Goal: Task Accomplishment & Management: Manage account settings

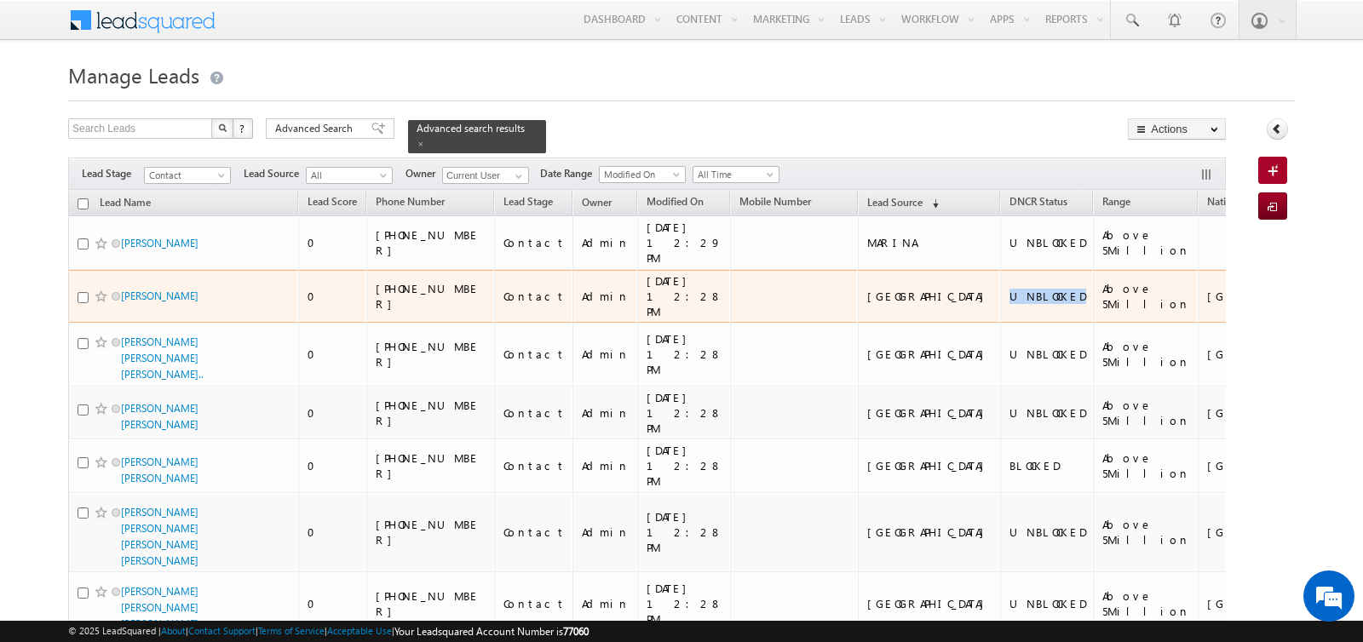
drag, startPoint x: 892, startPoint y: 308, endPoint x: 955, endPoint y: 308, distance: 63.0
click at [1000, 308] on td "UNBLOCKED" at bounding box center [1047, 297] width 94 height 54
copy div "UNBLOCKED"
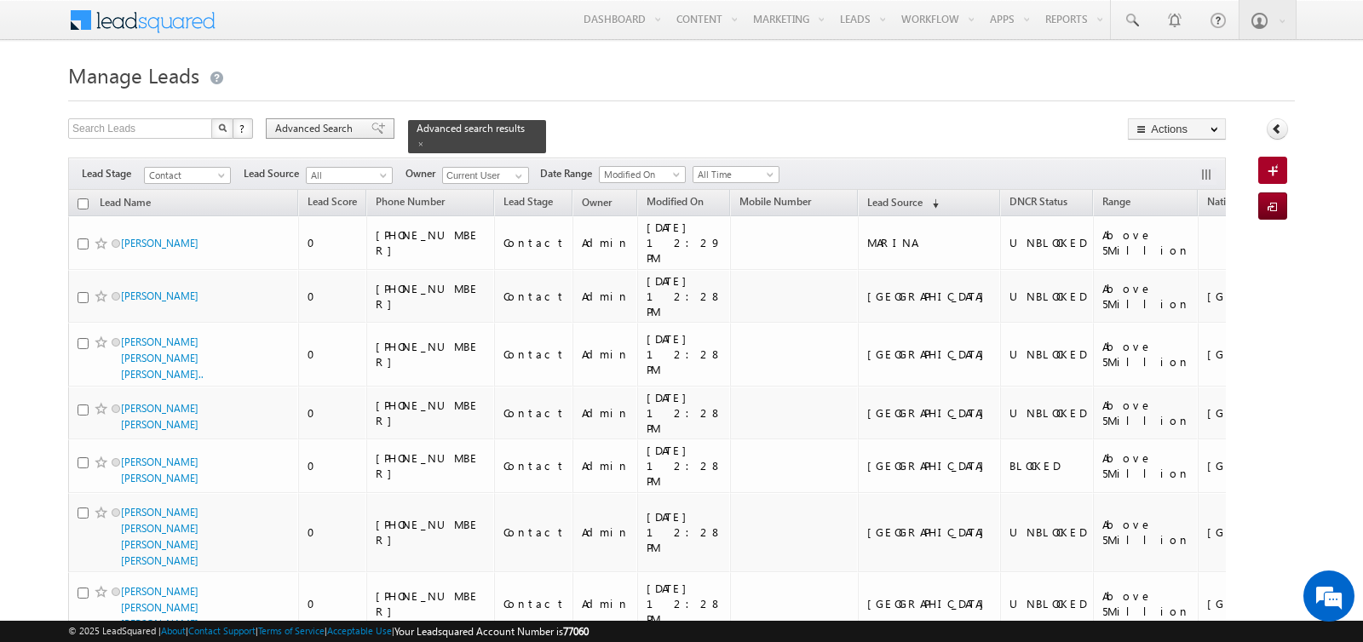
click at [319, 127] on span "Advanced Search" at bounding box center [316, 128] width 83 height 15
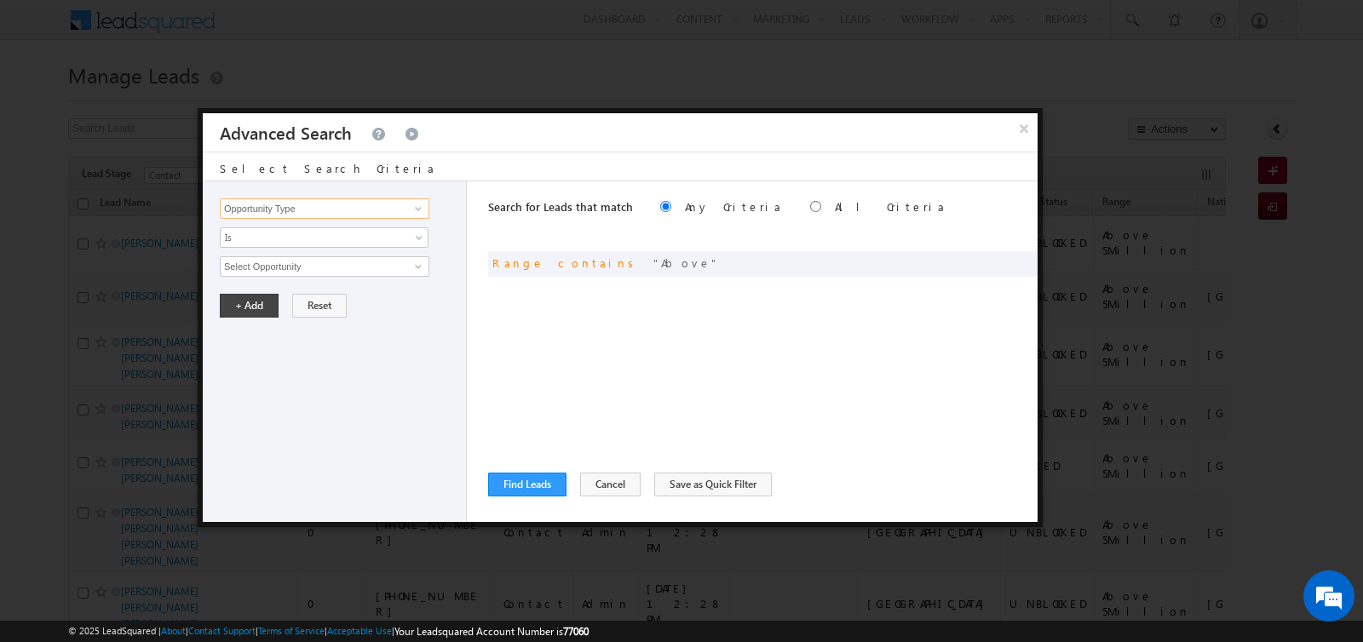
click at [330, 210] on input "Opportunity Type" at bounding box center [325, 208] width 210 height 20
click at [300, 239] on link "DNCR Status" at bounding box center [325, 243] width 210 height 20
type input "DNCR Status"
click at [300, 239] on span "Is" at bounding box center [313, 237] width 185 height 15
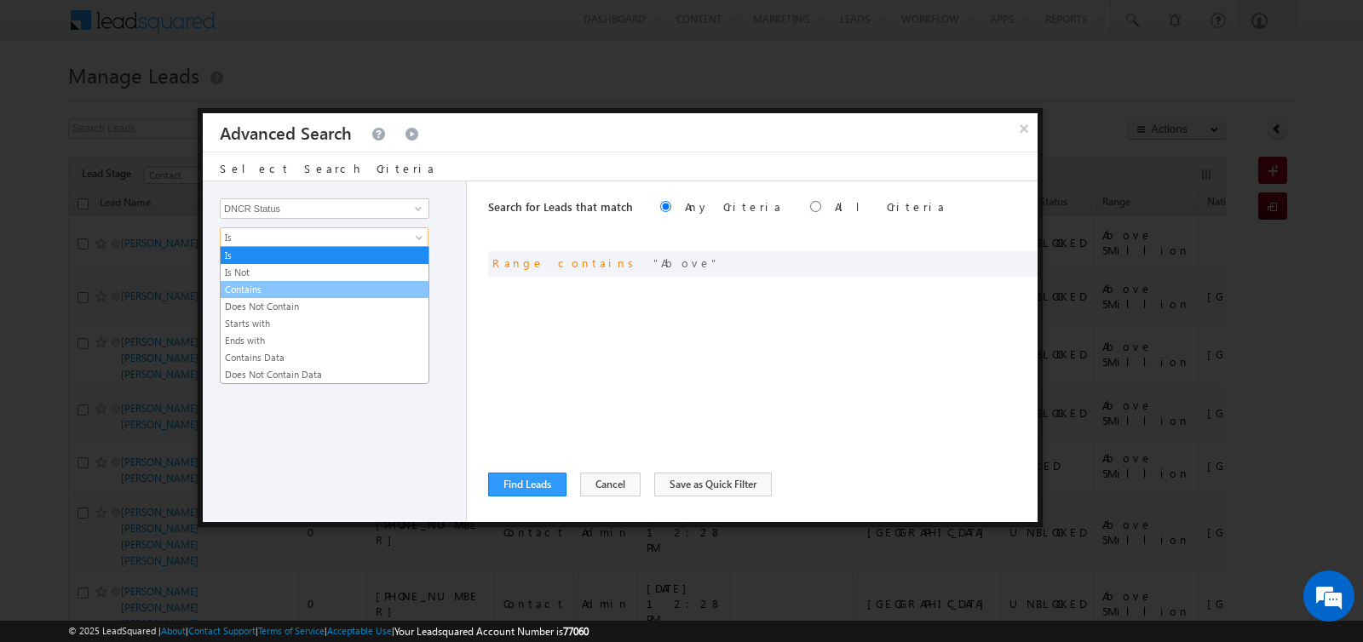
click at [287, 283] on link "Contains" at bounding box center [325, 289] width 208 height 15
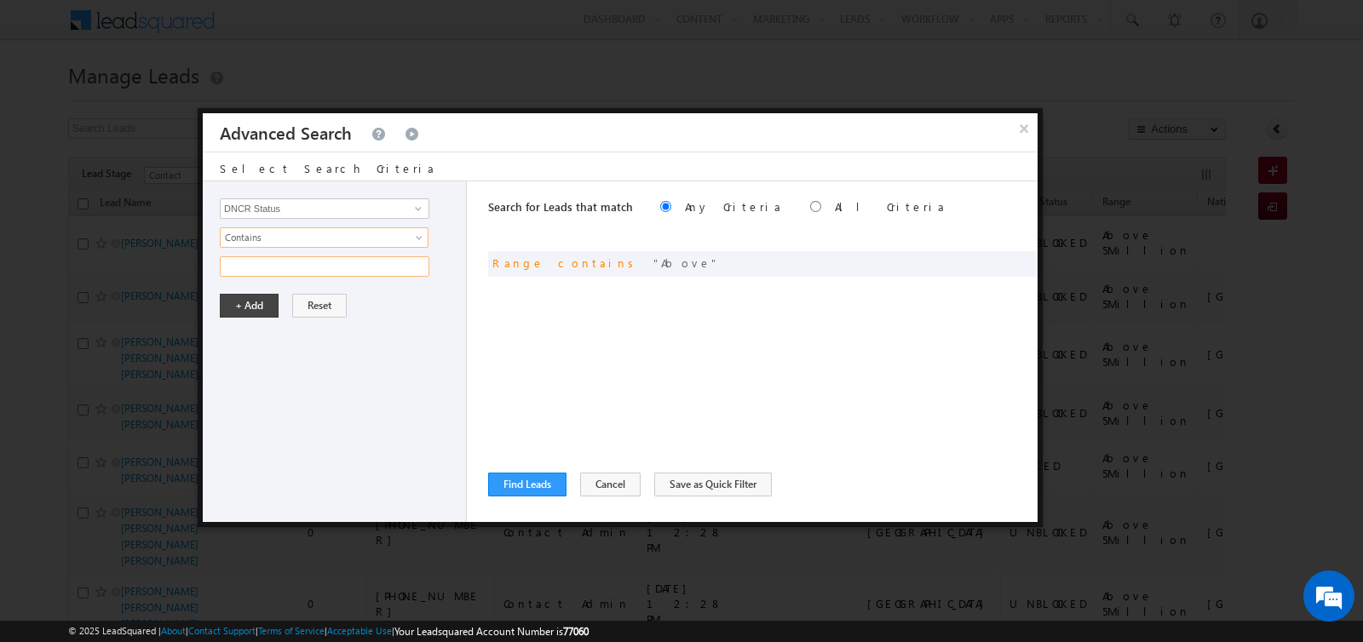
click at [287, 256] on input "text" at bounding box center [325, 266] width 210 height 20
paste input "UNBLOCKED"
type input "UNBLOCKED"
click at [250, 305] on button "+ Add" at bounding box center [249, 306] width 59 height 24
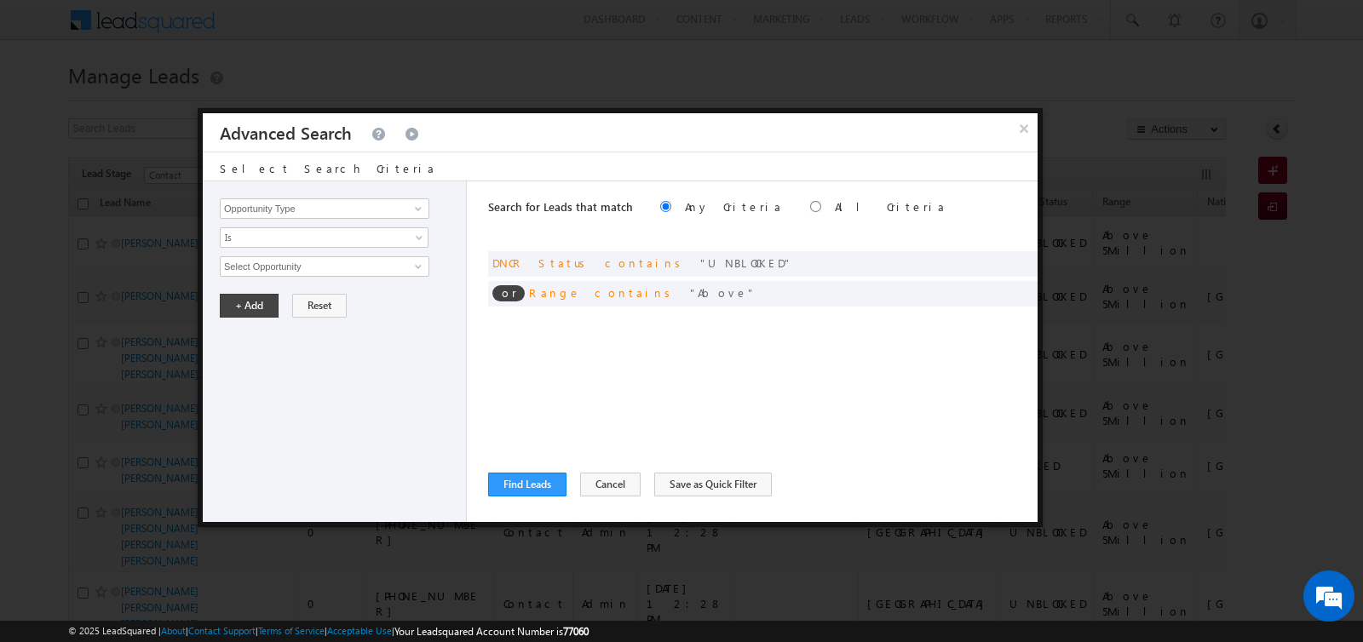
click at [835, 210] on label "All Criteria" at bounding box center [891, 206] width 112 height 14
radio input "true"
click at [547, 474] on button "Find Leads" at bounding box center [527, 485] width 78 height 24
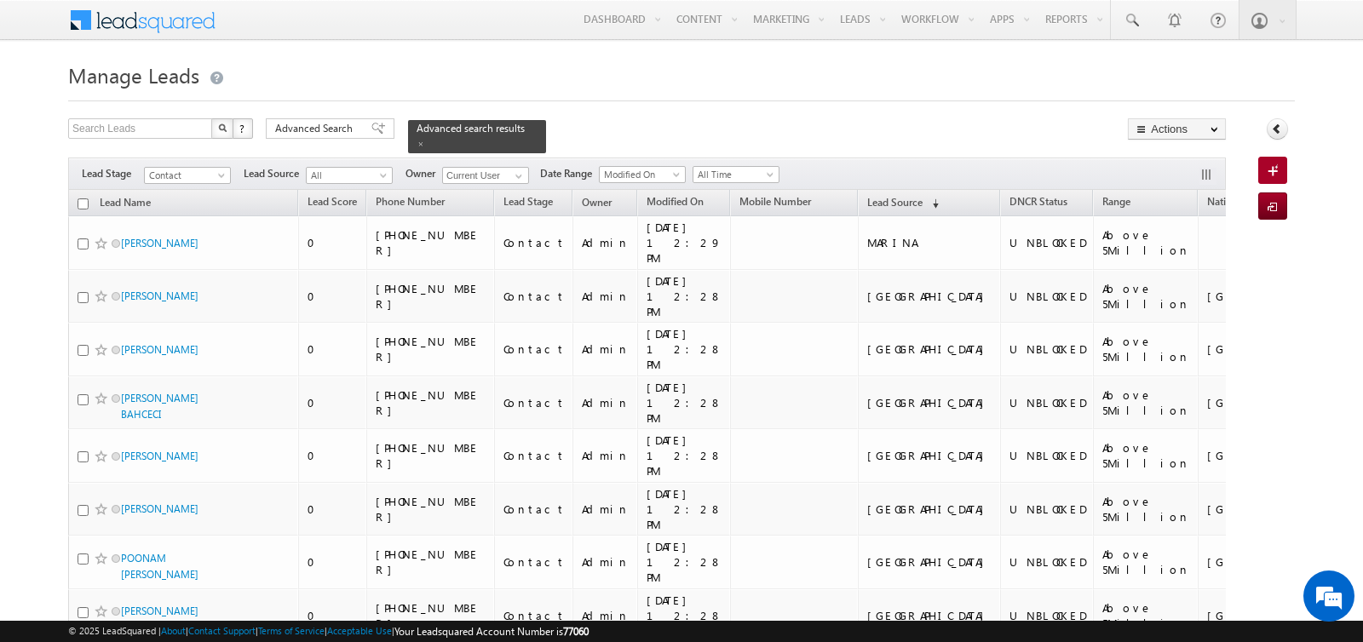
click at [82, 198] on input "checkbox" at bounding box center [83, 203] width 11 height 11
checkbox input "true"
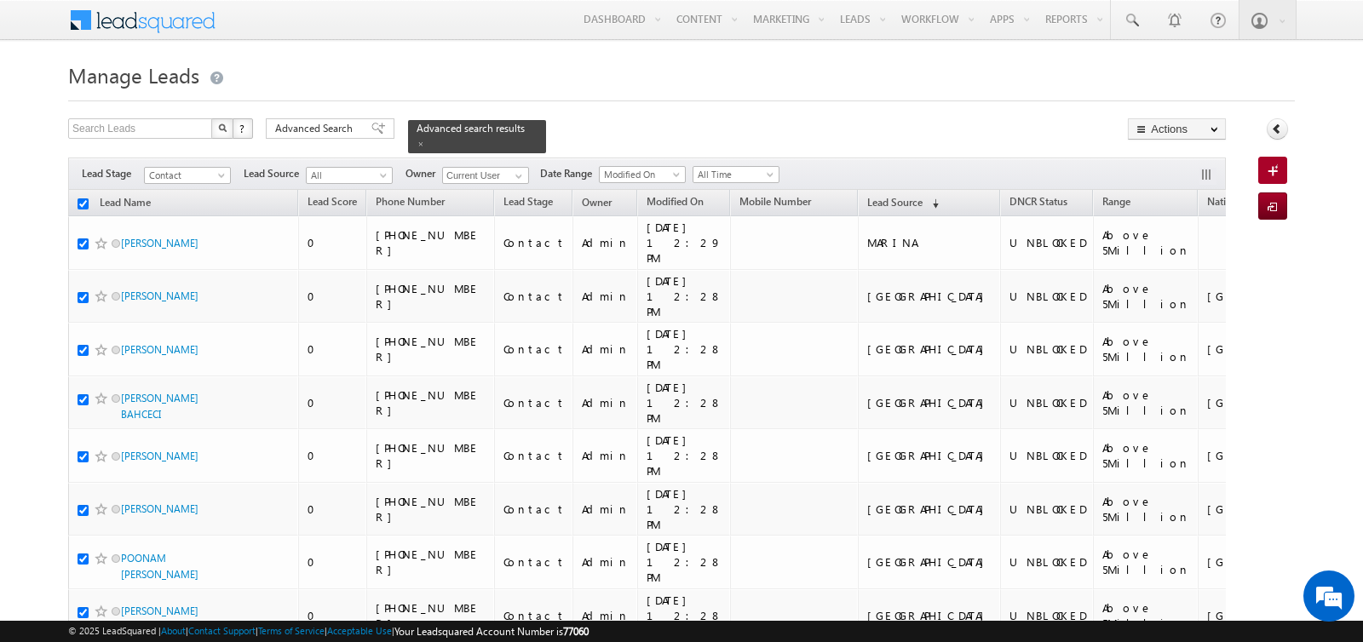
checkbox input "true"
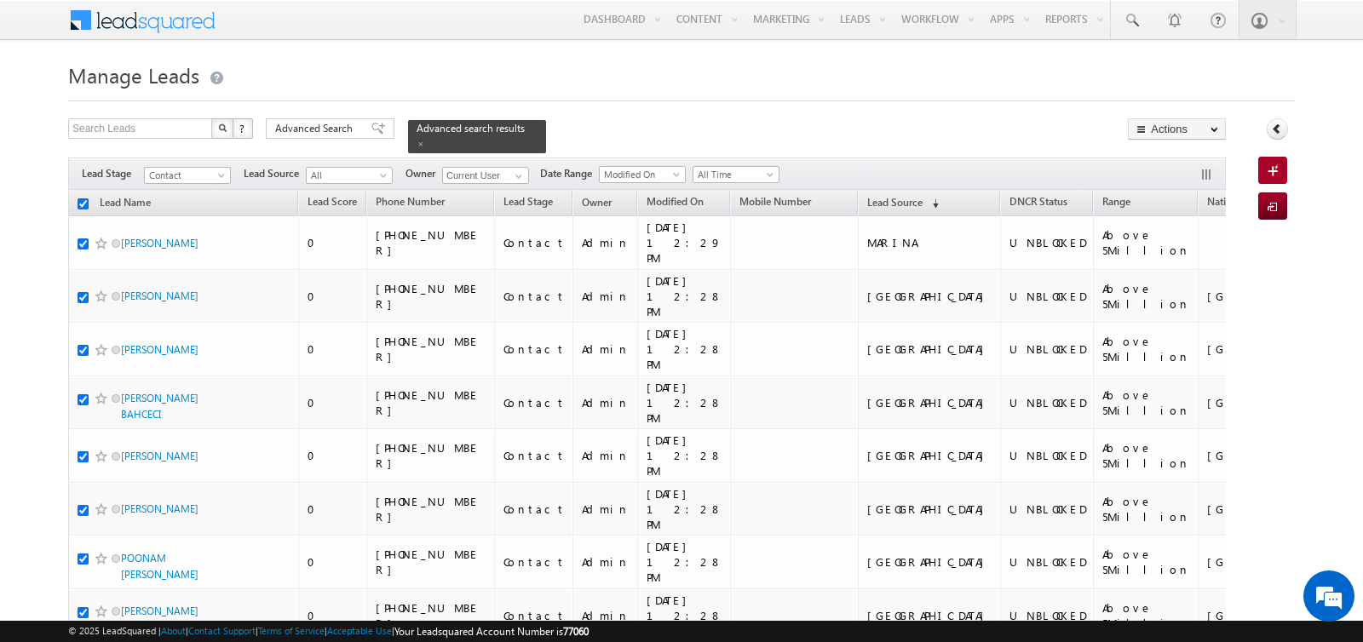
checkbox input "true"
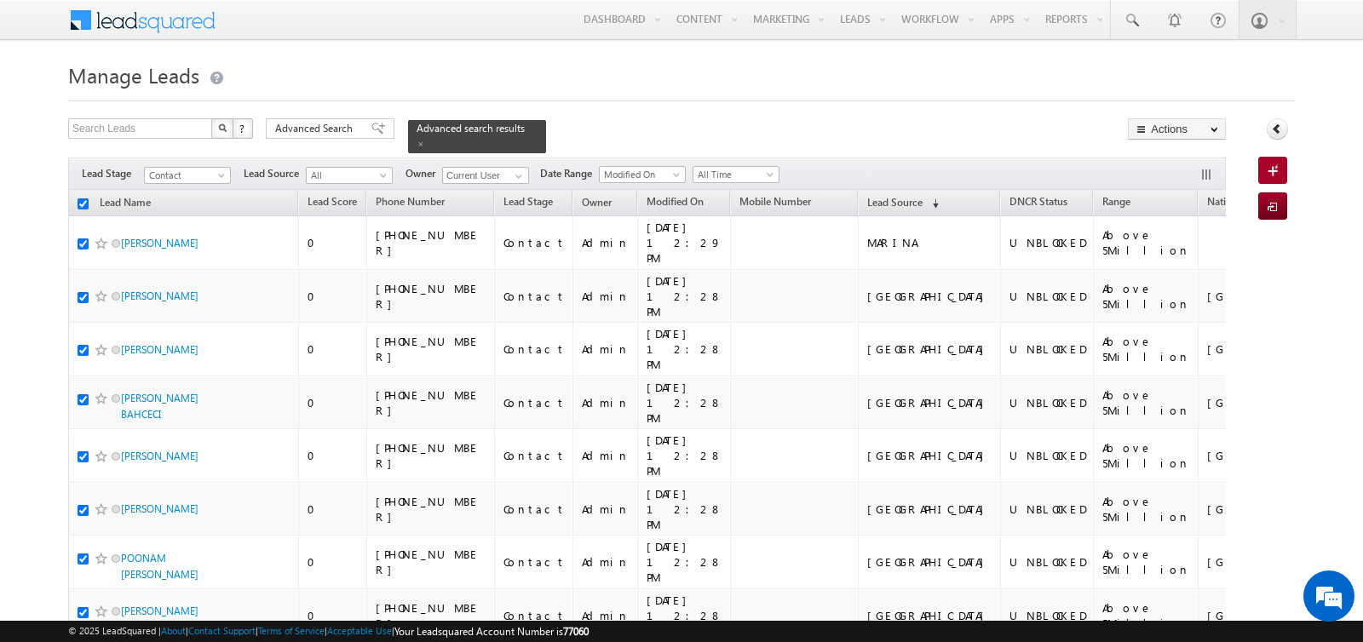
checkbox input "true"
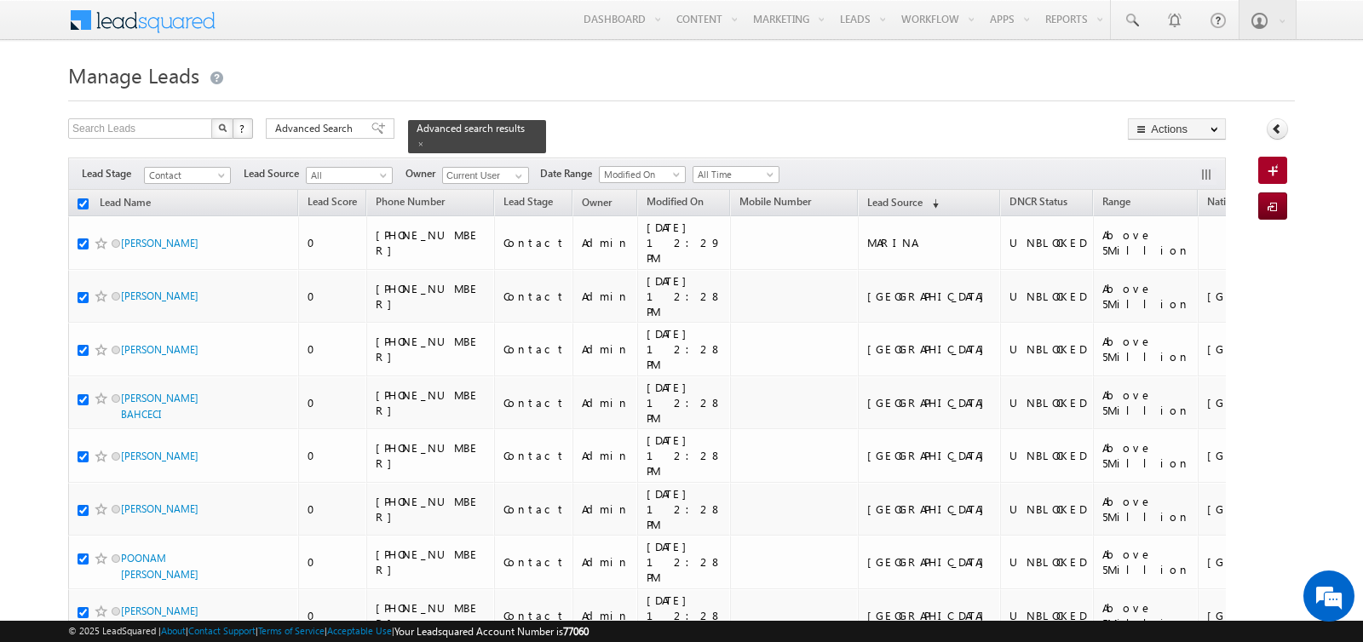
checkbox input "true"
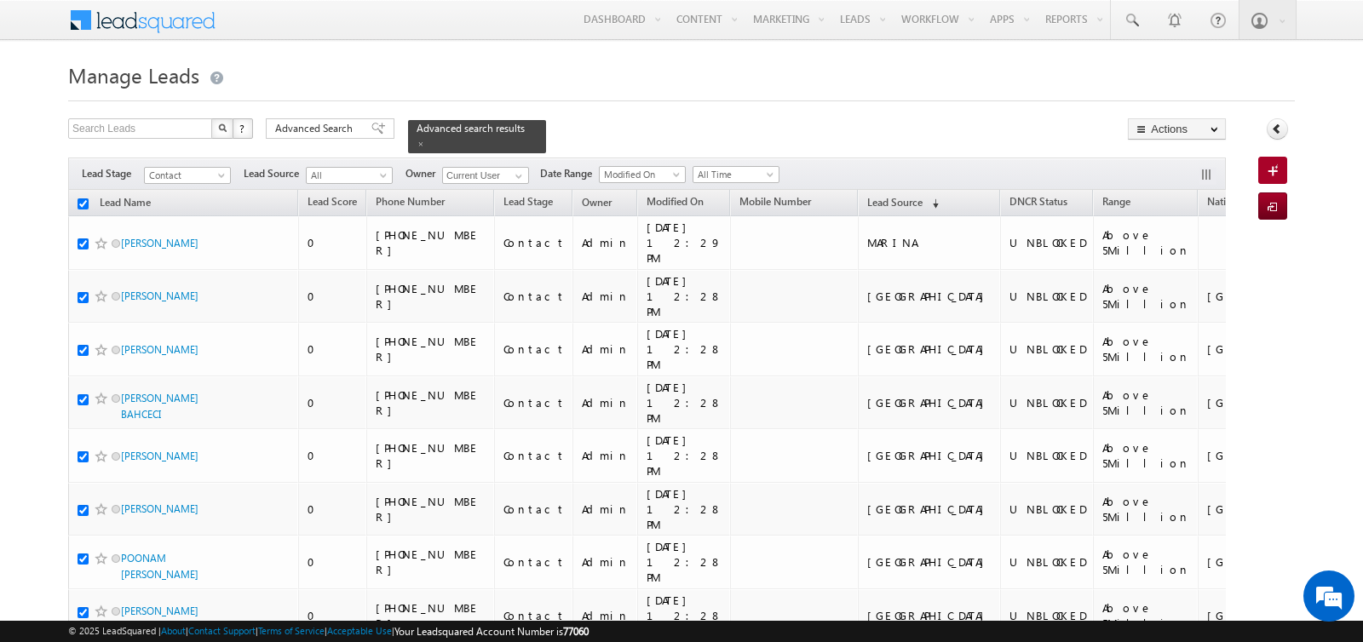
checkbox input "true"
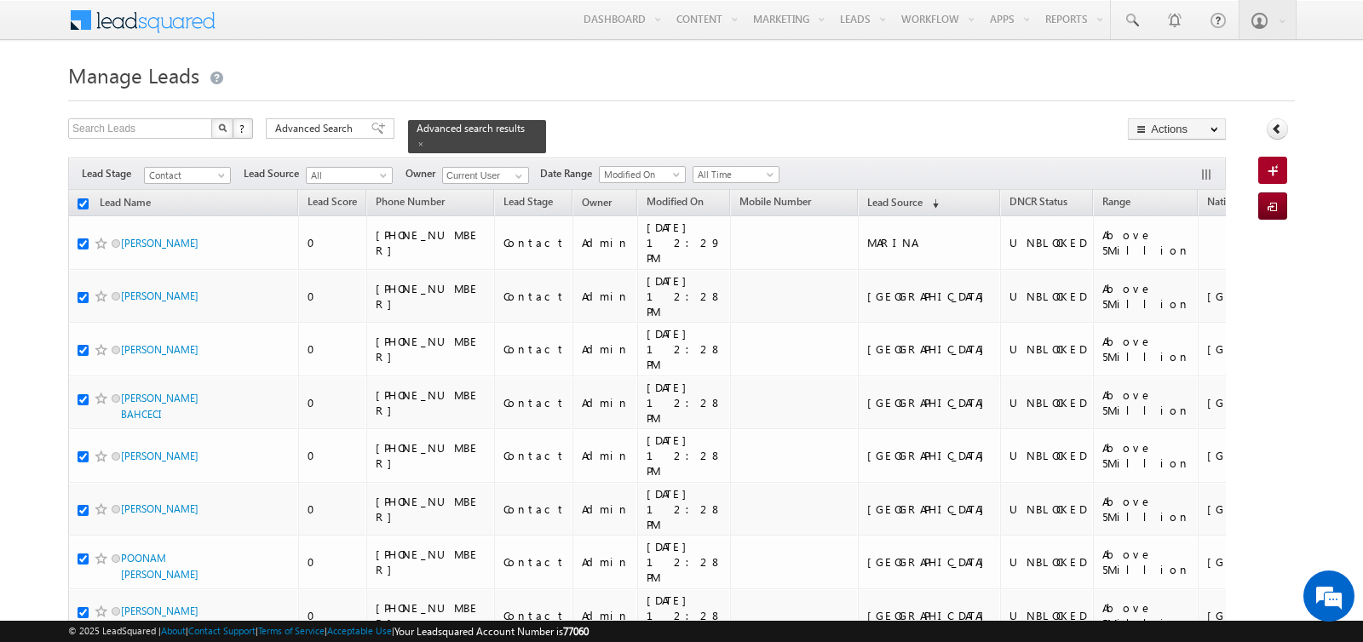
checkbox input "true"
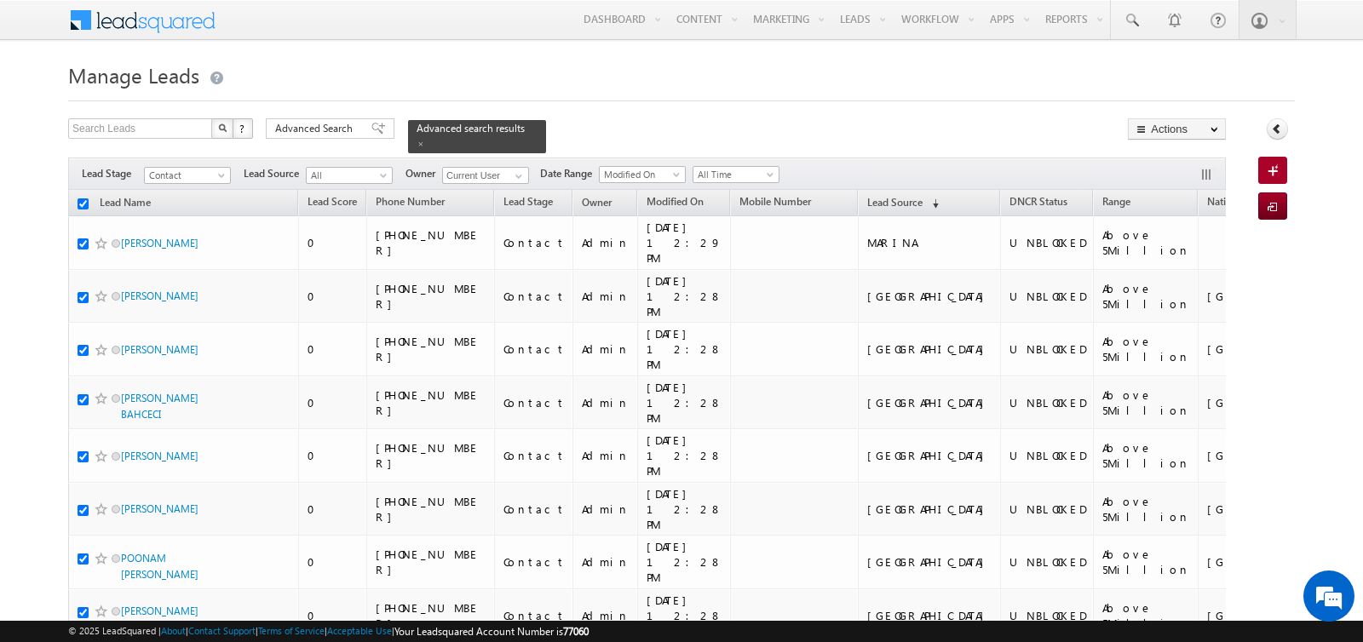
checkbox input "true"
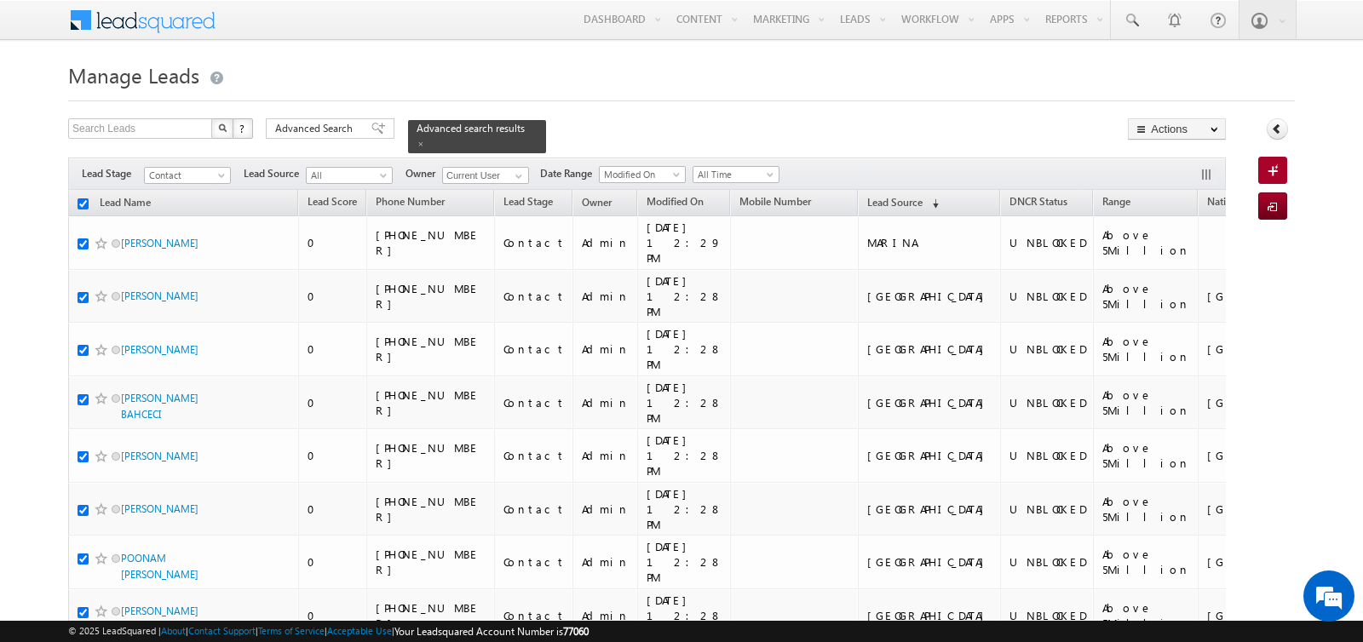
checkbox input "true"
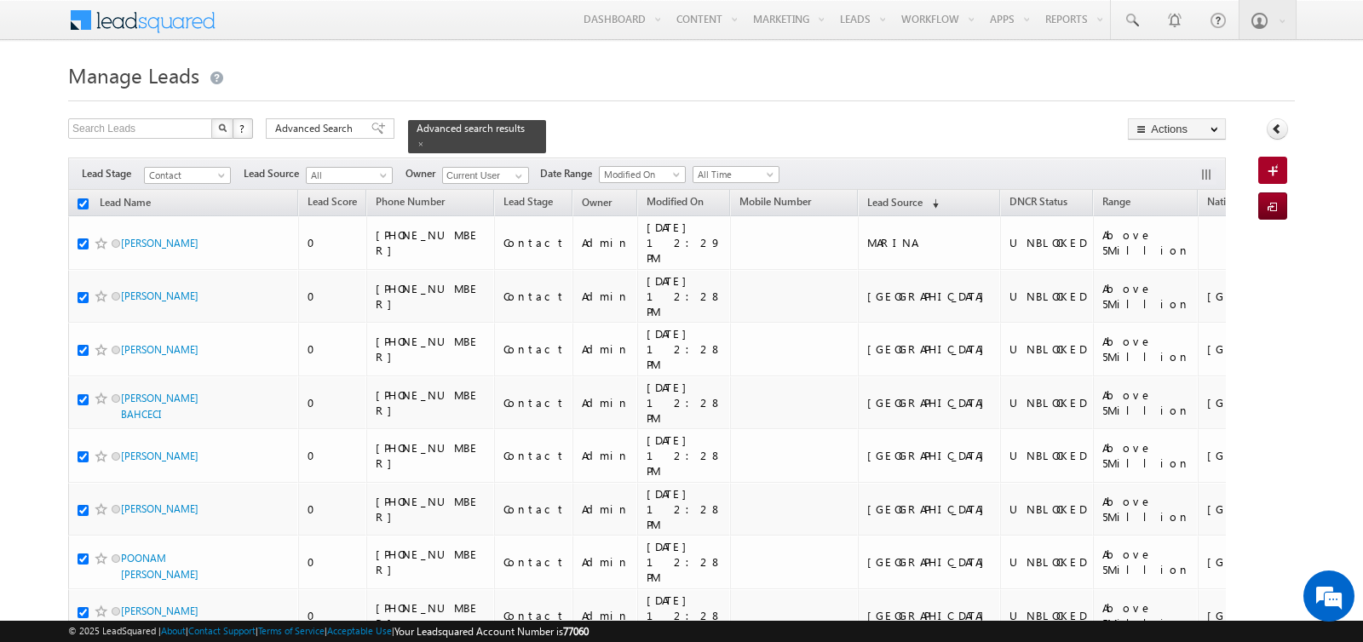
checkbox input "true"
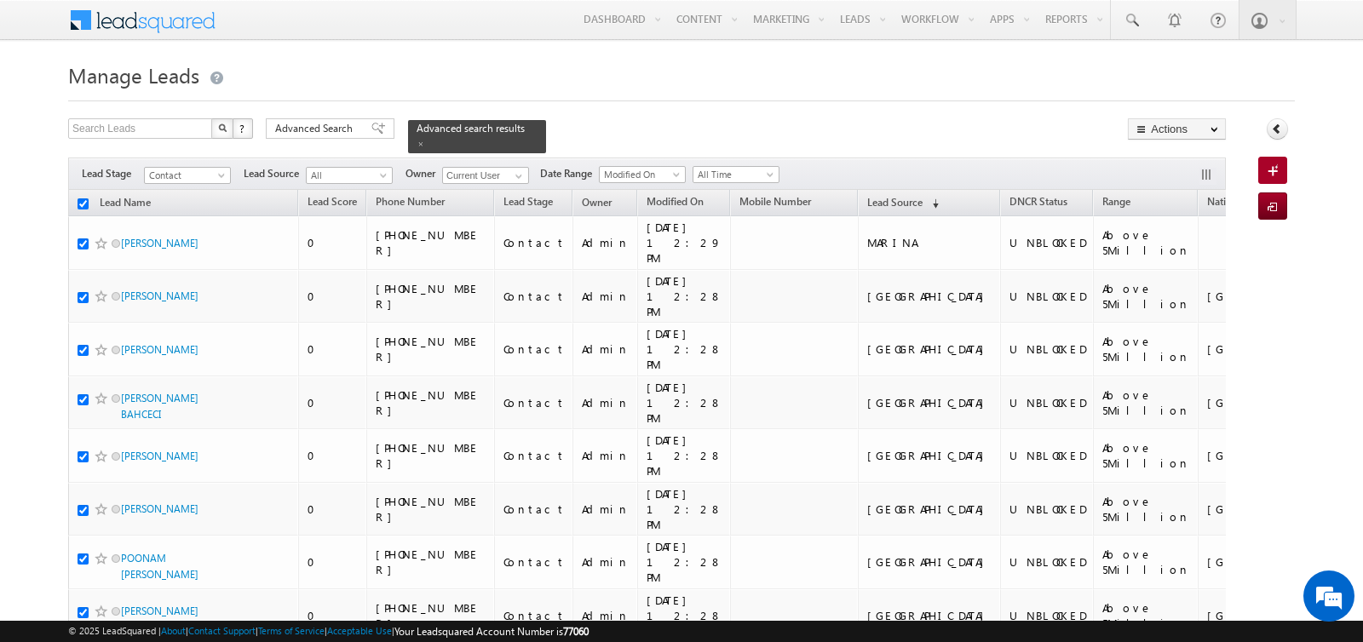
checkbox input "true"
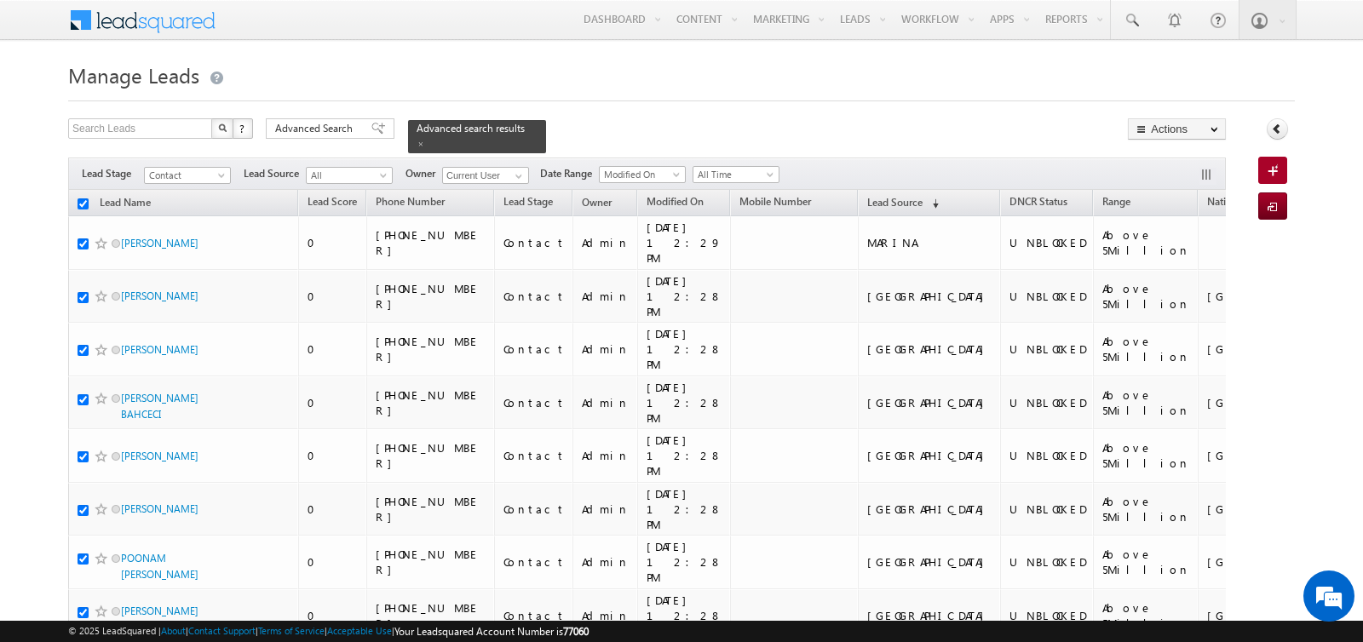
checkbox input "true"
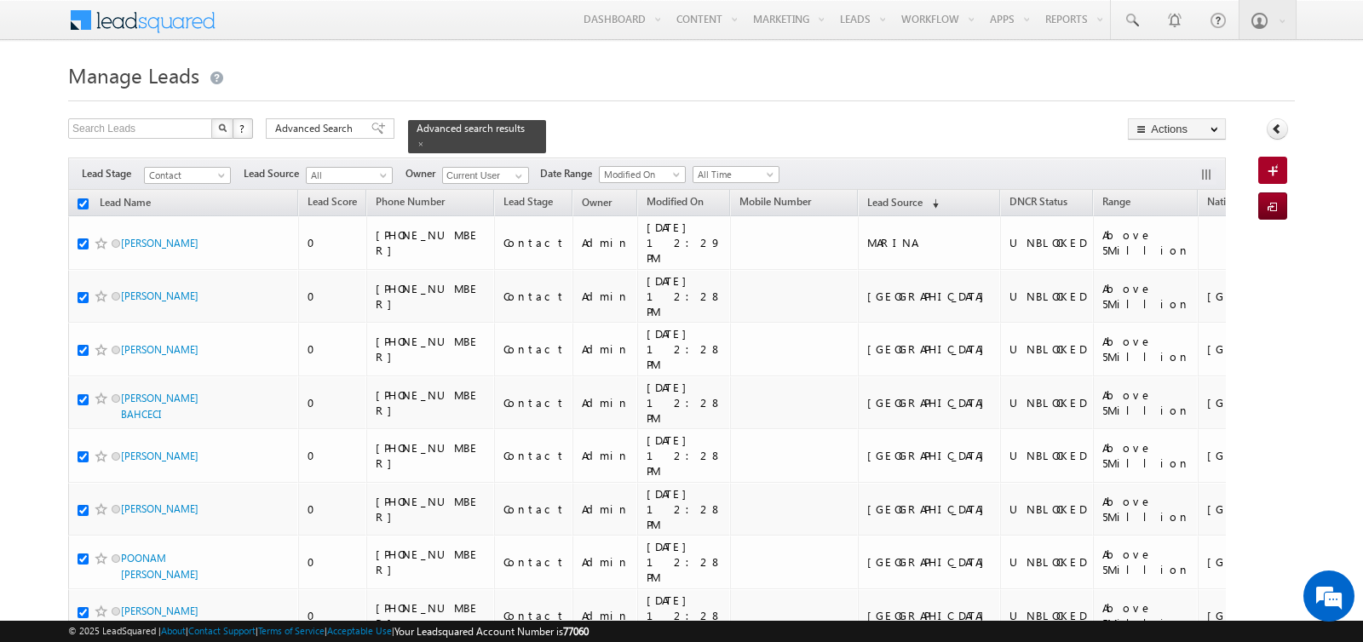
checkbox input "true"
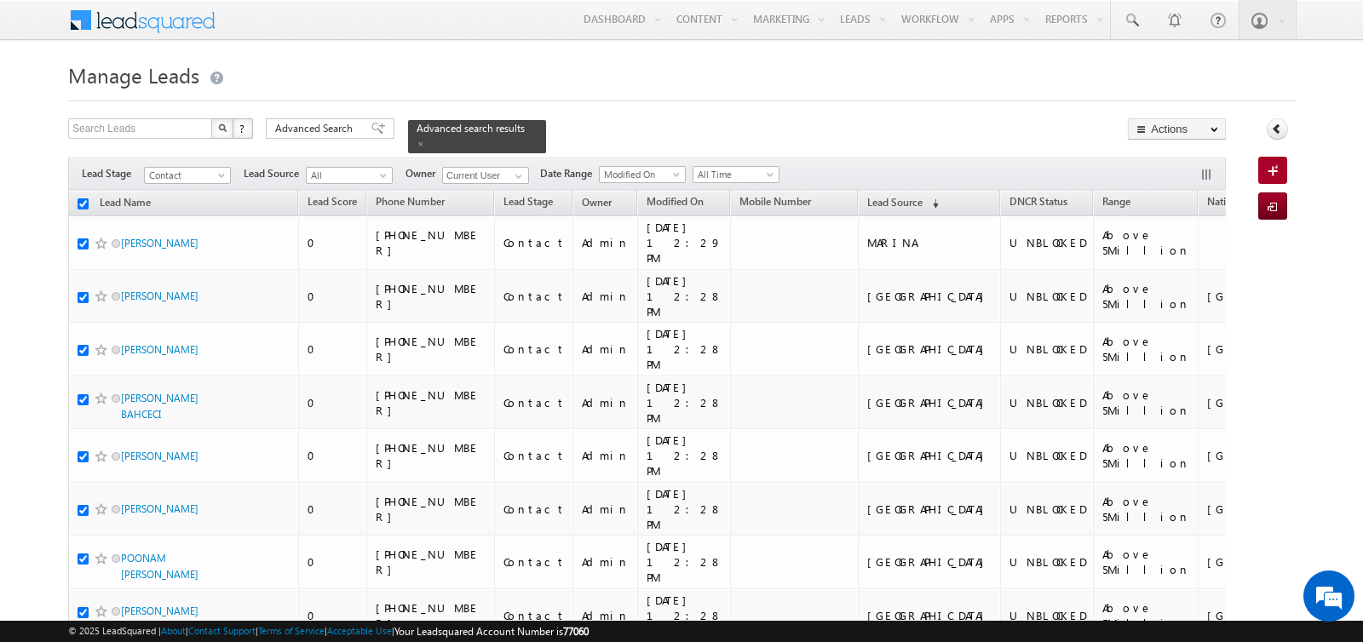
checkbox input "true"
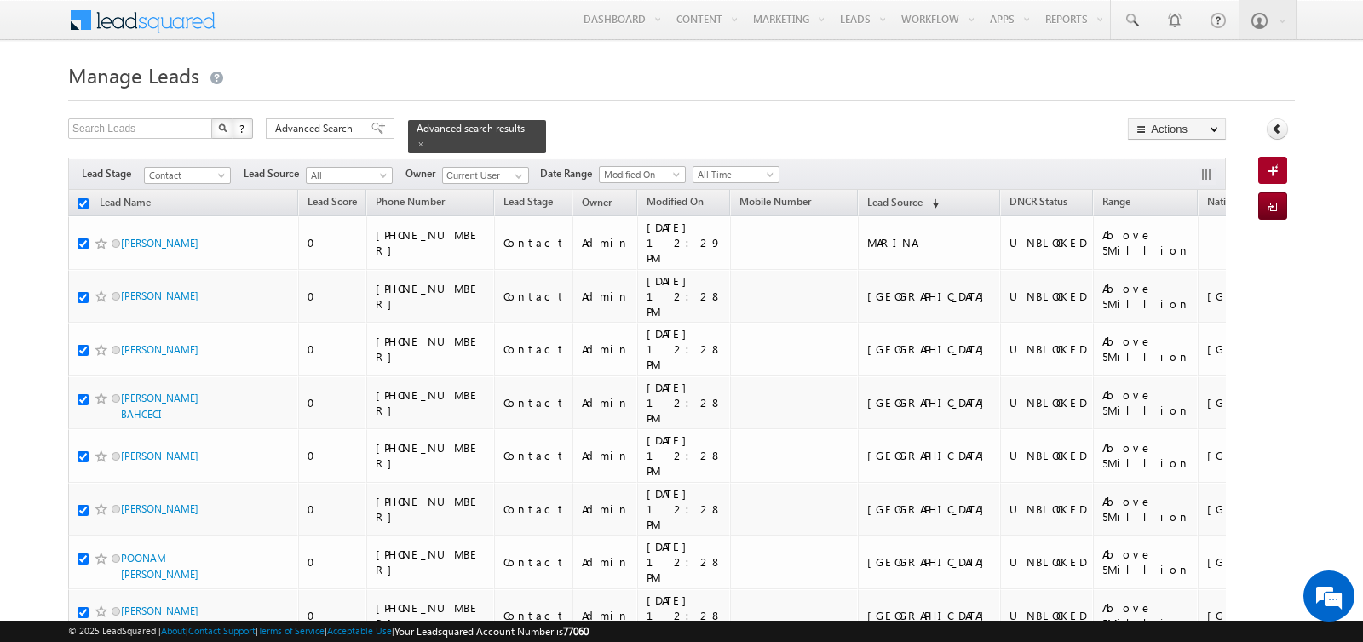
checkbox input "true"
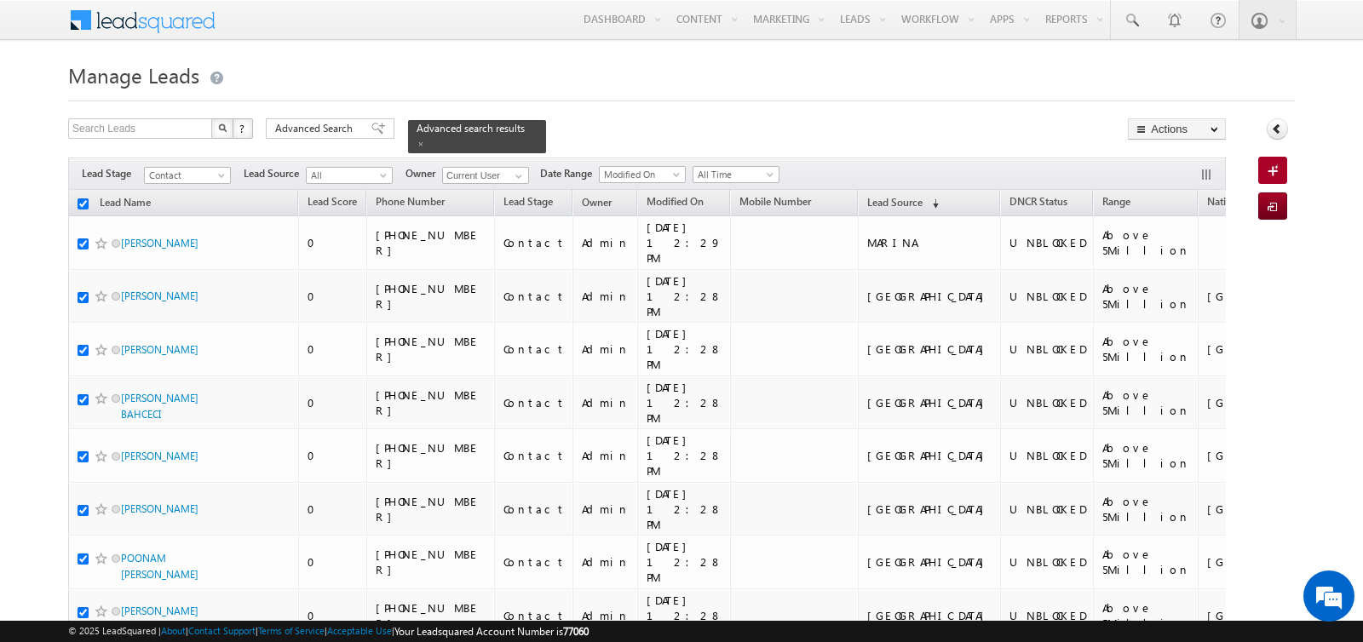
checkbox input "true"
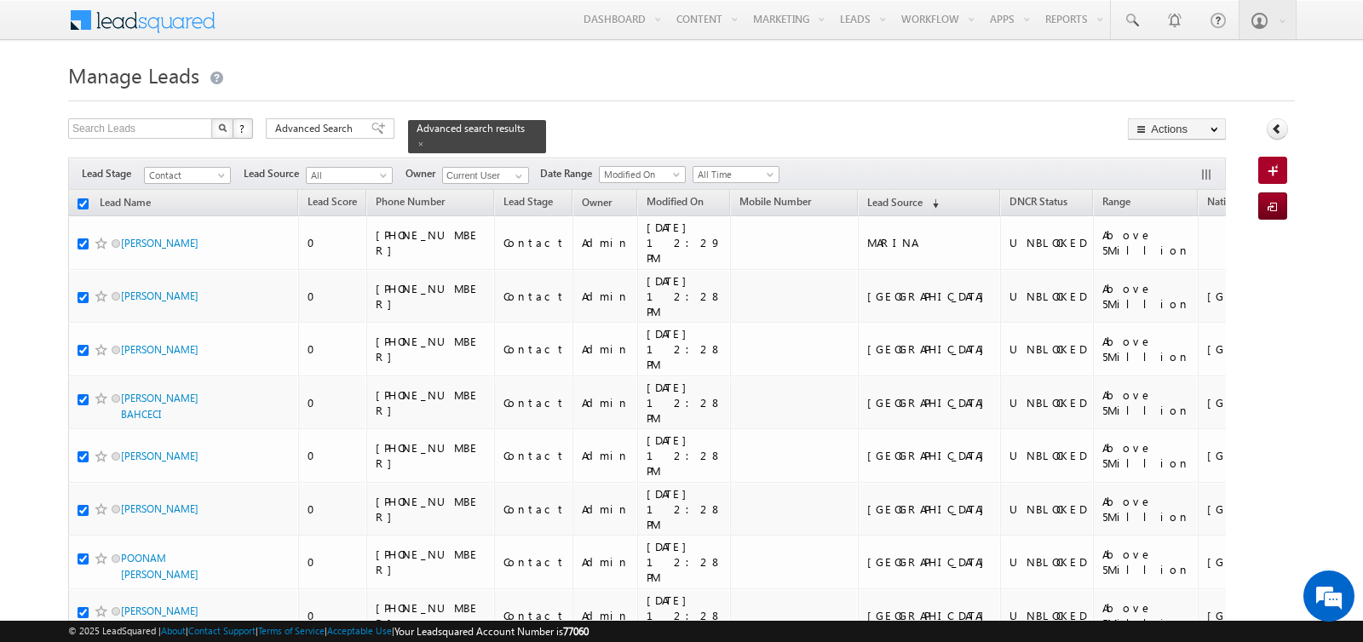
checkbox input "true"
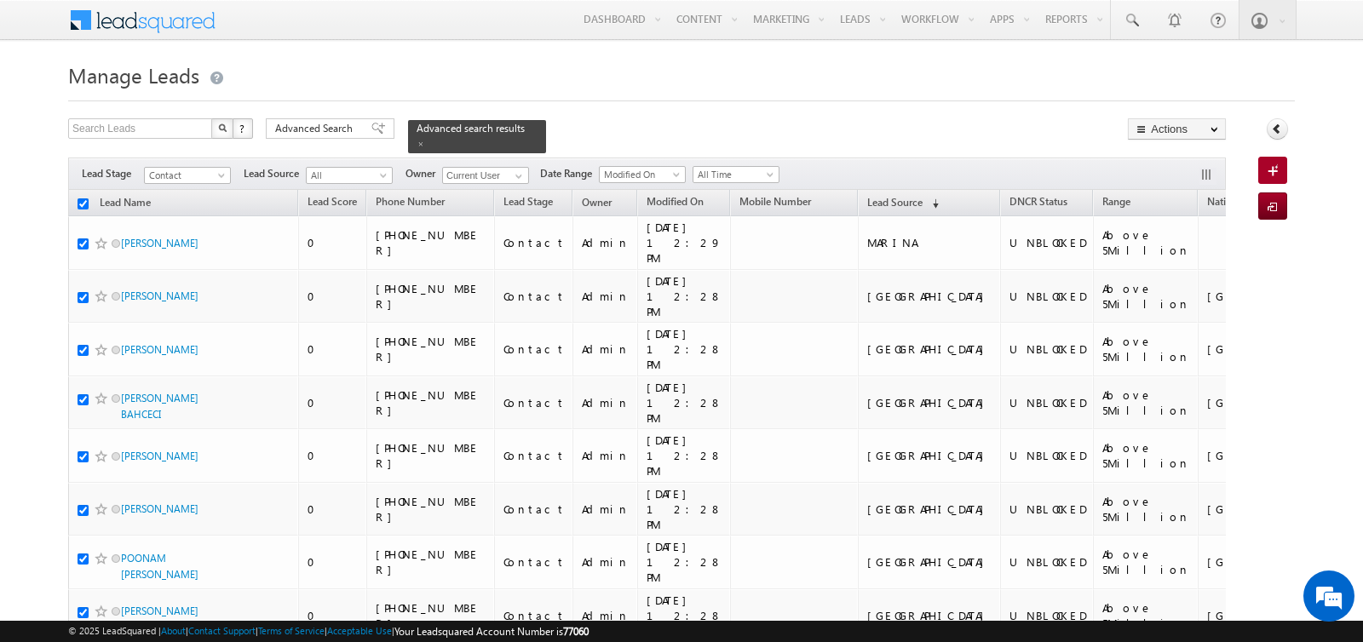
checkbox input "true"
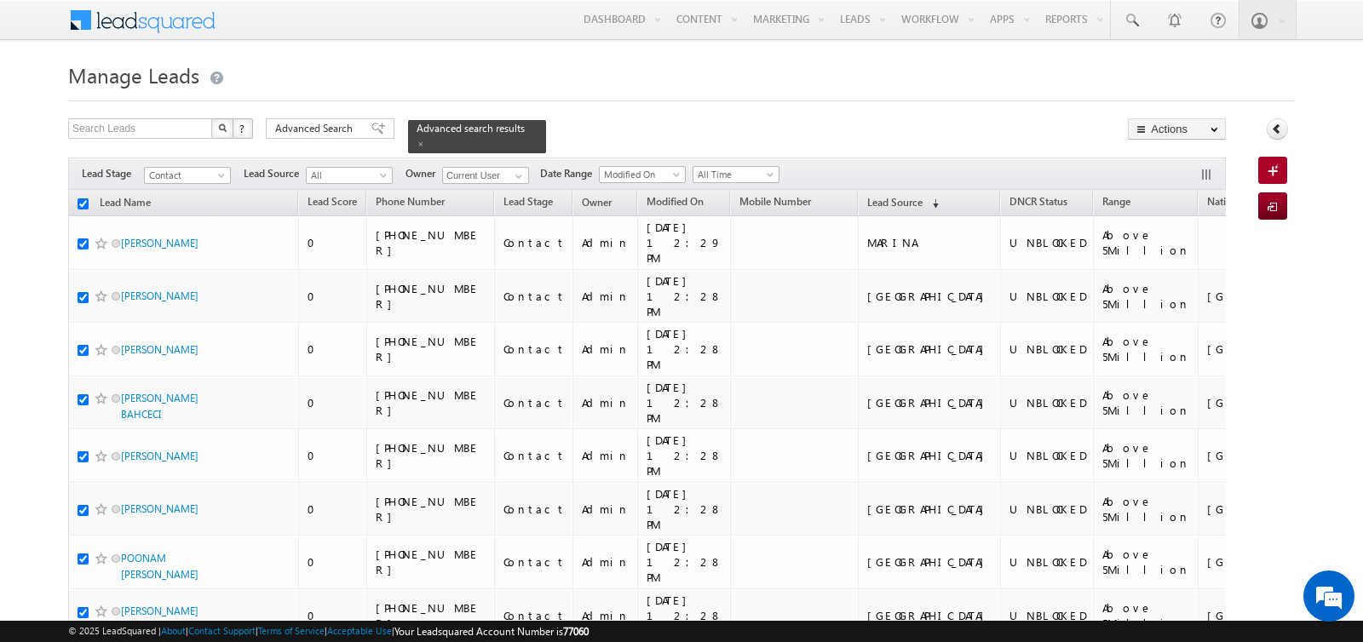
checkbox input "true"
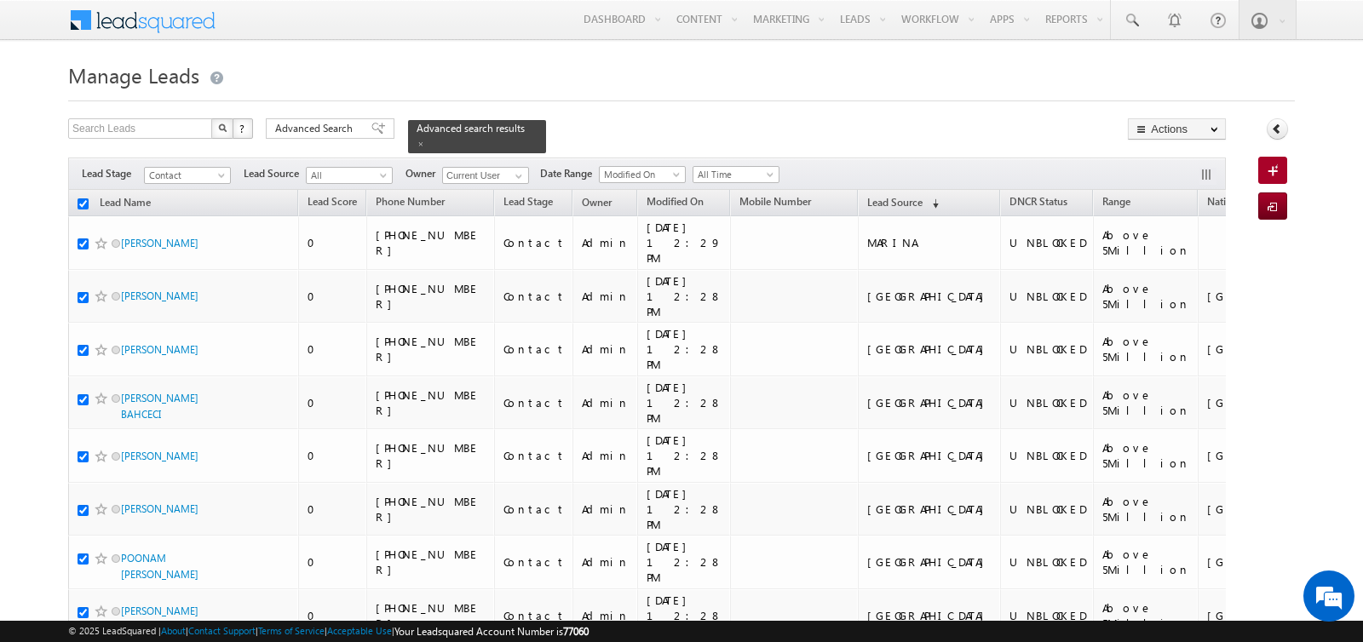
checkbox input "true"
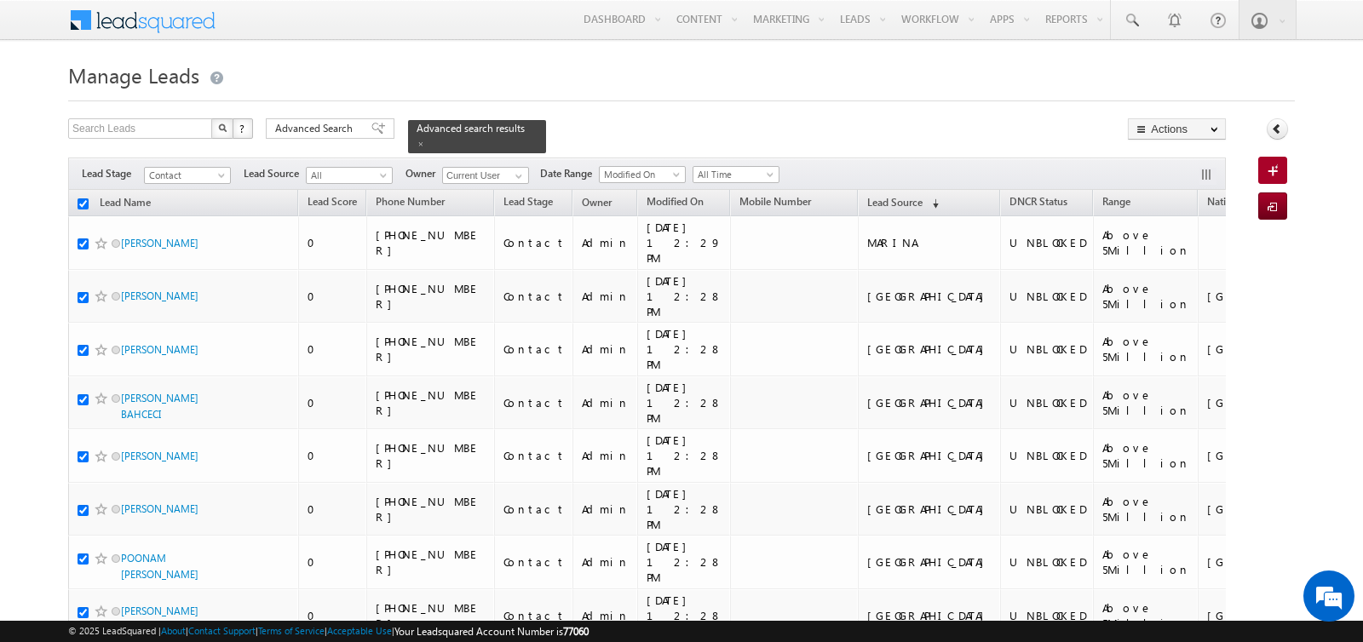
checkbox input "true"
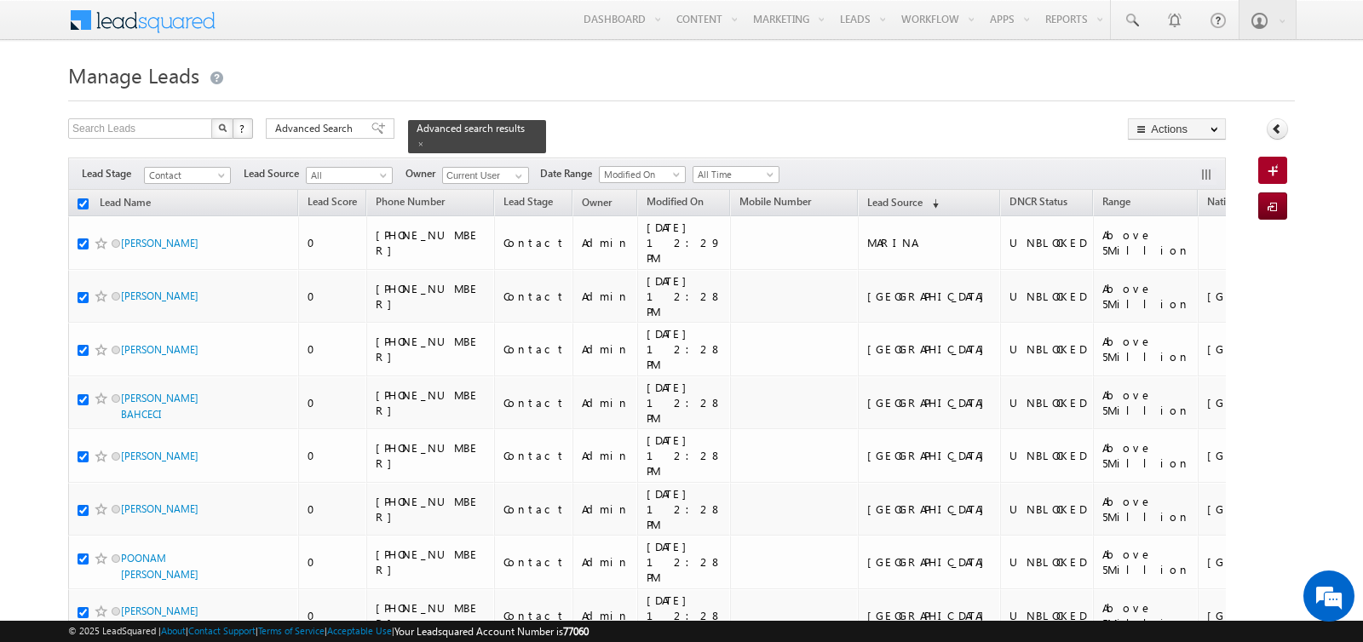
checkbox input "true"
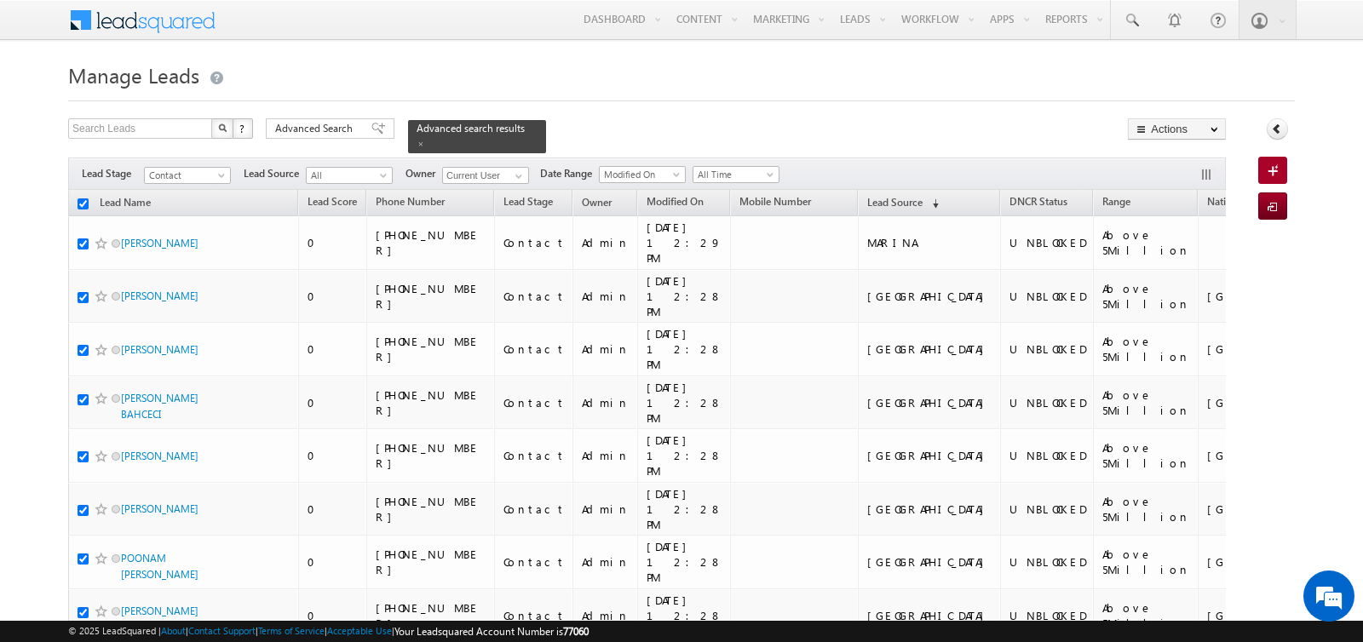
checkbox input "true"
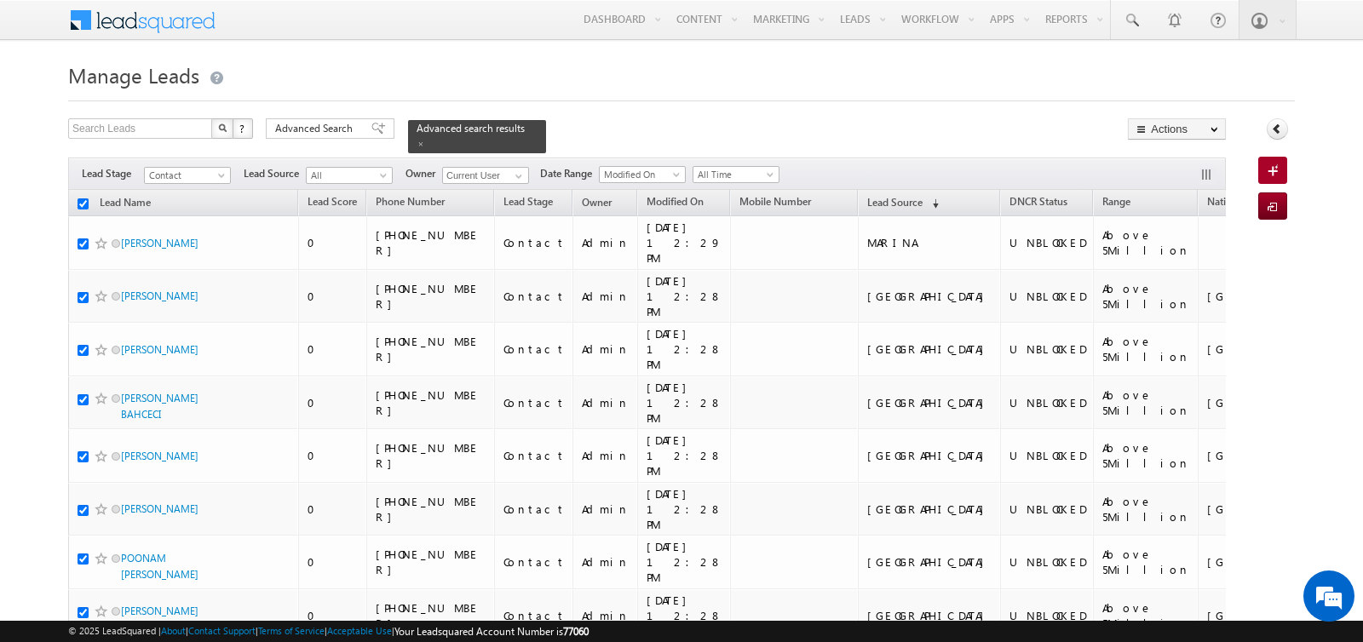
checkbox input "true"
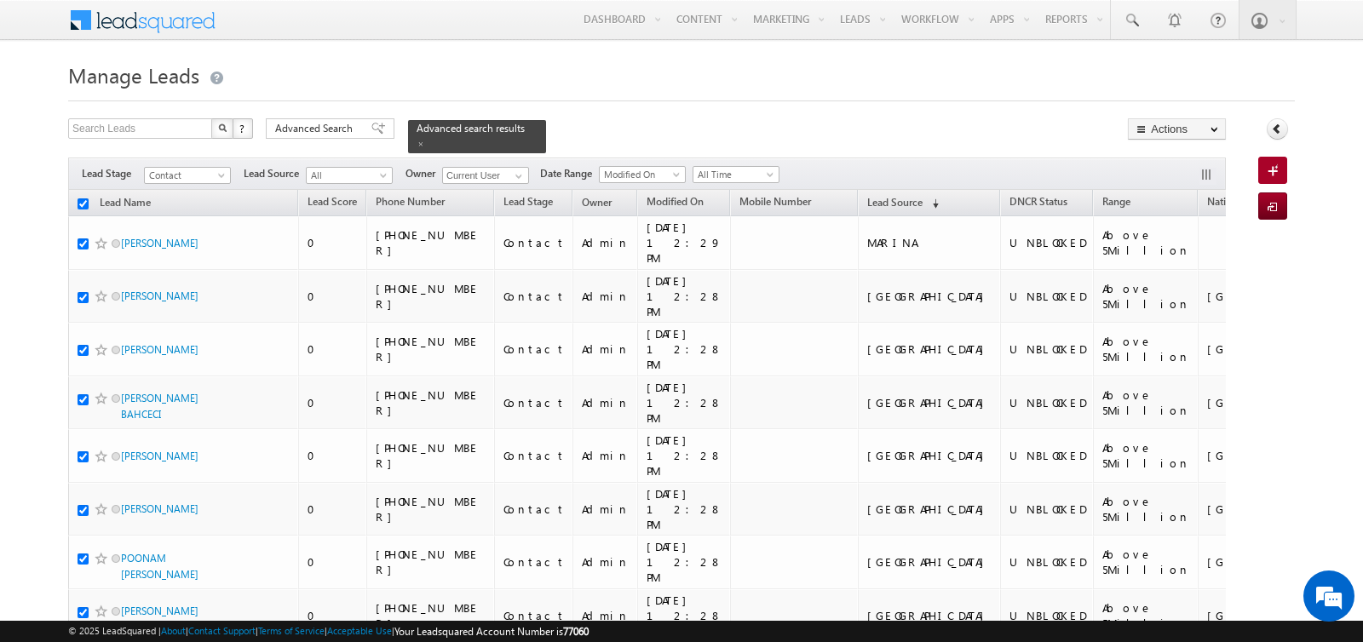
checkbox input "true"
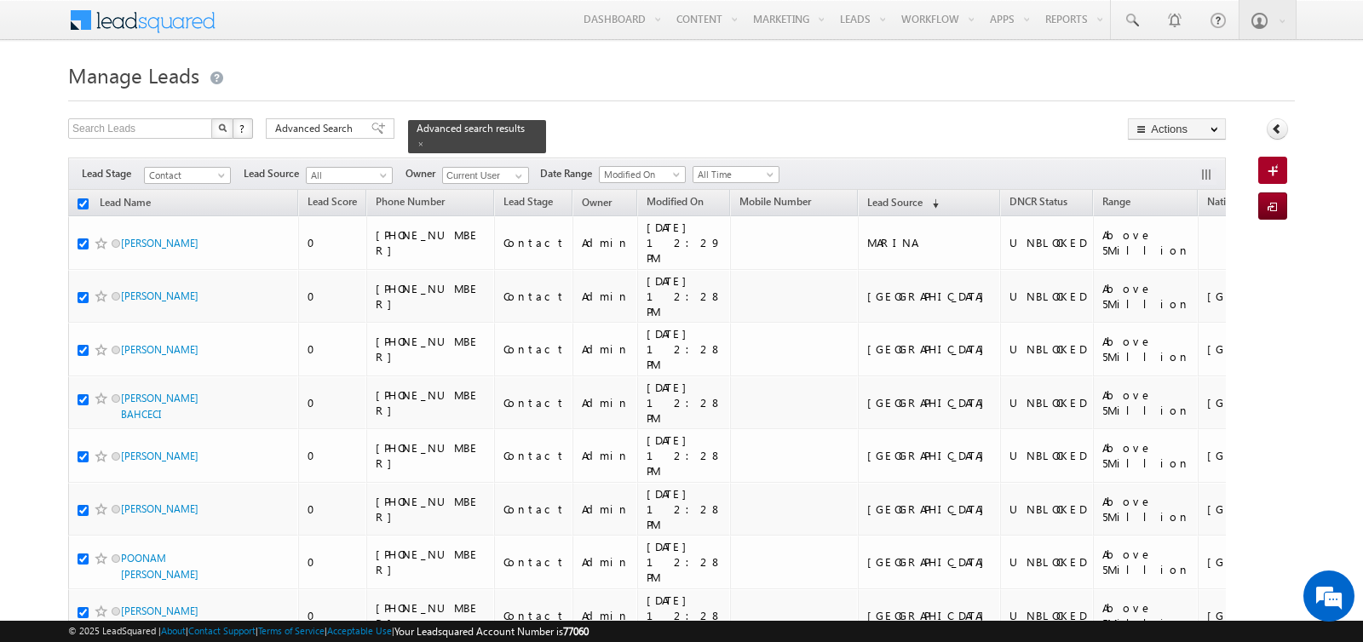
checkbox input "true"
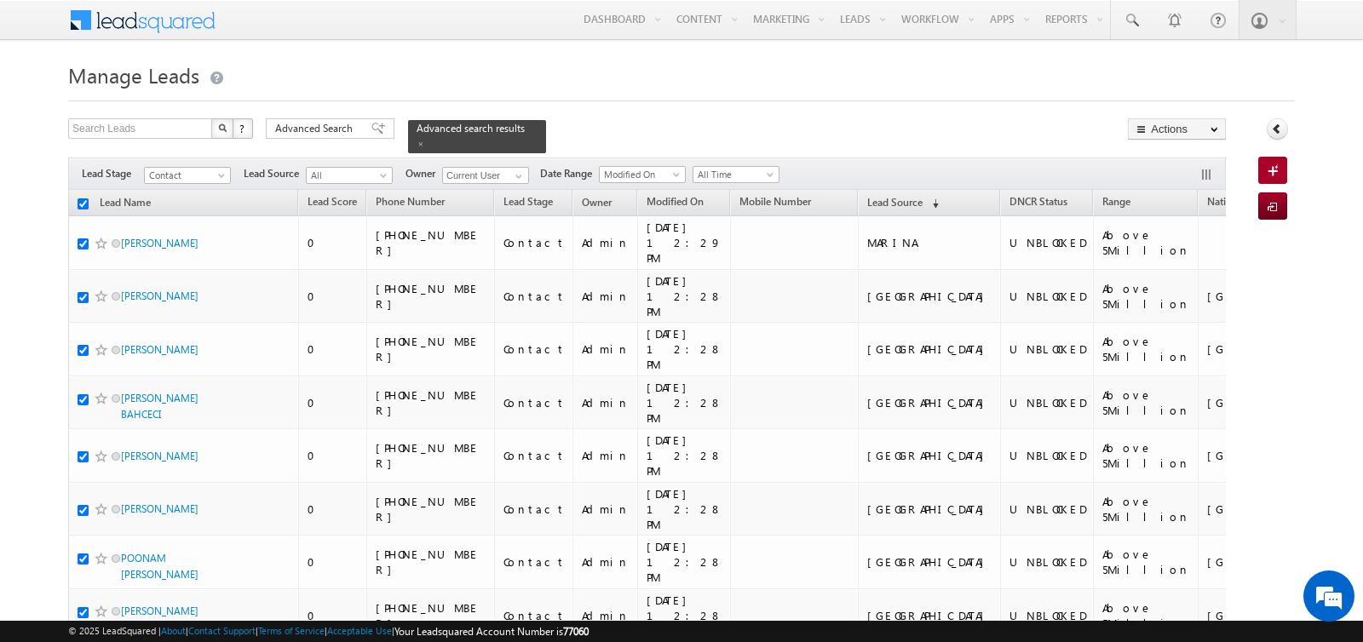
checkbox input "true"
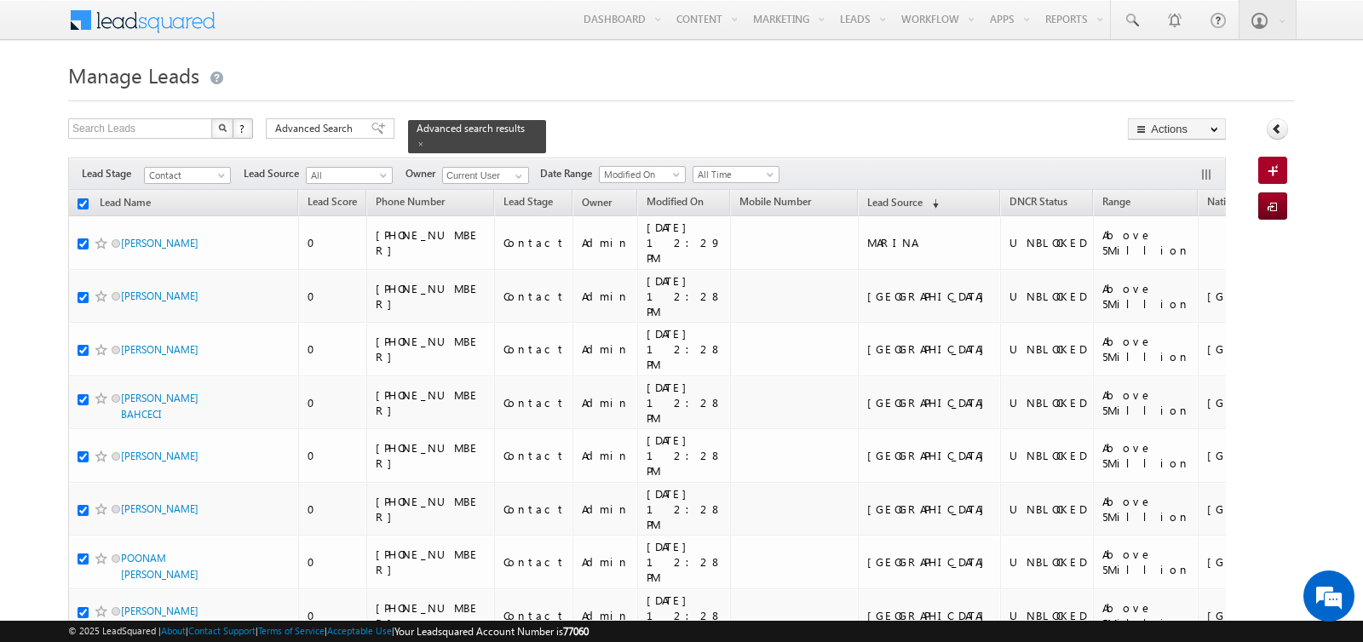
checkbox input "true"
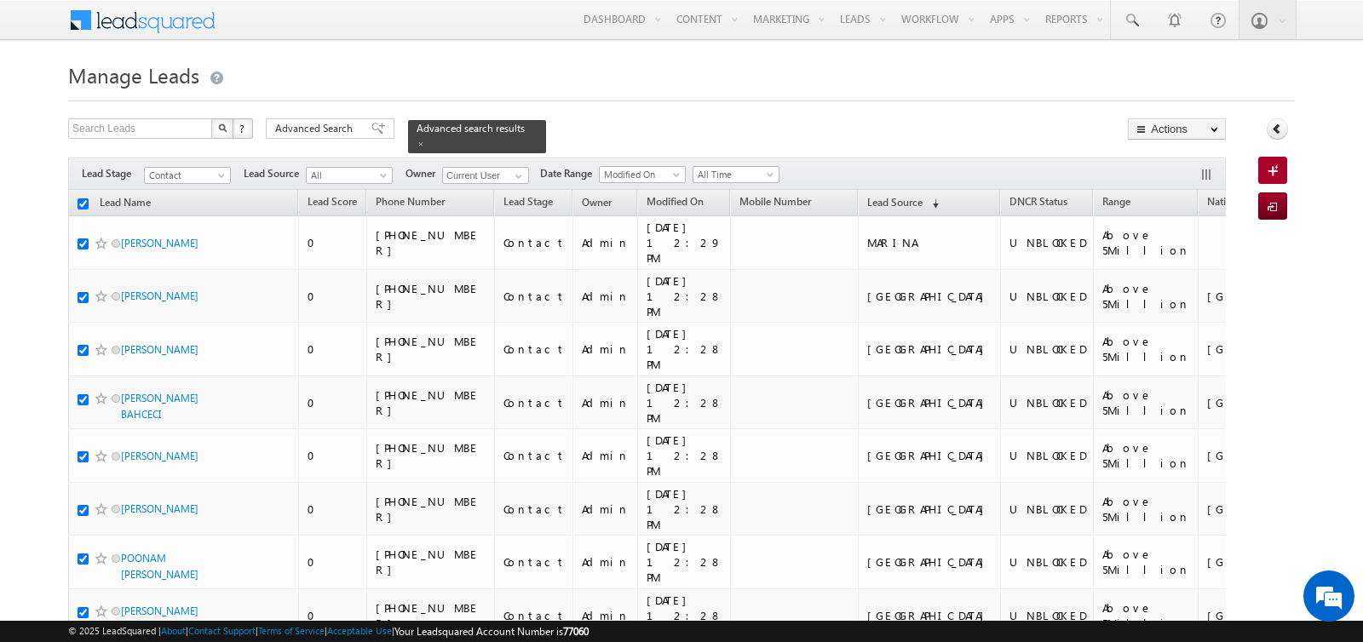
checkbox input "true"
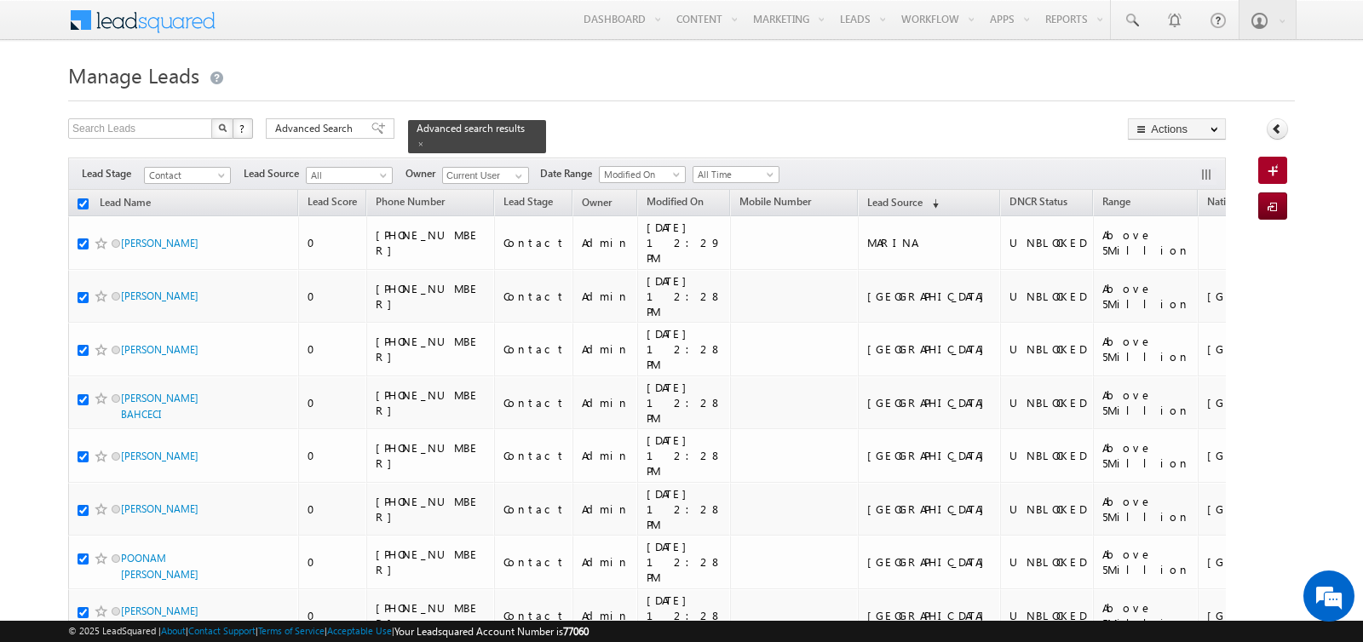
checkbox input "true"
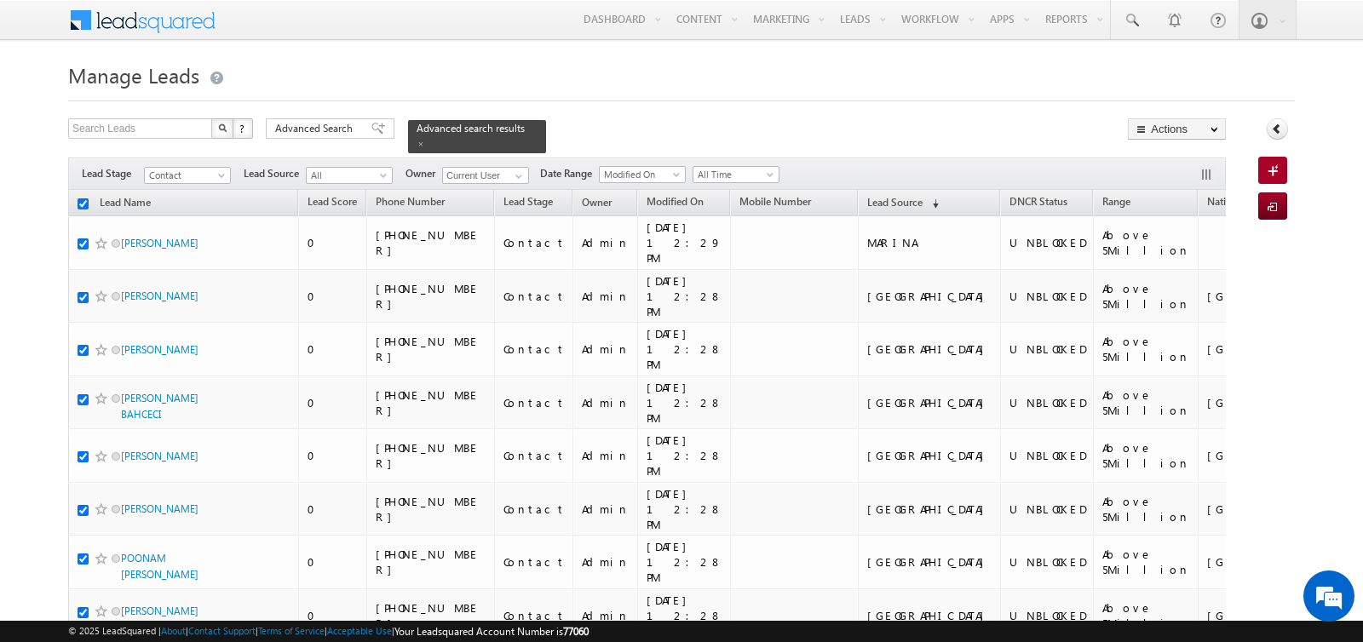
checkbox input "true"
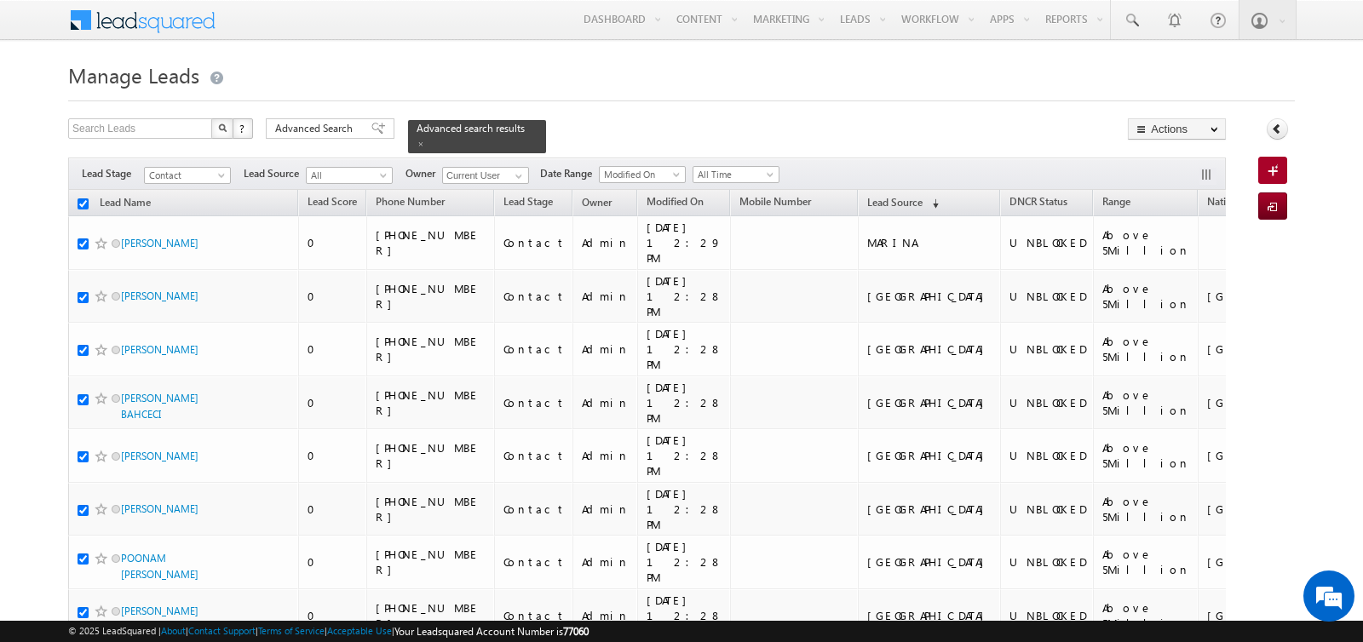
checkbox input "true"
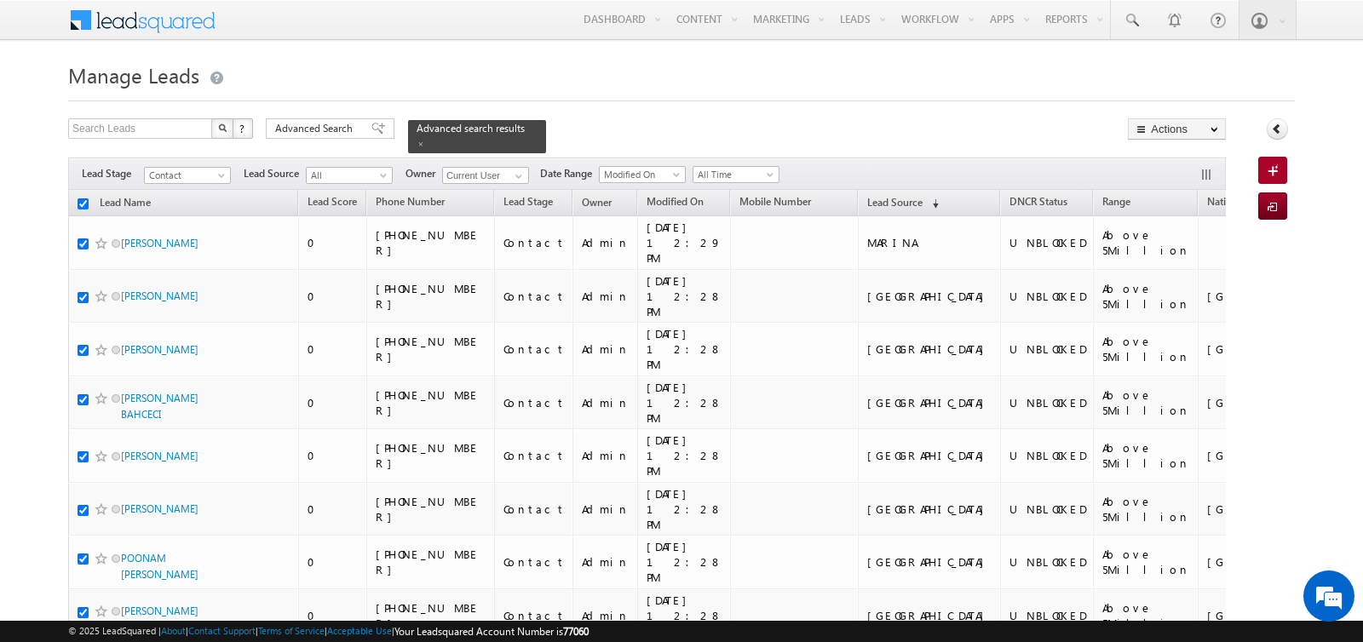
checkbox input "true"
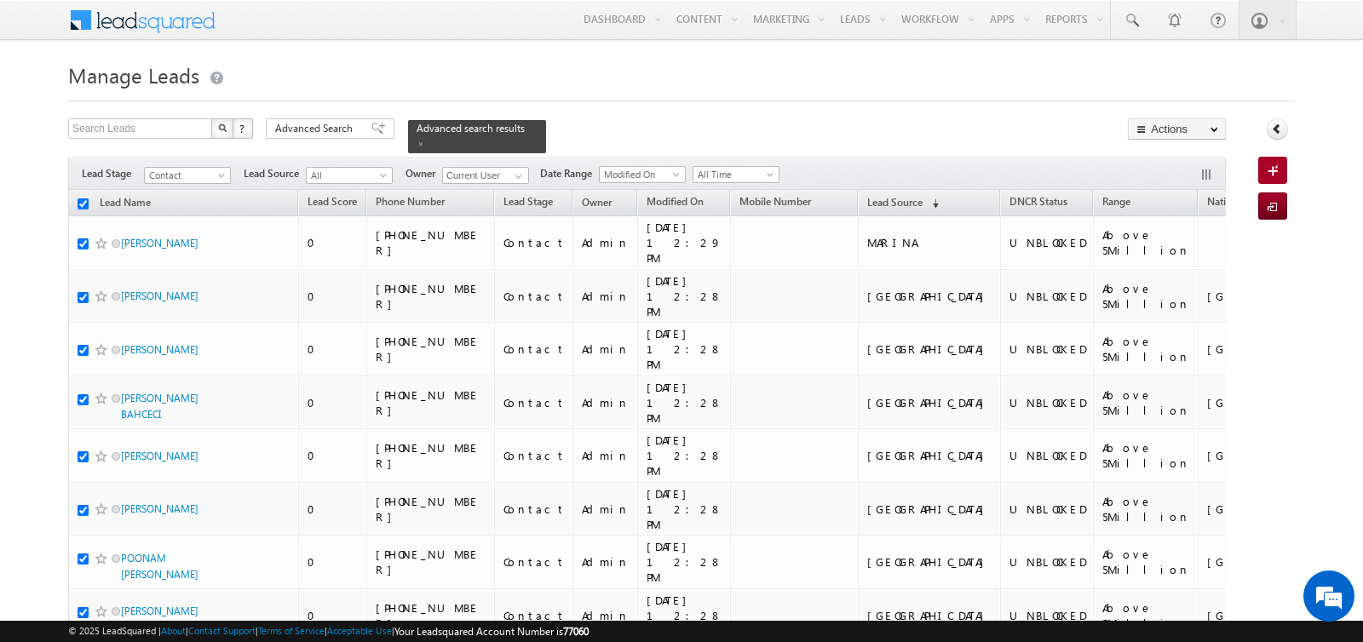
checkbox input "true"
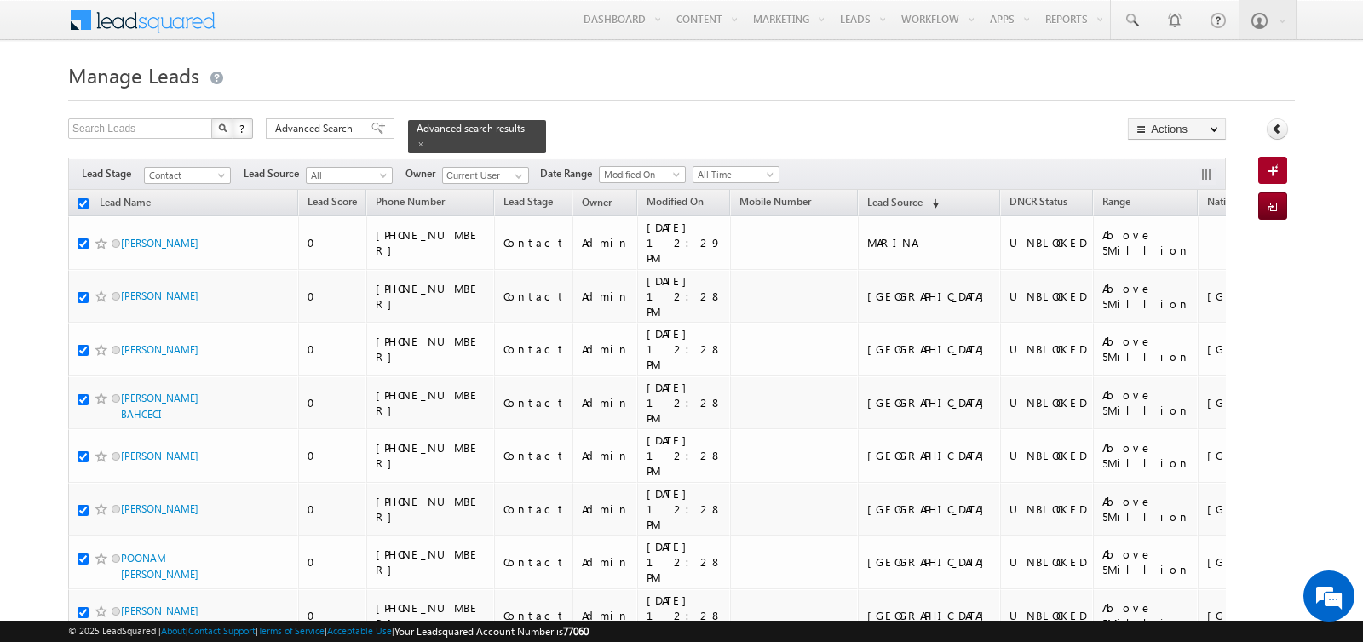
checkbox input "true"
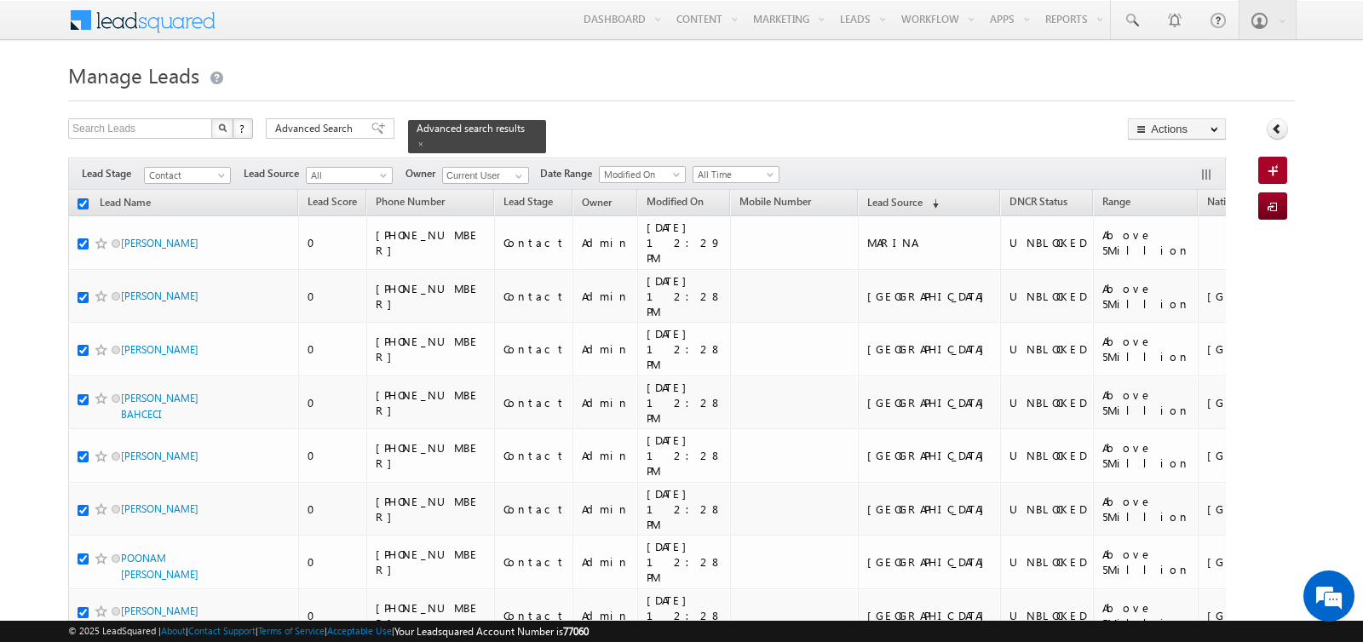
checkbox input "true"
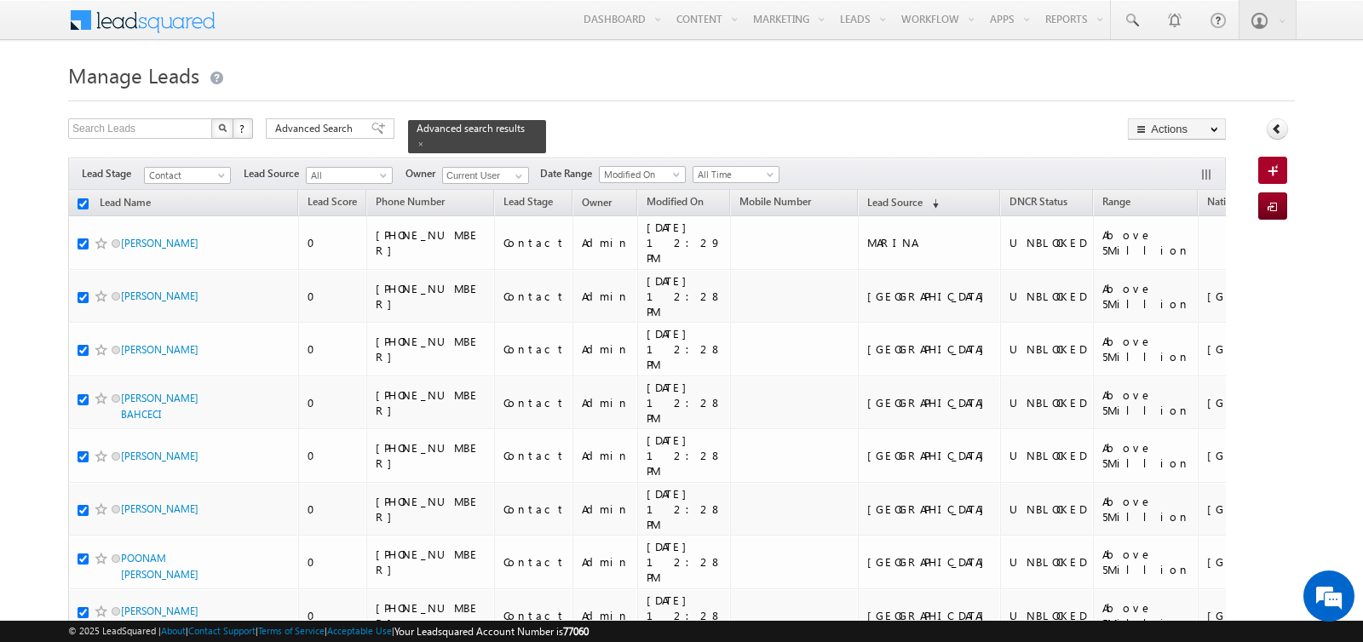
checkbox input "true"
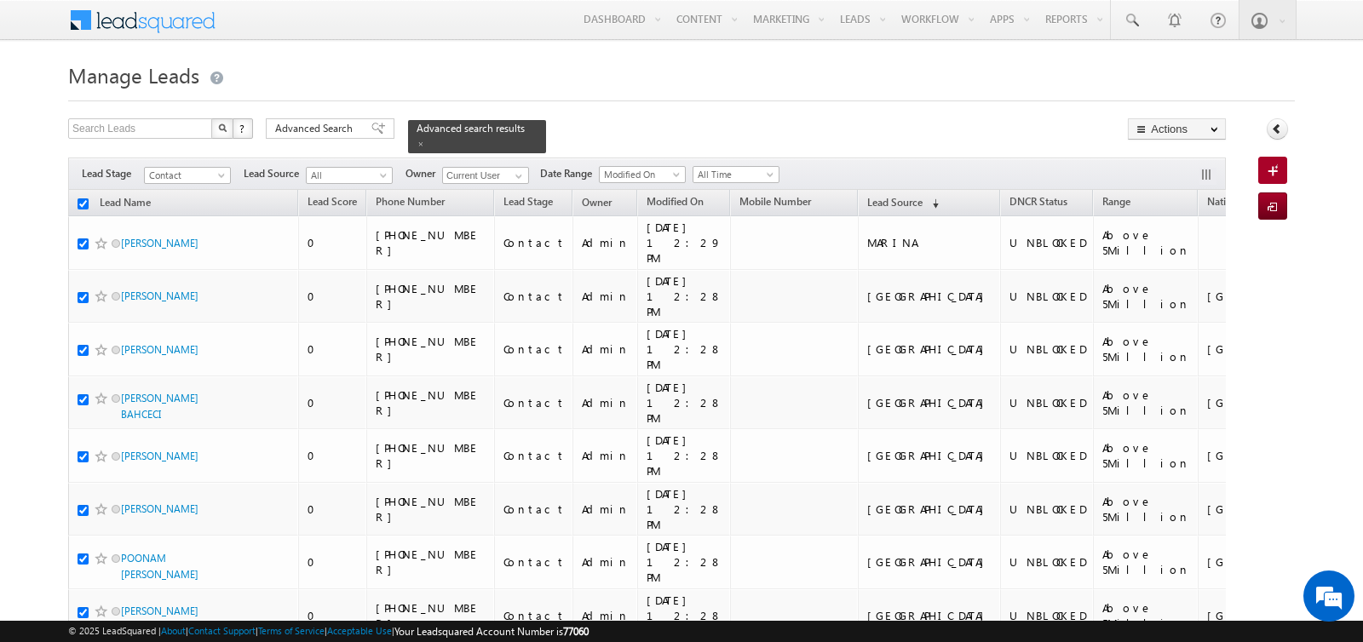
checkbox input "true"
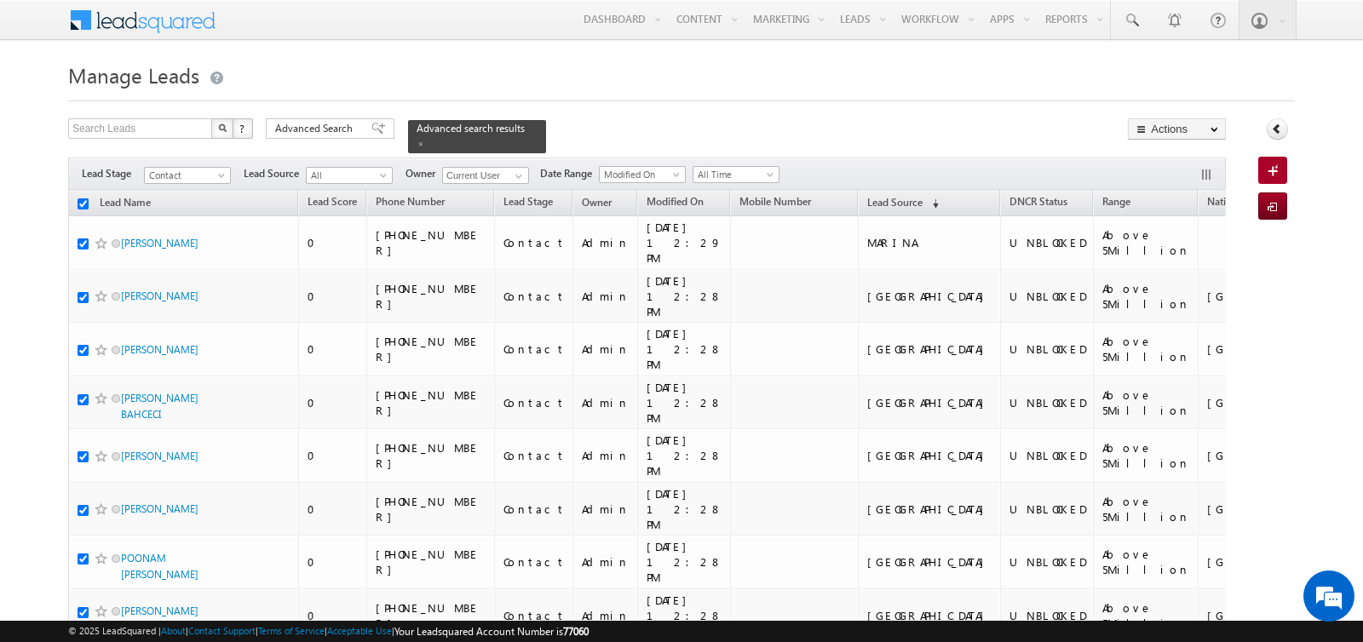
checkbox input "true"
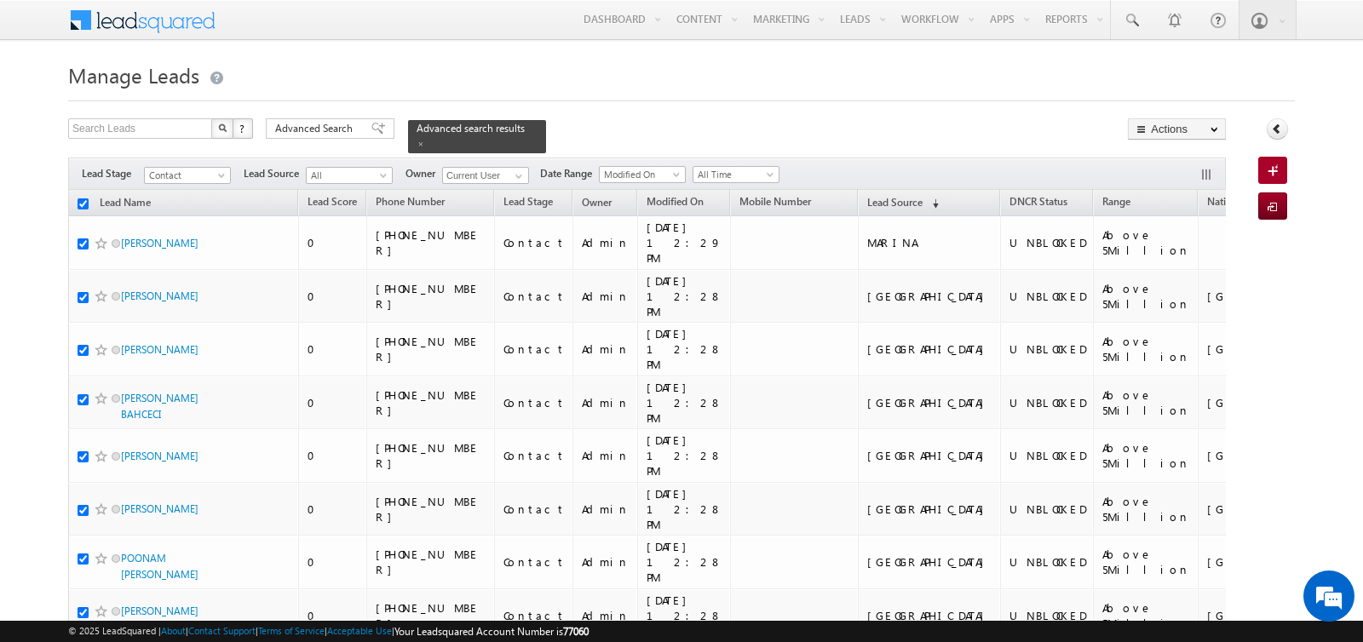
checkbox input "true"
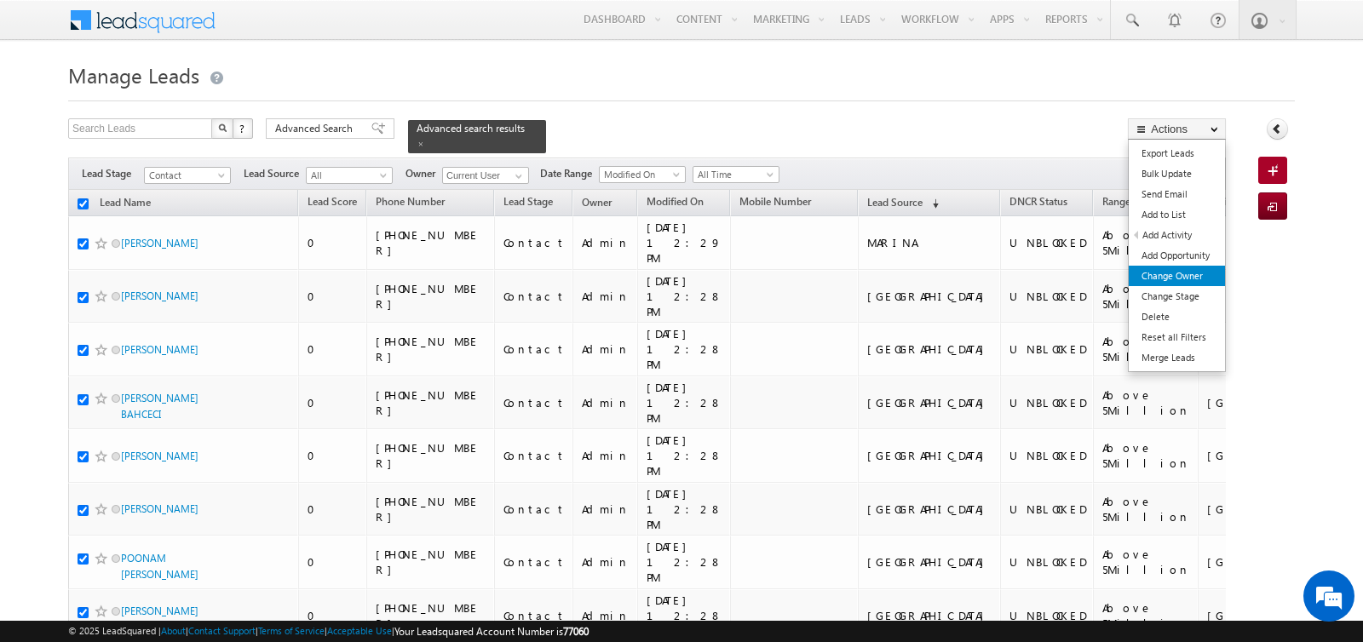
click at [1183, 272] on link "Change Owner" at bounding box center [1177, 276] width 96 height 20
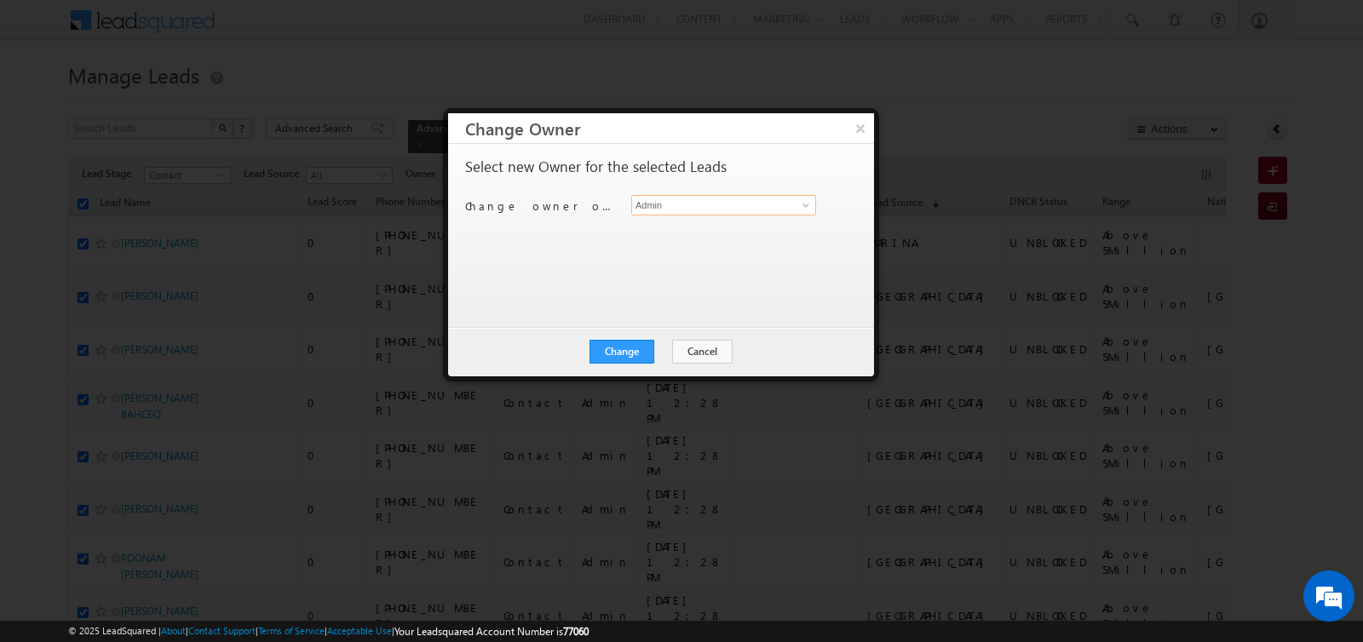
click at [679, 204] on input "Admin" at bounding box center [723, 205] width 185 height 20
click at [704, 232] on span "rahul.raj@indglobal.ae" at bounding box center [714, 238] width 153 height 13
click at [627, 349] on button "Change" at bounding box center [621, 352] width 65 height 24
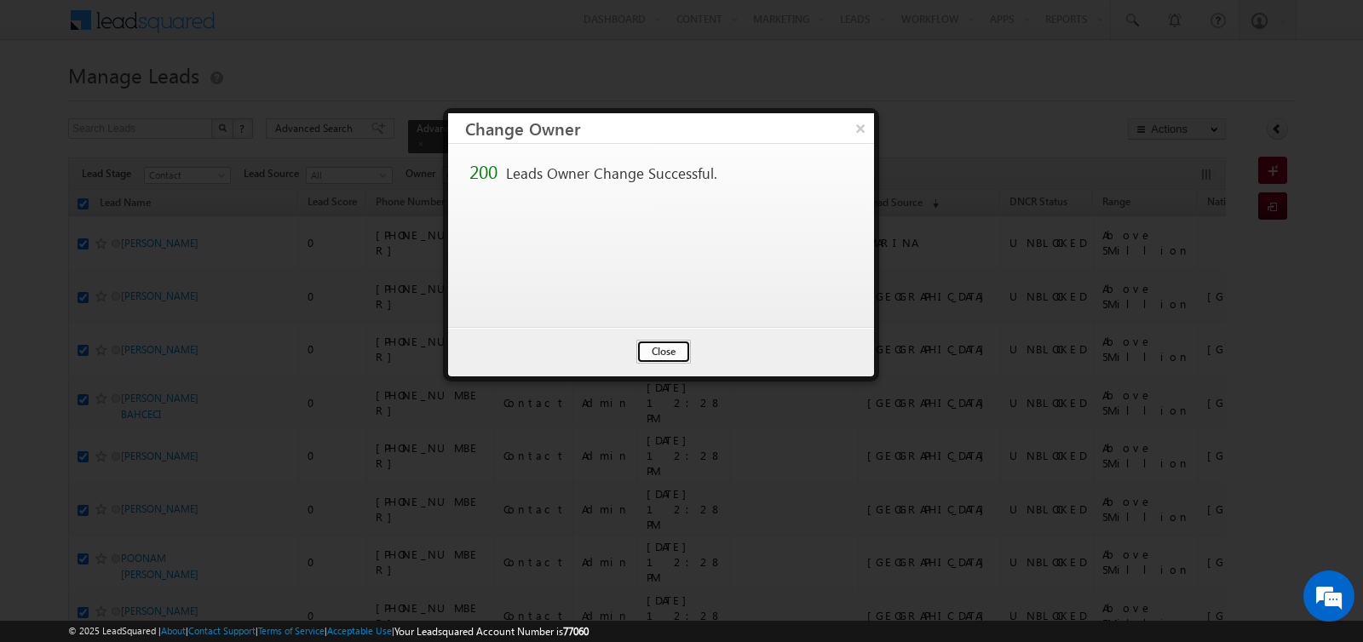
click at [657, 349] on button "Close" at bounding box center [663, 352] width 55 height 24
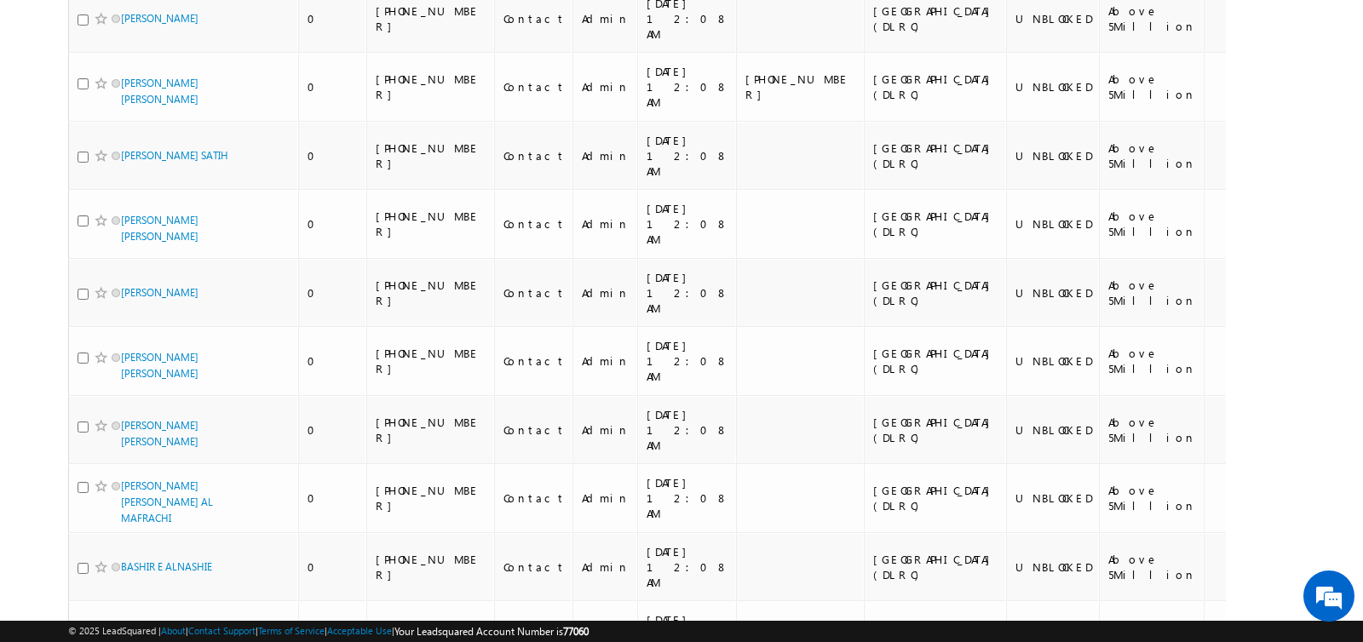
scroll to position [13280, 0]
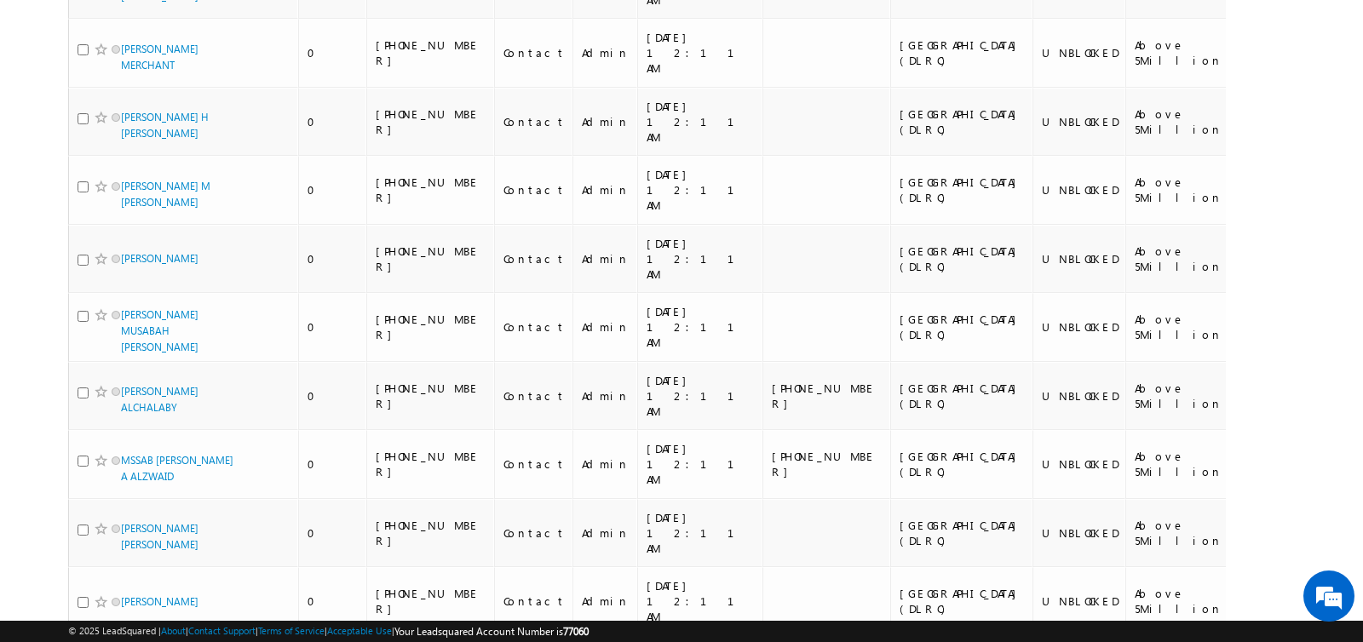
scroll to position [13270, 0]
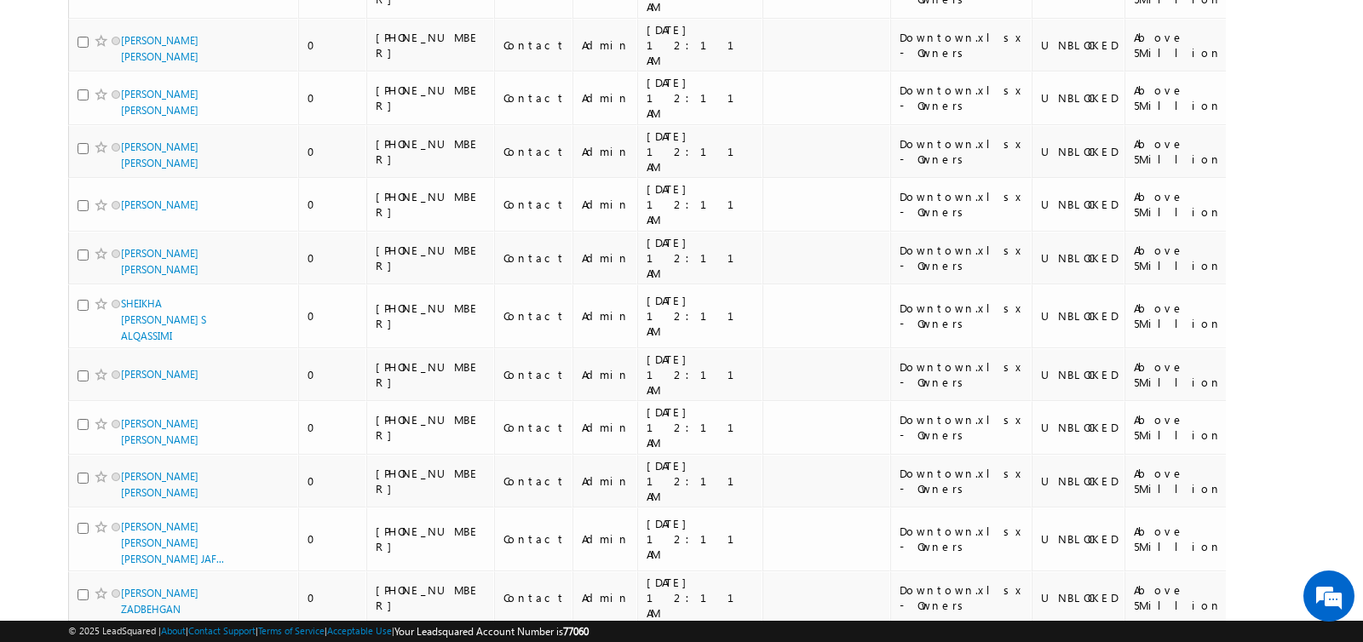
scroll to position [0, 0]
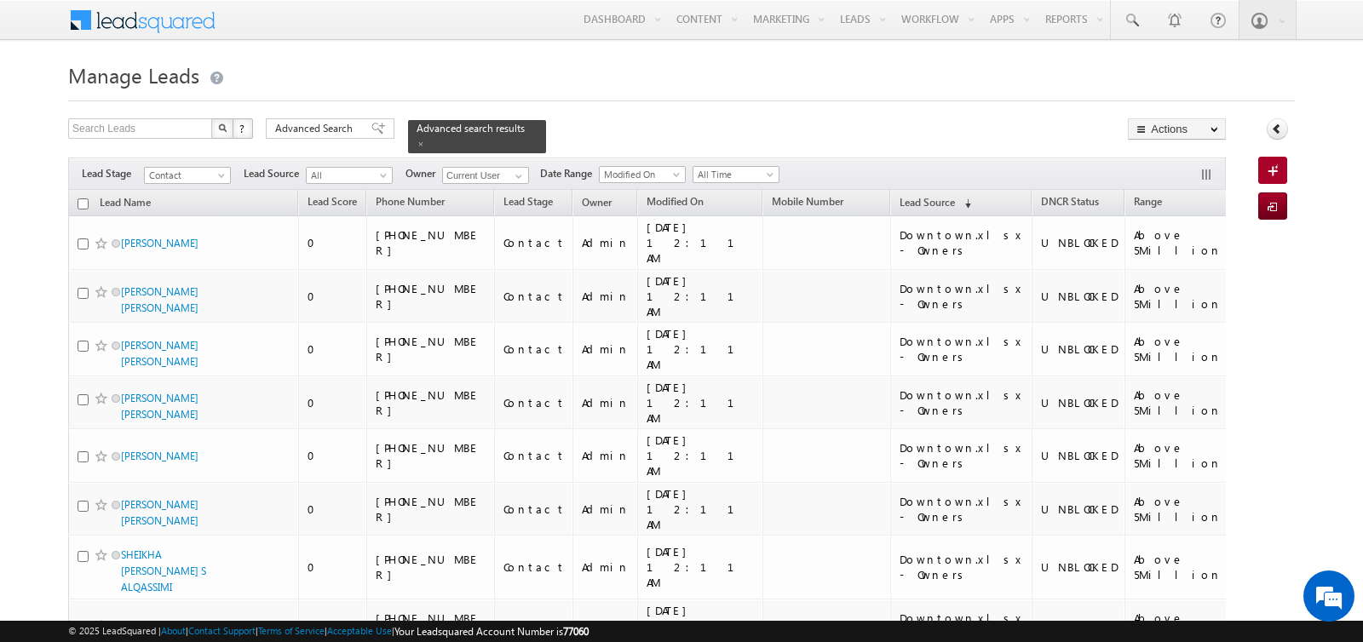
click at [83, 204] on input "checkbox" at bounding box center [83, 203] width 11 height 11
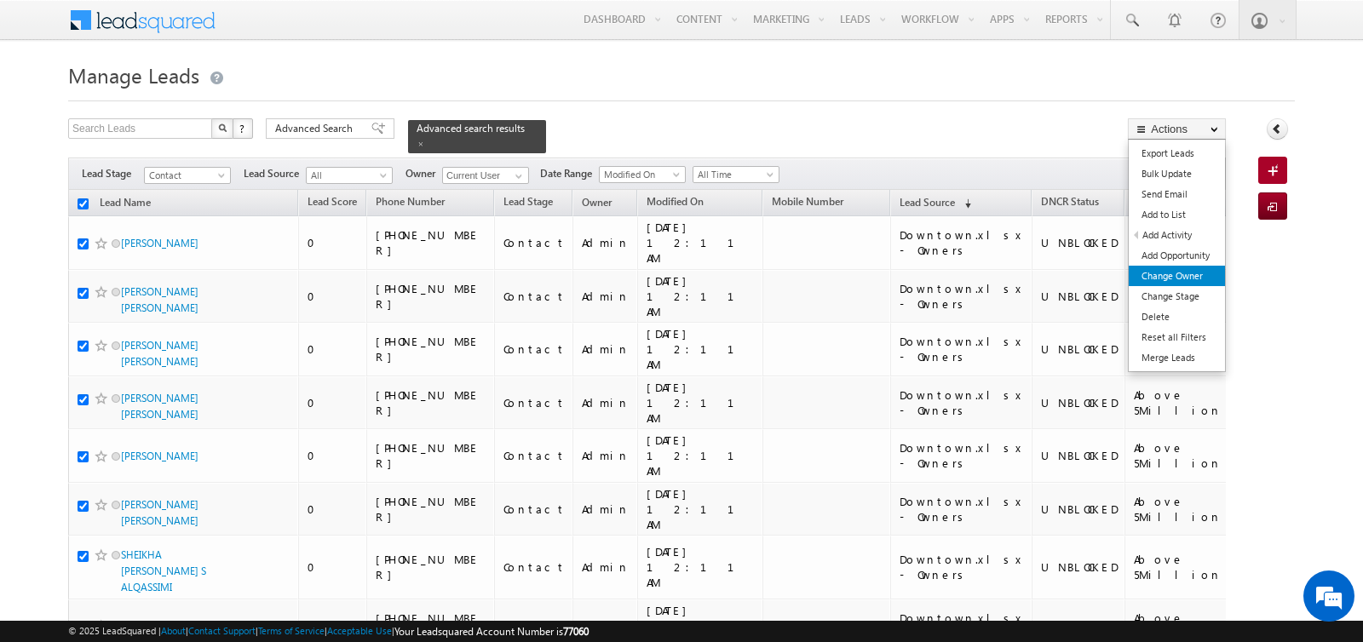
click at [1176, 276] on link "Change Owner" at bounding box center [1177, 276] width 96 height 20
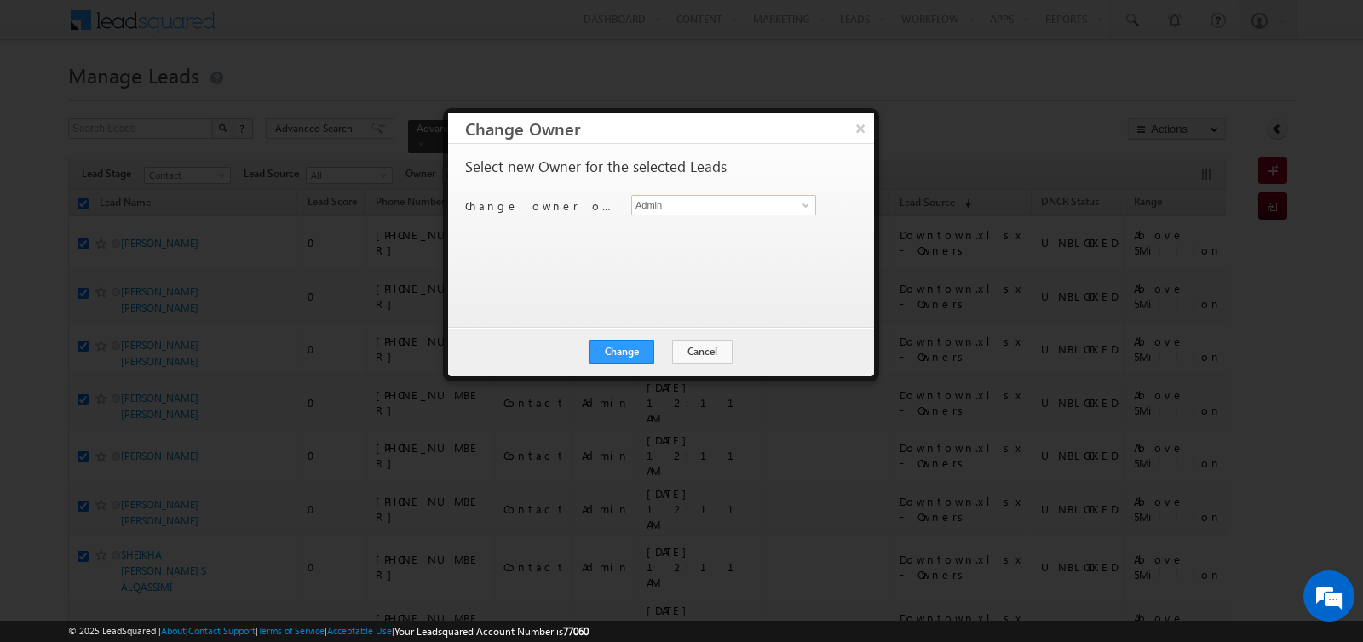
click at [683, 204] on input "Admin" at bounding box center [723, 205] width 185 height 20
click at [692, 232] on span "shaik.razak@indglobal.ae" at bounding box center [714, 238] width 153 height 13
click at [628, 351] on button "Change" at bounding box center [621, 352] width 65 height 24
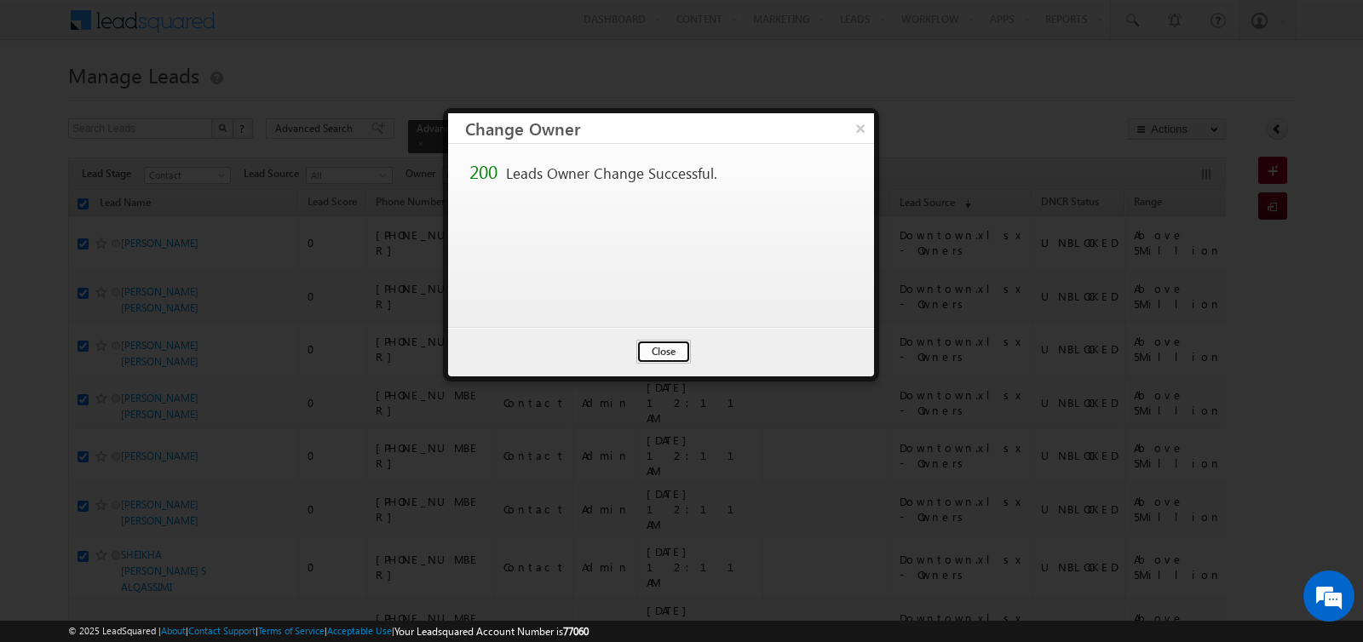
click at [671, 349] on button "Close" at bounding box center [663, 352] width 55 height 24
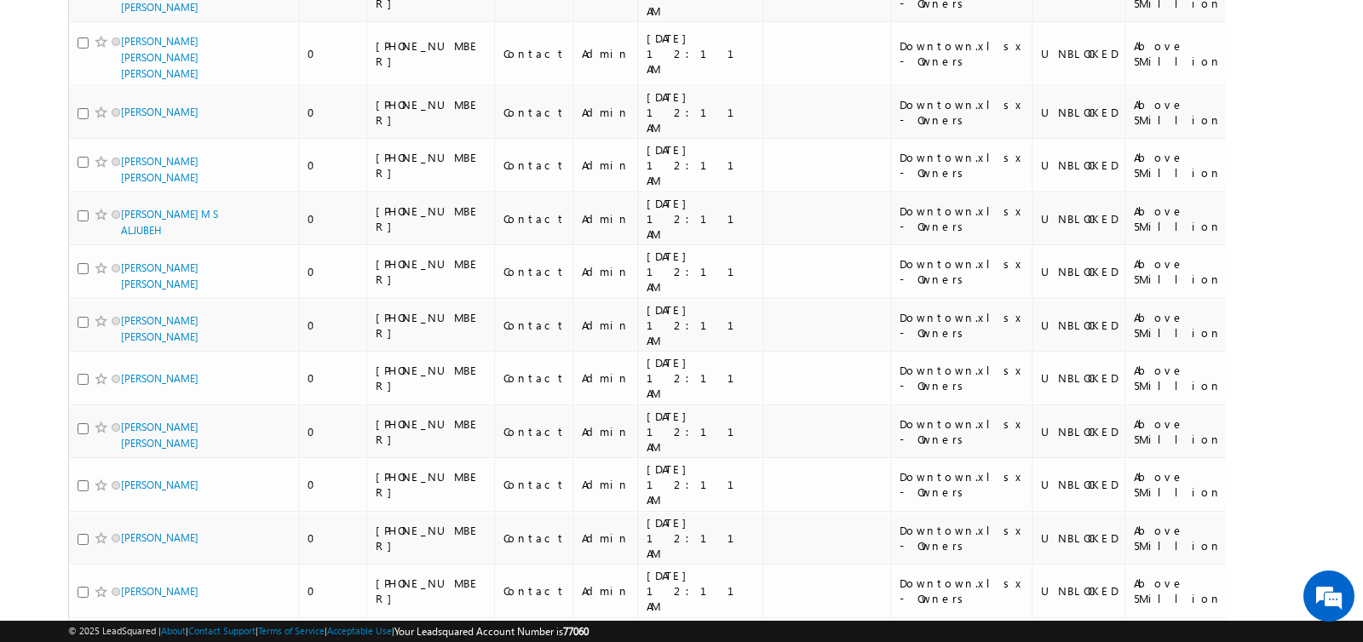
scroll to position [8060, 0]
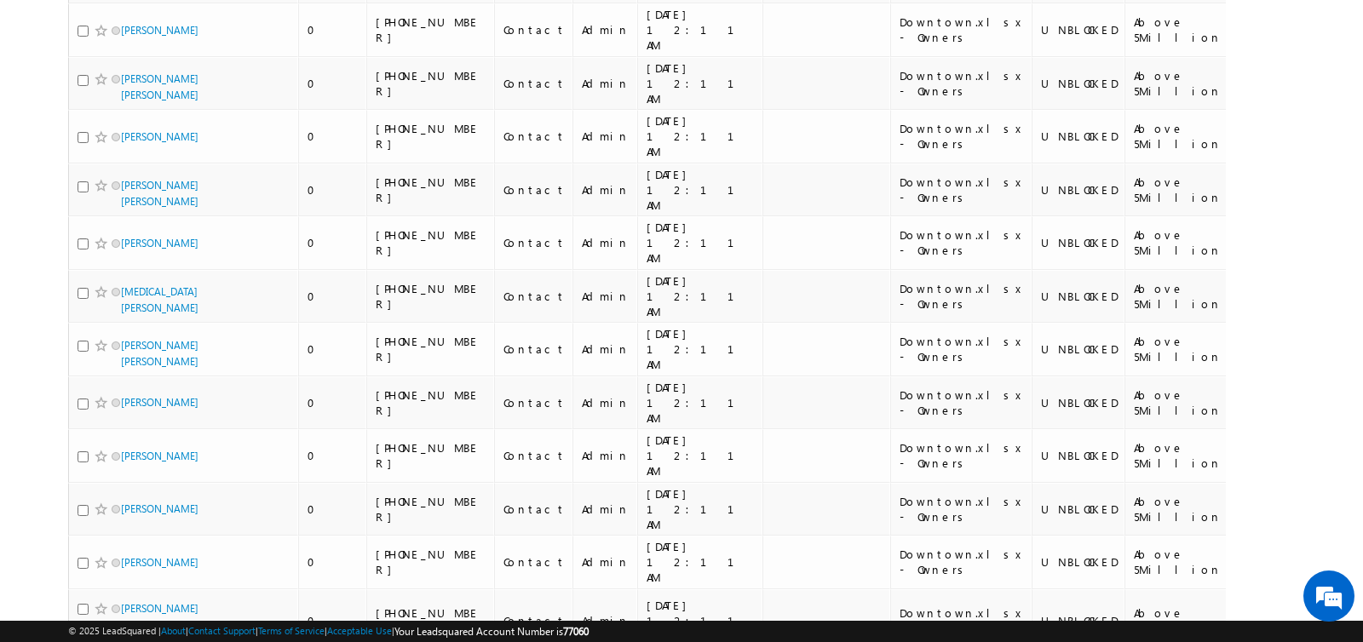
scroll to position [0, 0]
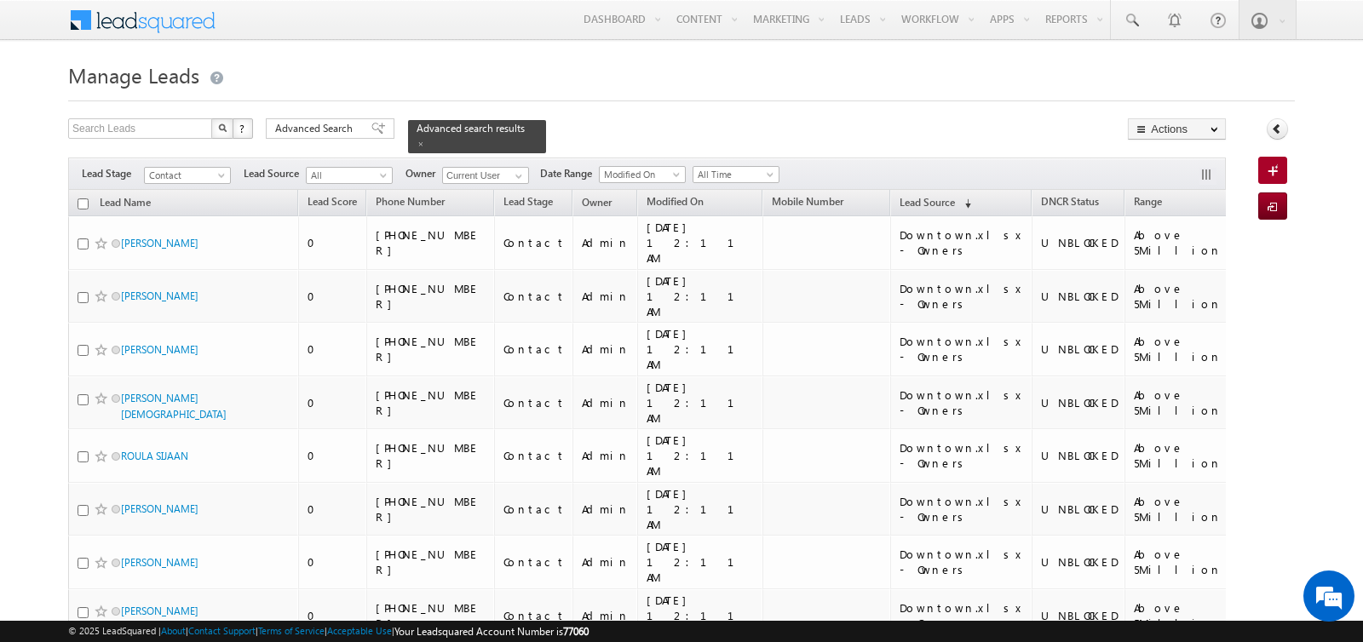
click at [83, 201] on input "checkbox" at bounding box center [83, 203] width 11 height 11
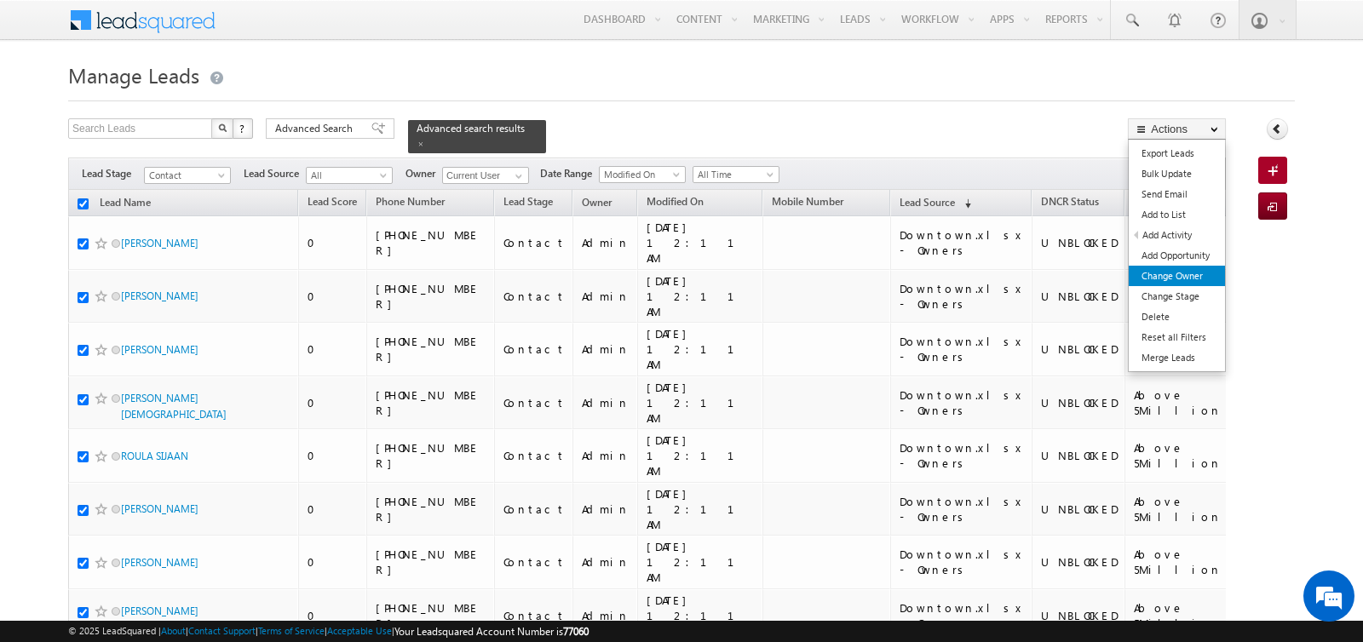
click at [1189, 274] on link "Change Owner" at bounding box center [1177, 276] width 96 height 20
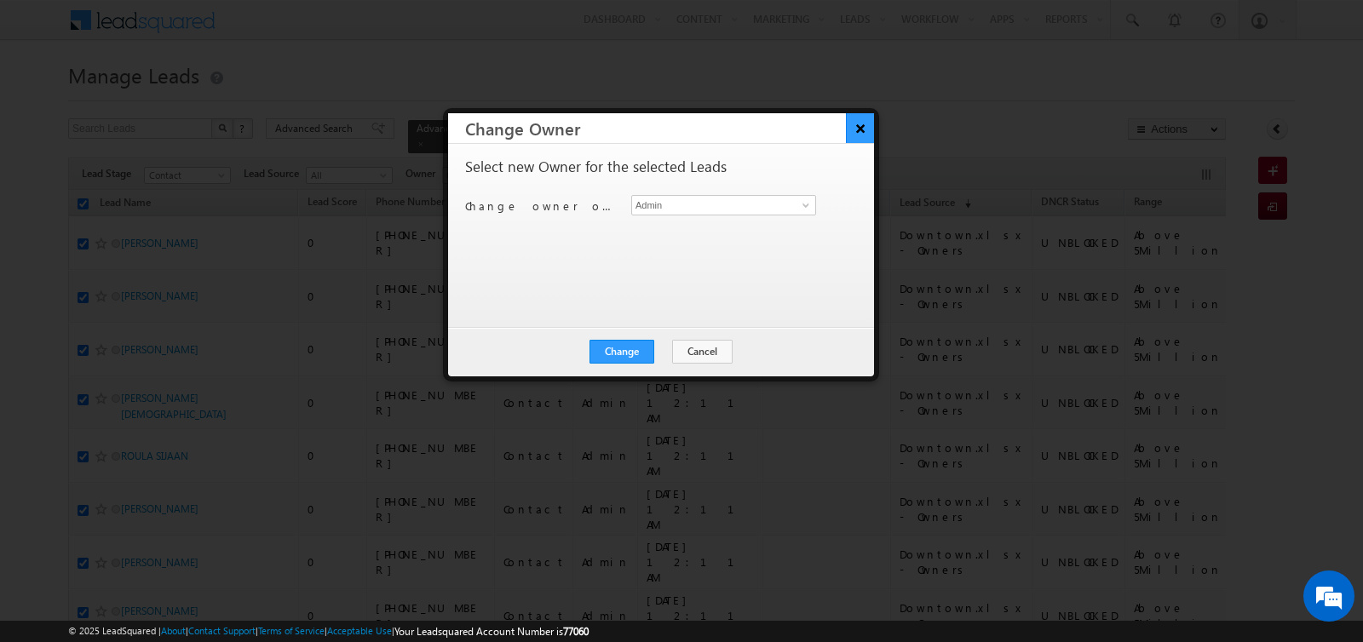
click at [856, 132] on button "×" at bounding box center [860, 128] width 28 height 30
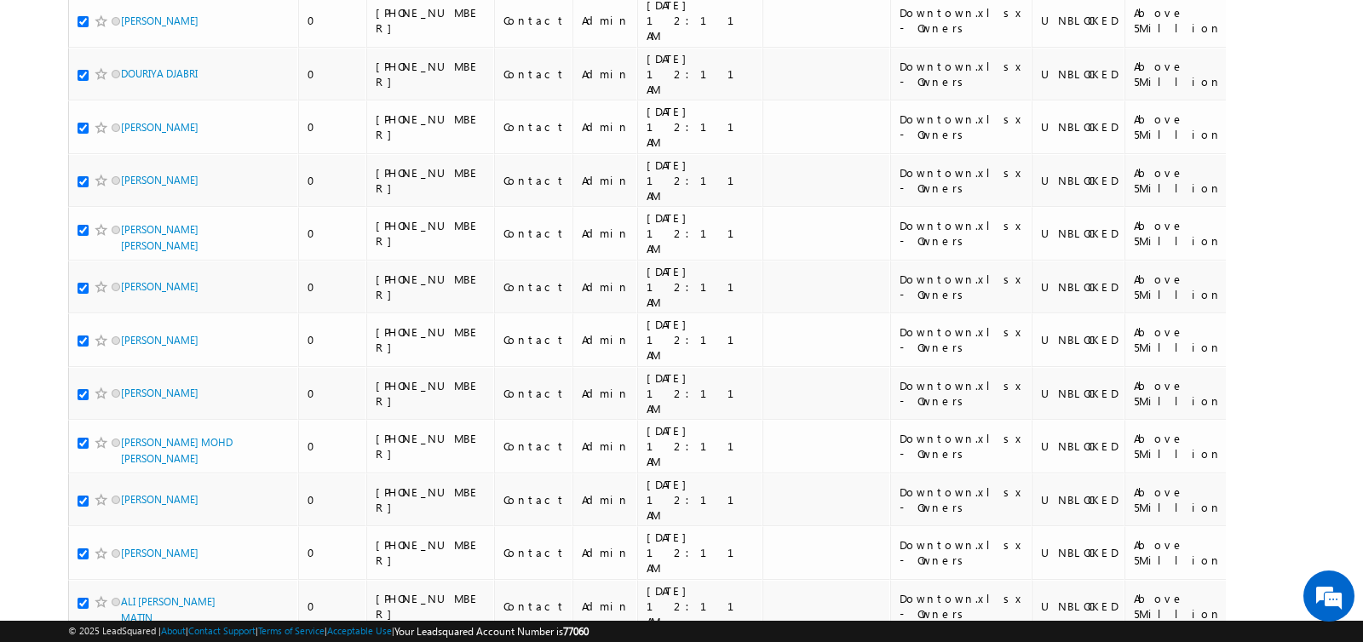
scroll to position [7920, 0]
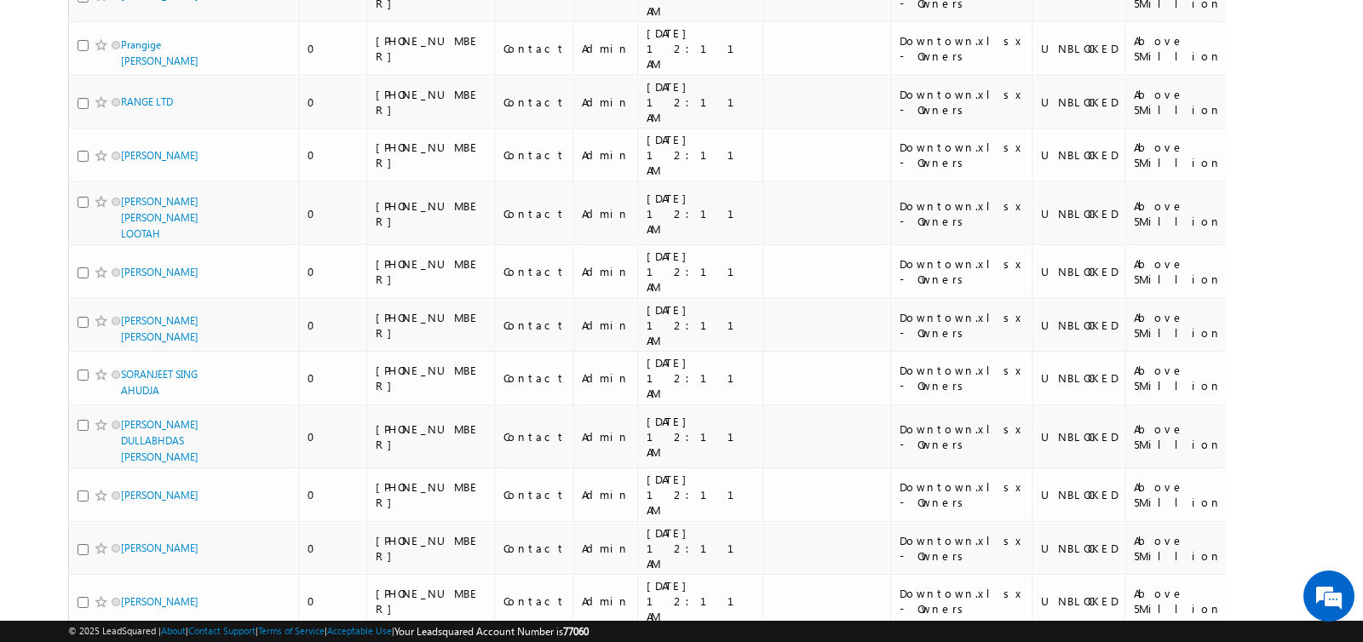
scroll to position [0, 0]
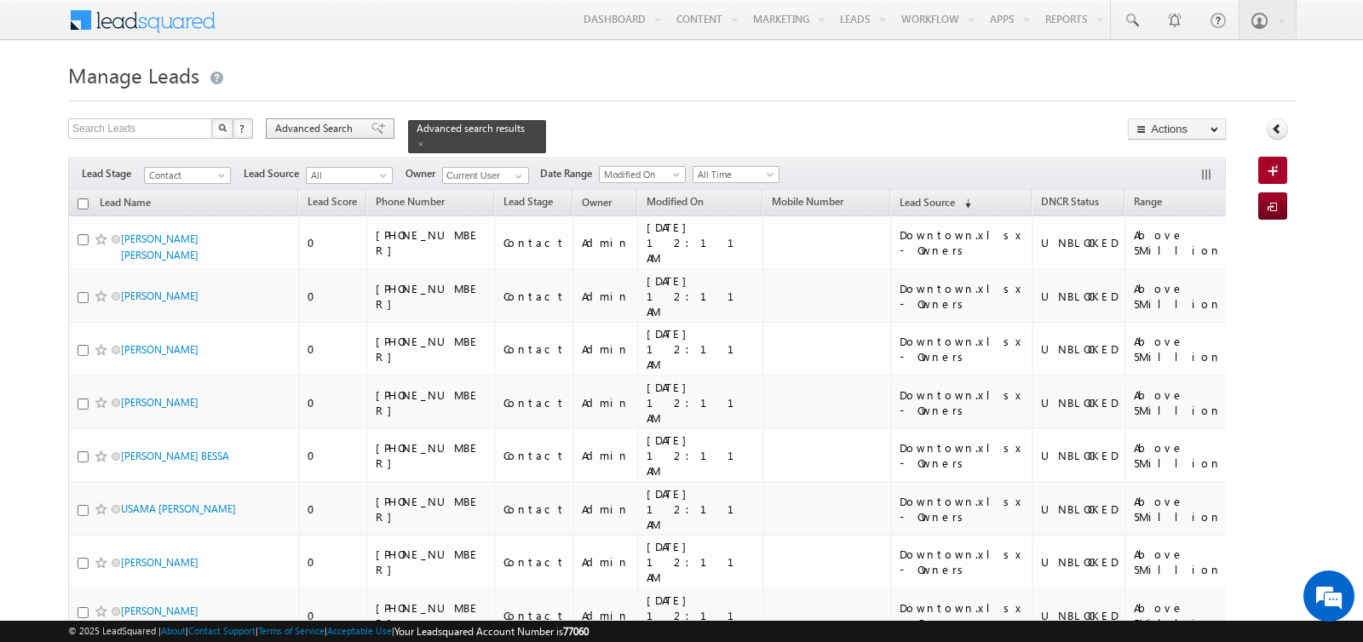
click at [323, 123] on span "Advanced Search" at bounding box center [316, 128] width 83 height 15
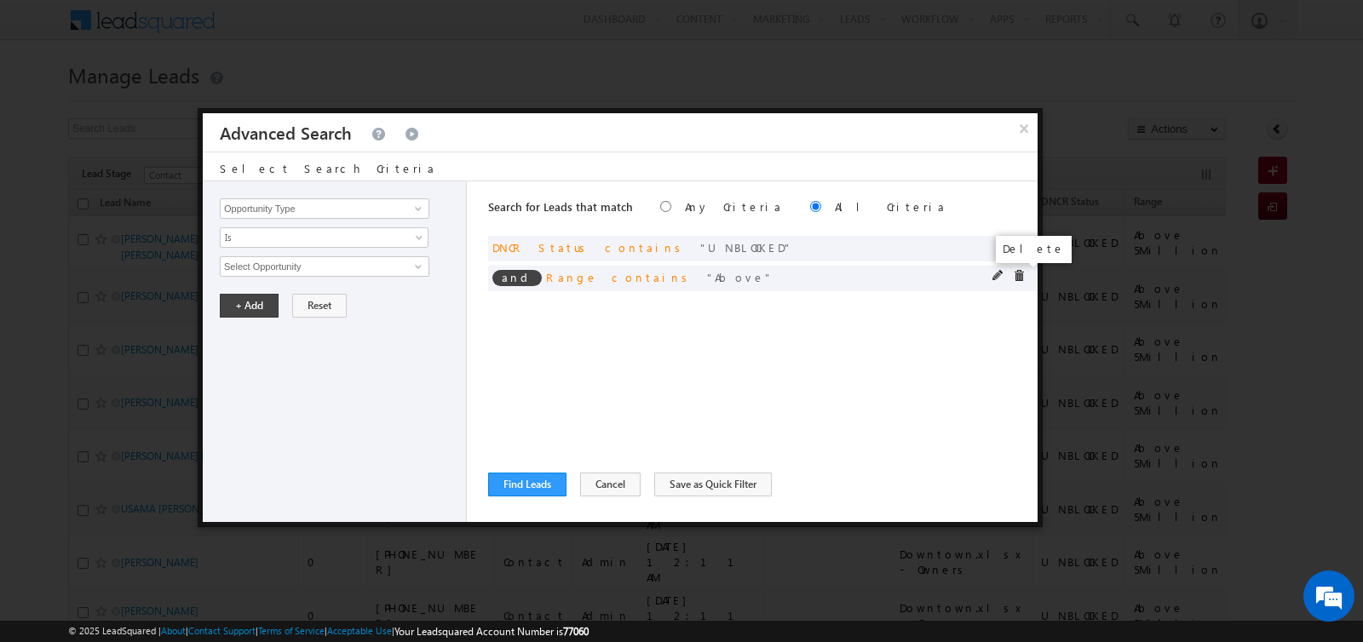
click at [1014, 276] on span at bounding box center [1019, 276] width 12 height 12
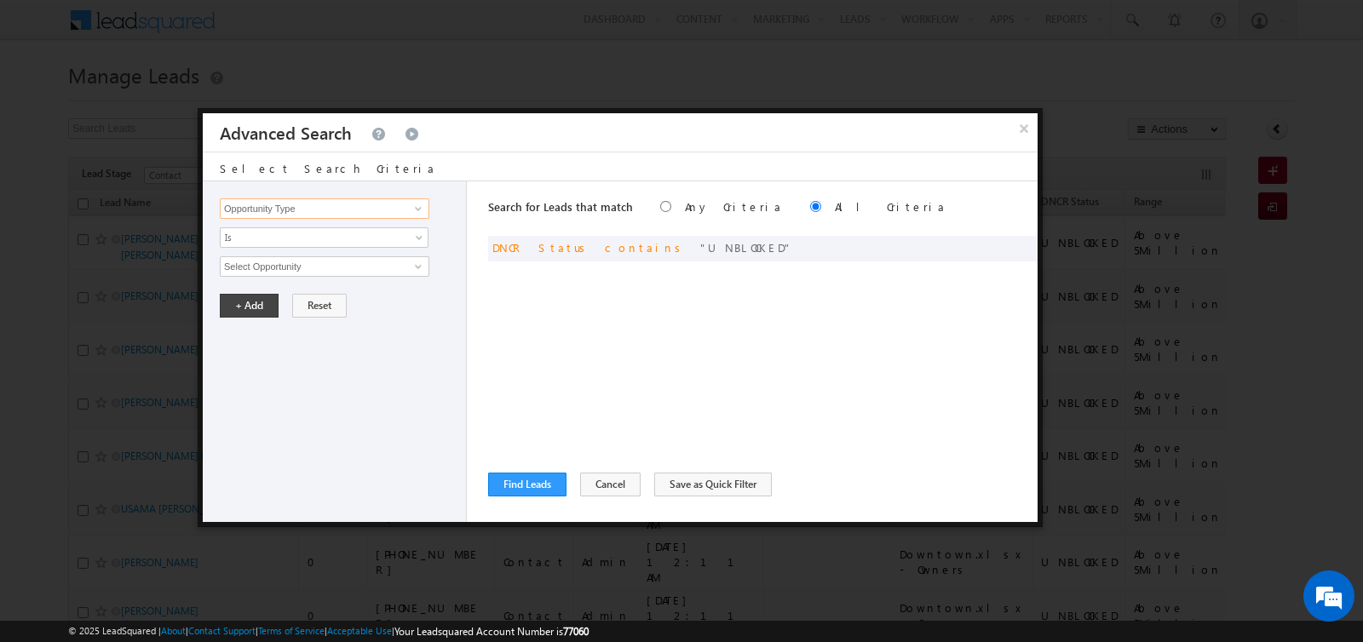
click at [291, 207] on input "Opportunity Type" at bounding box center [325, 208] width 210 height 20
click at [245, 243] on link "Nationality" at bounding box center [325, 243] width 210 height 20
click at [245, 243] on span "Is" at bounding box center [313, 237] width 185 height 15
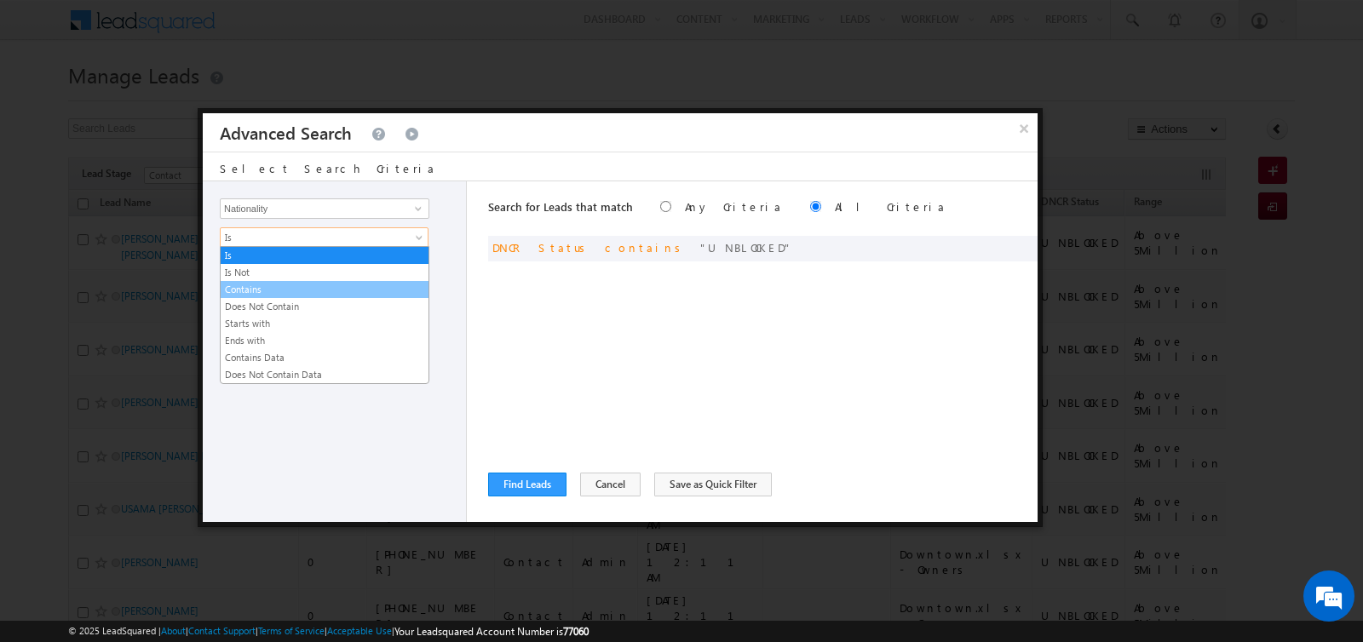
click at [251, 284] on link "Contains" at bounding box center [325, 289] width 208 height 15
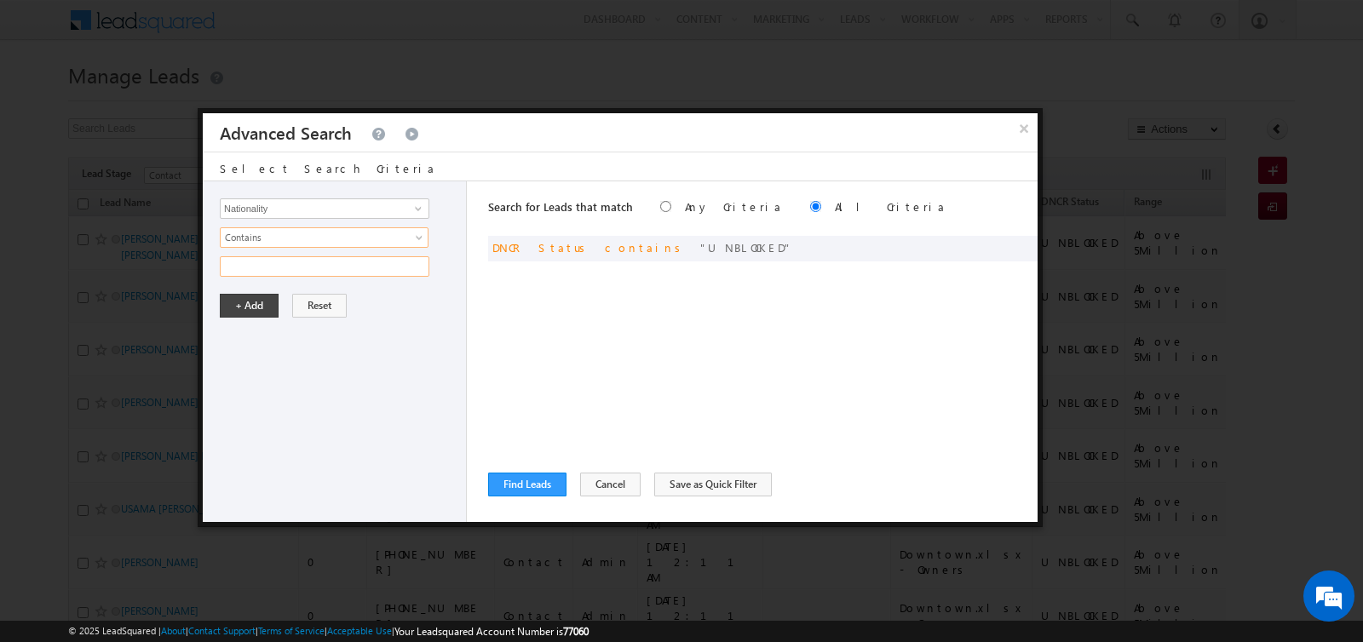
click at [252, 267] on input "text" at bounding box center [325, 266] width 210 height 20
click at [239, 304] on button "+ Add" at bounding box center [249, 306] width 59 height 24
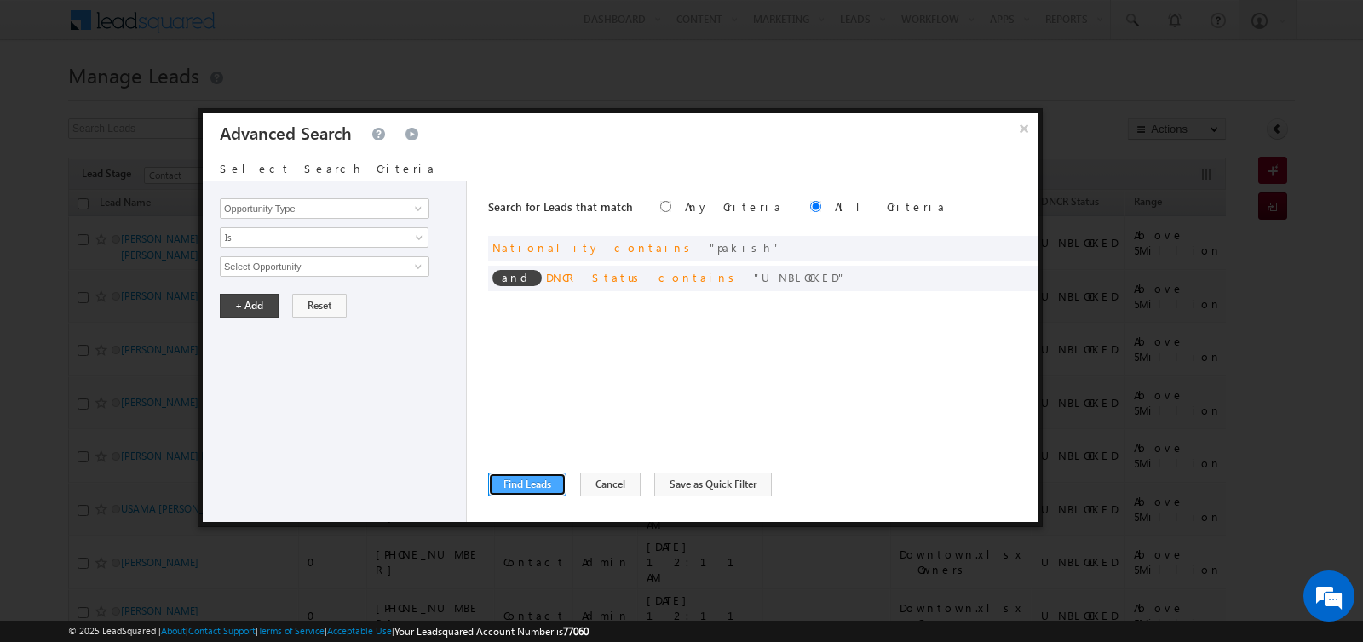
click at [524, 481] on button "Find Leads" at bounding box center [527, 485] width 78 height 24
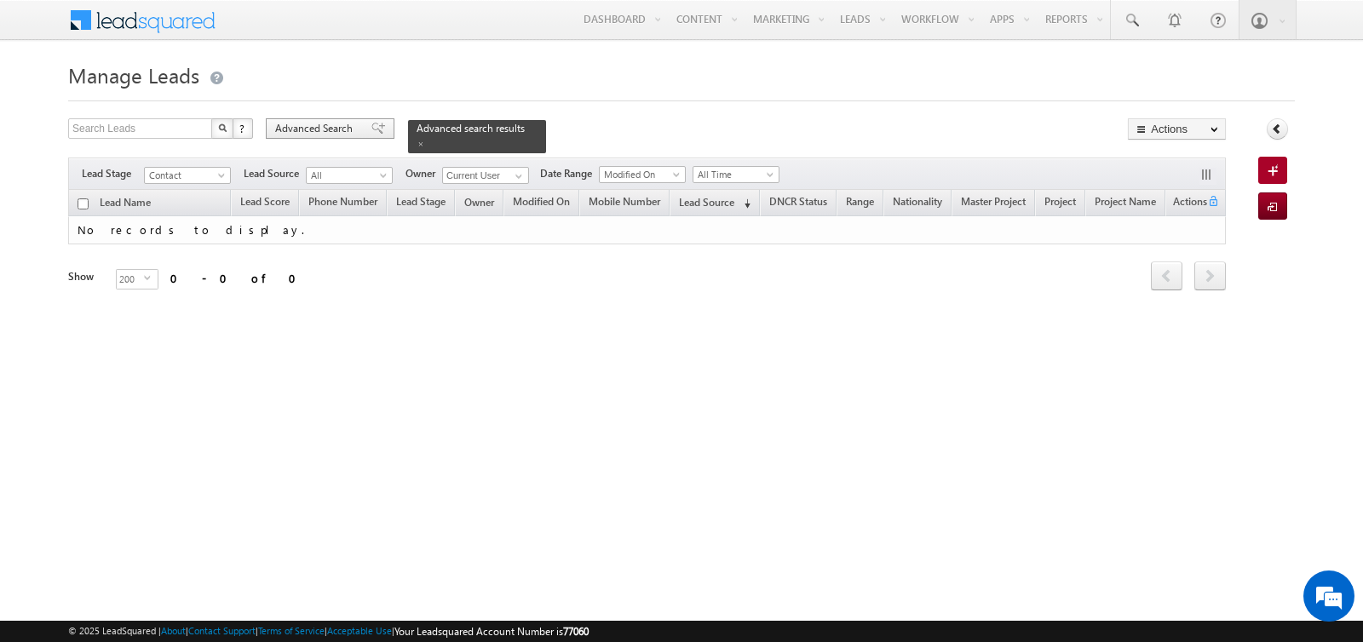
click at [332, 120] on div "Advanced Search" at bounding box center [330, 128] width 129 height 20
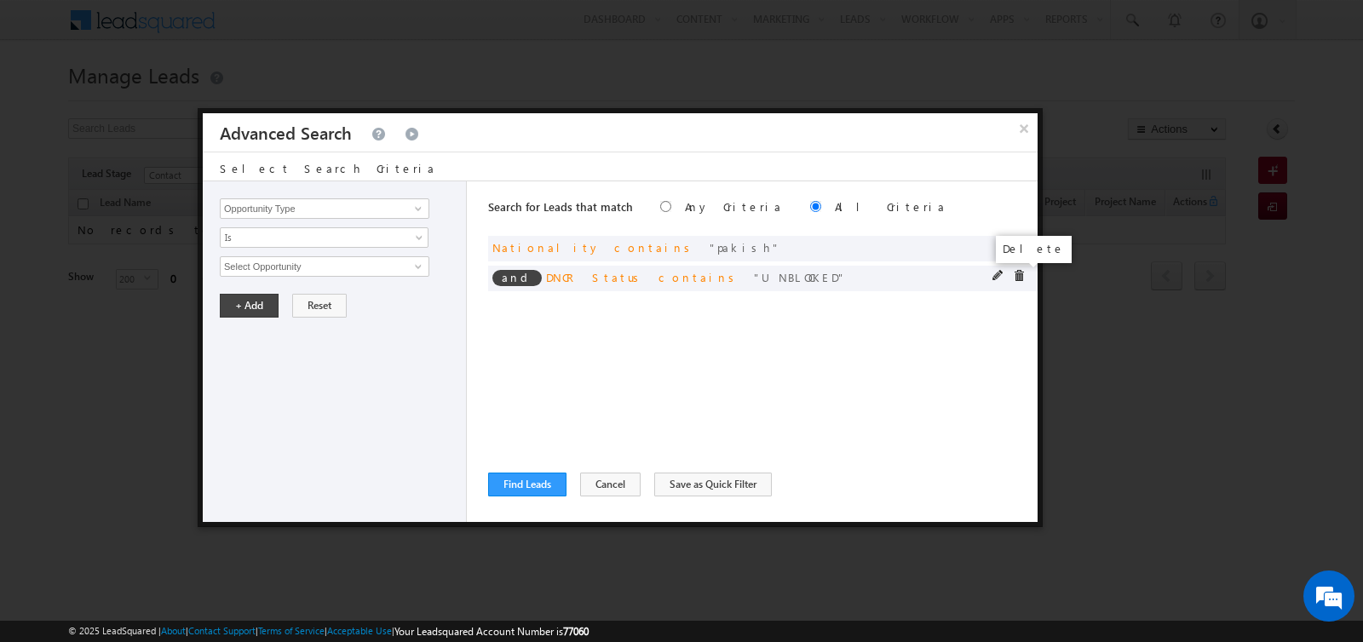
click at [1020, 274] on span at bounding box center [1019, 276] width 12 height 12
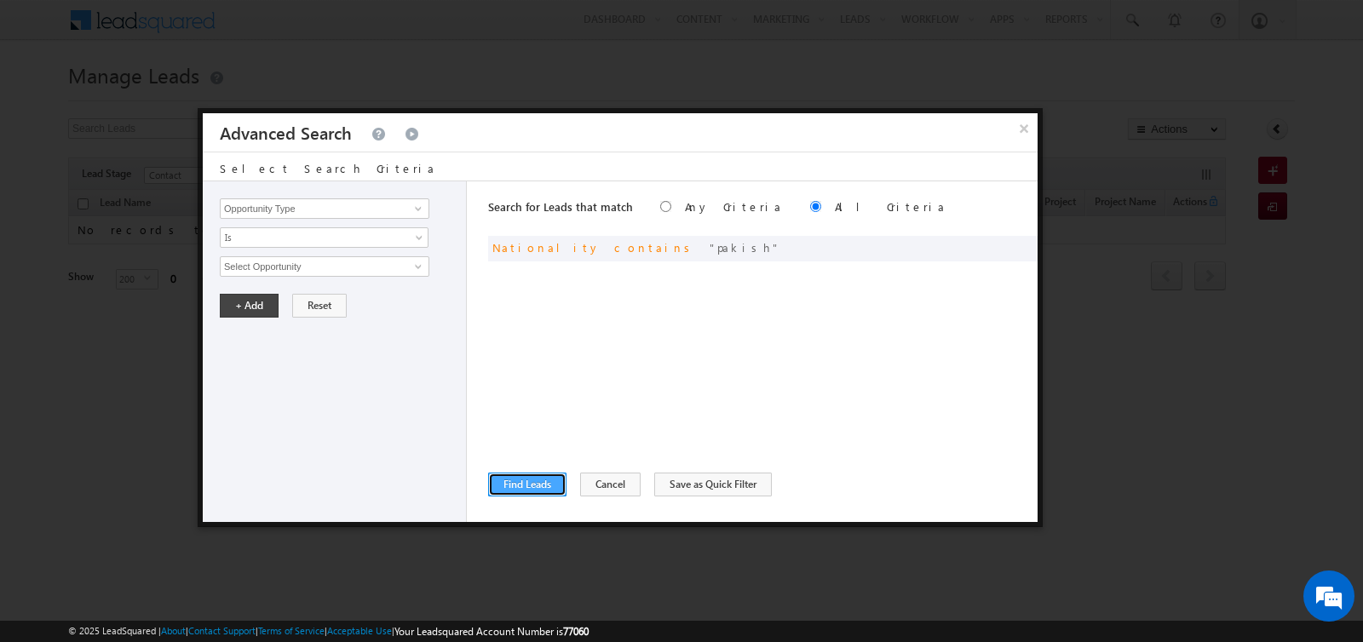
click at [525, 480] on button "Find Leads" at bounding box center [527, 485] width 78 height 24
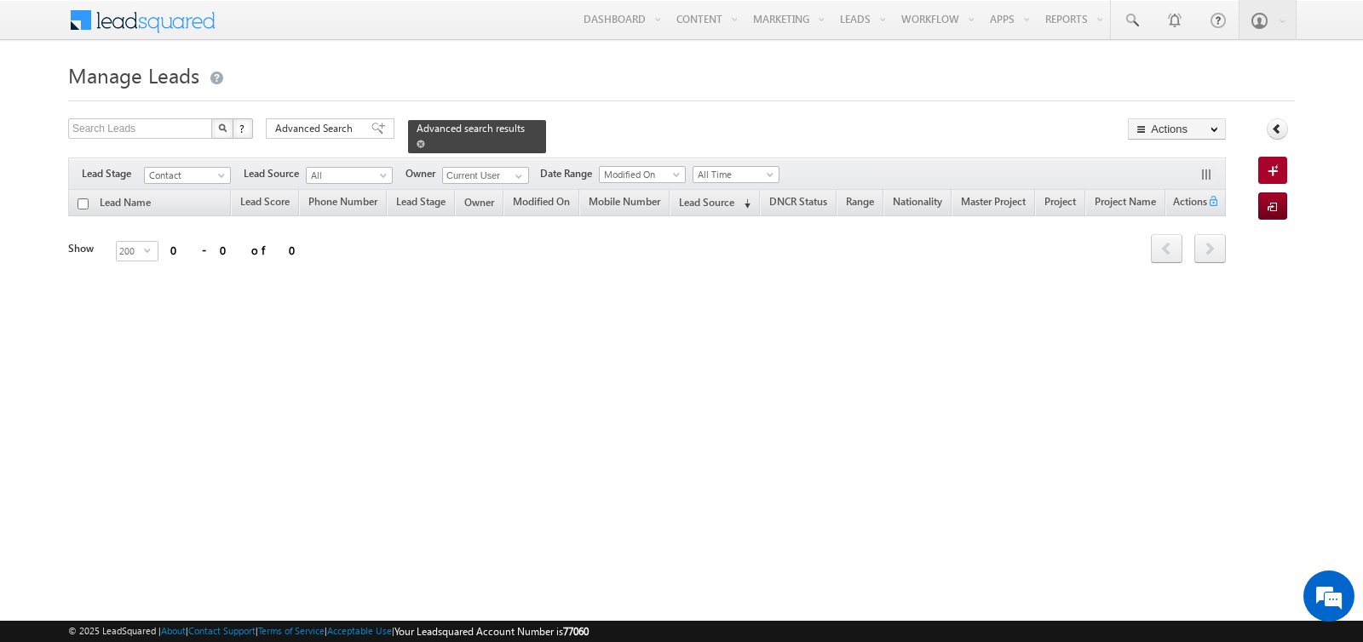
click at [416, 145] on span at bounding box center [420, 144] width 9 height 9
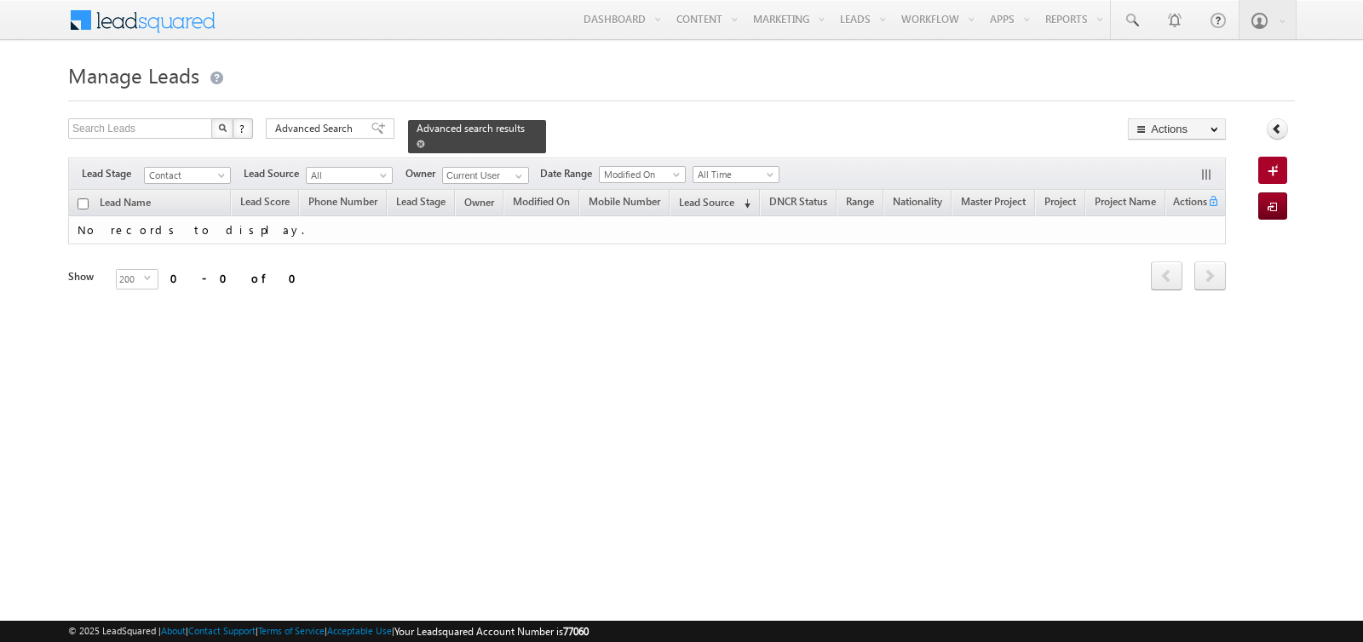
click at [416, 146] on span at bounding box center [420, 144] width 9 height 9
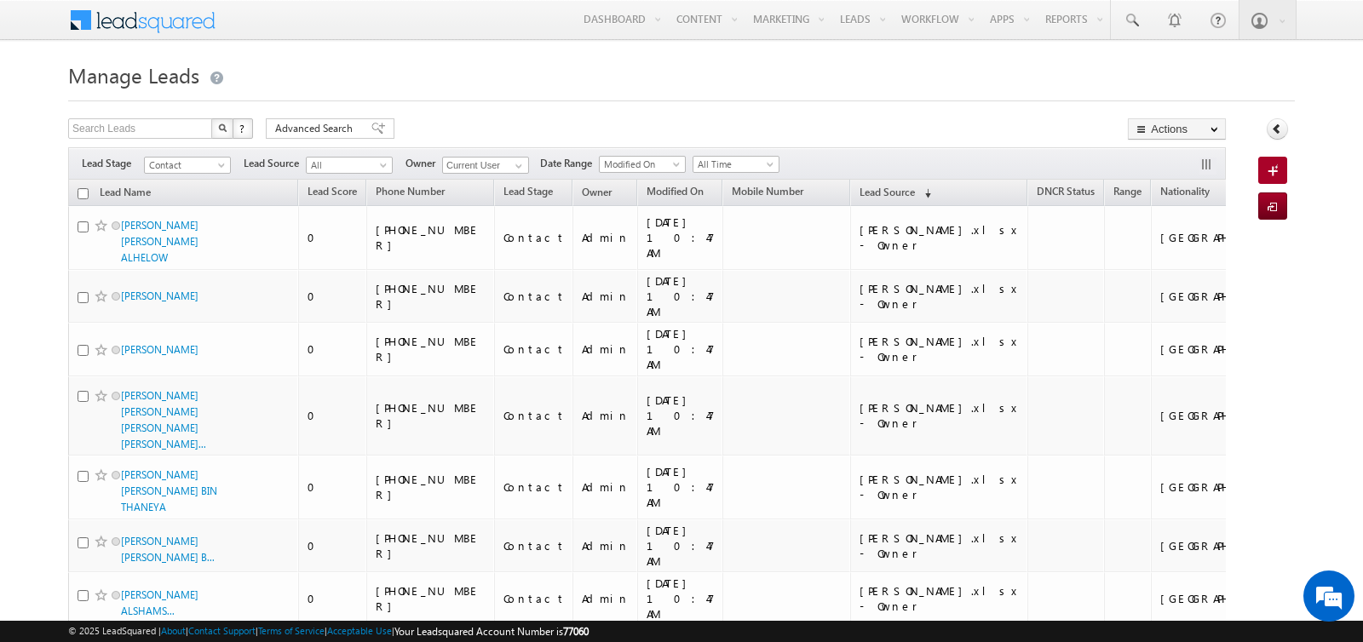
click at [80, 192] on input "checkbox" at bounding box center [83, 193] width 11 height 11
checkbox input "true"
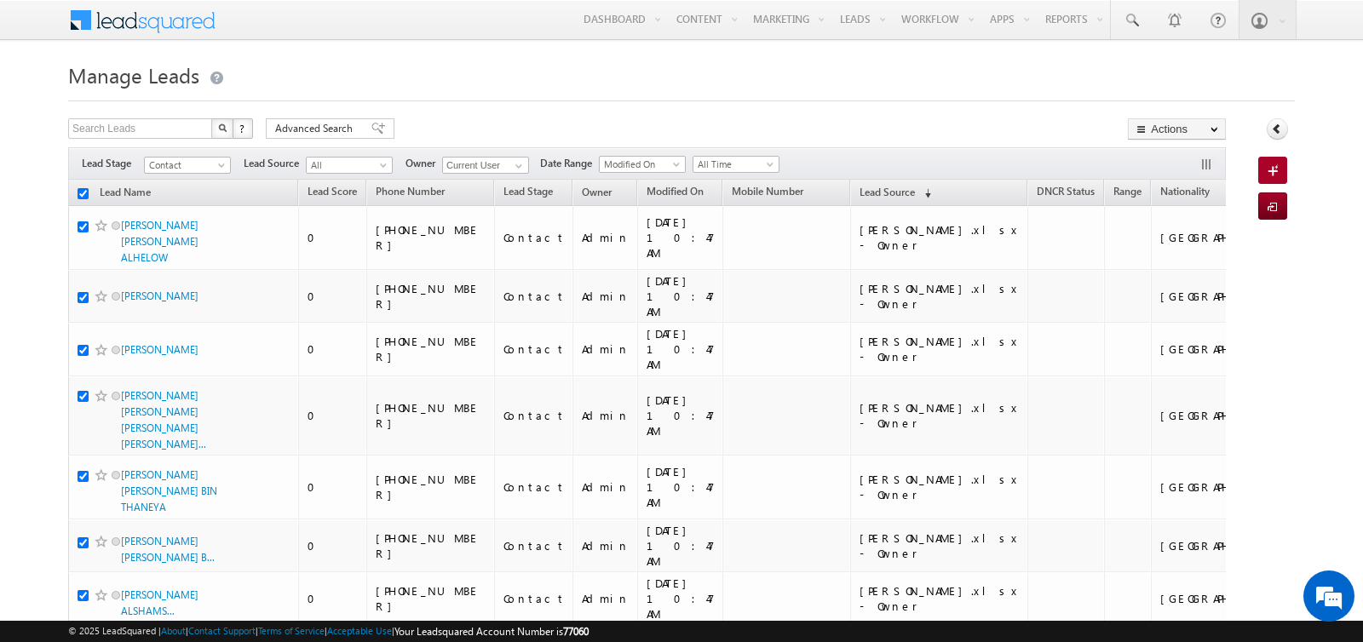
checkbox input "true"
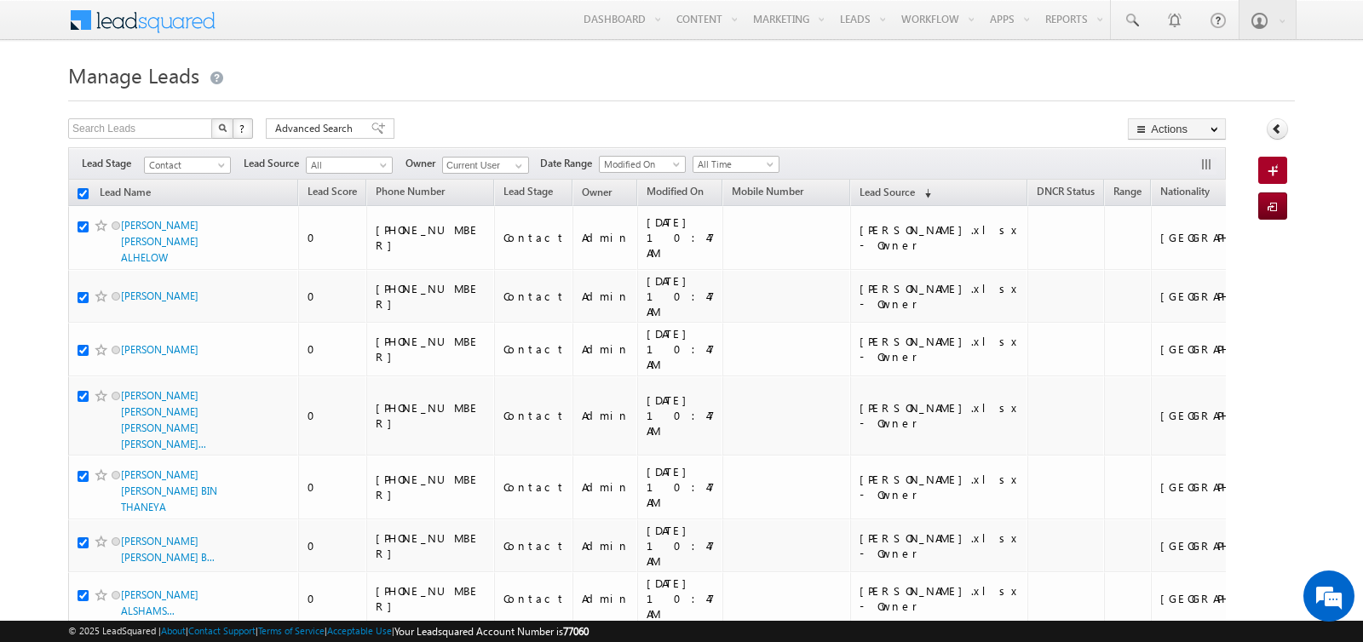
checkbox input "true"
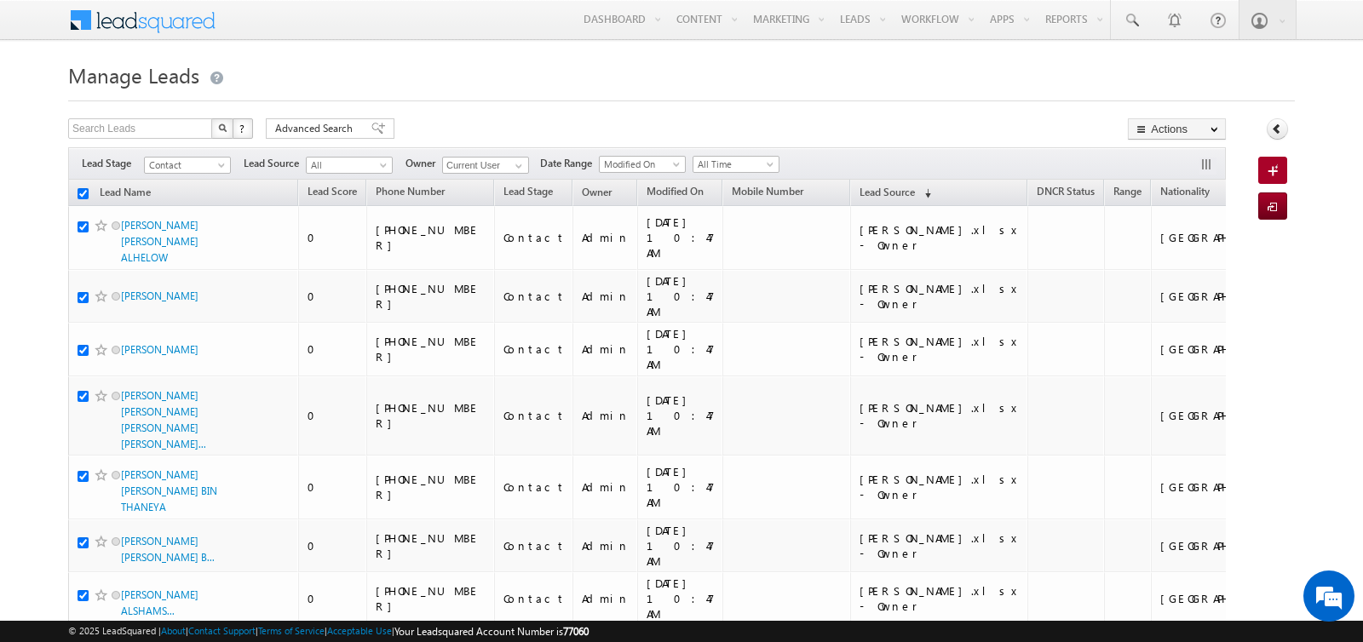
checkbox input "true"
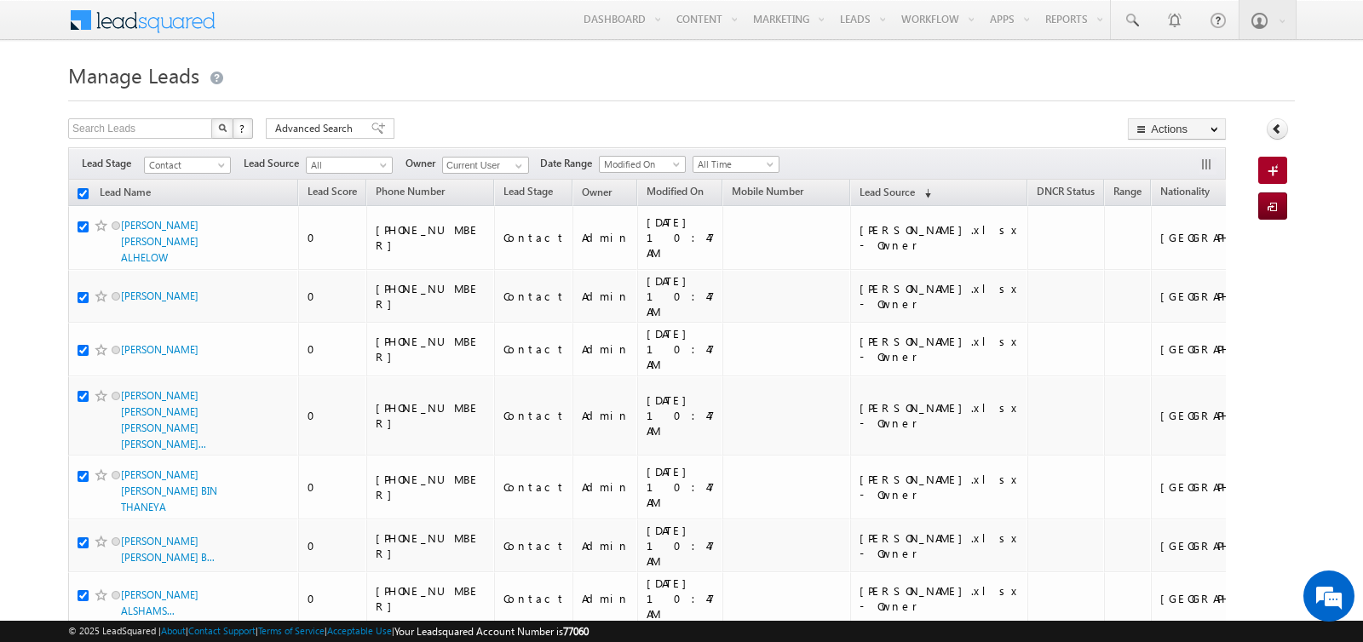
checkbox input "true"
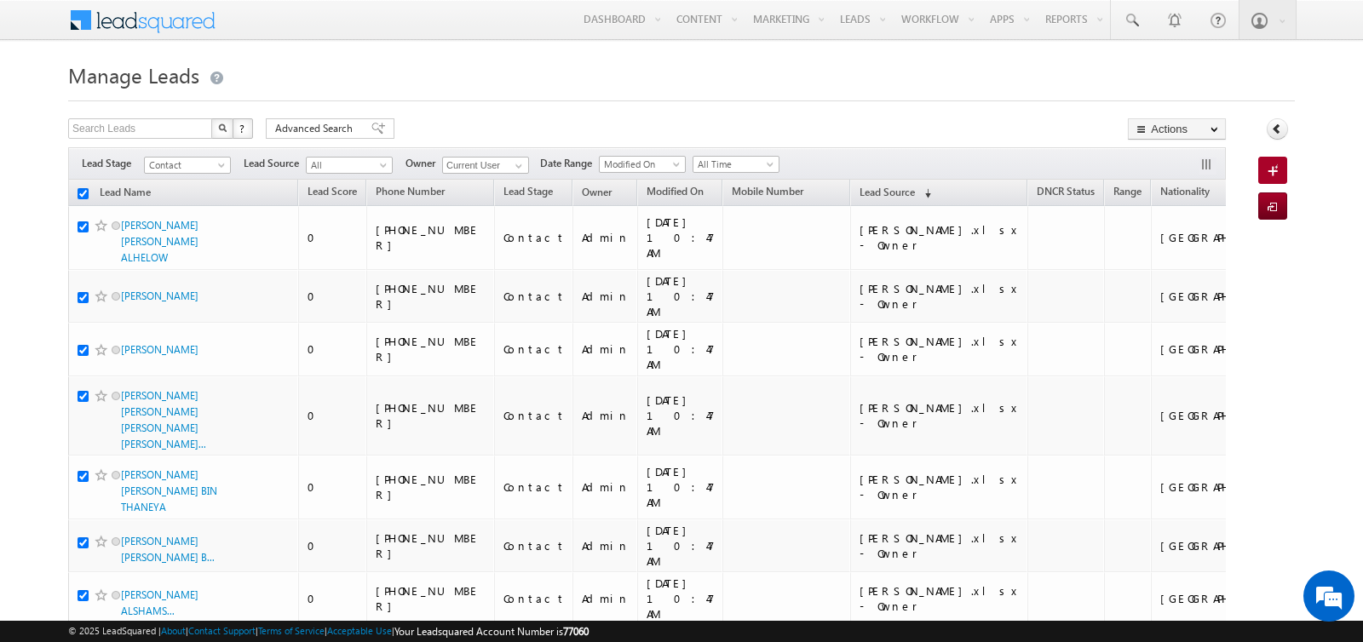
checkbox input "true"
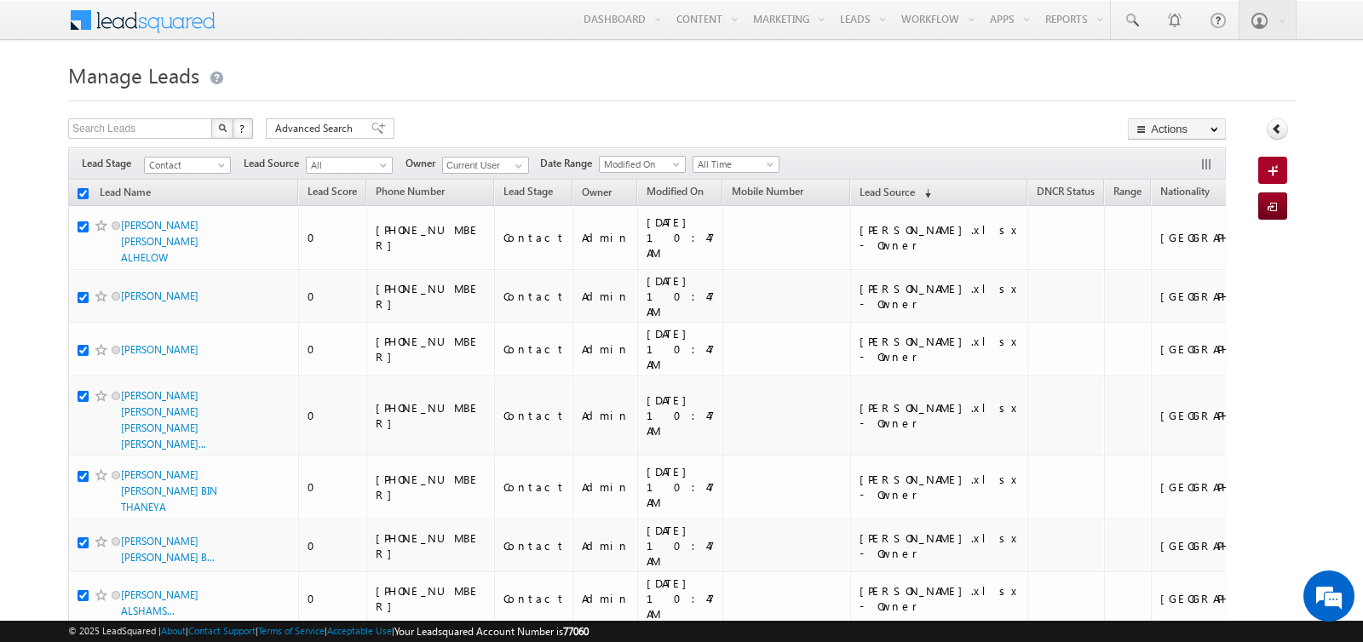
checkbox input "true"
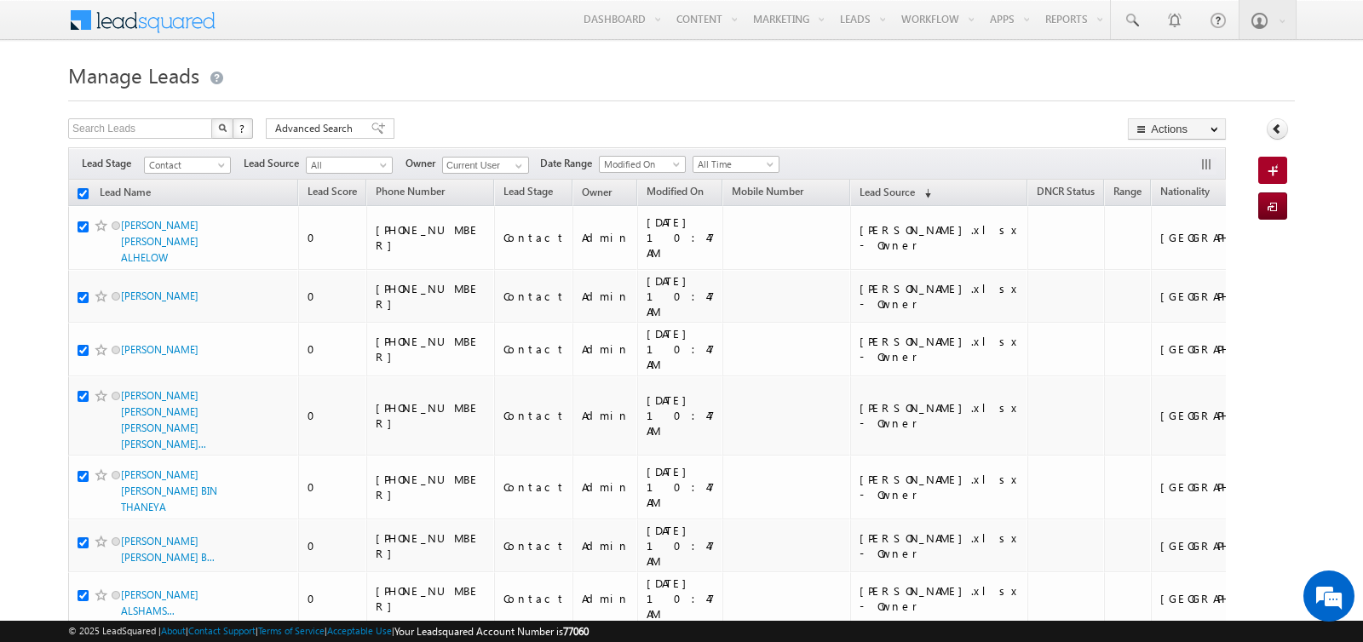
checkbox input "true"
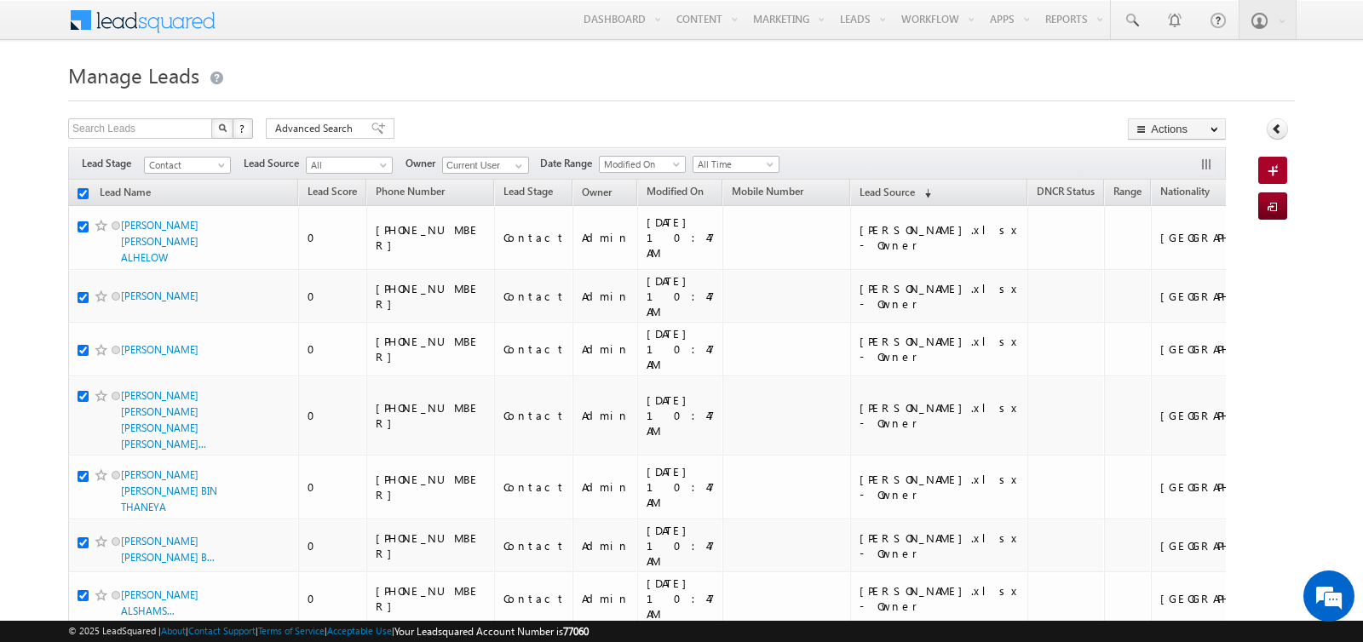
checkbox input "true"
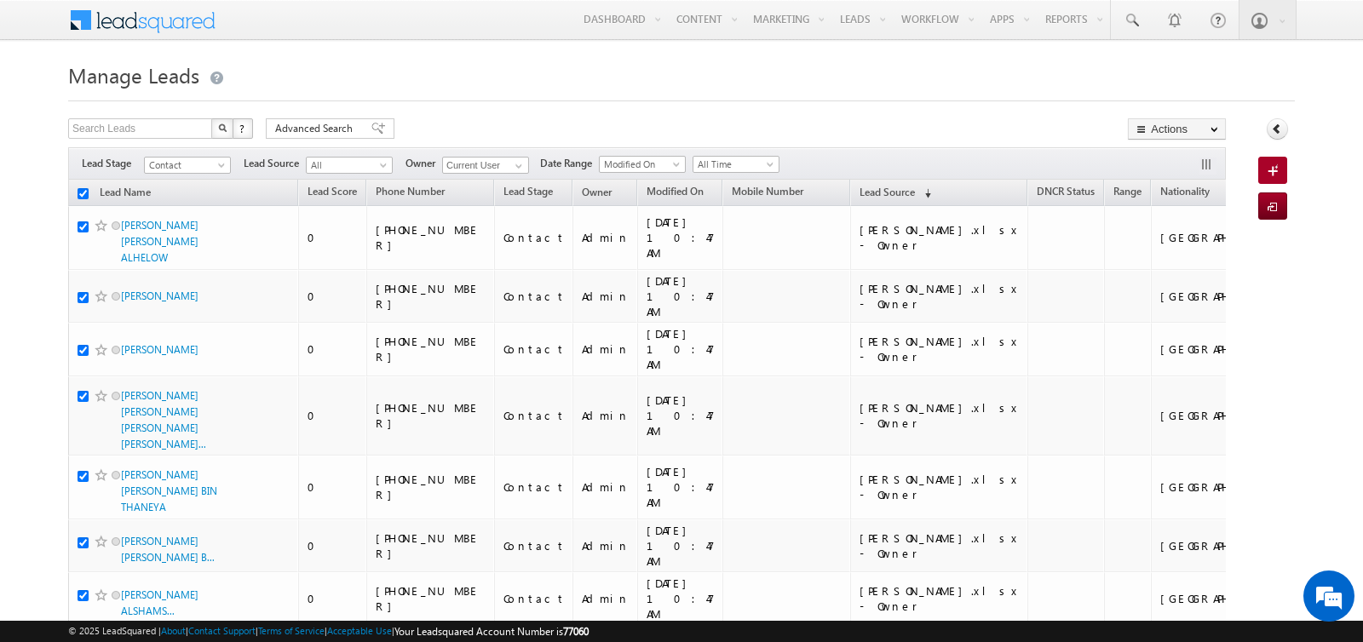
checkbox input "true"
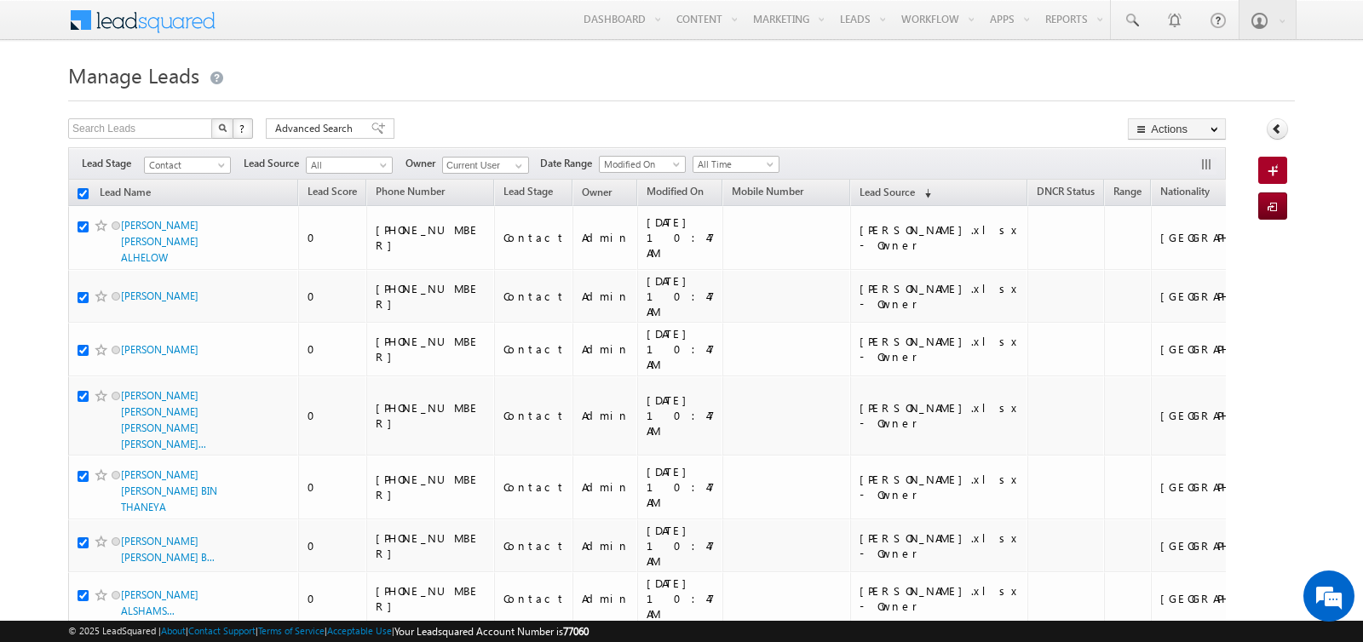
checkbox input "true"
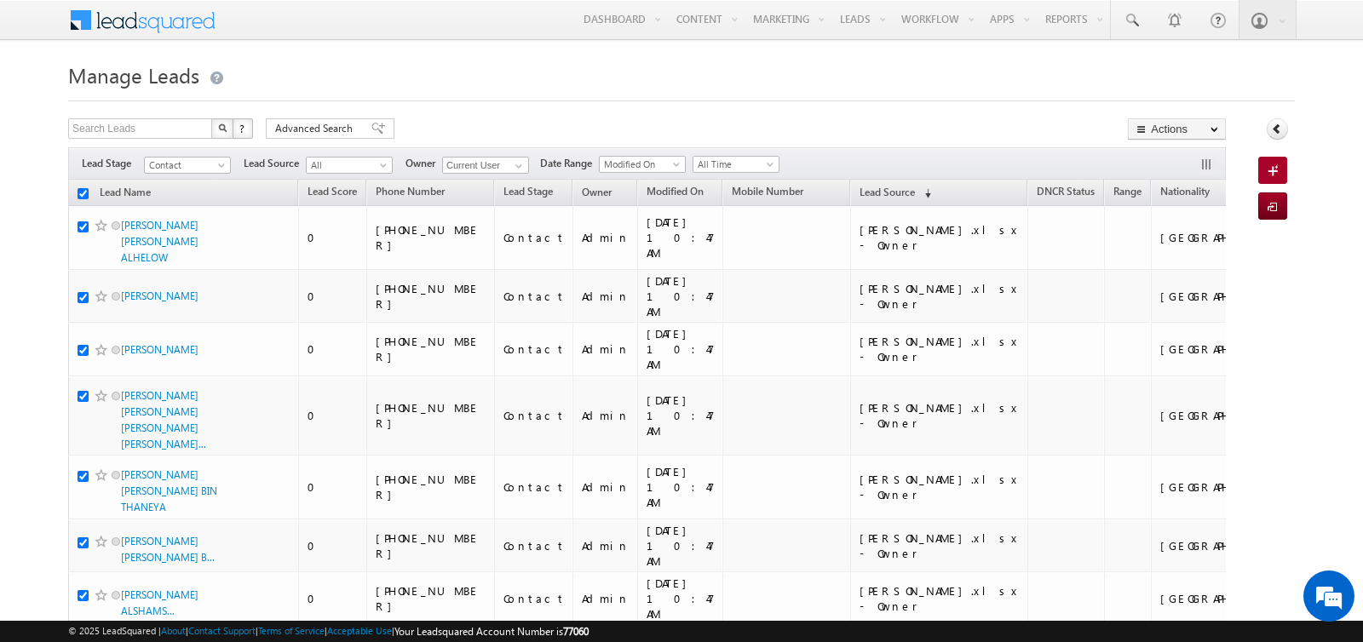
checkbox input "true"
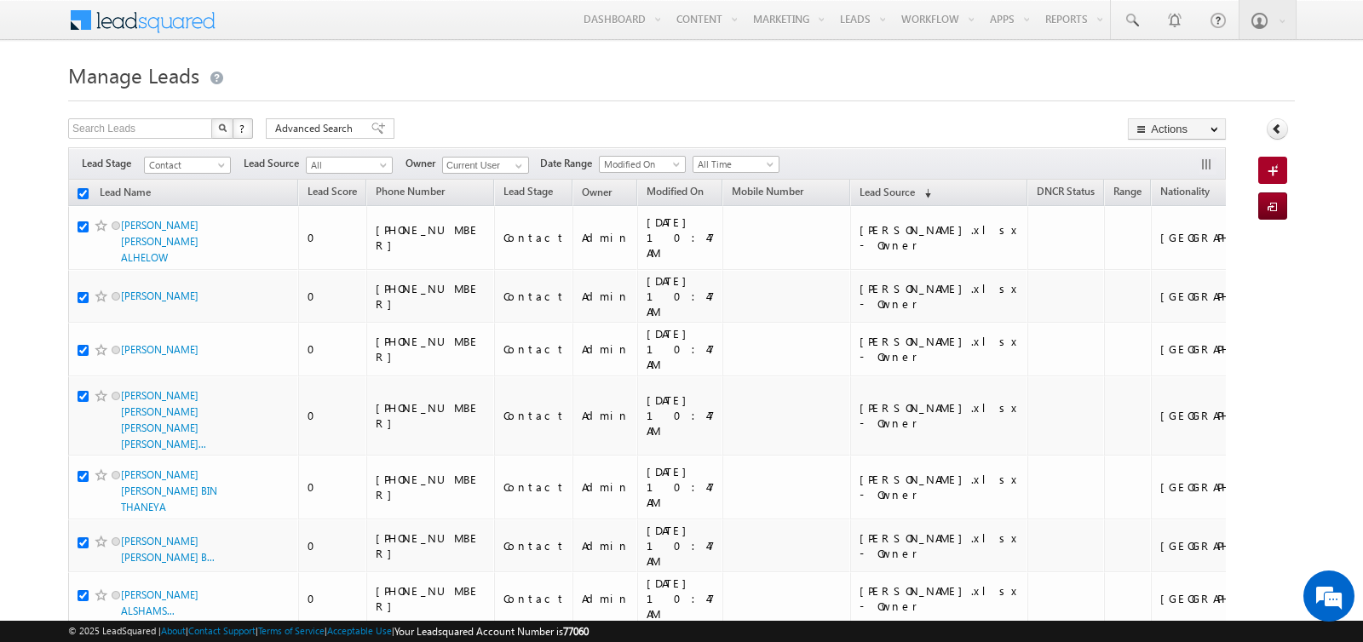
checkbox input "true"
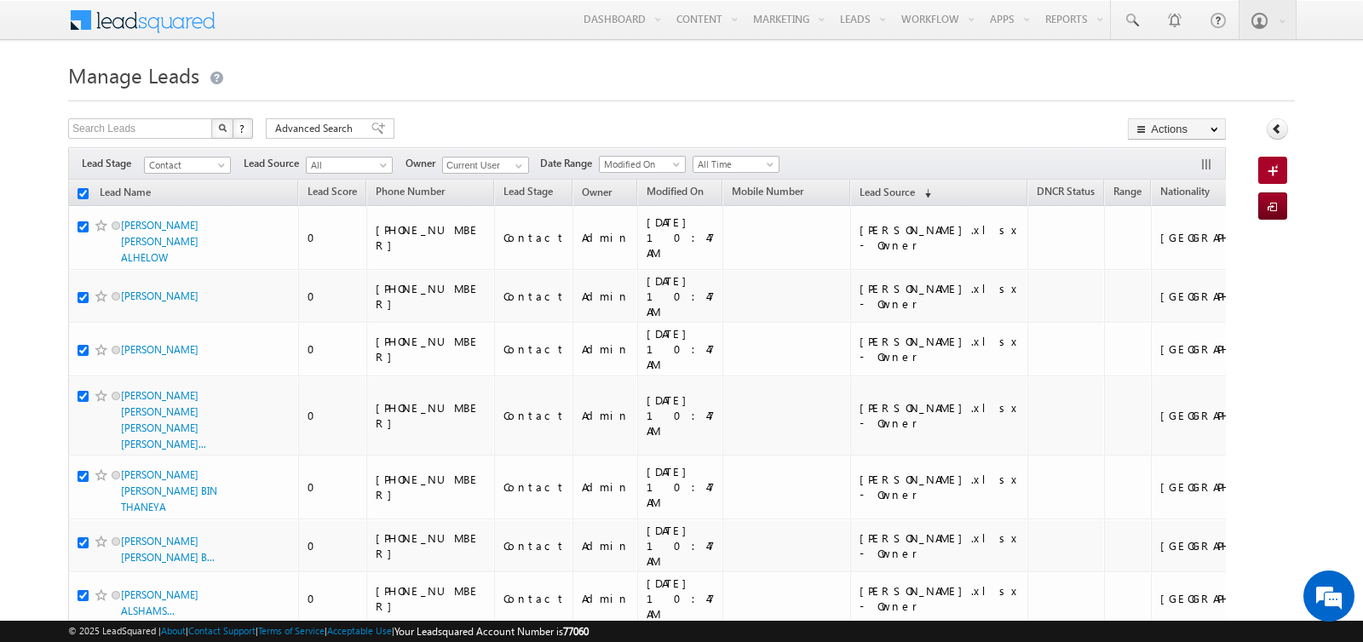
checkbox input "true"
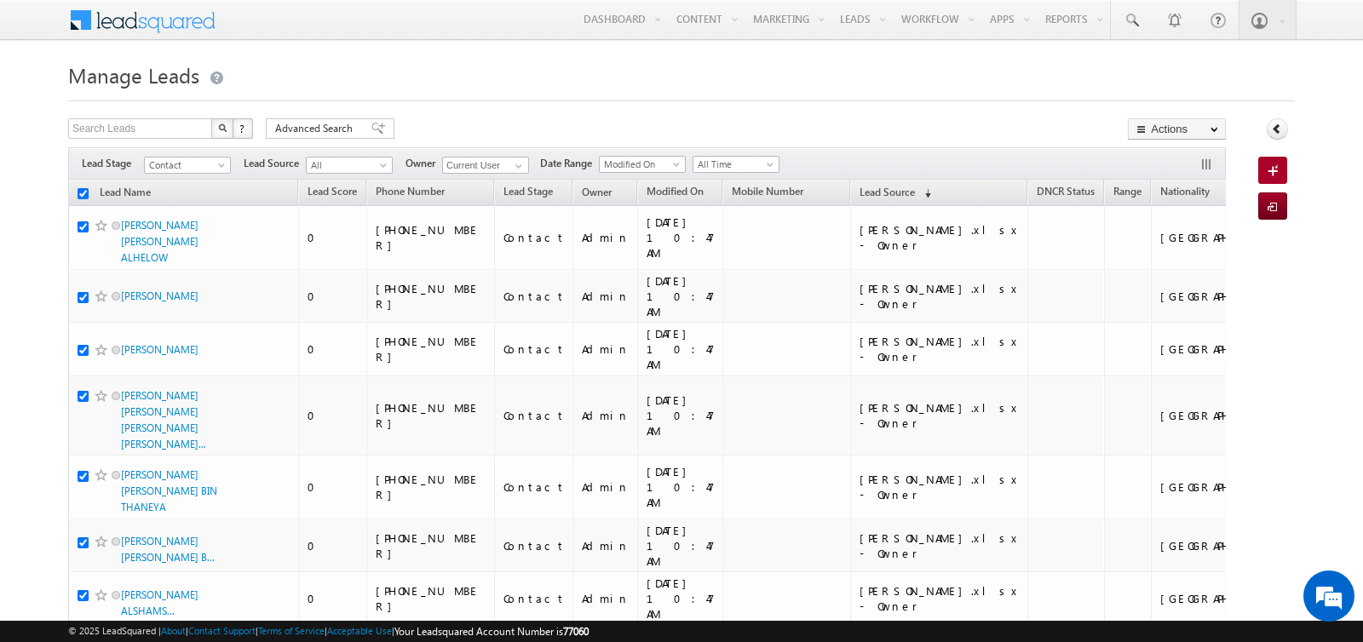
checkbox input "true"
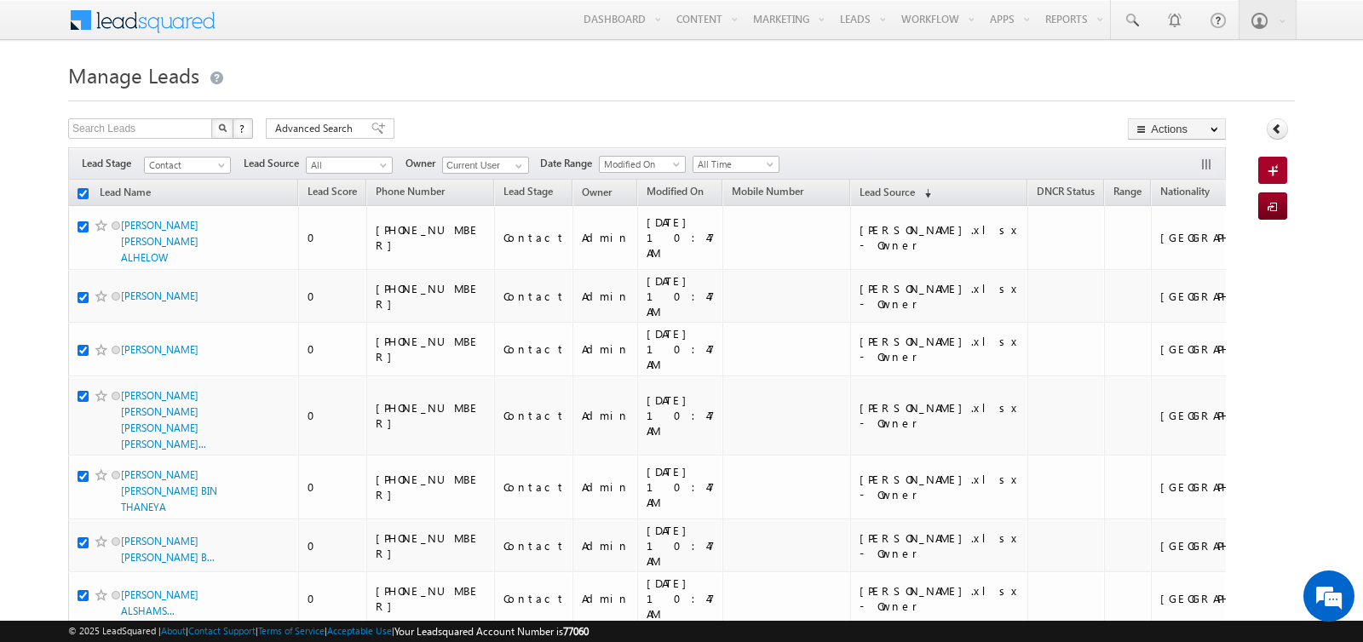
checkbox input "true"
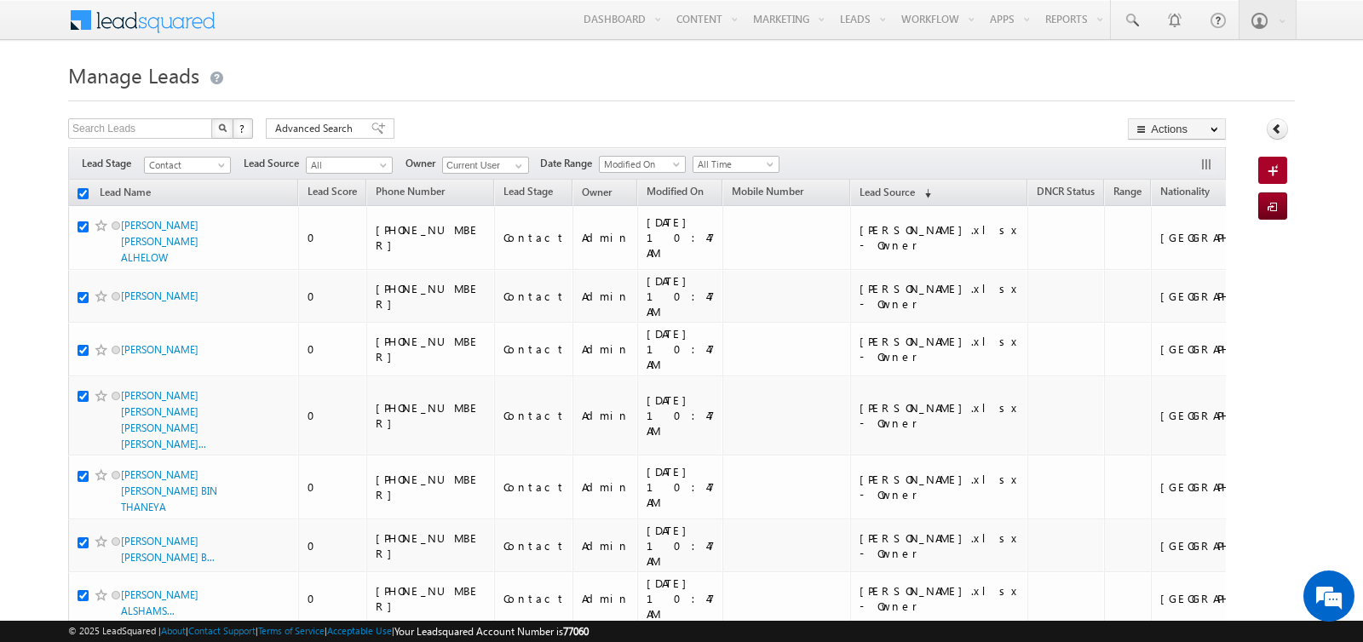
checkbox input "true"
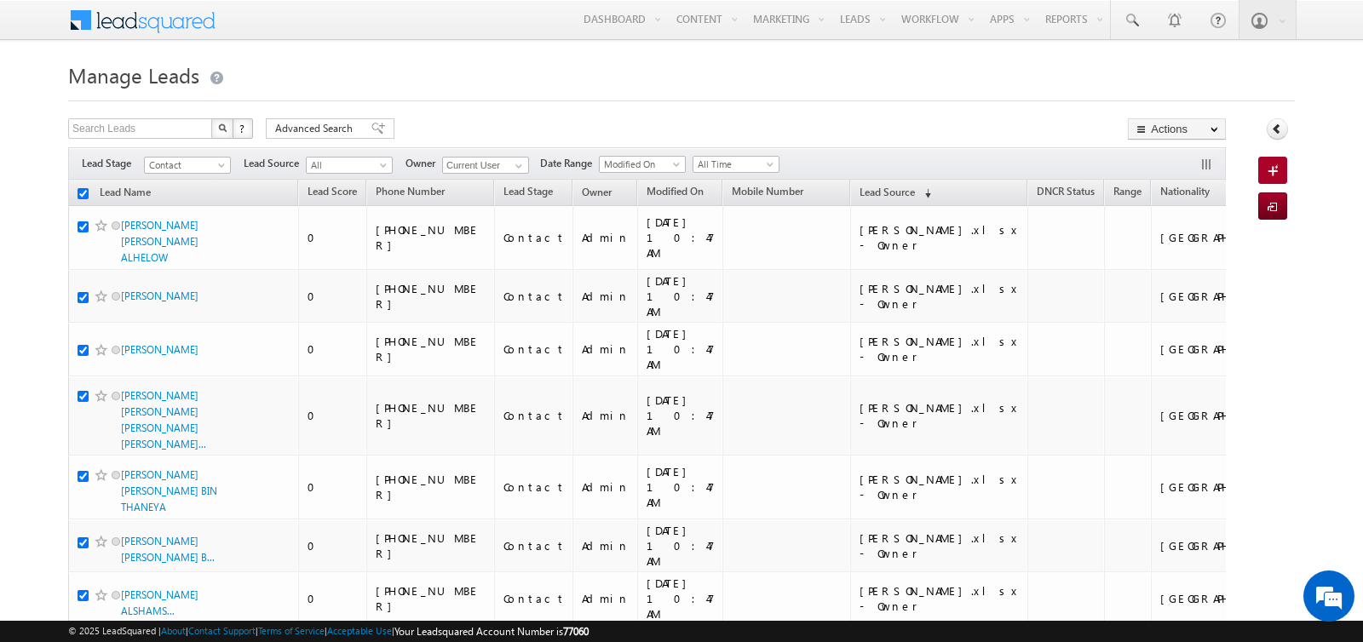
checkbox input "true"
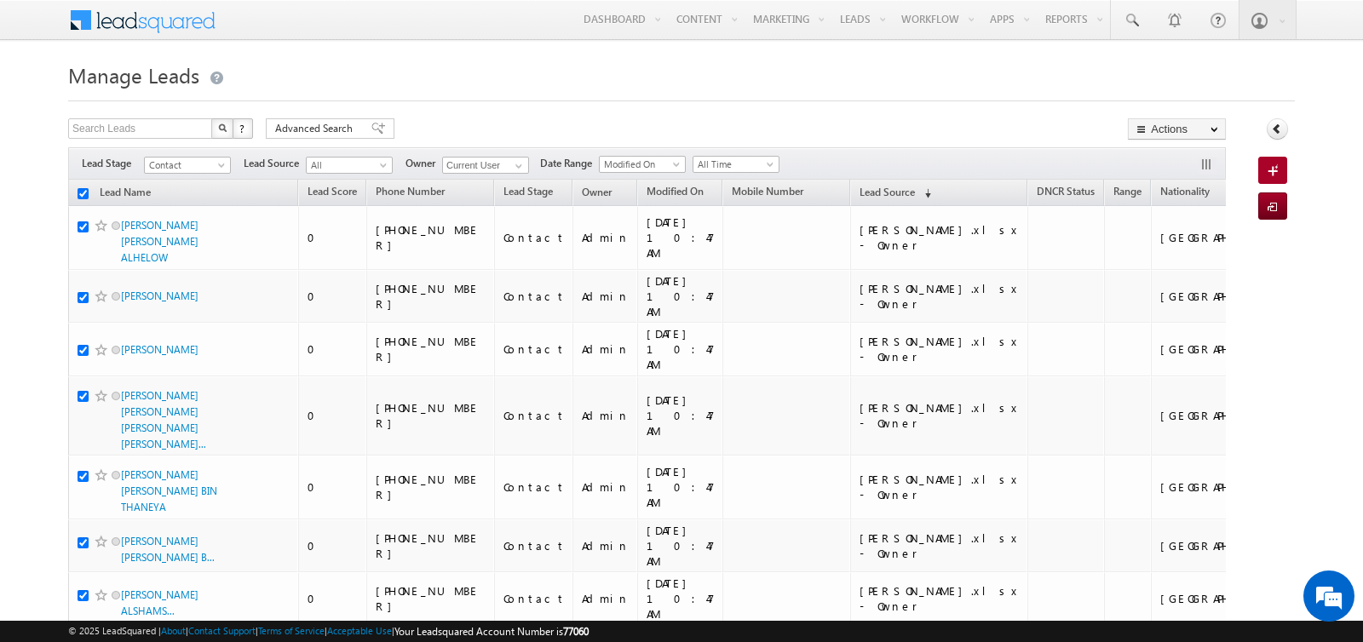
checkbox input "true"
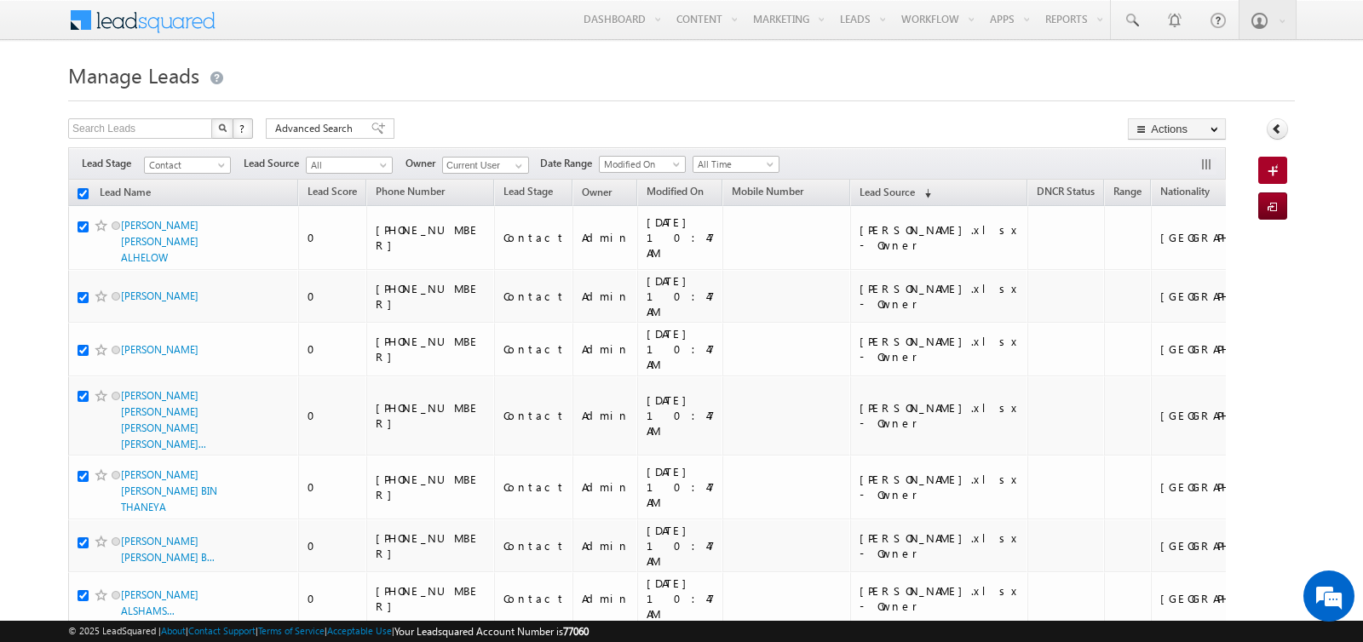
checkbox input "true"
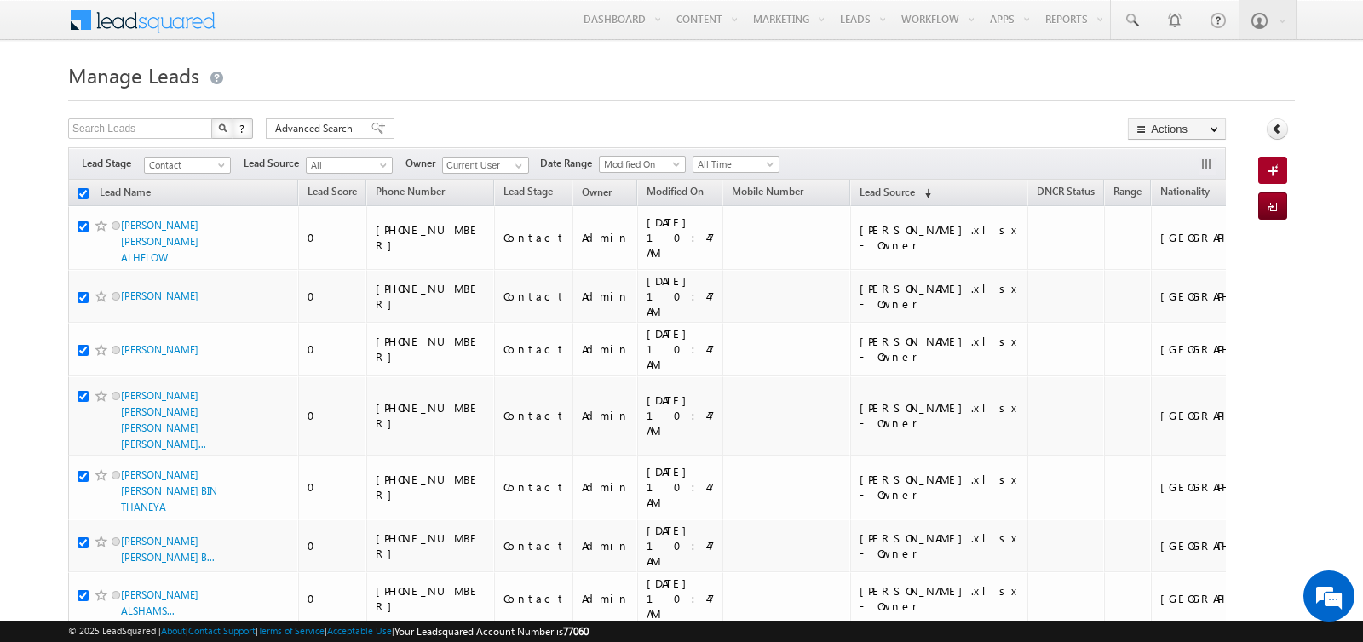
checkbox input "true"
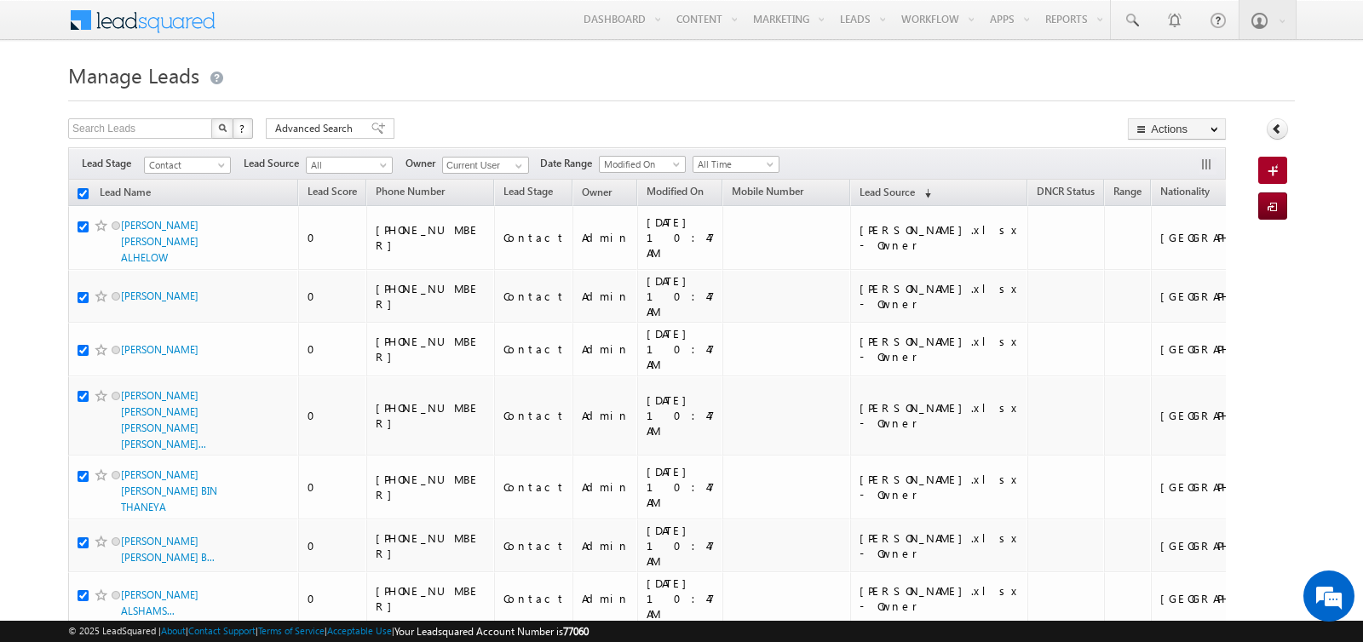
checkbox input "true"
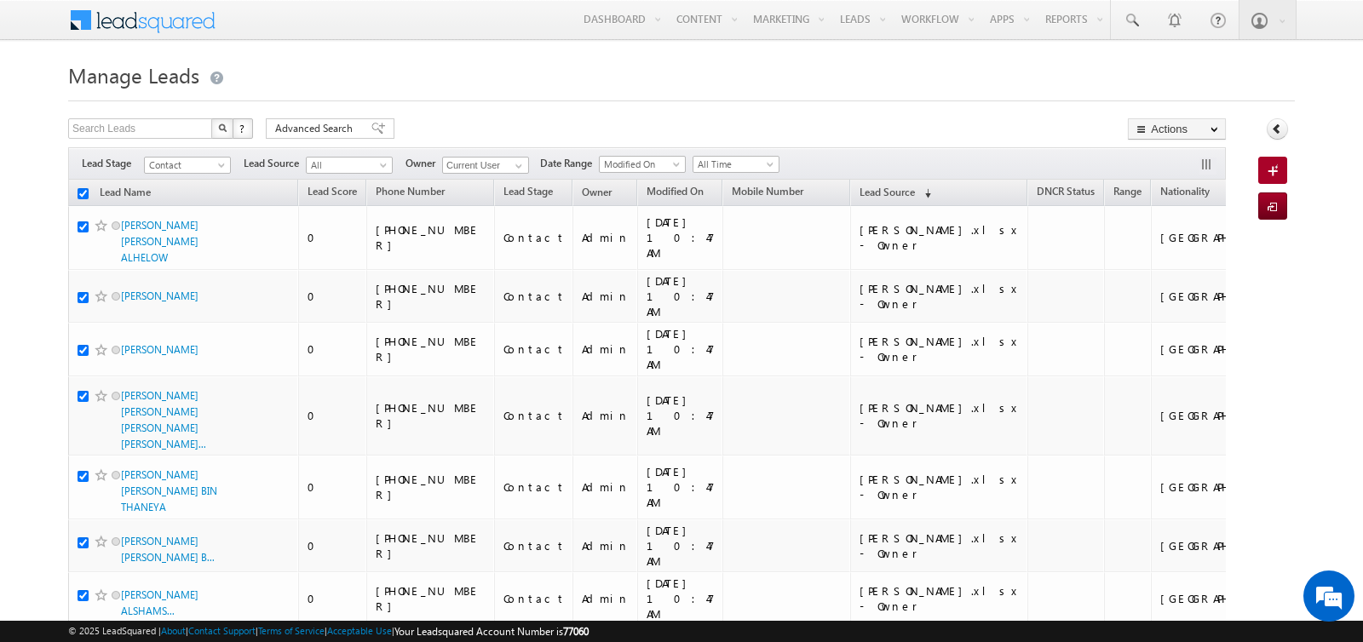
checkbox input "true"
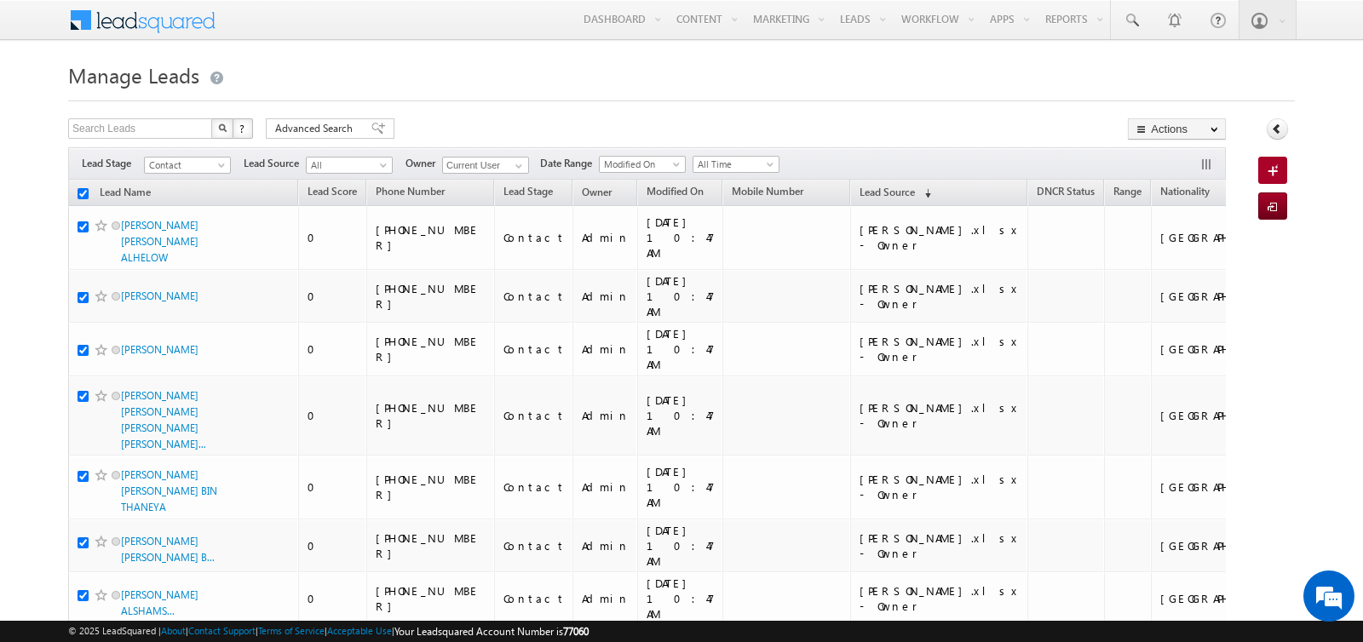
checkbox input "true"
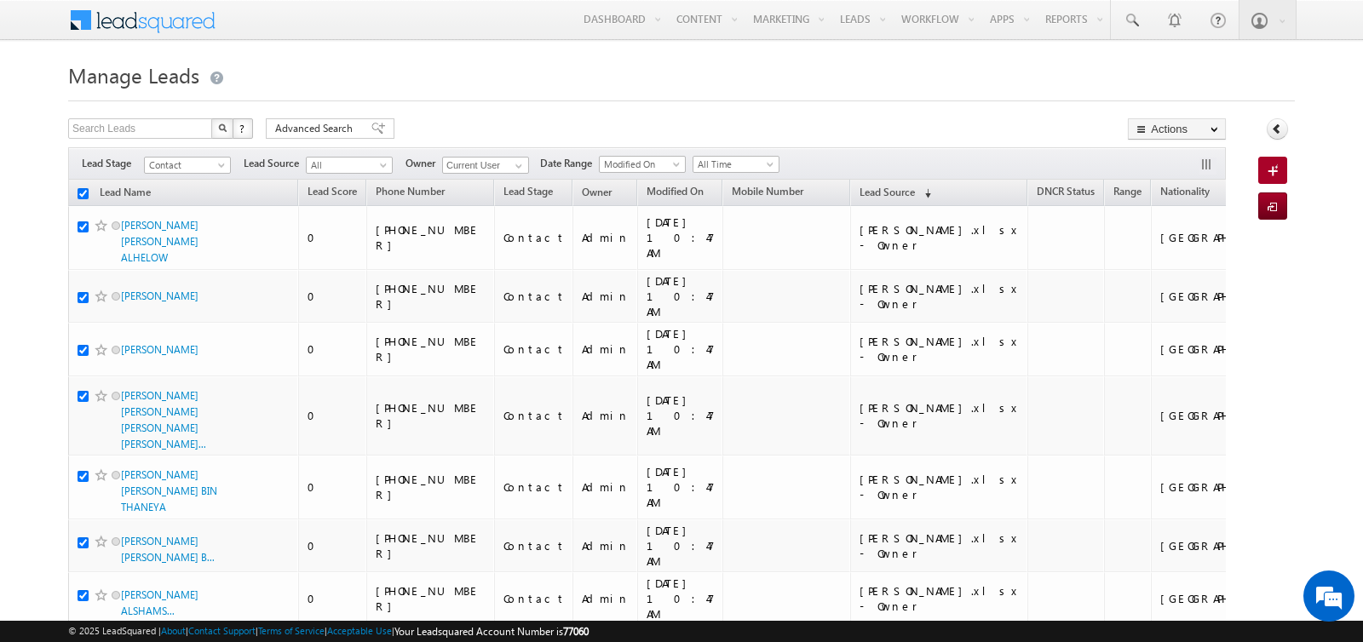
checkbox input "true"
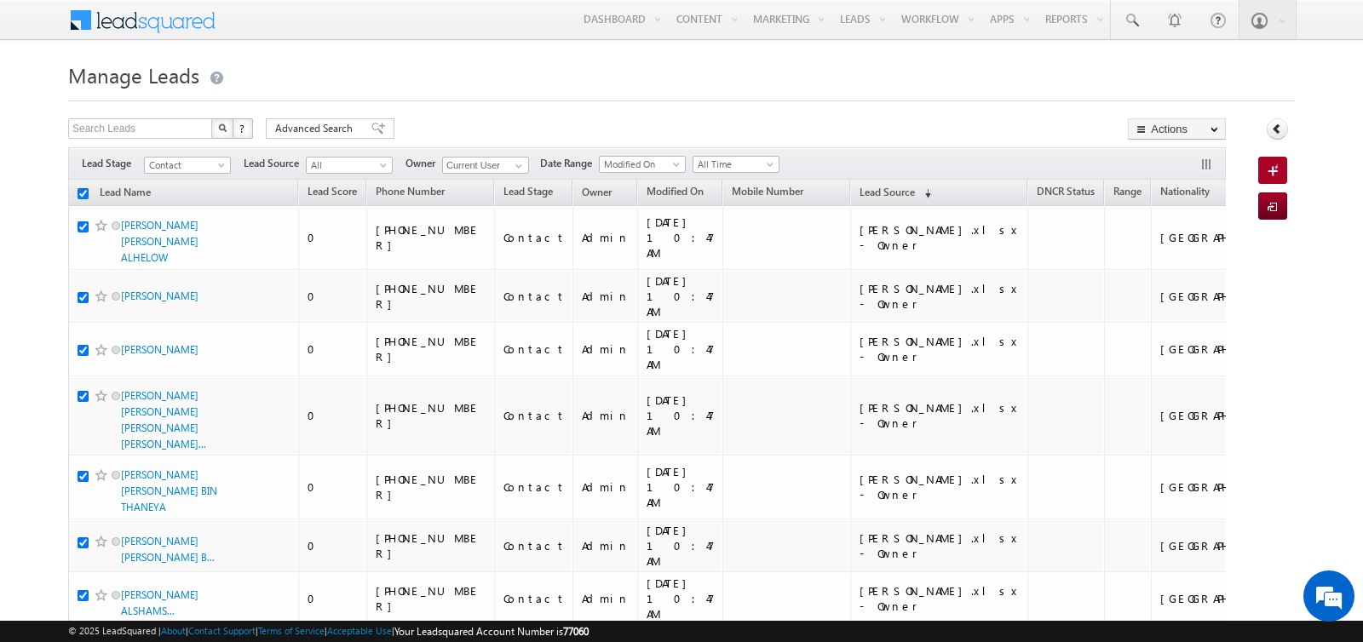
checkbox input "true"
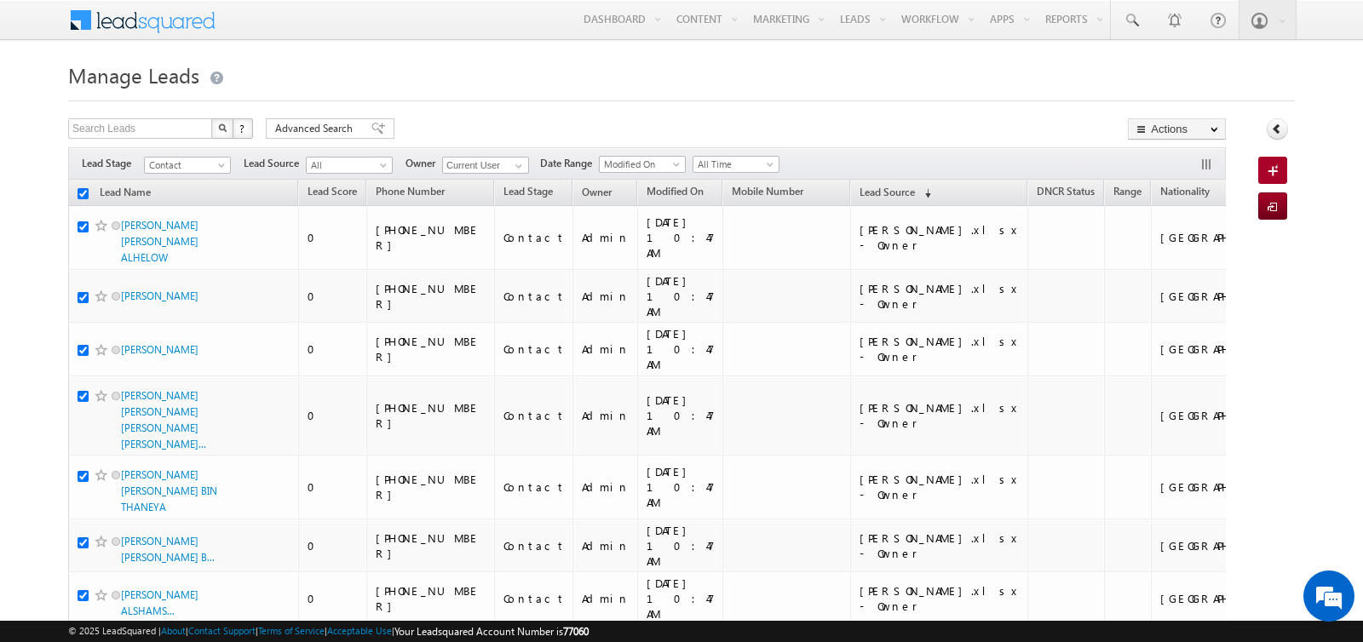
checkbox input "true"
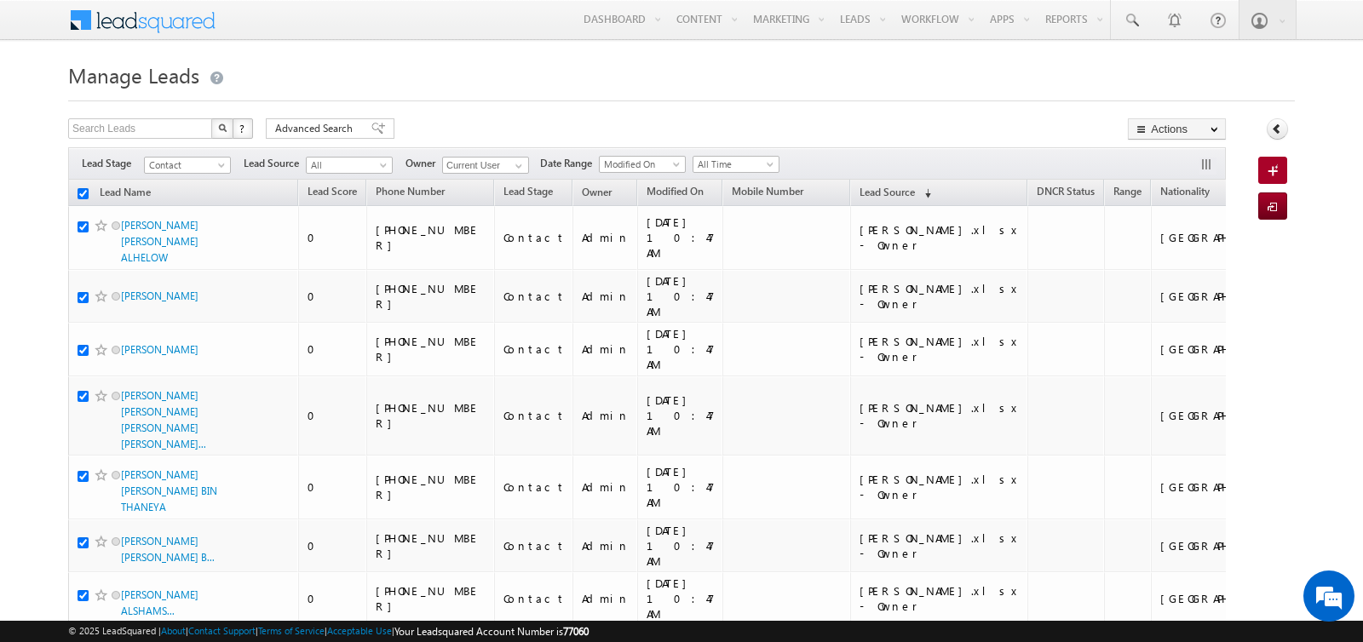
checkbox input "true"
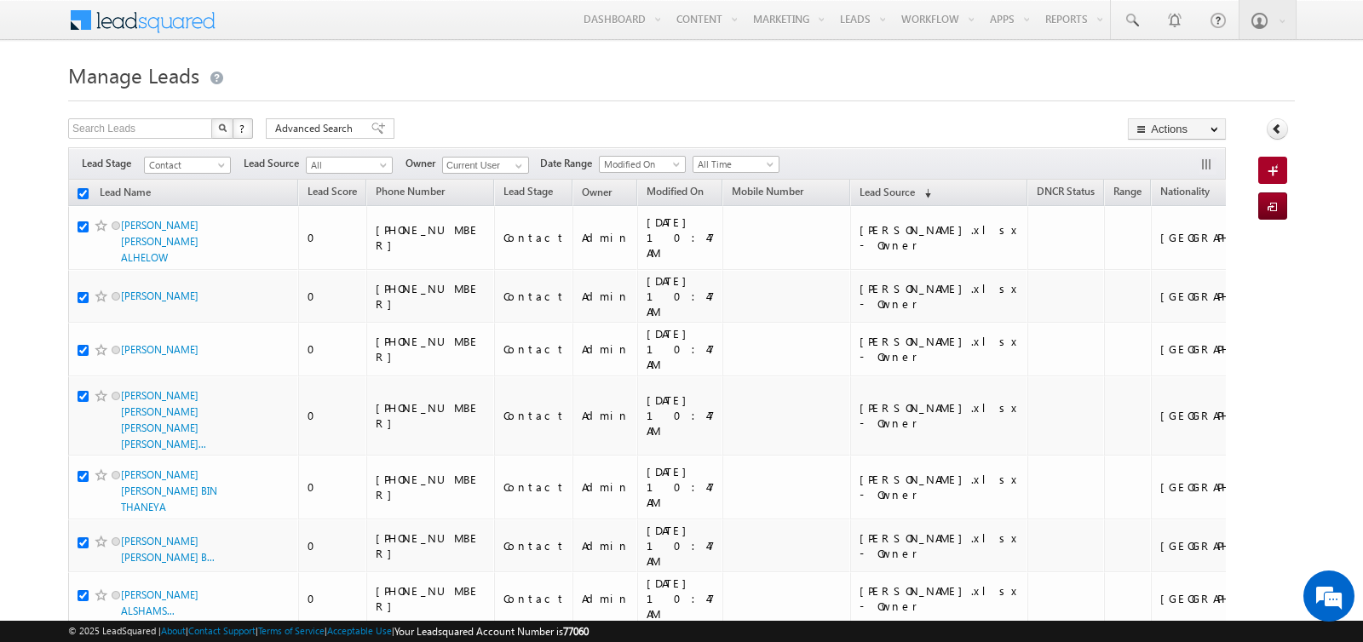
checkbox input "true"
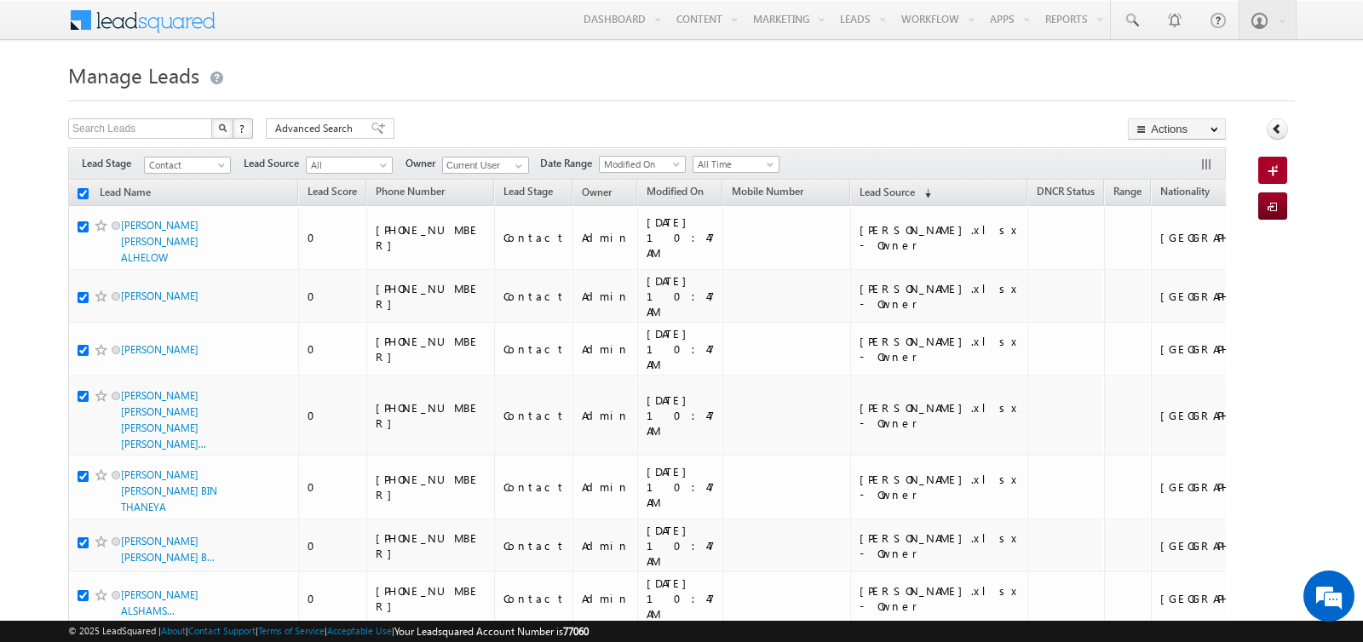
checkbox input "true"
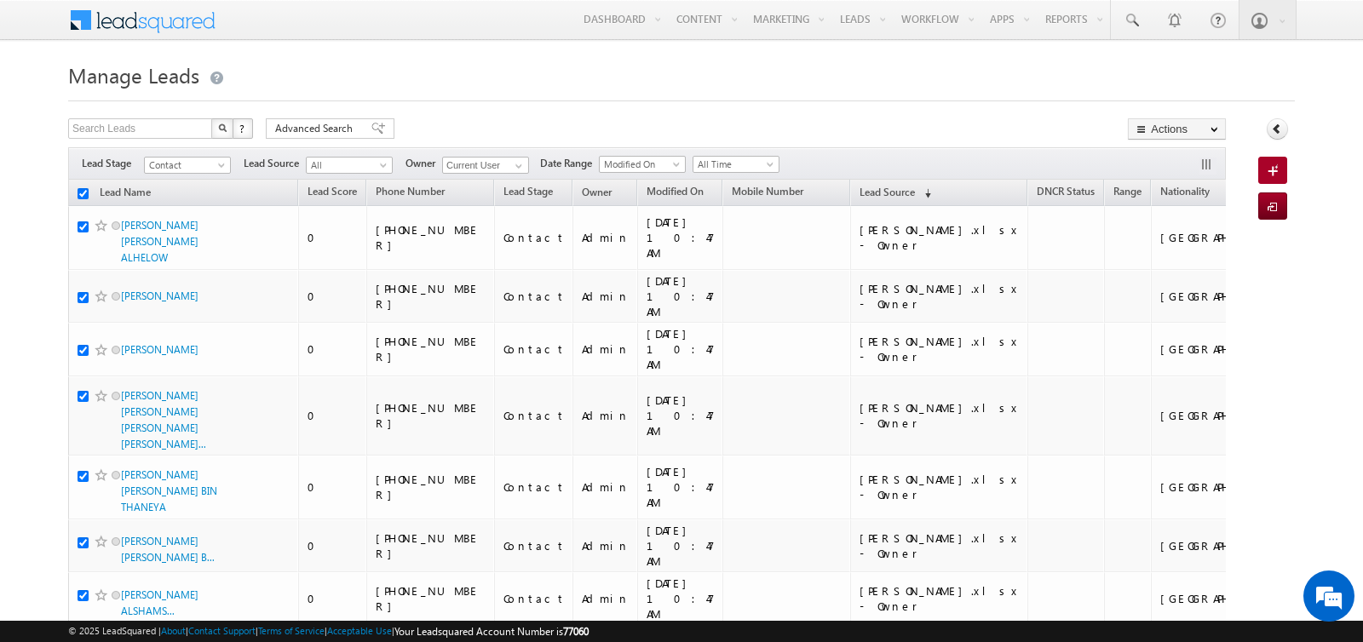
checkbox input "true"
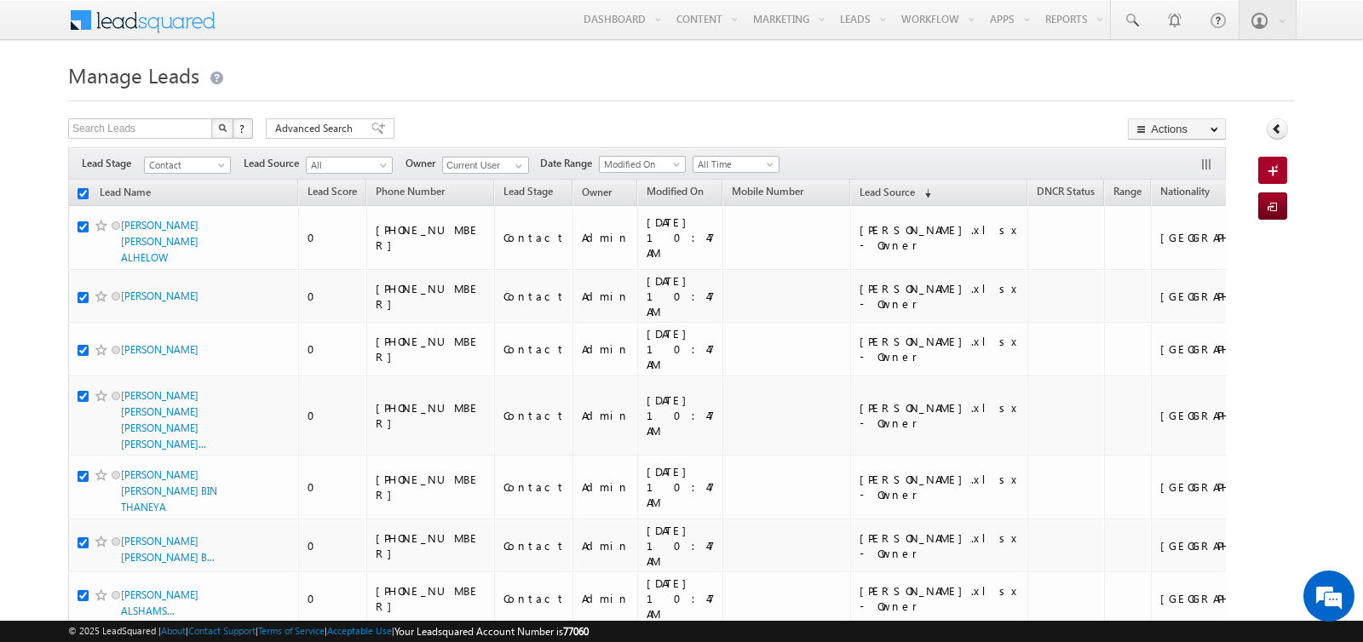
checkbox input "true"
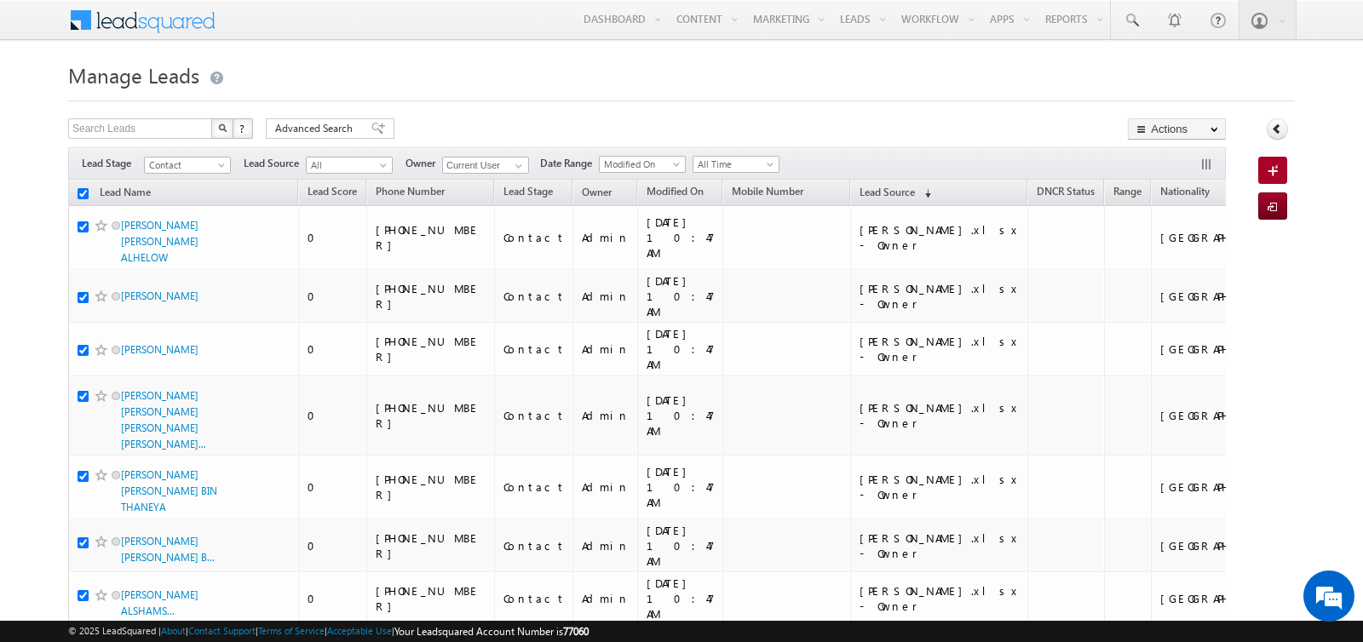
checkbox input "true"
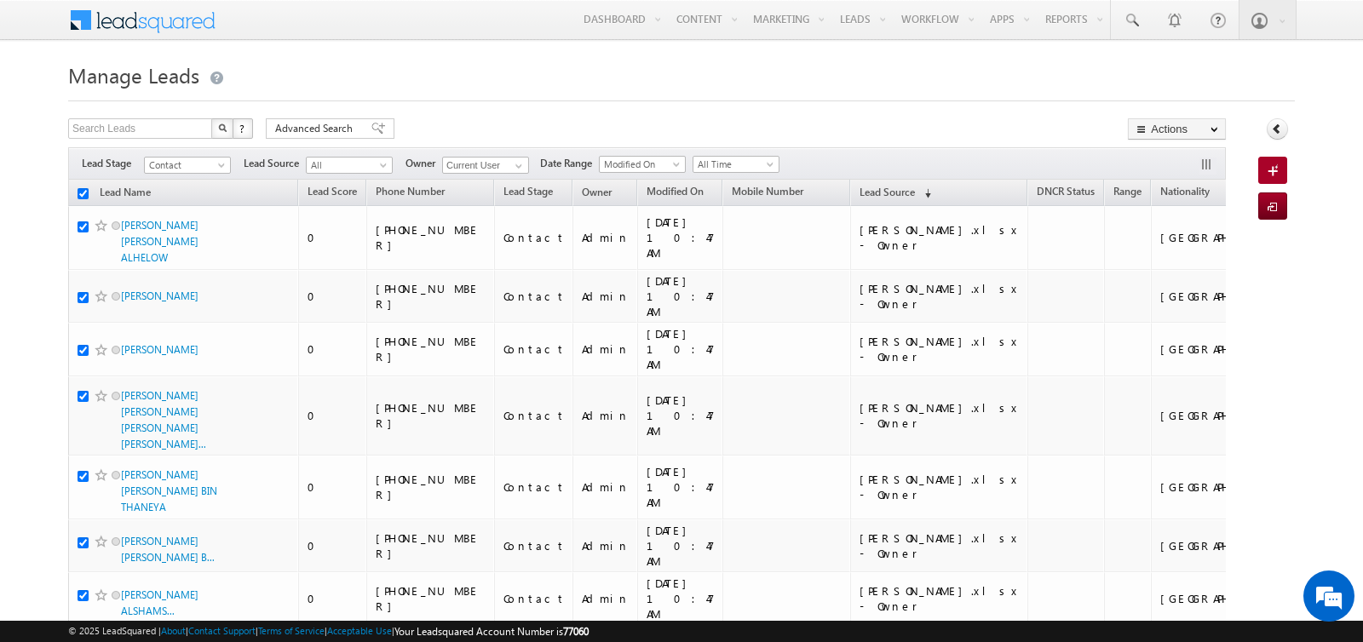
checkbox input "true"
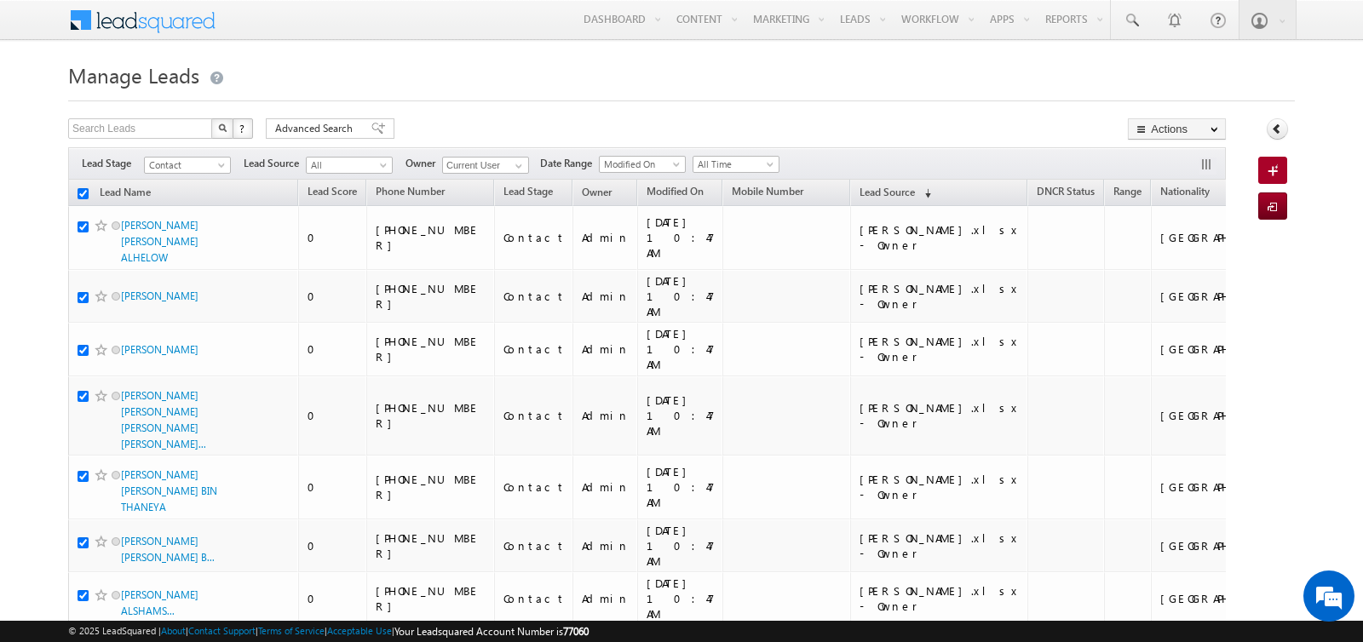
checkbox input "true"
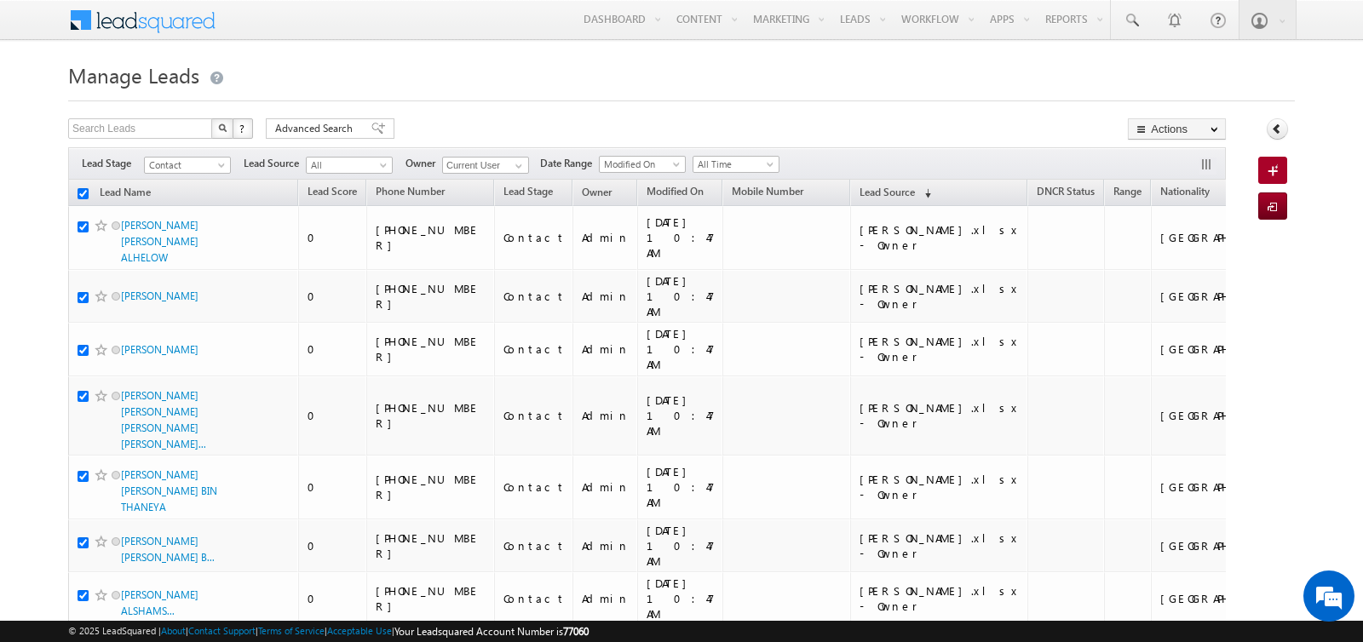
checkbox input "true"
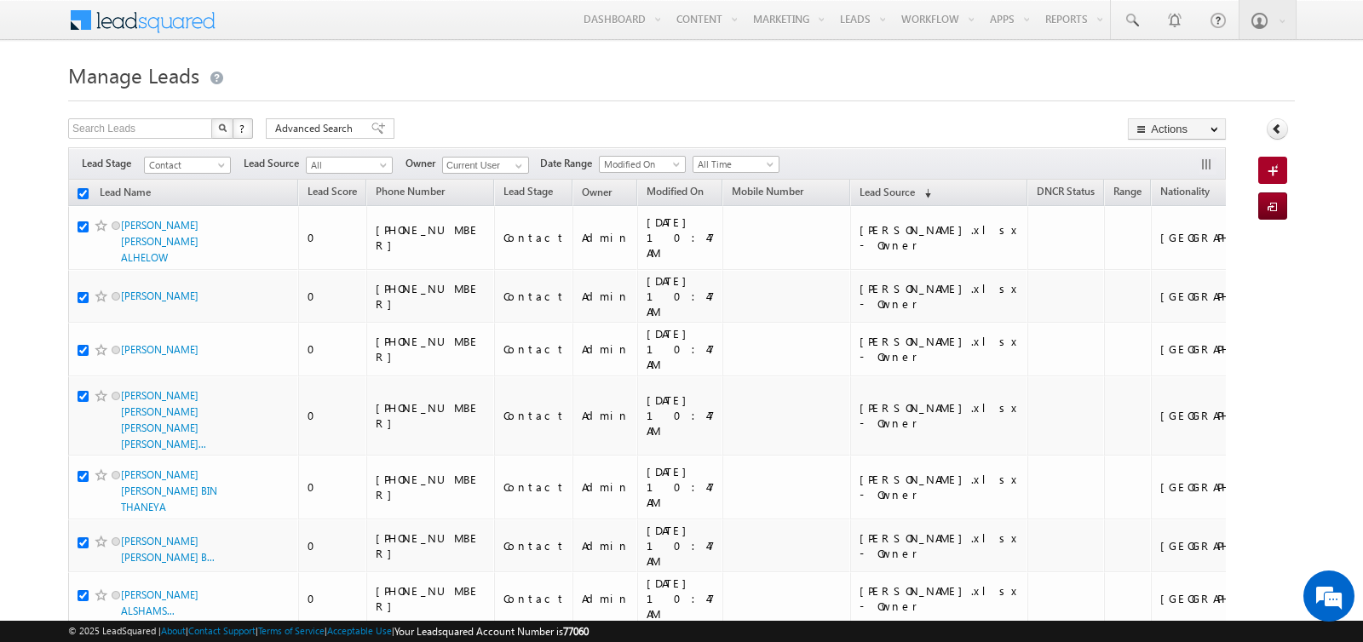
checkbox input "true"
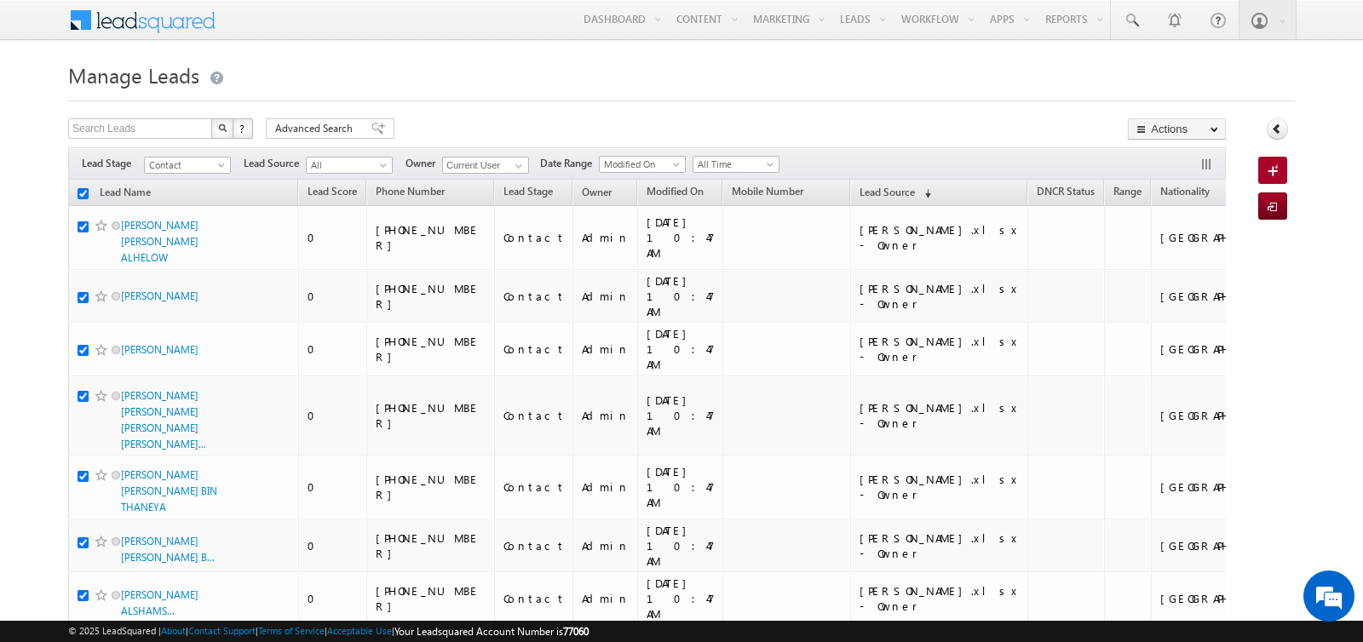
checkbox input "true"
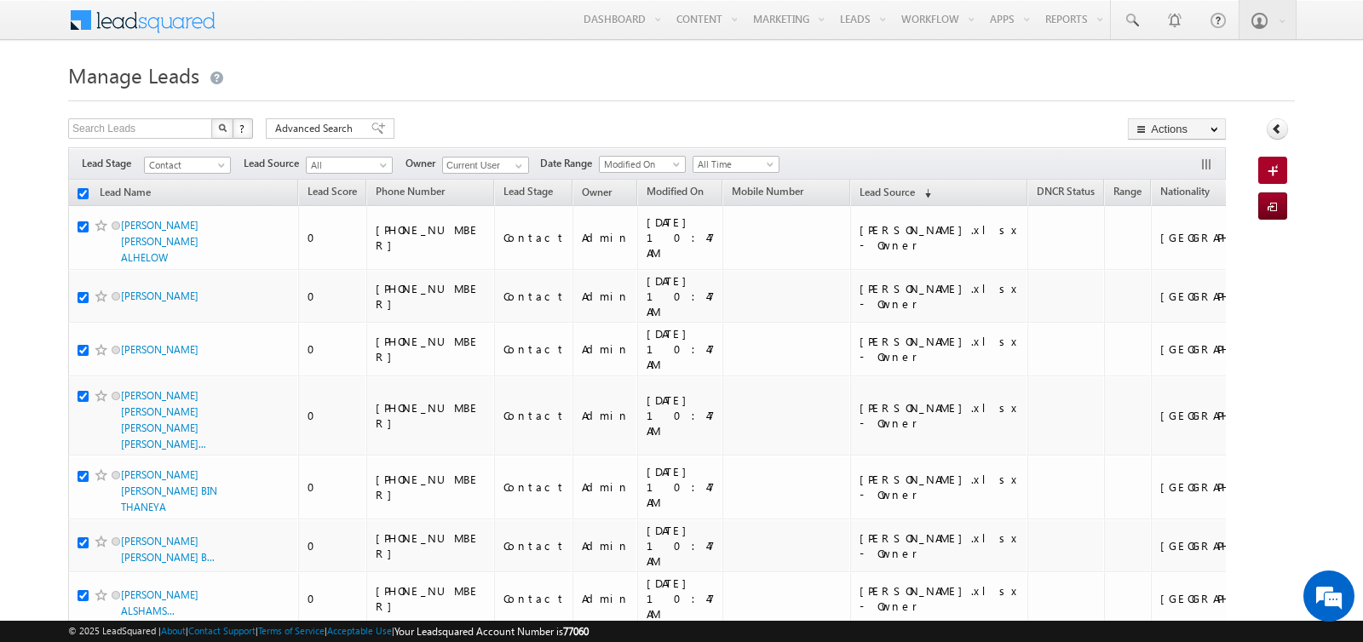
checkbox input "true"
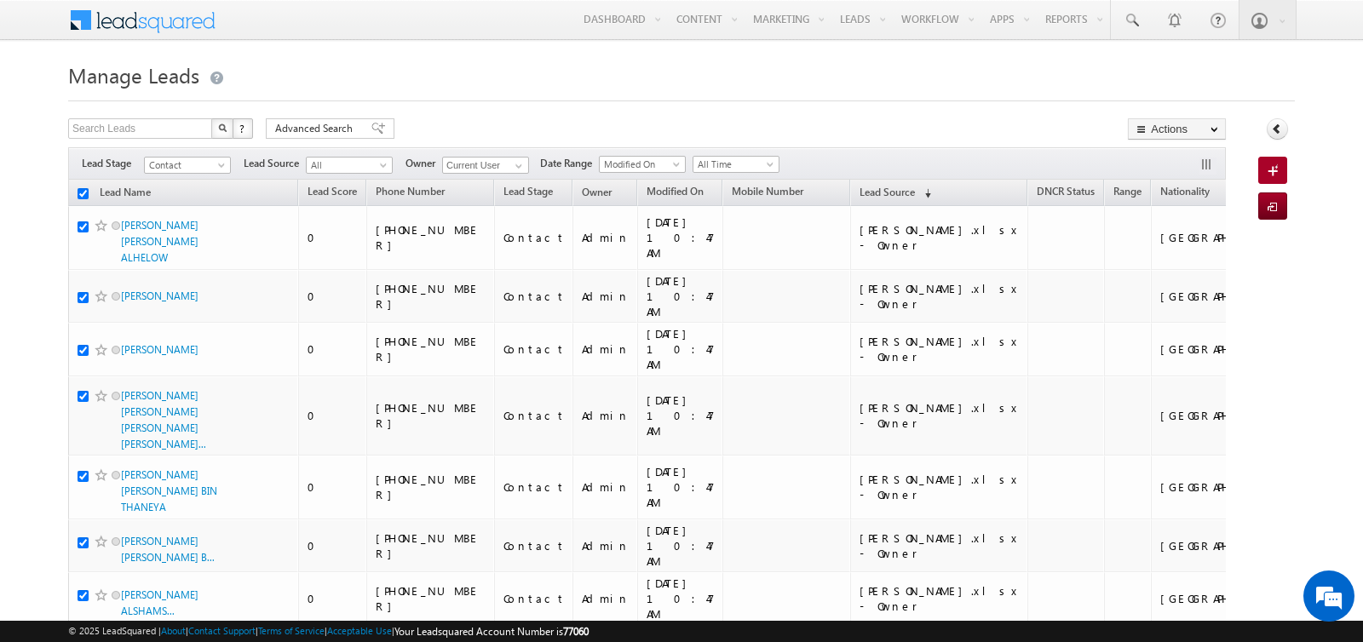
checkbox input "true"
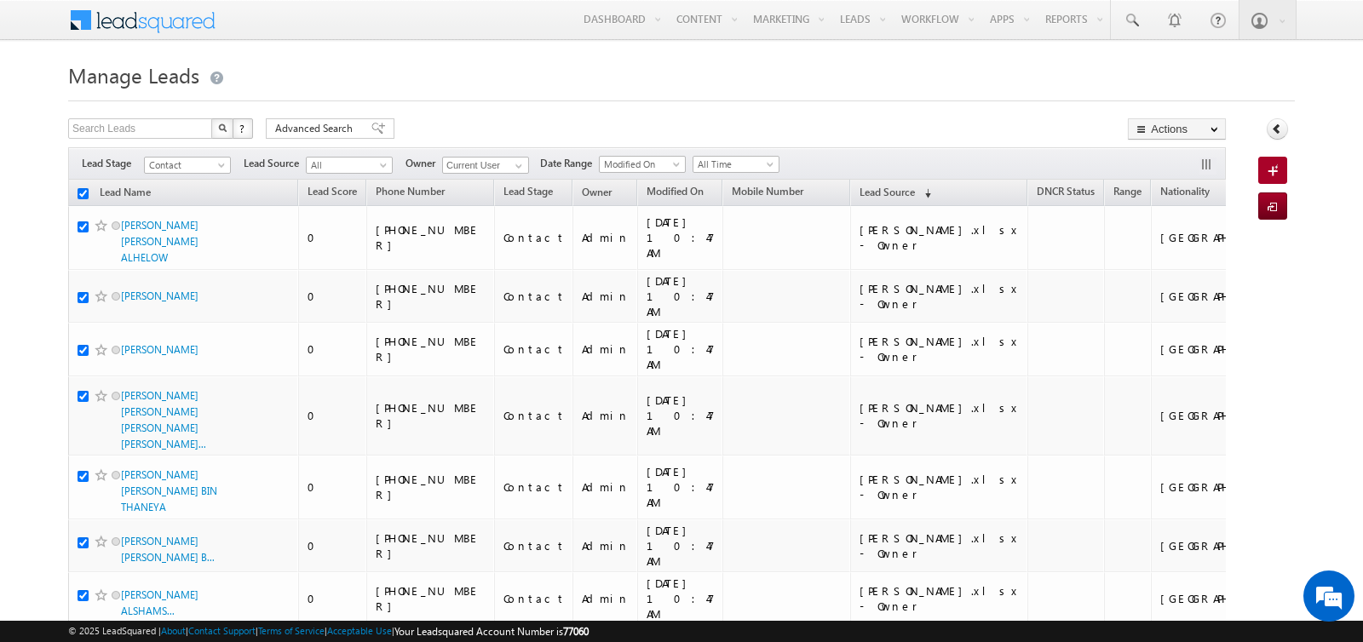
checkbox input "true"
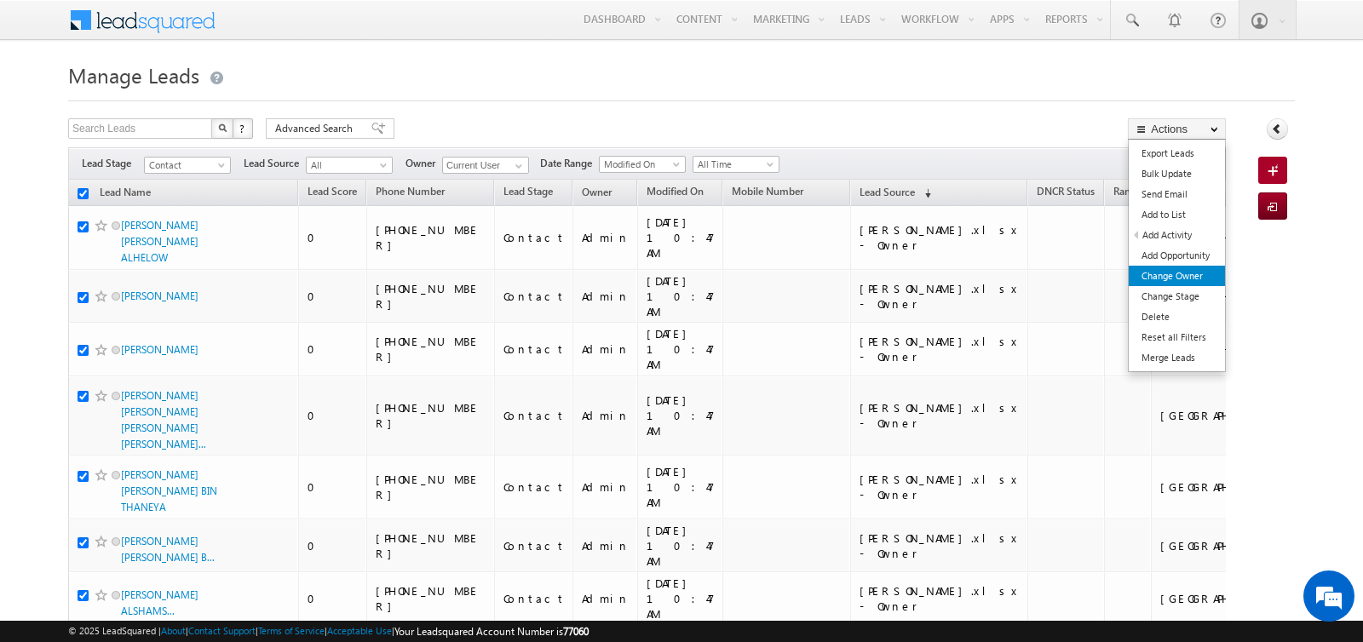
click at [1144, 273] on link "Change Owner" at bounding box center [1177, 276] width 96 height 20
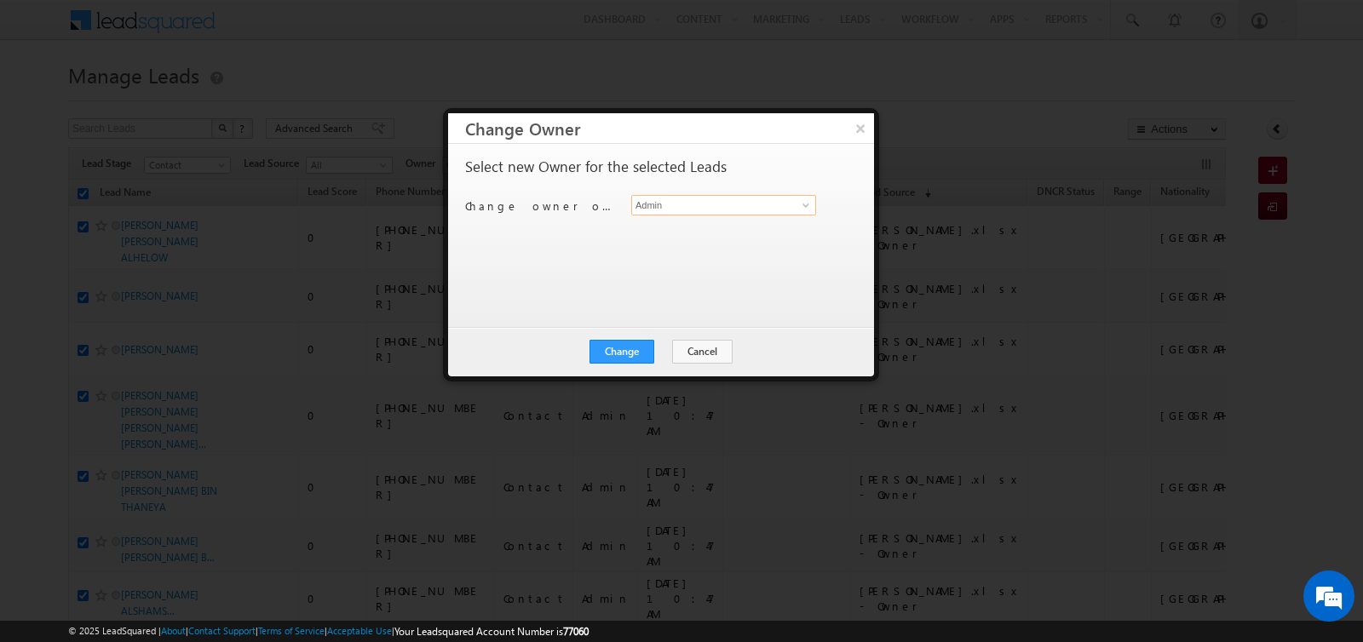
click at [729, 210] on input "Admin" at bounding box center [723, 205] width 185 height 20
click at [861, 137] on button "×" at bounding box center [860, 128] width 28 height 30
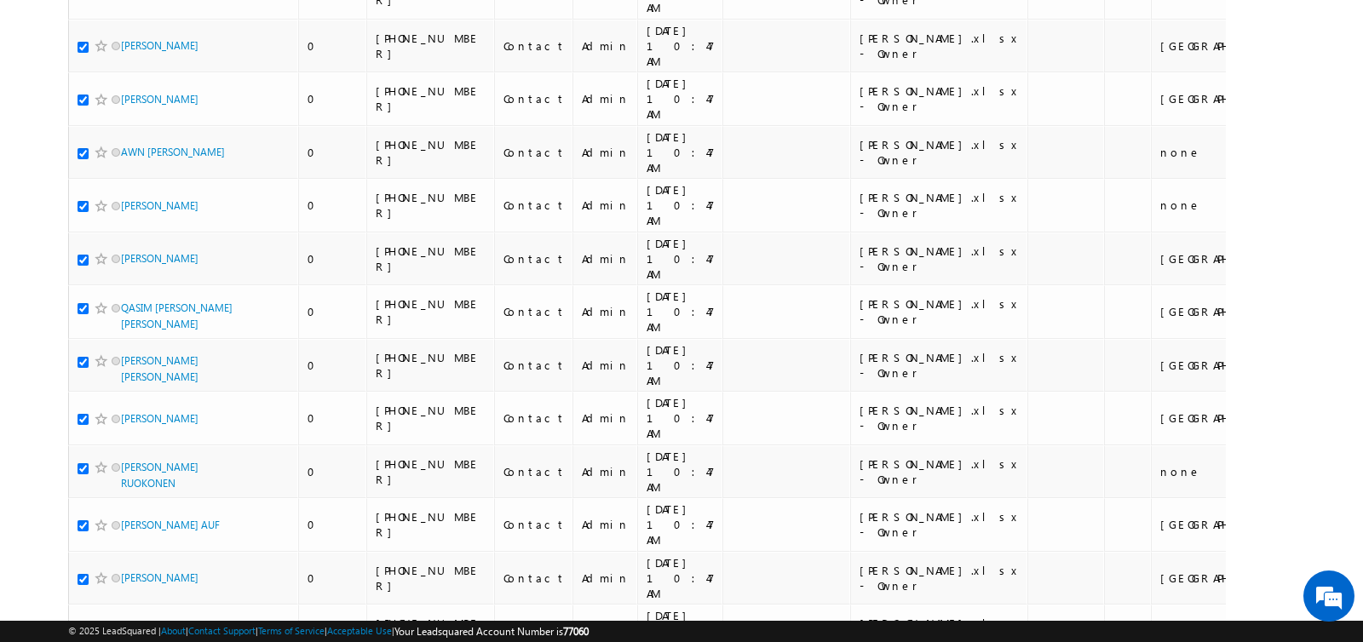
scroll to position [10294, 0]
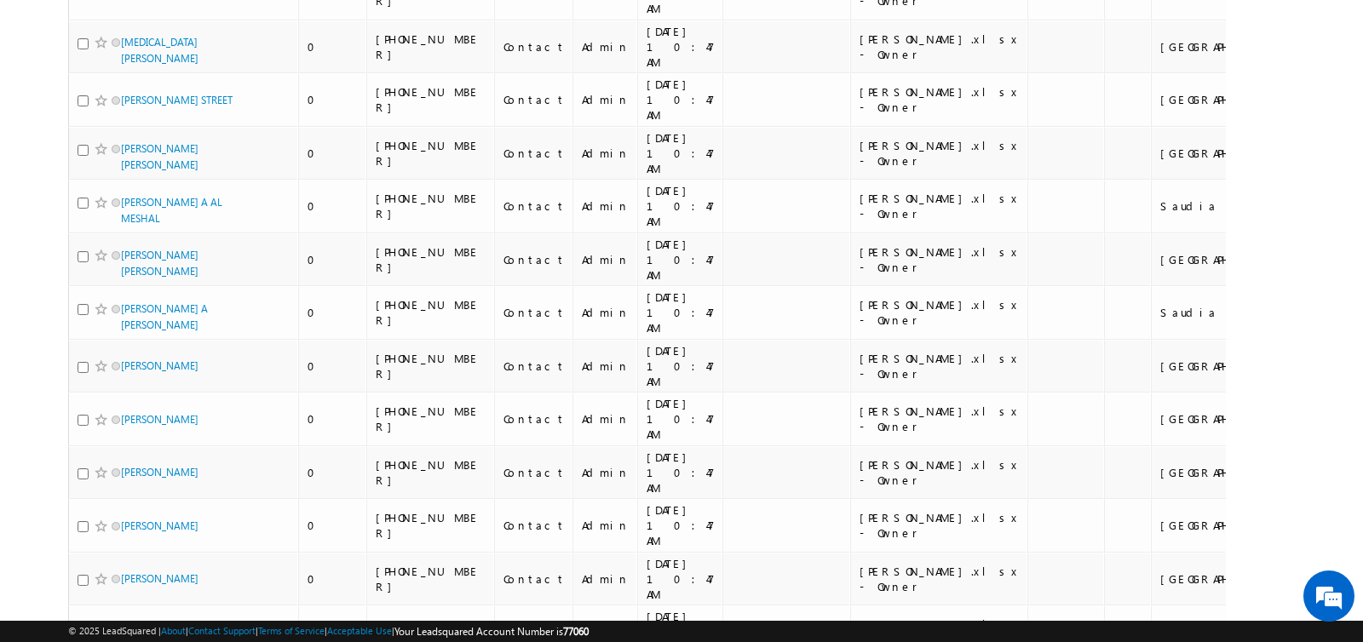
scroll to position [10257, 0]
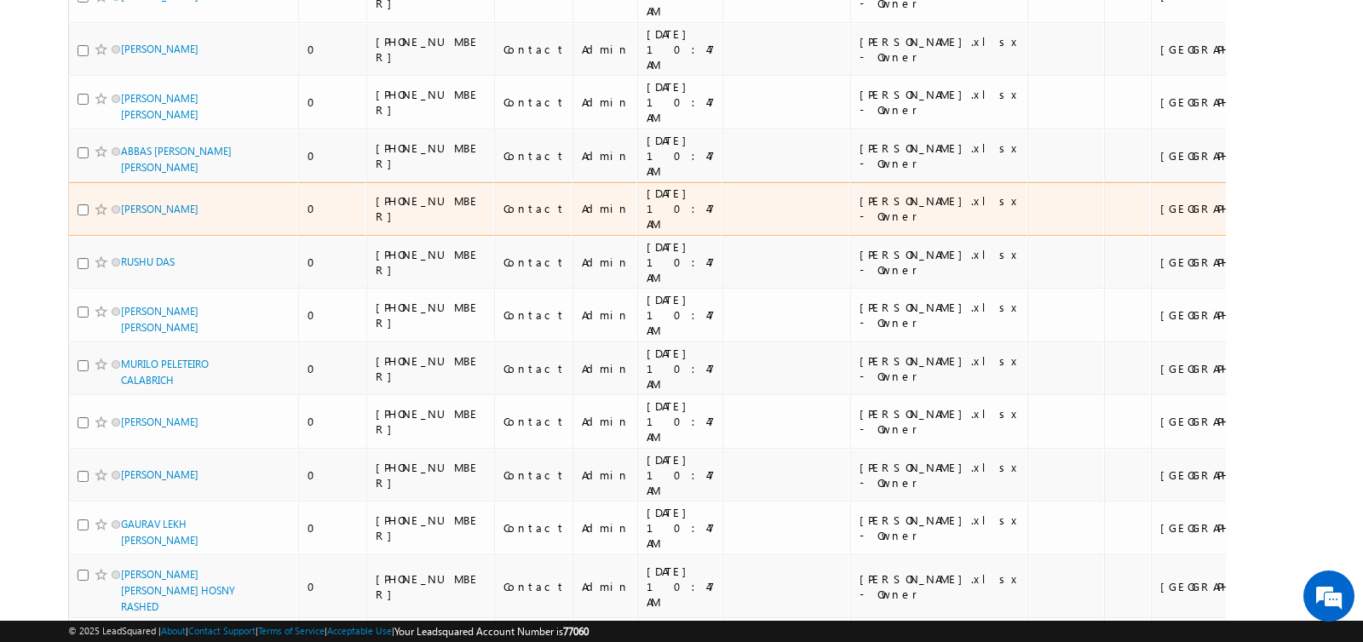
scroll to position [10239, 0]
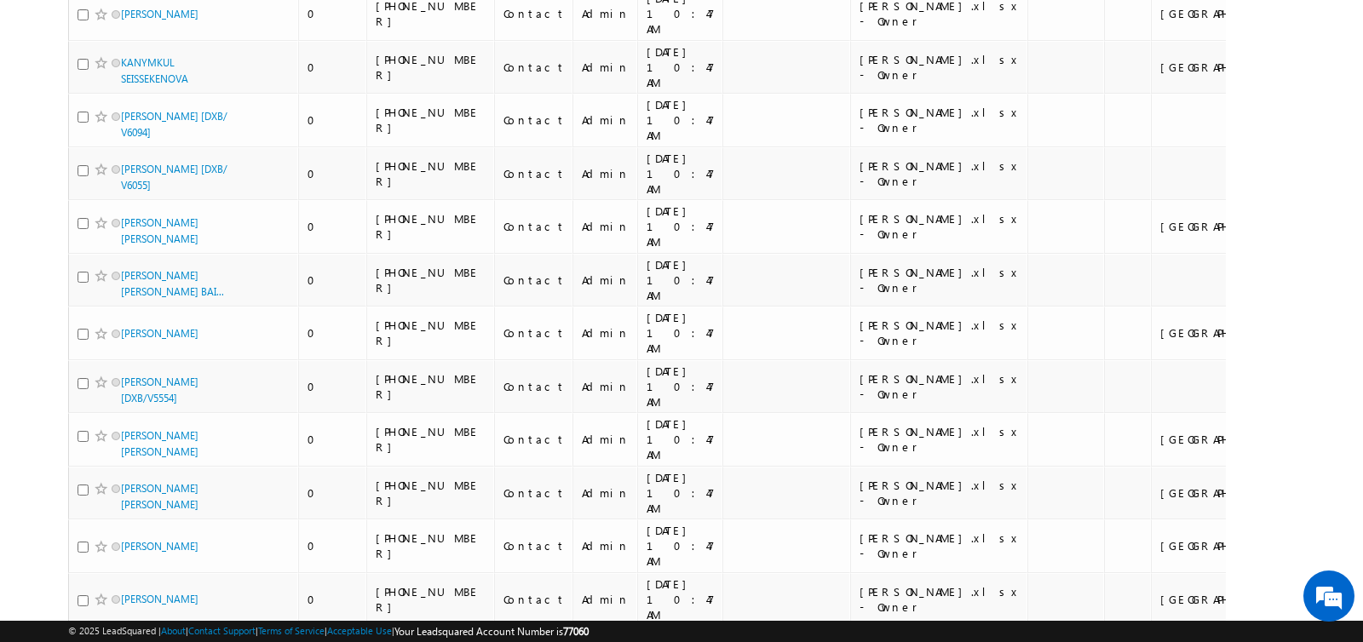
scroll to position [0, 0]
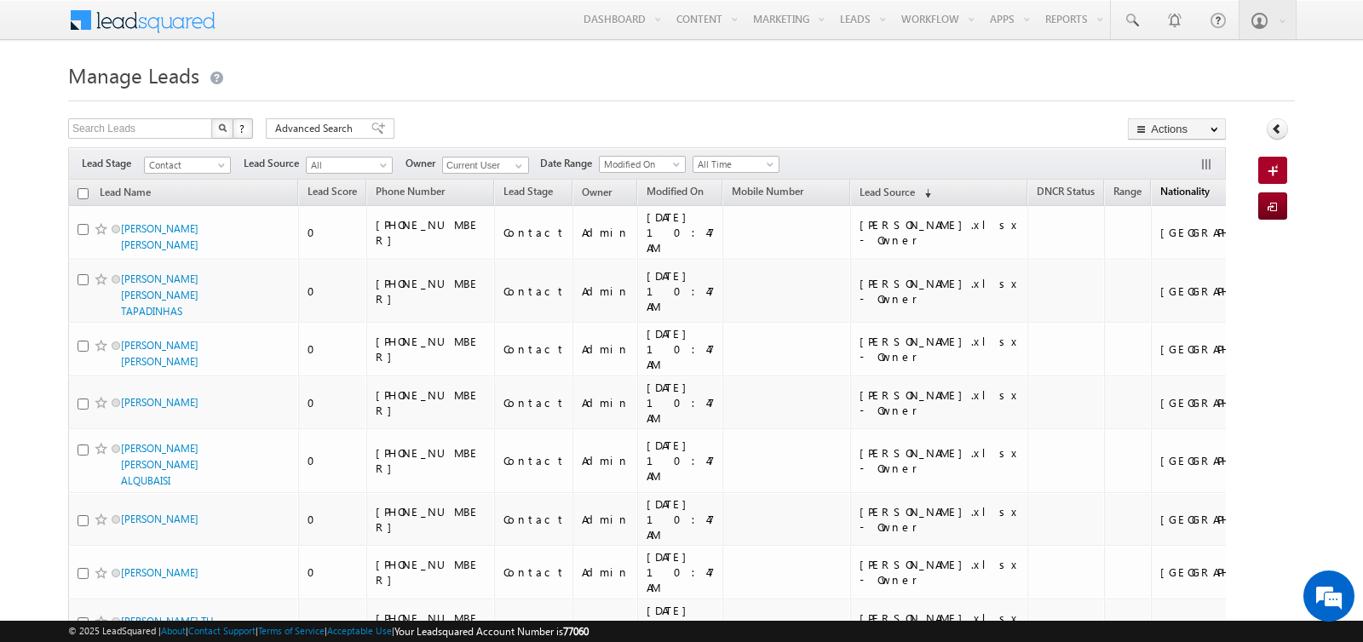
click at [1160, 188] on span "Nationality" at bounding box center [1184, 191] width 49 height 13
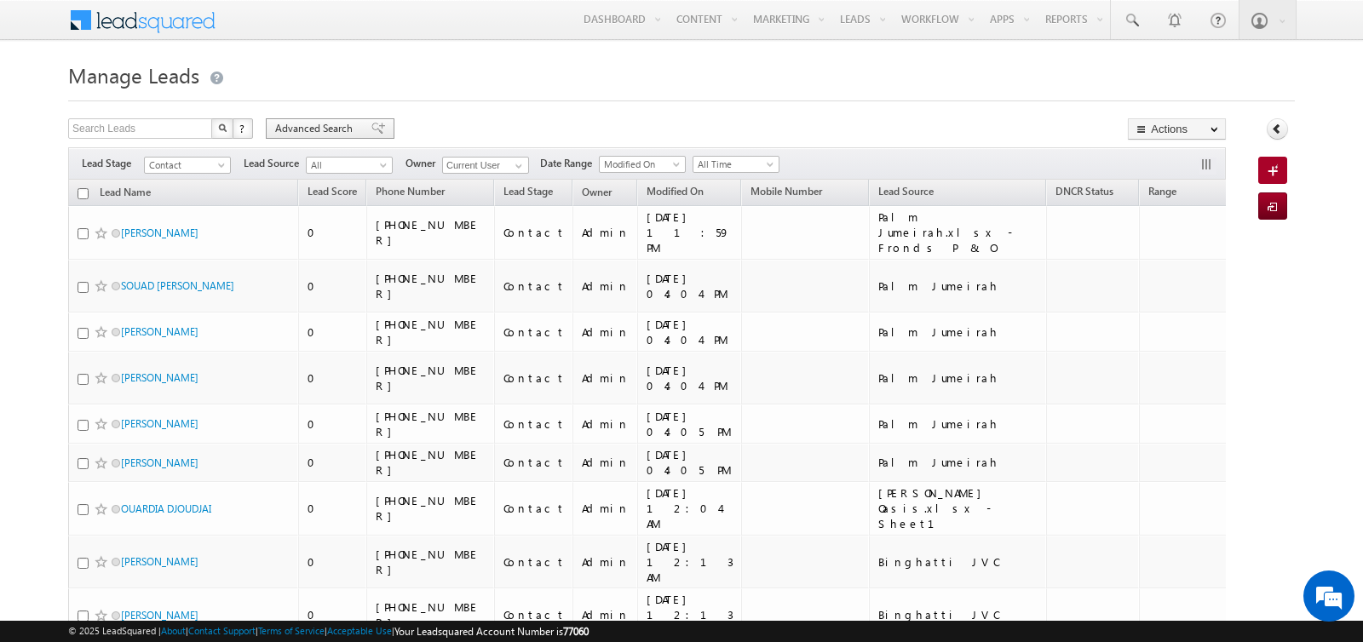
click at [313, 125] on span "Advanced Search" at bounding box center [316, 128] width 83 height 15
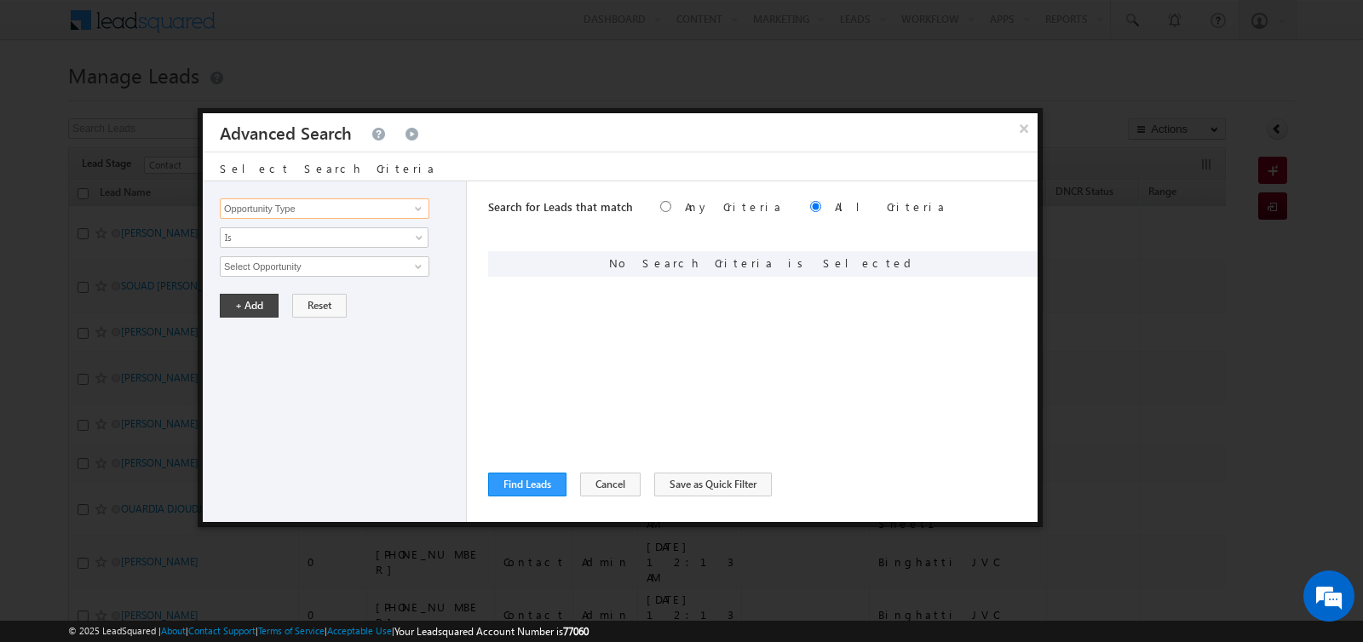
click at [356, 209] on input "Opportunity Type" at bounding box center [325, 208] width 210 height 20
click at [294, 247] on link "Nationality" at bounding box center [325, 243] width 210 height 20
click at [294, 247] on div "Opportunity Type Lead Activity Task Sales Group Prospect Id Address 1 Address 2…" at bounding box center [335, 351] width 264 height 341
click at [294, 242] on span "Is" at bounding box center [313, 237] width 185 height 15
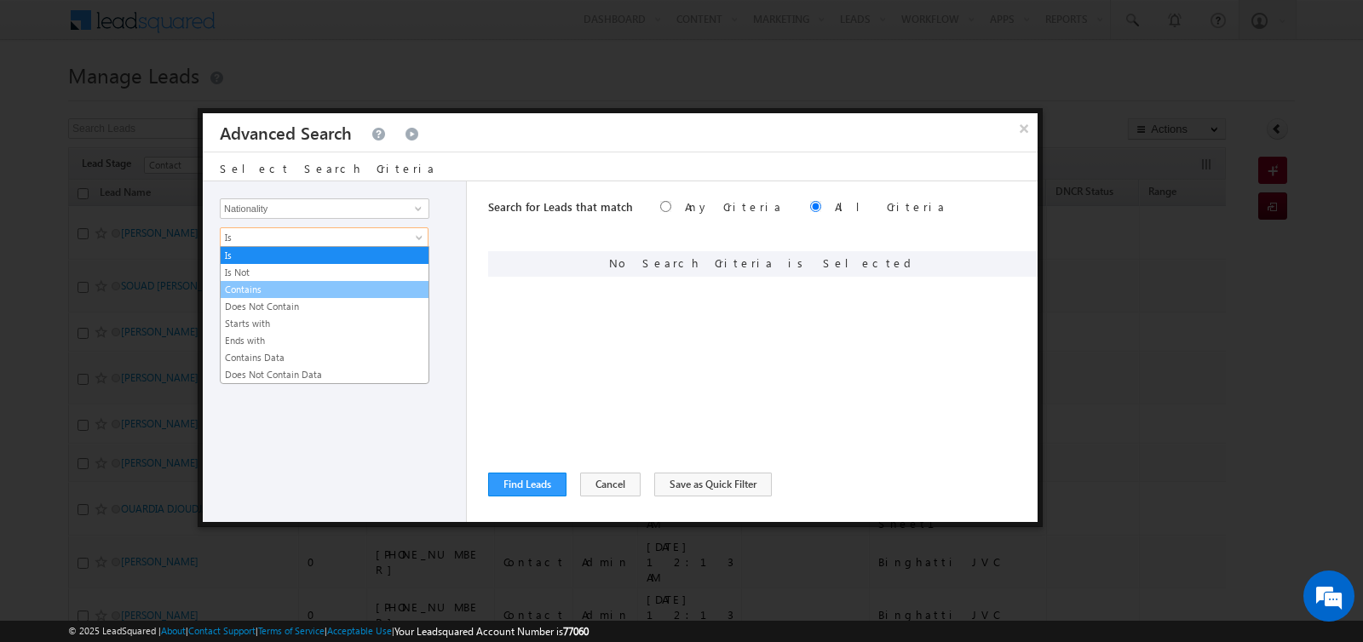
click at [284, 287] on link "Contains" at bounding box center [325, 289] width 208 height 15
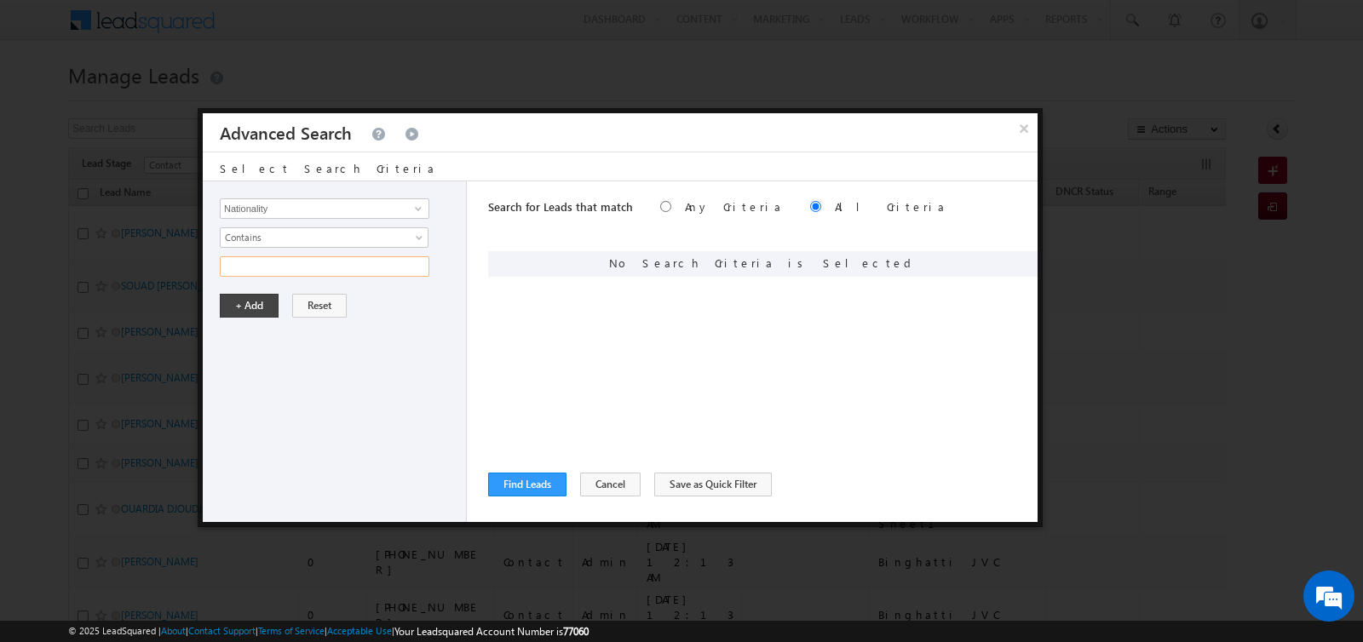
click at [281, 267] on input "text" at bounding box center [325, 266] width 210 height 20
click at [233, 307] on button "+ Add" at bounding box center [249, 306] width 59 height 24
click at [532, 467] on div "Search for Leads that match Any Criteria All Criteria Note that the current tri…" at bounding box center [762, 351] width 549 height 341
click at [531, 488] on button "Find Leads" at bounding box center [527, 485] width 78 height 24
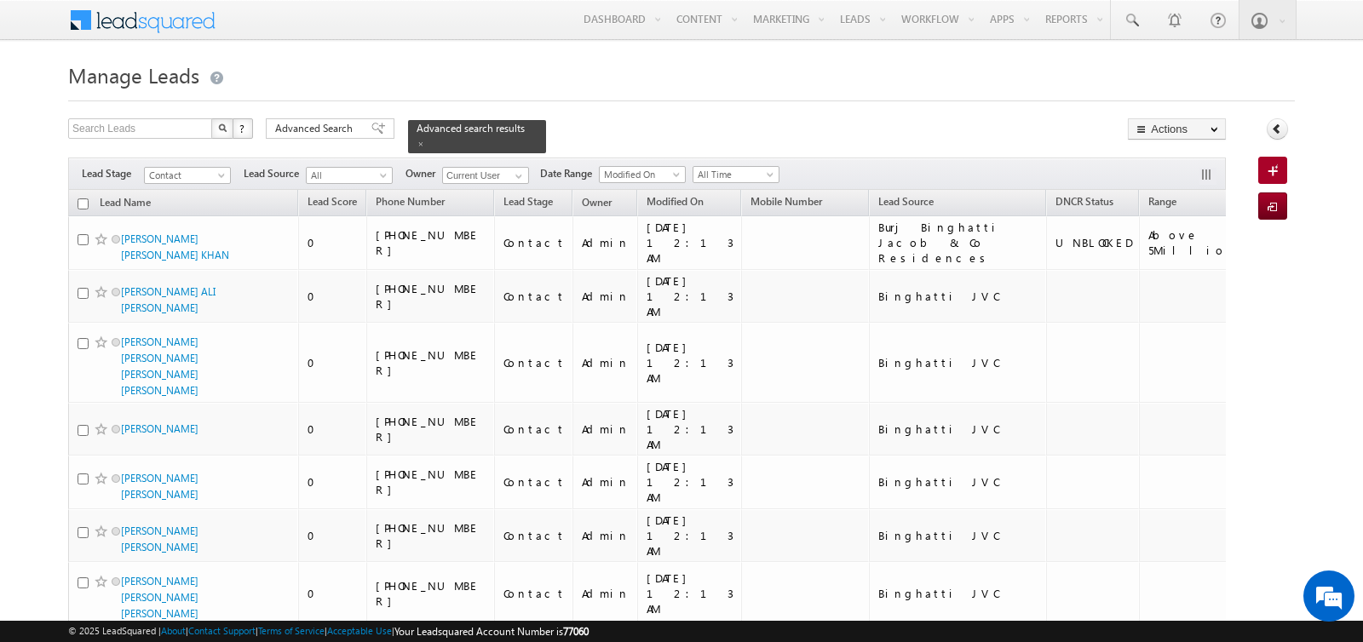
click at [80, 201] on input "checkbox" at bounding box center [83, 203] width 11 height 11
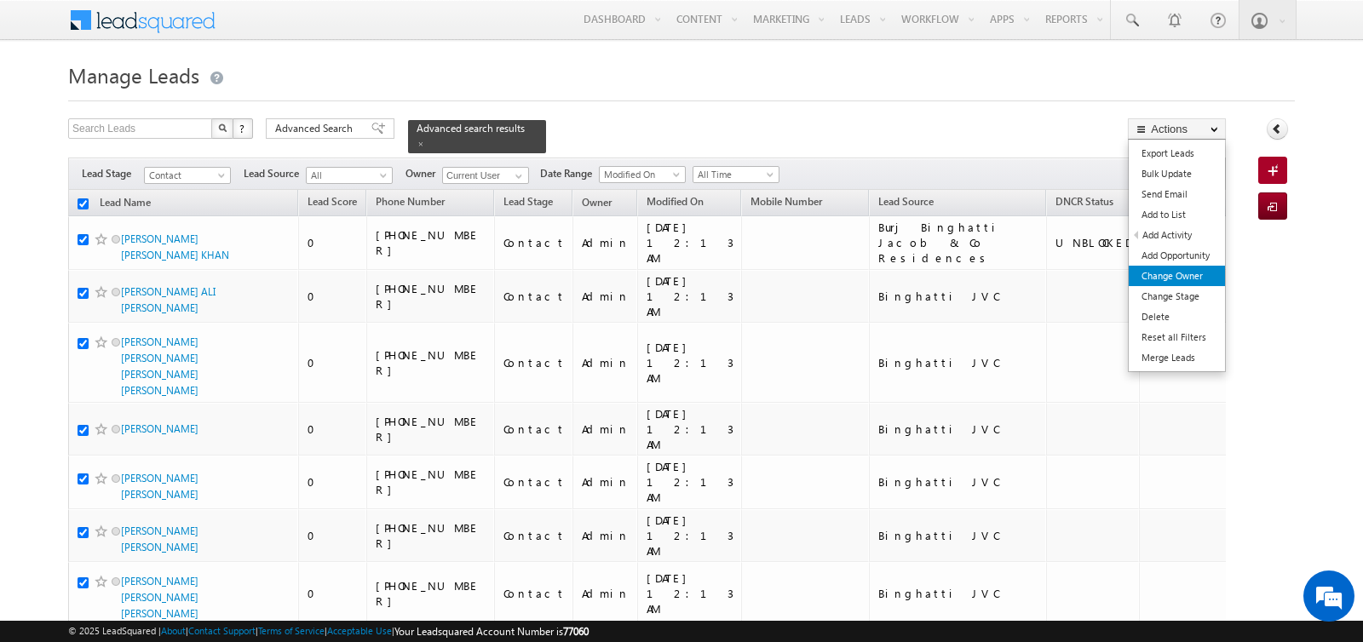
click at [1163, 270] on link "Change Owner" at bounding box center [1177, 276] width 96 height 20
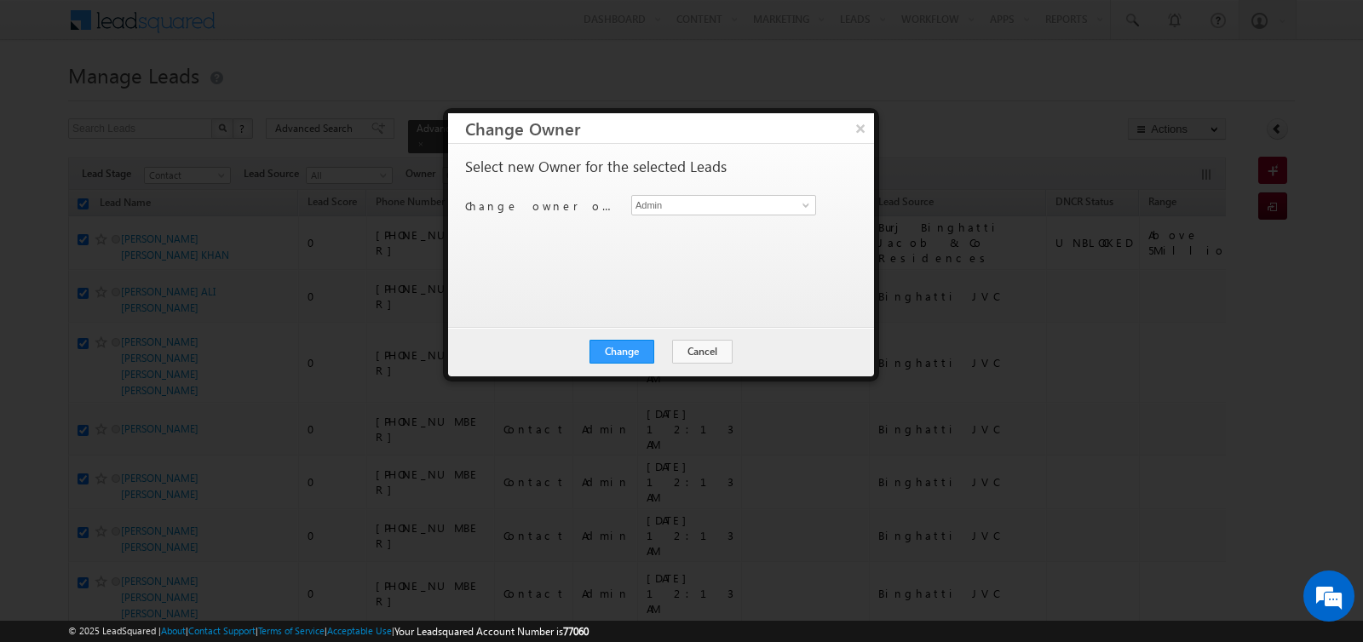
click at [695, 215] on div "Change owner of 200 leads to Admin Admin" at bounding box center [659, 208] width 388 height 26
click at [689, 204] on input "Admin" at bounding box center [723, 205] width 185 height 20
click at [653, 233] on span "vratika.soni@indglobal.ae" at bounding box center [714, 238] width 153 height 13
click at [626, 353] on button "Change" at bounding box center [621, 352] width 65 height 24
click at [653, 348] on button "Close" at bounding box center [663, 352] width 55 height 24
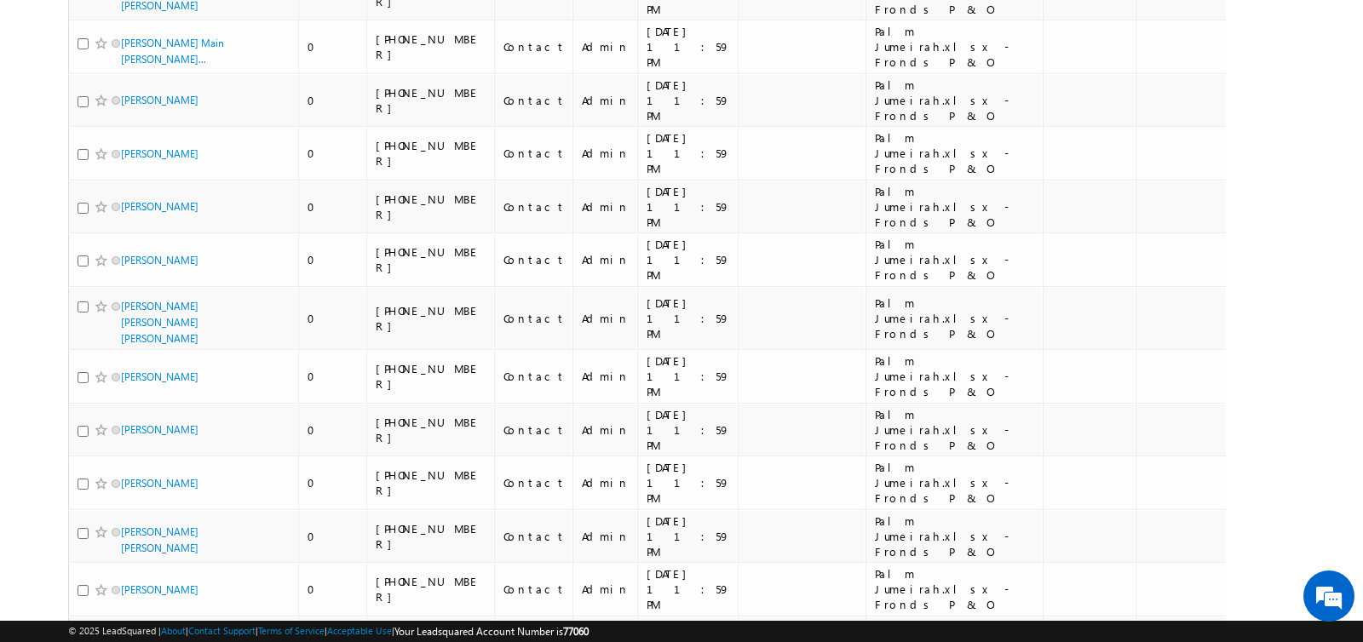
scroll to position [8842, 0]
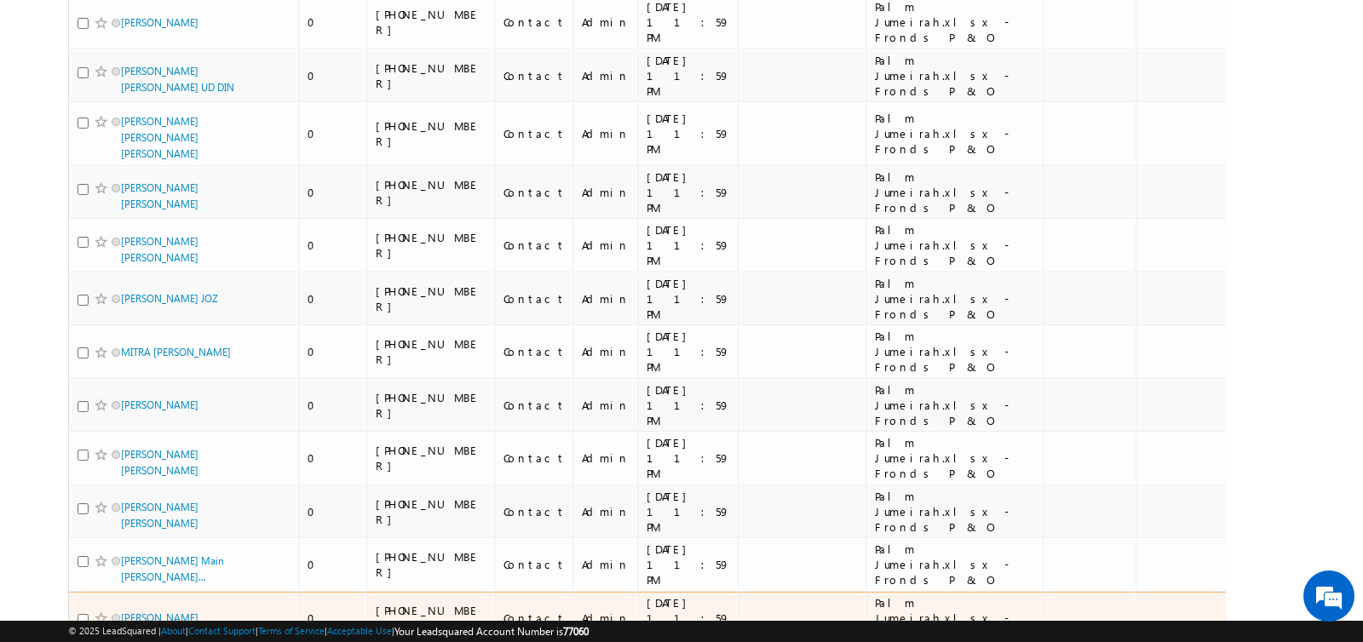
scroll to position [8842, 0]
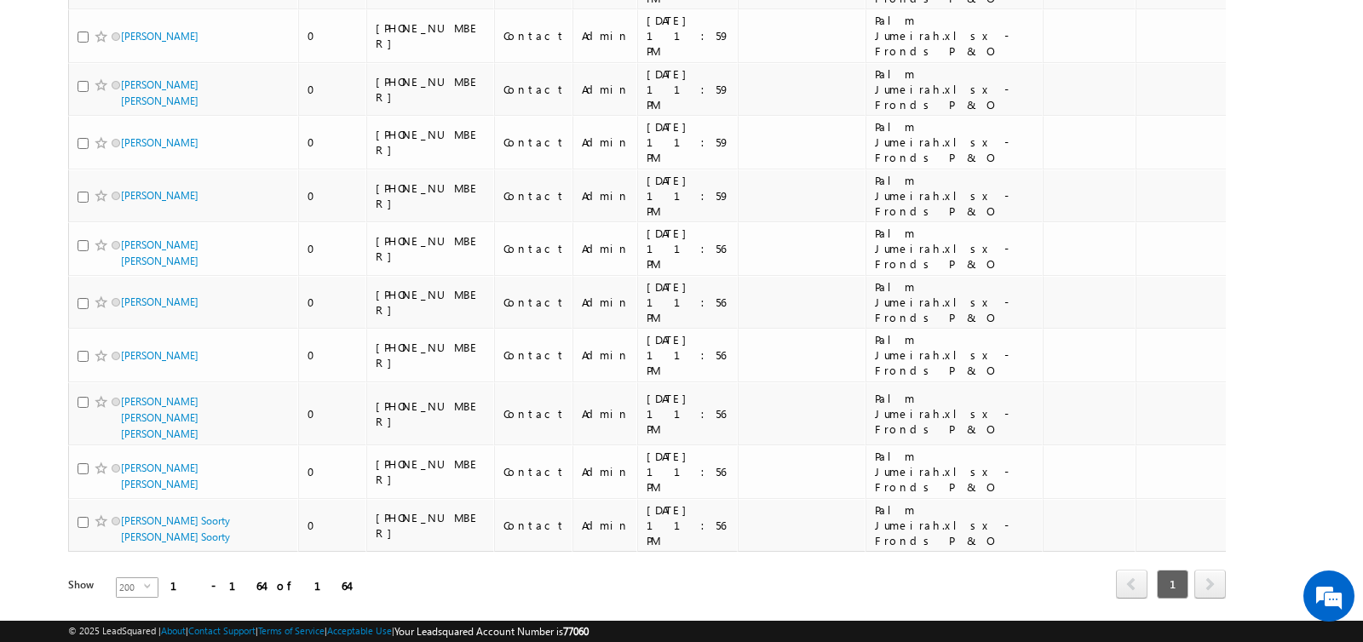
click at [122, 578] on span "200" at bounding box center [130, 587] width 27 height 19
click at [123, 589] on li "50" at bounding box center [126, 594] width 41 height 17
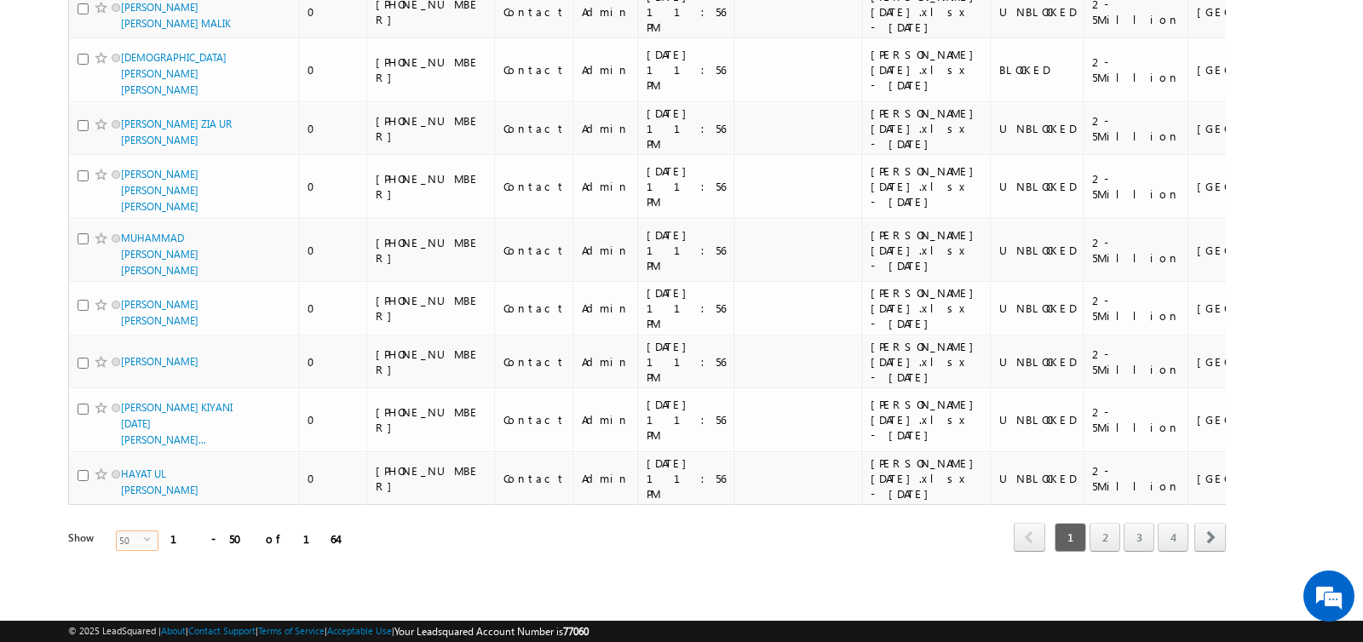
scroll to position [3084, 0]
click at [1098, 538] on link "2" at bounding box center [1104, 537] width 31 height 29
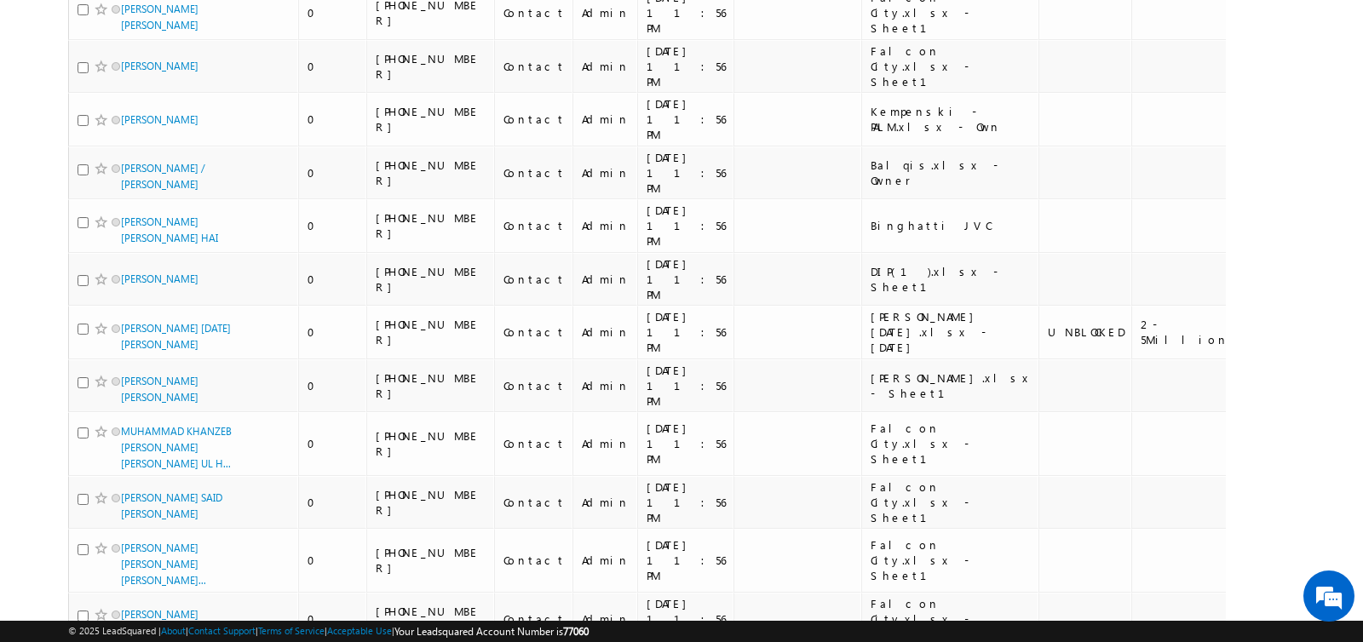
scroll to position [2645, 0]
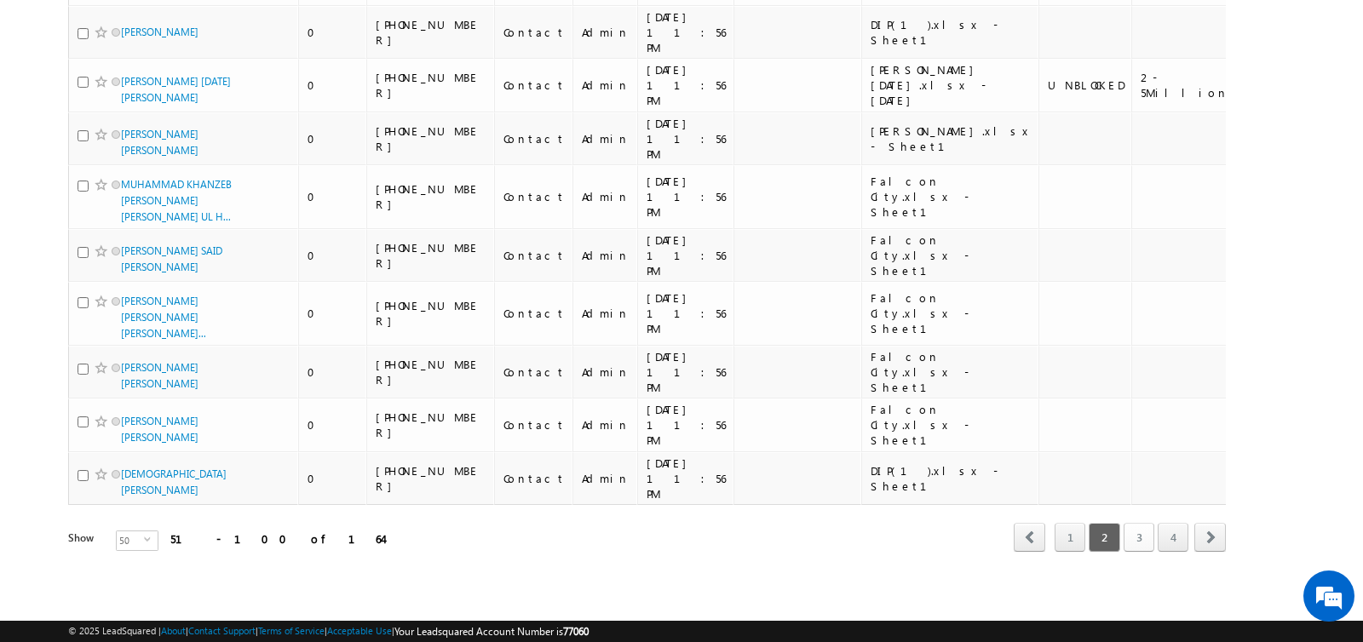
click at [1141, 539] on link "3" at bounding box center [1138, 537] width 31 height 29
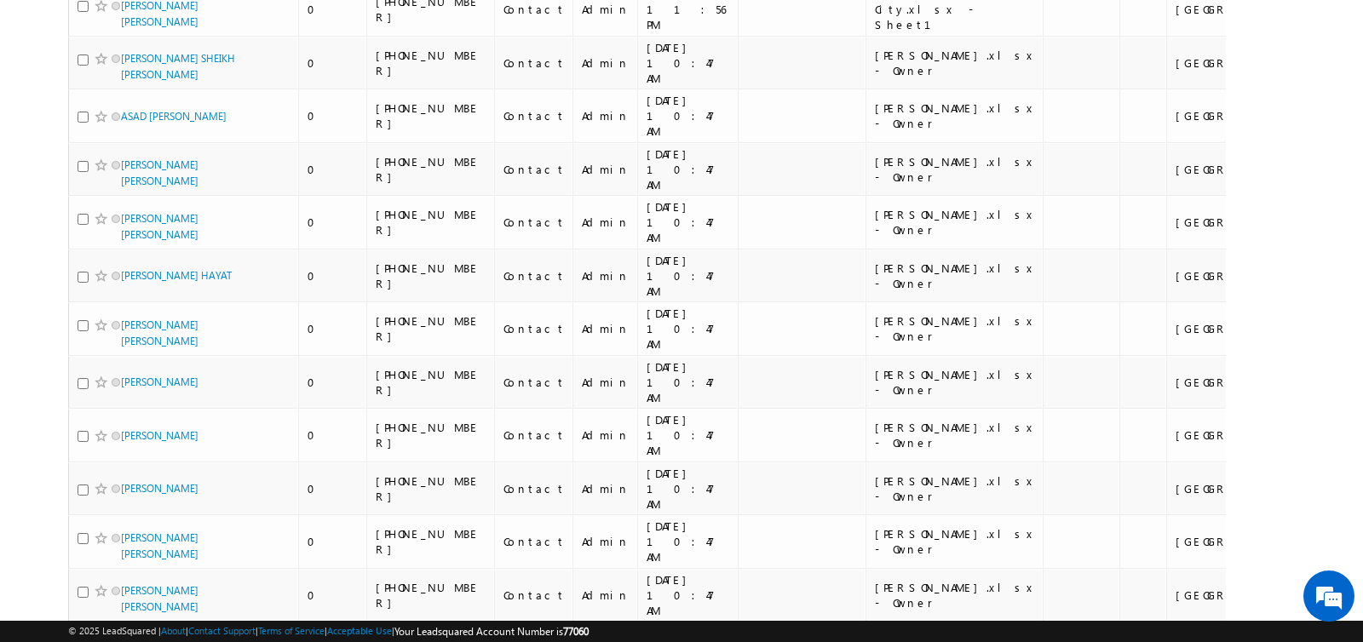
scroll to position [0, 0]
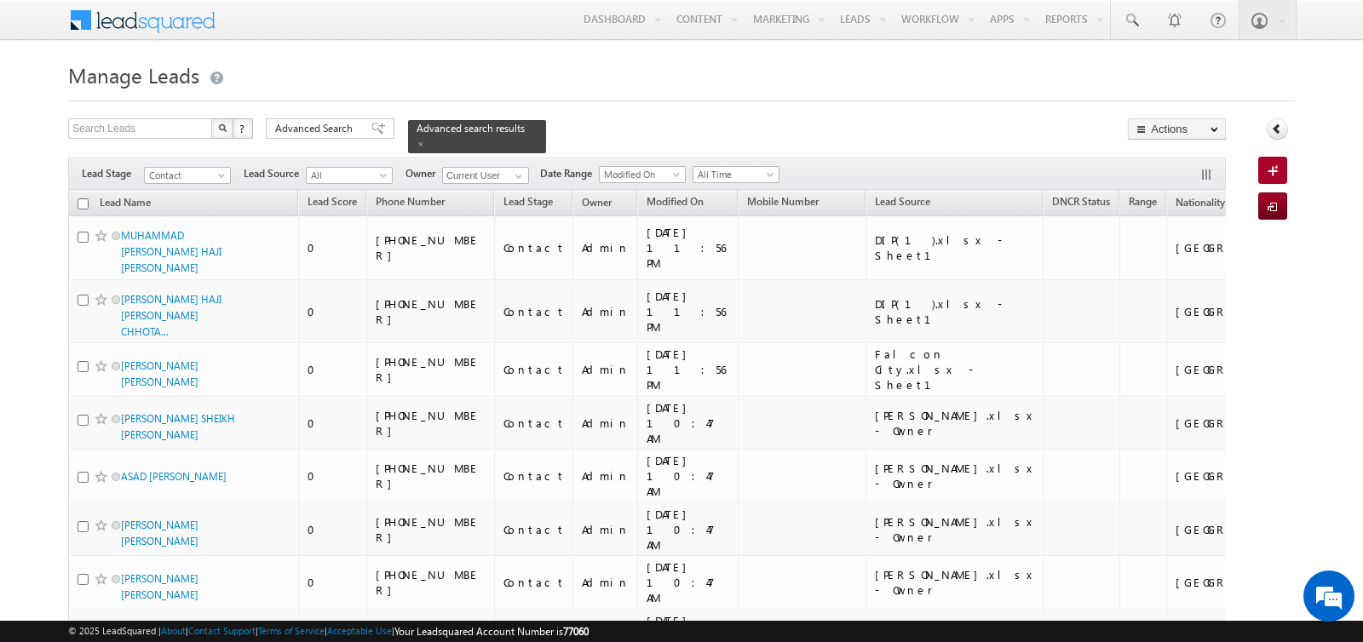
click at [80, 201] on input "checkbox" at bounding box center [83, 203] width 11 height 11
checkbox input "true"
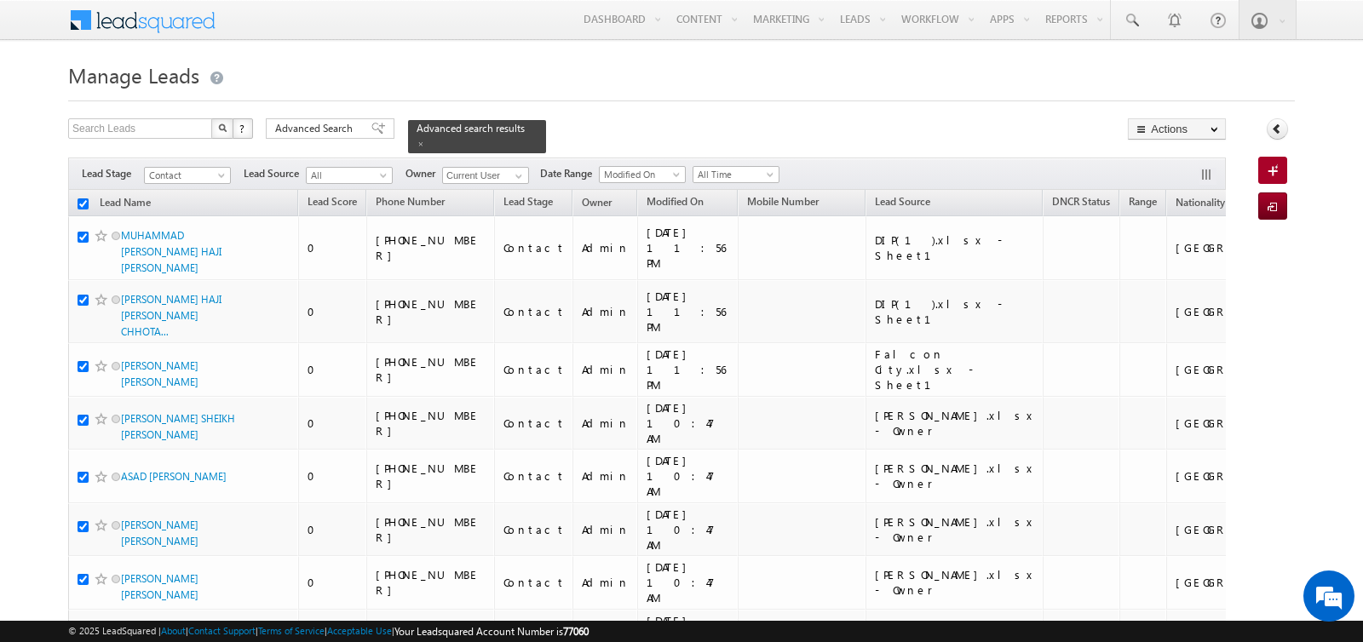
checkbox input "true"
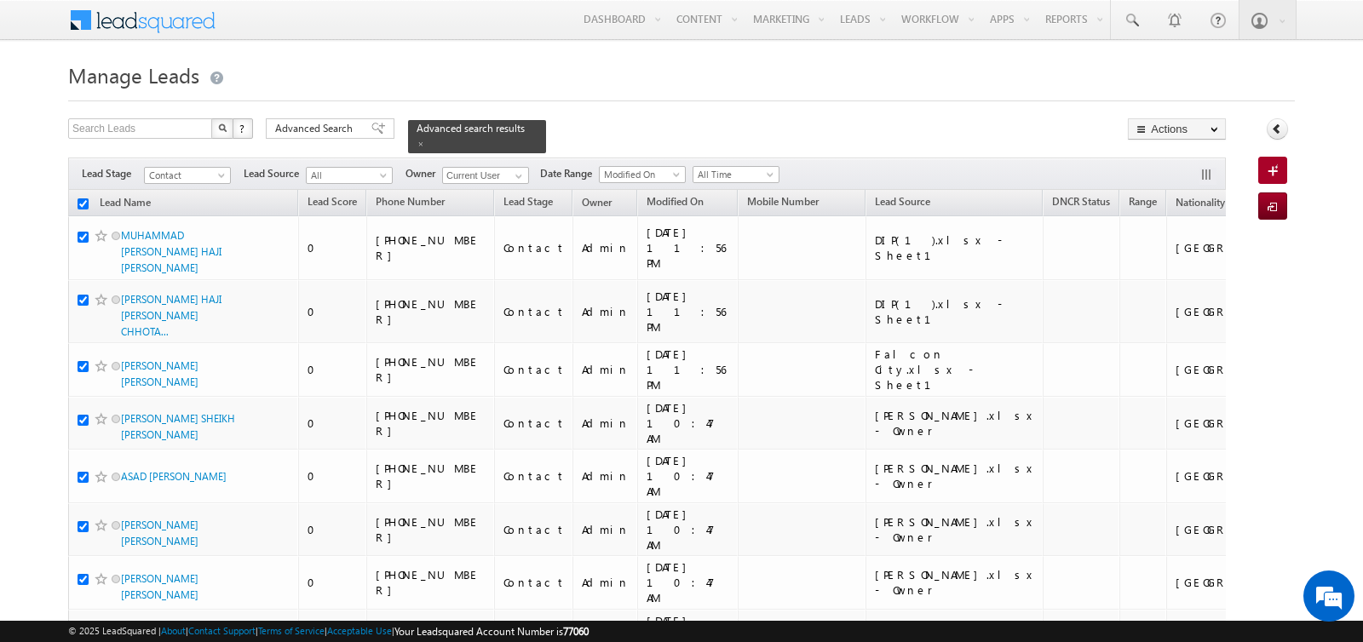
checkbox input "true"
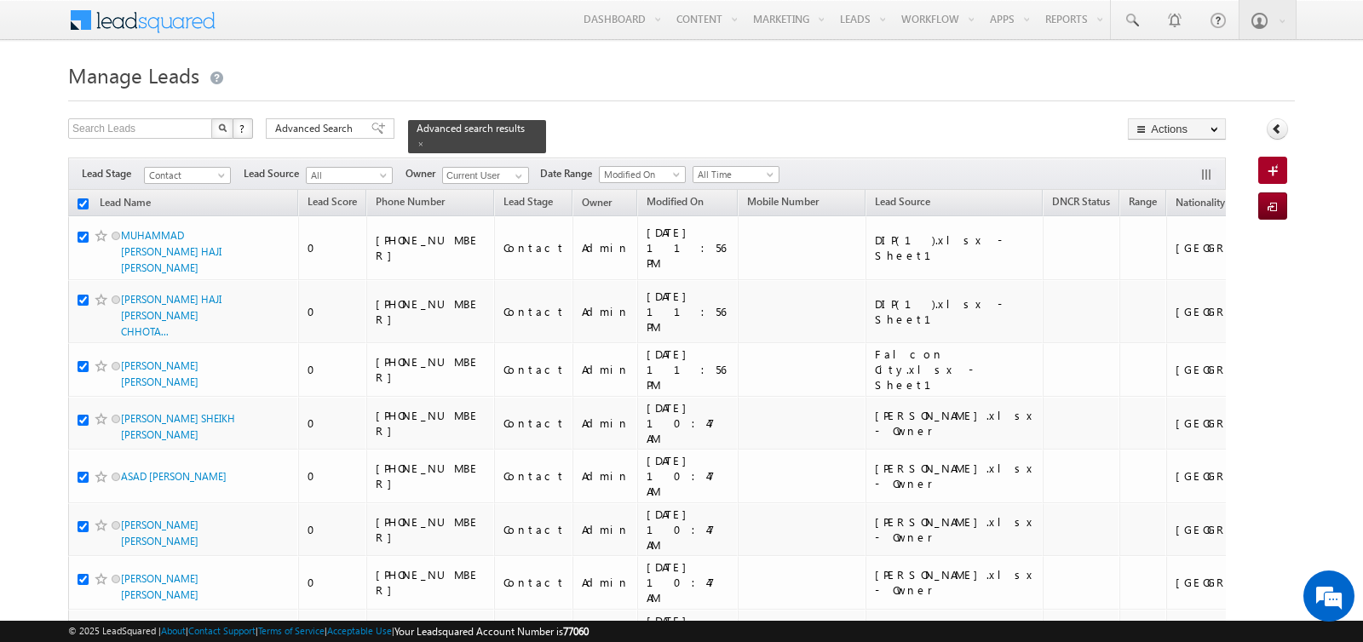
checkbox input "true"
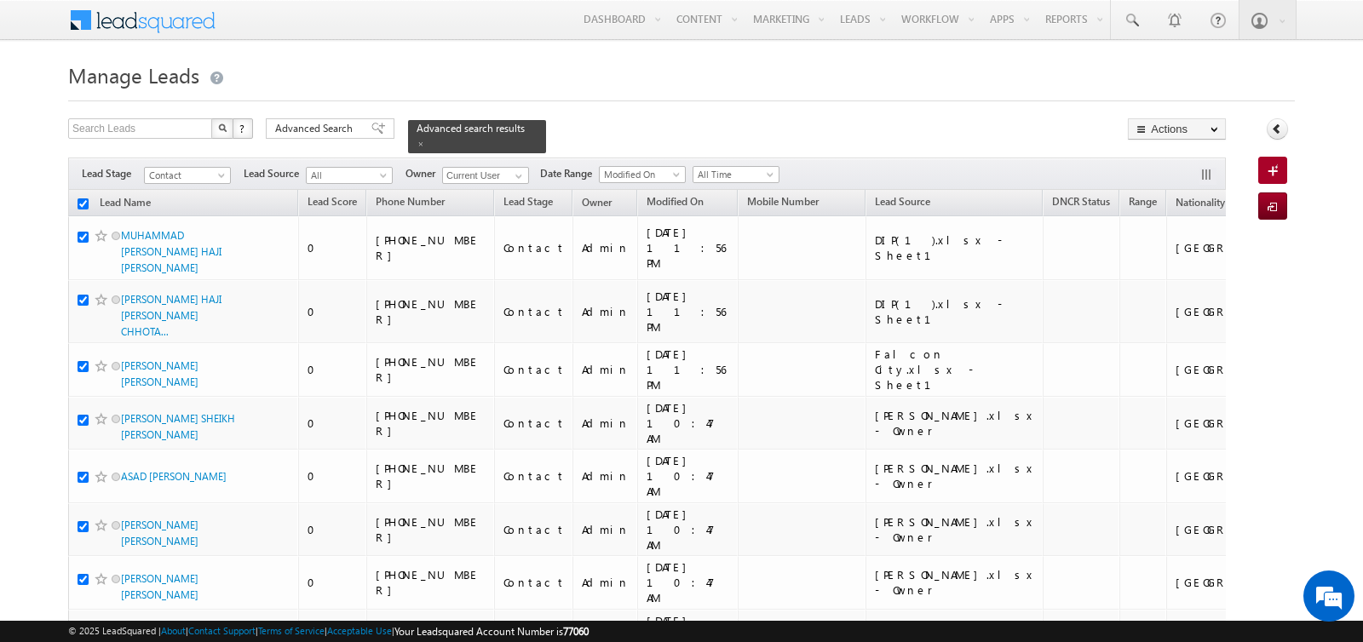
checkbox input "true"
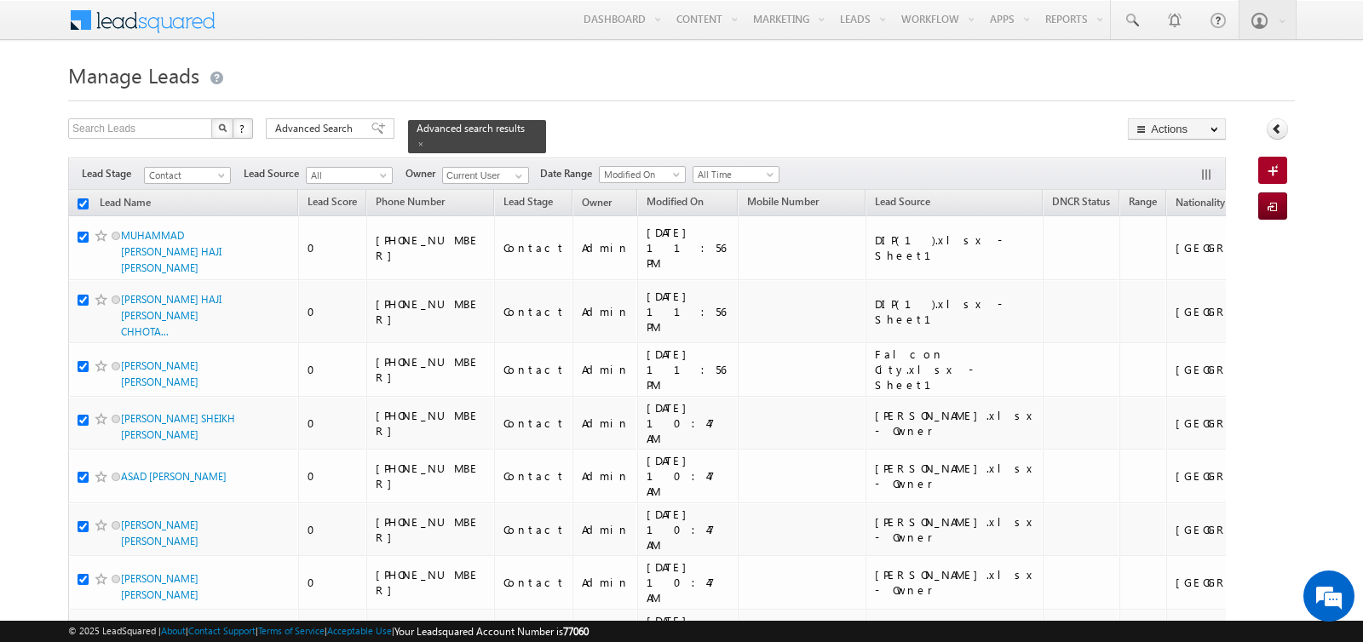
checkbox input "true"
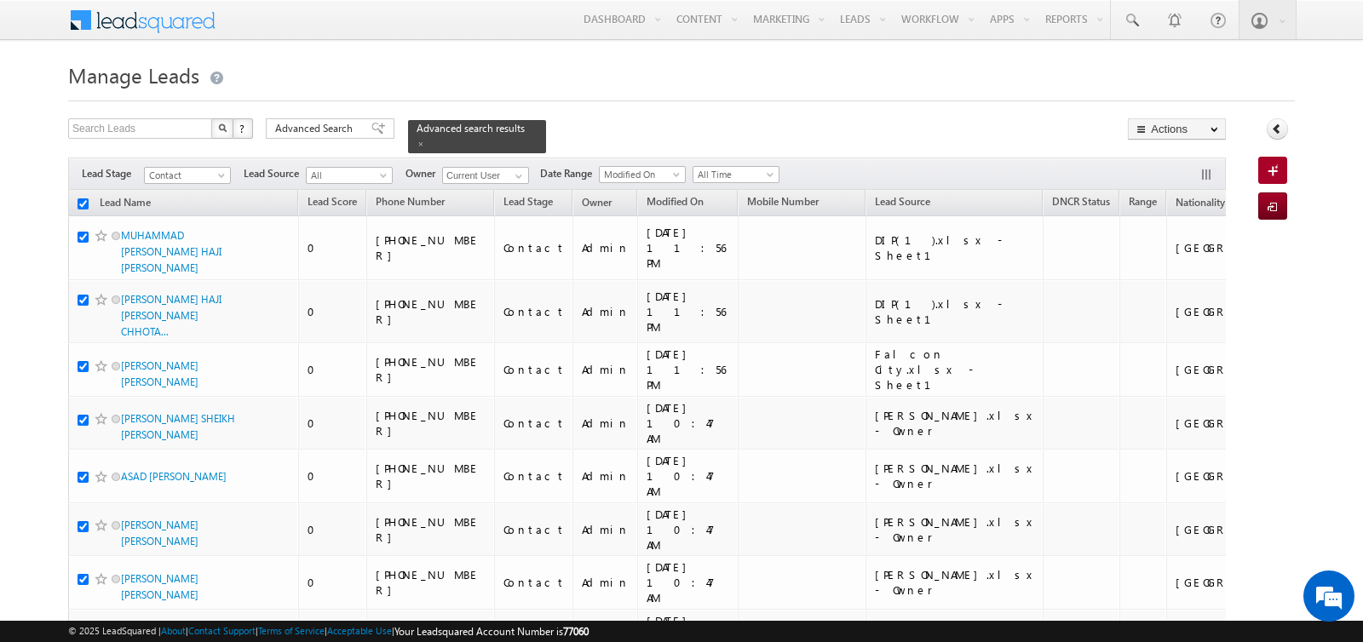
checkbox input "true"
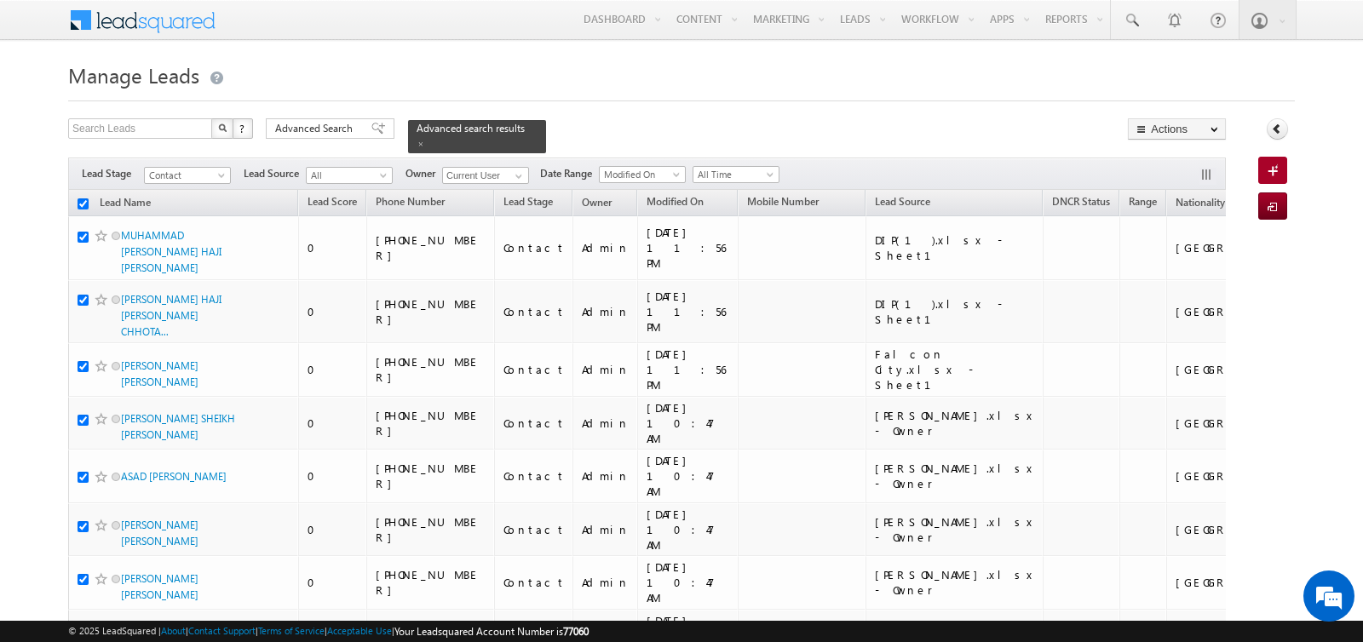
checkbox input "true"
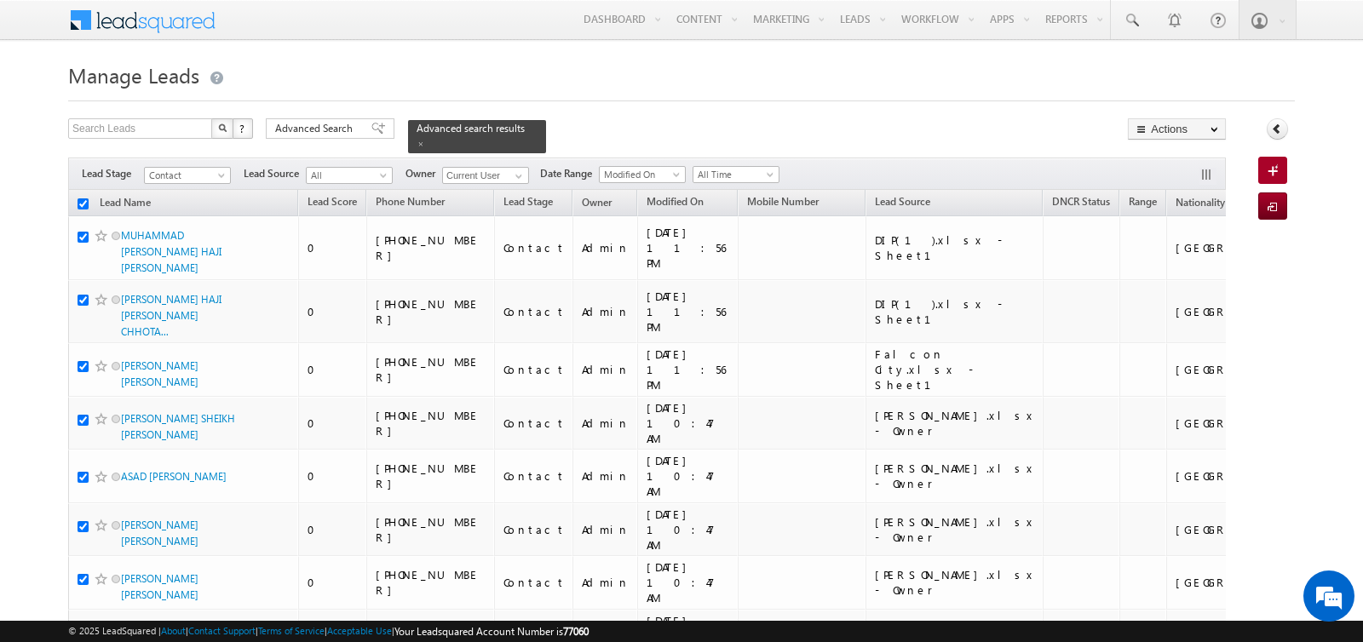
checkbox input "true"
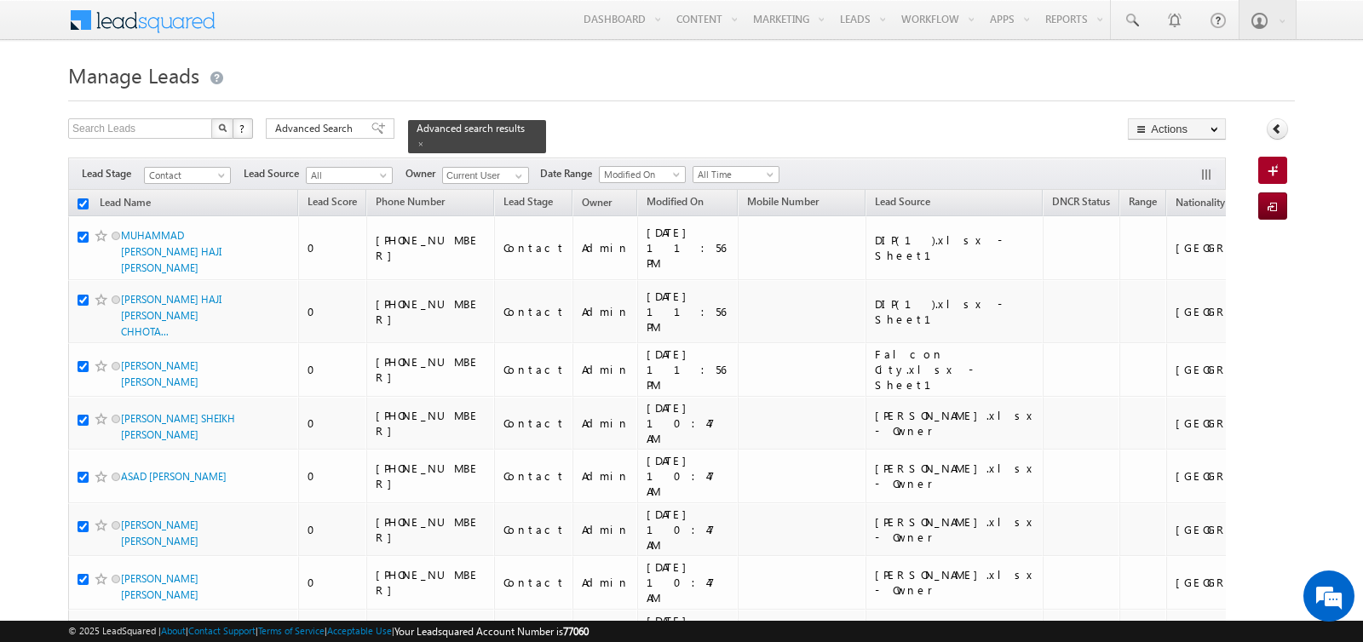
checkbox input "true"
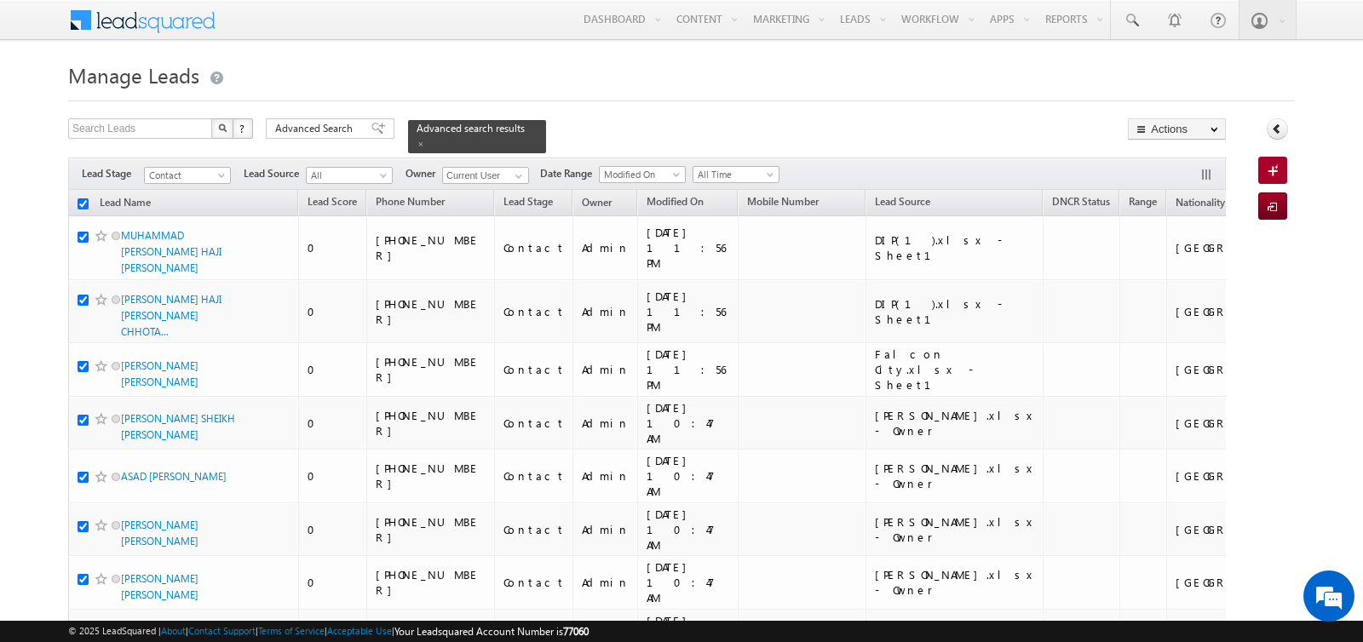
checkbox input "true"
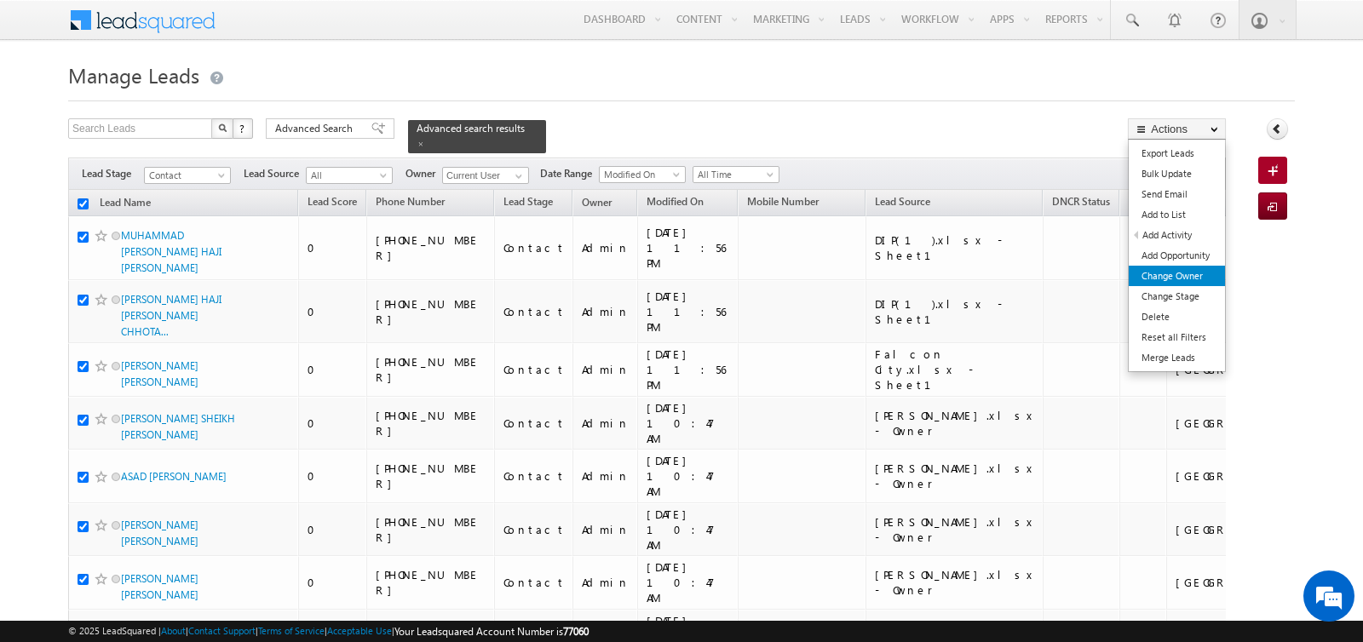
click at [1175, 268] on link "Change Owner" at bounding box center [1177, 276] width 96 height 20
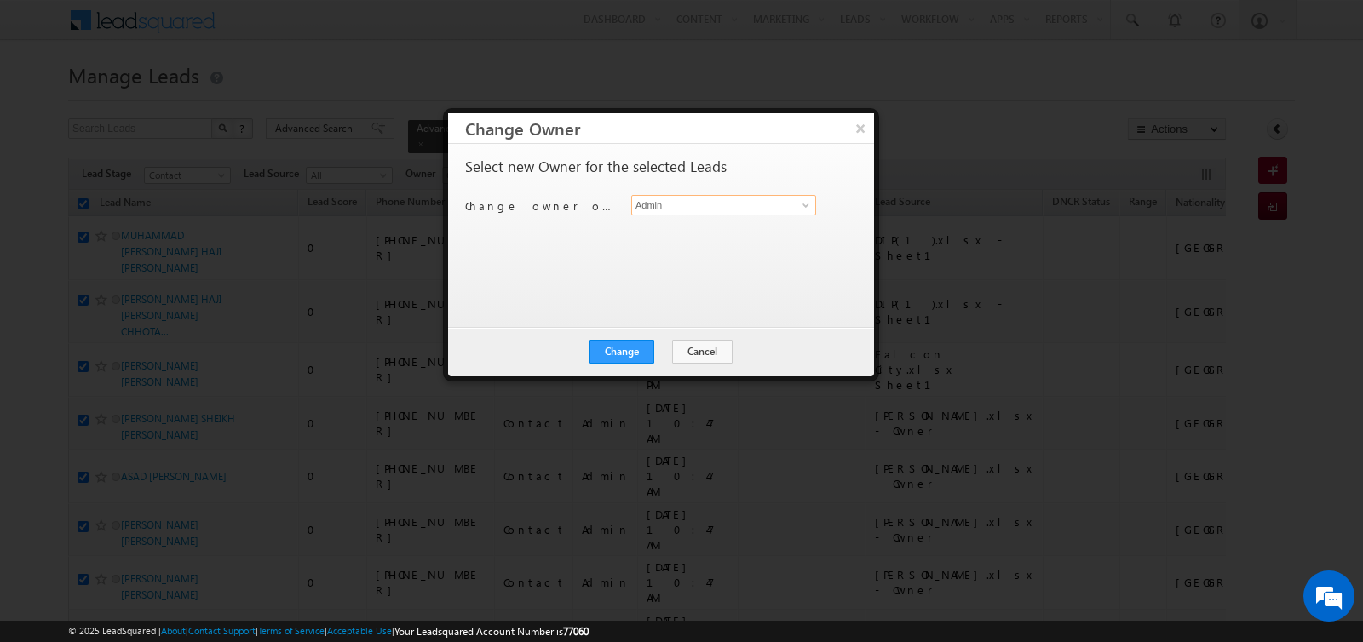
click at [698, 197] on input "Admin" at bounding box center [723, 205] width 185 height 20
click at [681, 233] on span "rahul.raj@indglobal.ae" at bounding box center [714, 238] width 153 height 13
type input "Rahul Raj"
click at [635, 354] on button "Change" at bounding box center [621, 352] width 65 height 24
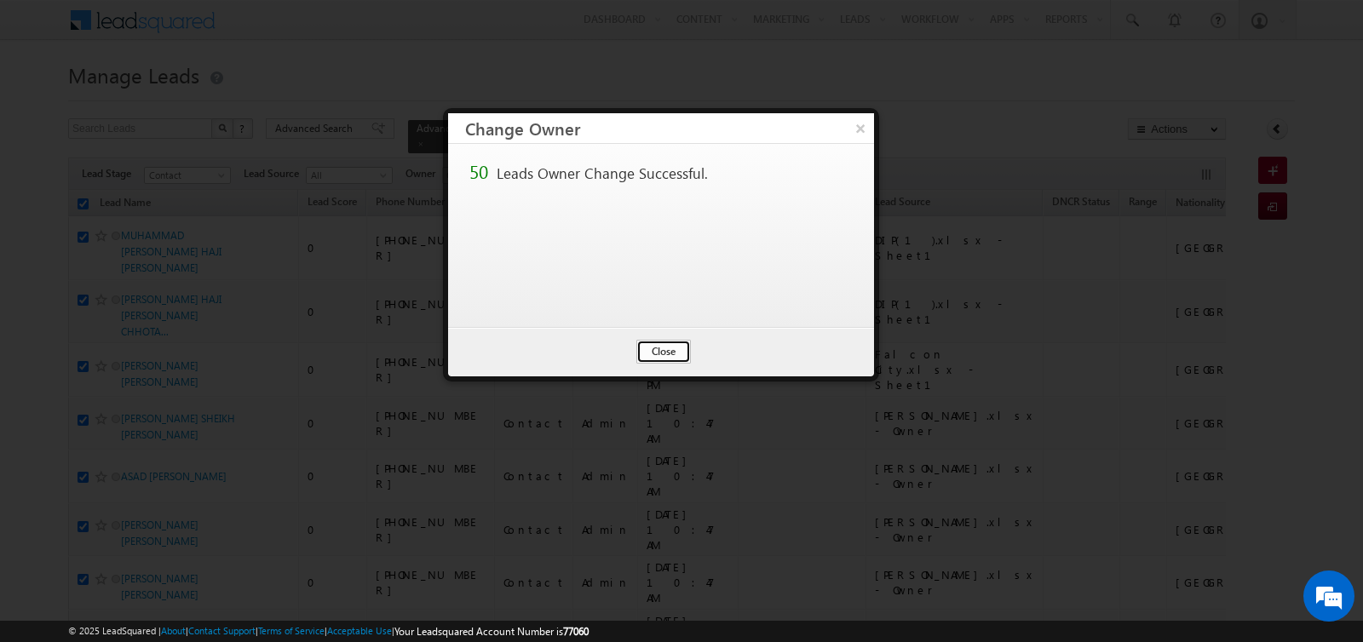
click at [663, 348] on button "Close" at bounding box center [663, 352] width 55 height 24
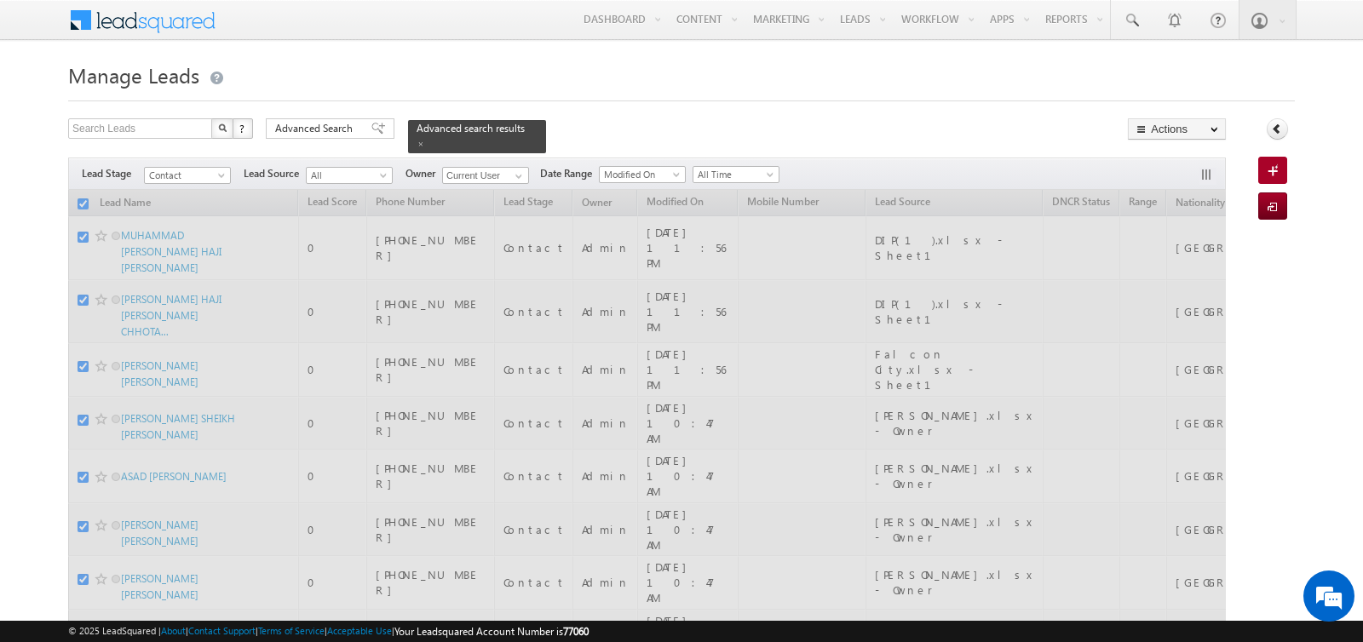
checkbox input "false"
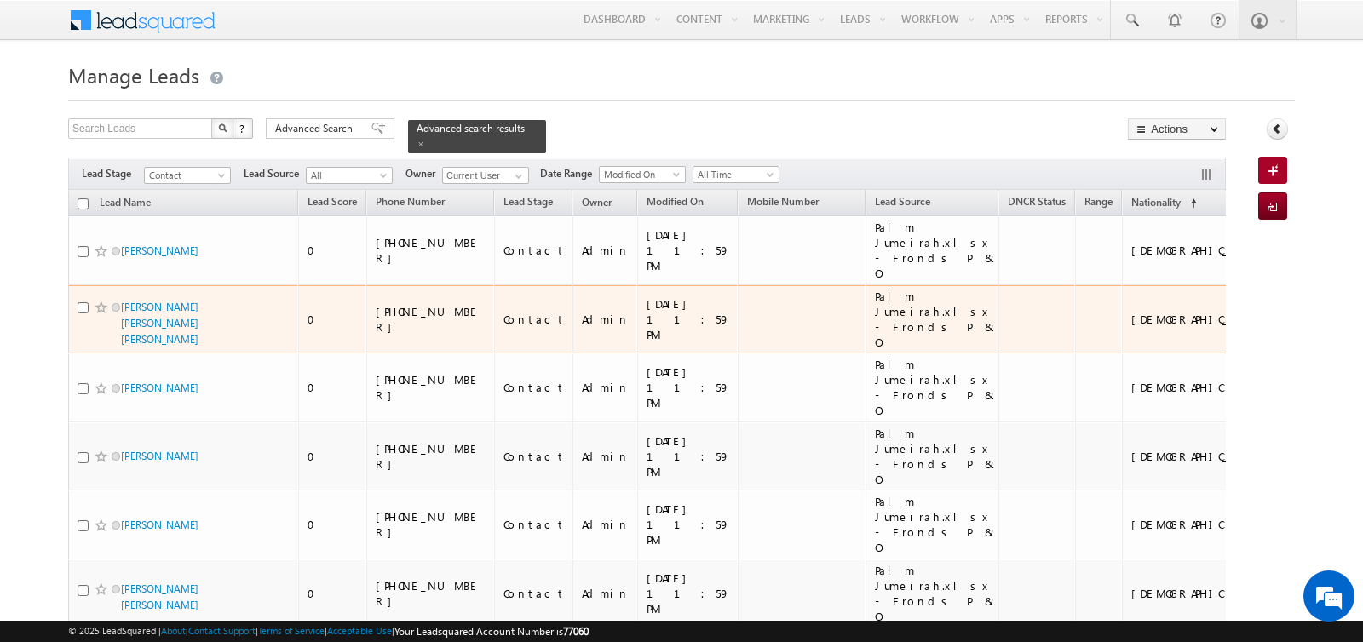
scroll to position [658, 0]
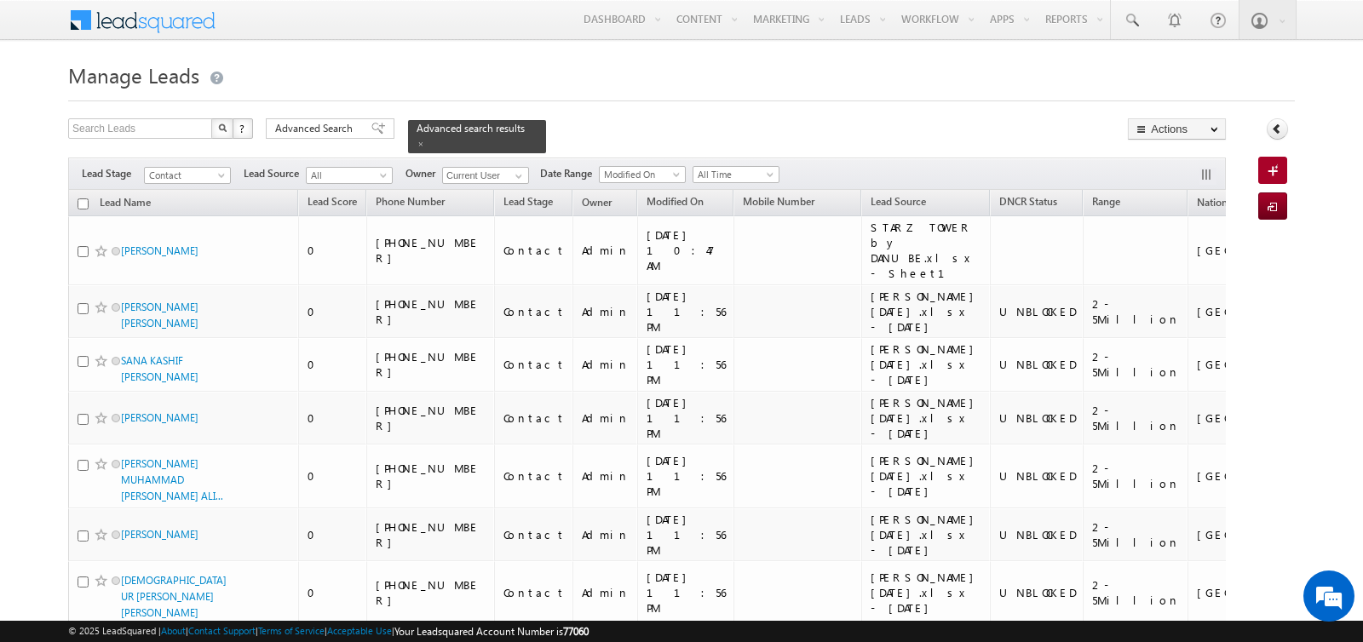
click at [490, 186] on div "Filters Lead Stage Contact Contact Lead Source All All Owner Current User Curre…" at bounding box center [646, 174] width 1157 height 32
click at [339, 131] on span "Advanced Search" at bounding box center [316, 128] width 83 height 15
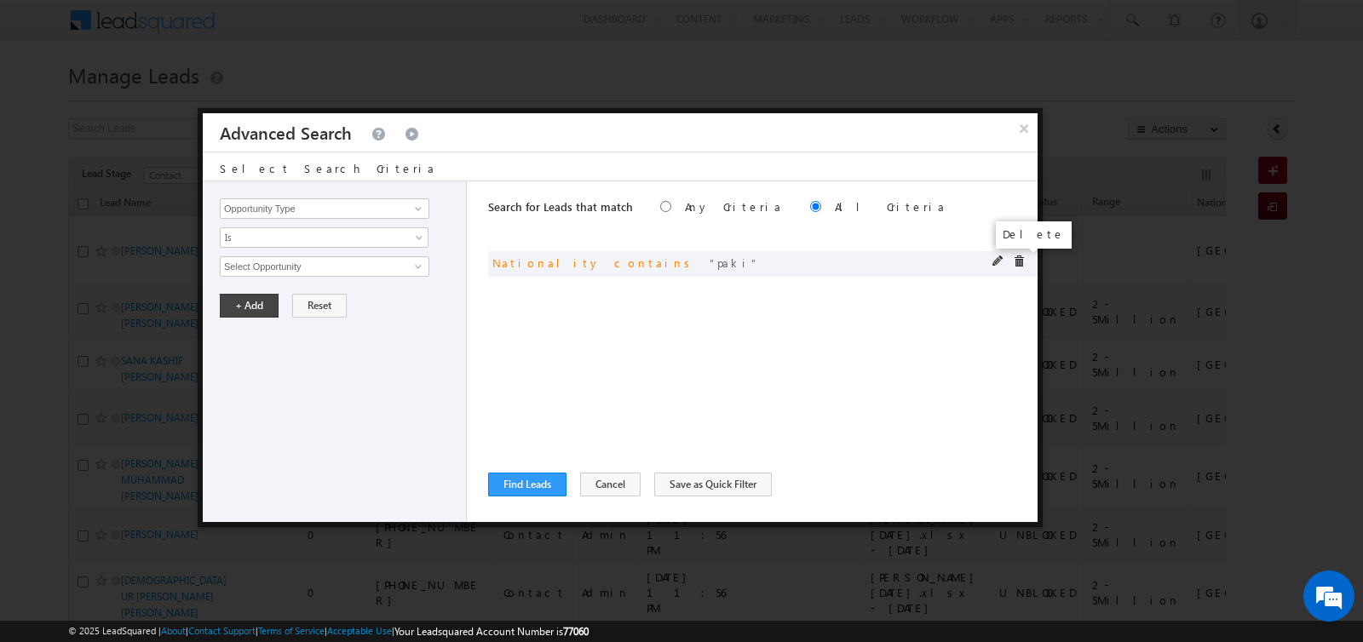
click at [1021, 256] on span at bounding box center [1019, 262] width 12 height 12
click at [520, 483] on button "Find Leads" at bounding box center [527, 485] width 78 height 24
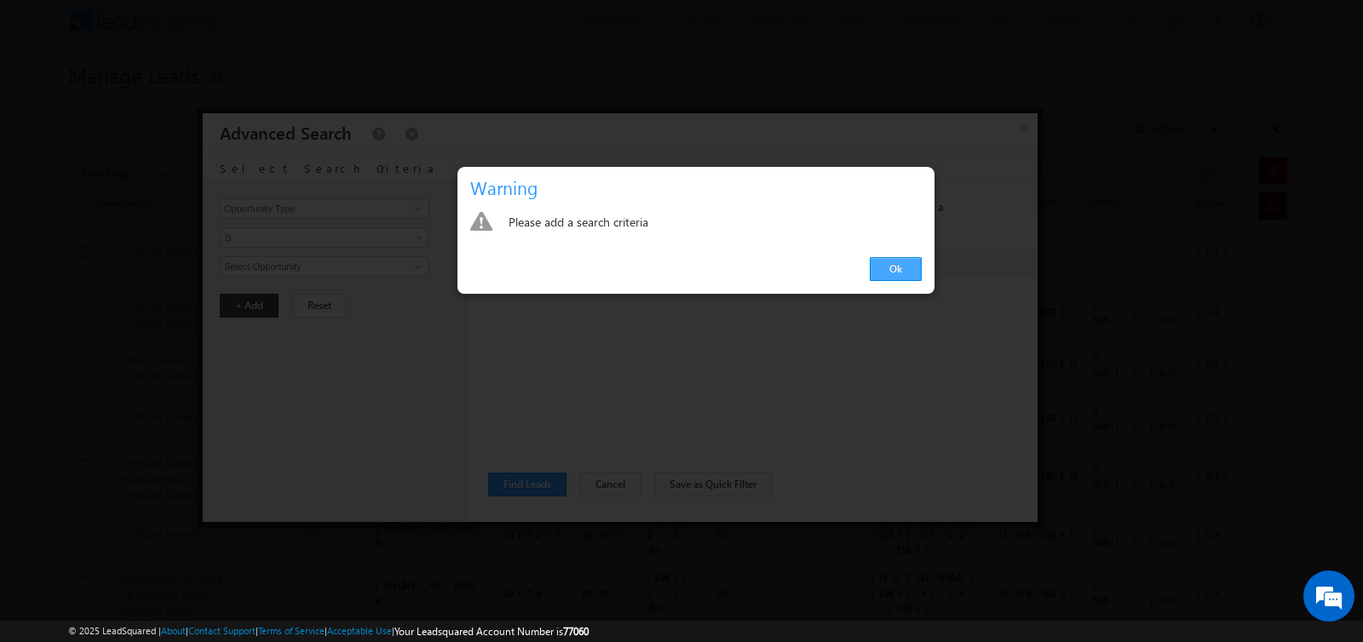
click at [917, 273] on link "Ok" at bounding box center [896, 269] width 52 height 24
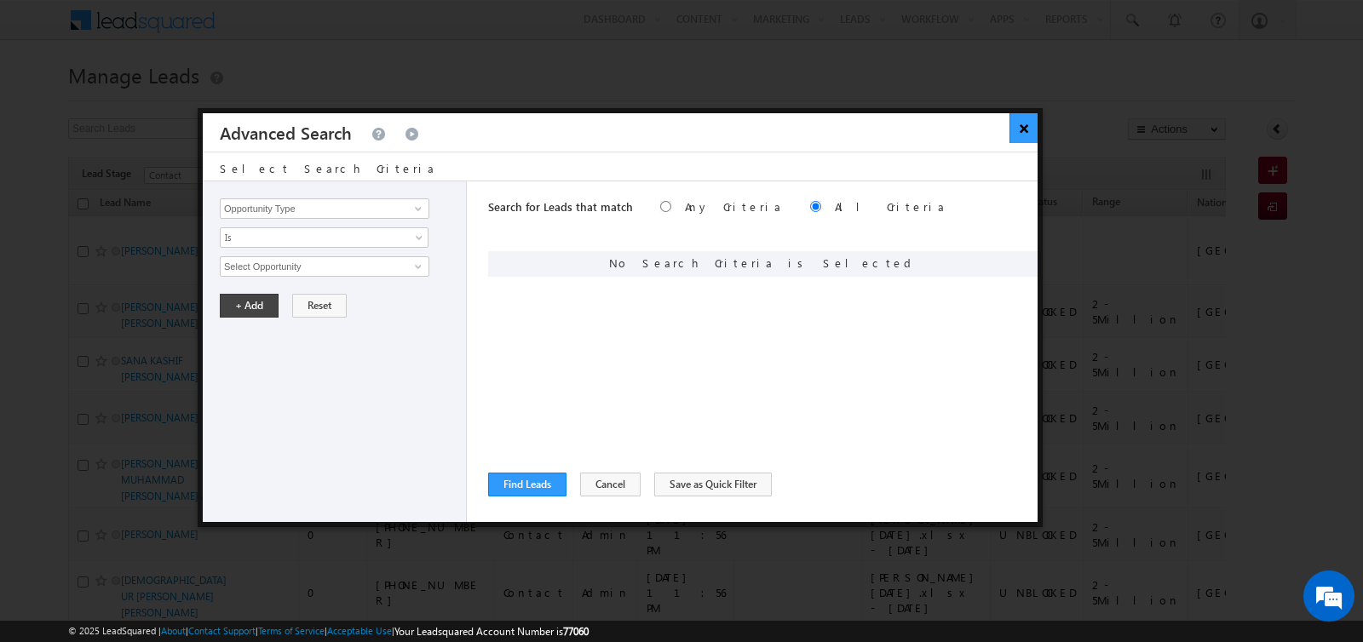
click at [1029, 123] on button "×" at bounding box center [1023, 128] width 28 height 30
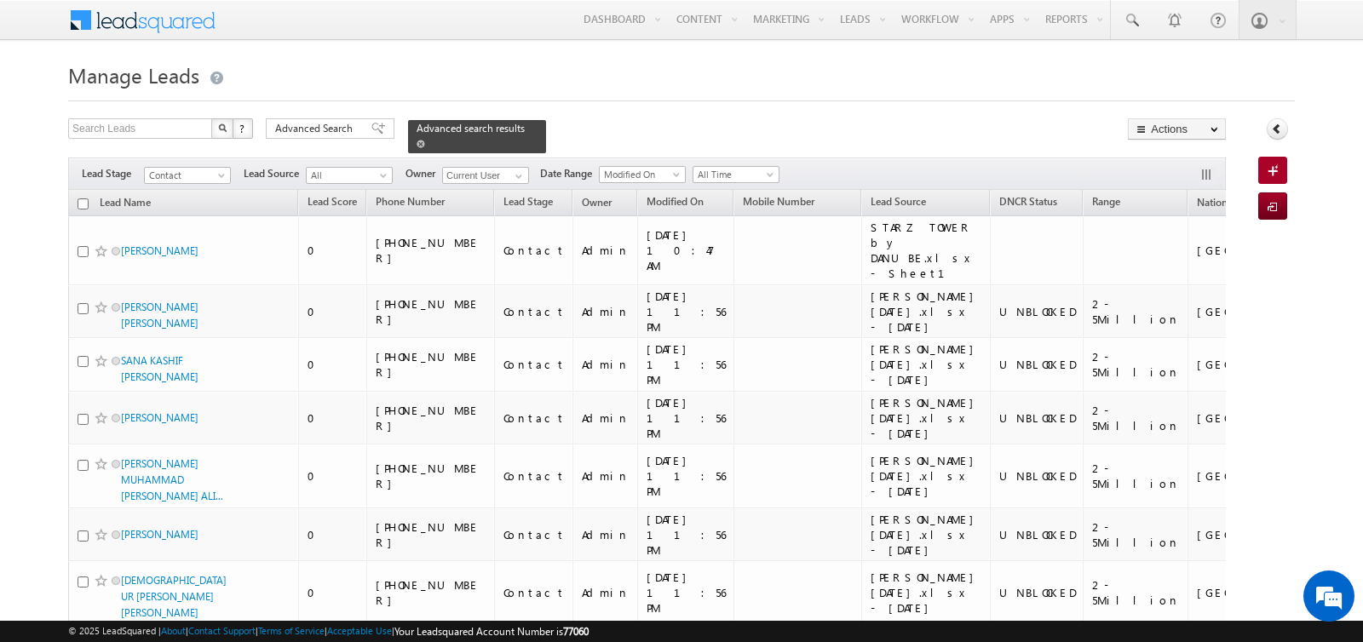
click at [416, 146] on span at bounding box center [420, 144] width 9 height 9
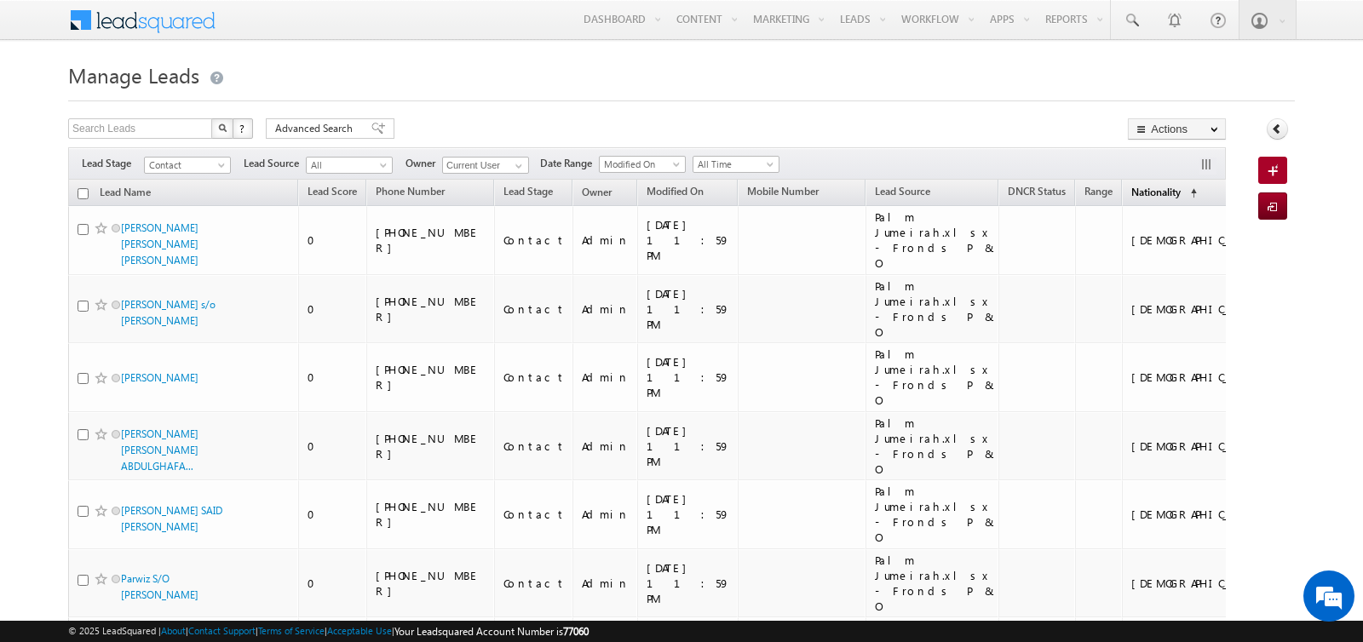
click at [1123, 185] on link "Nationality (sorted ascending)" at bounding box center [1164, 193] width 83 height 22
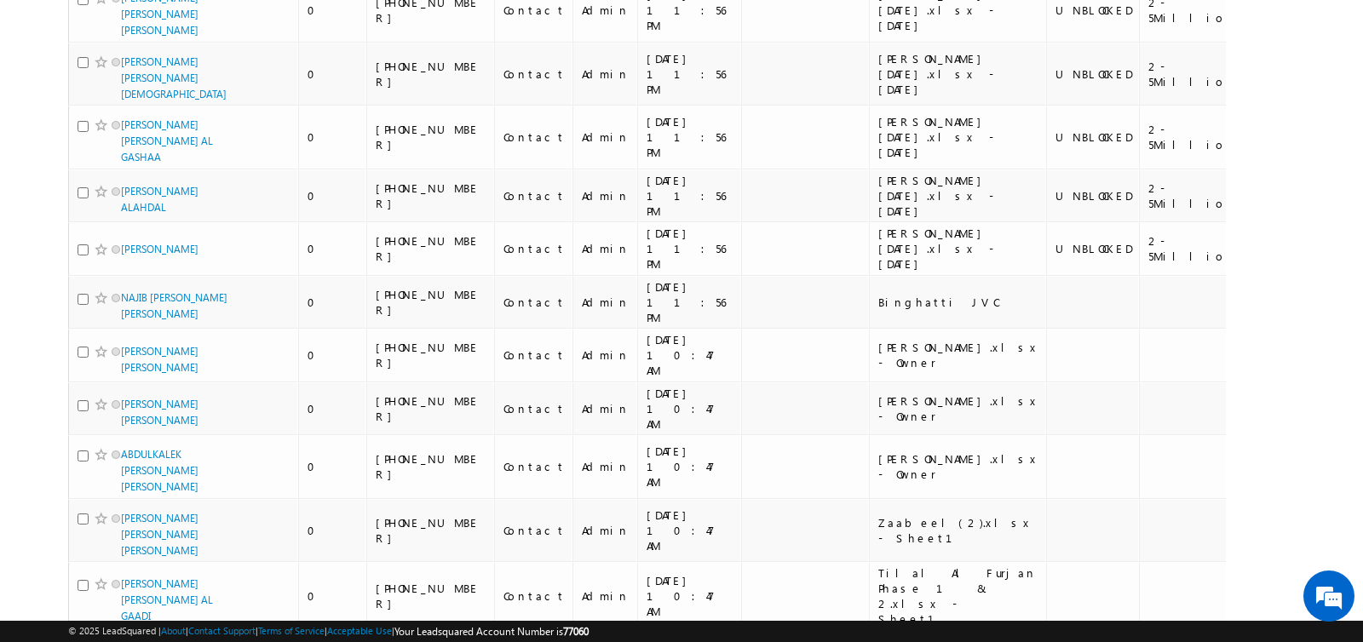
scroll to position [2335, 0]
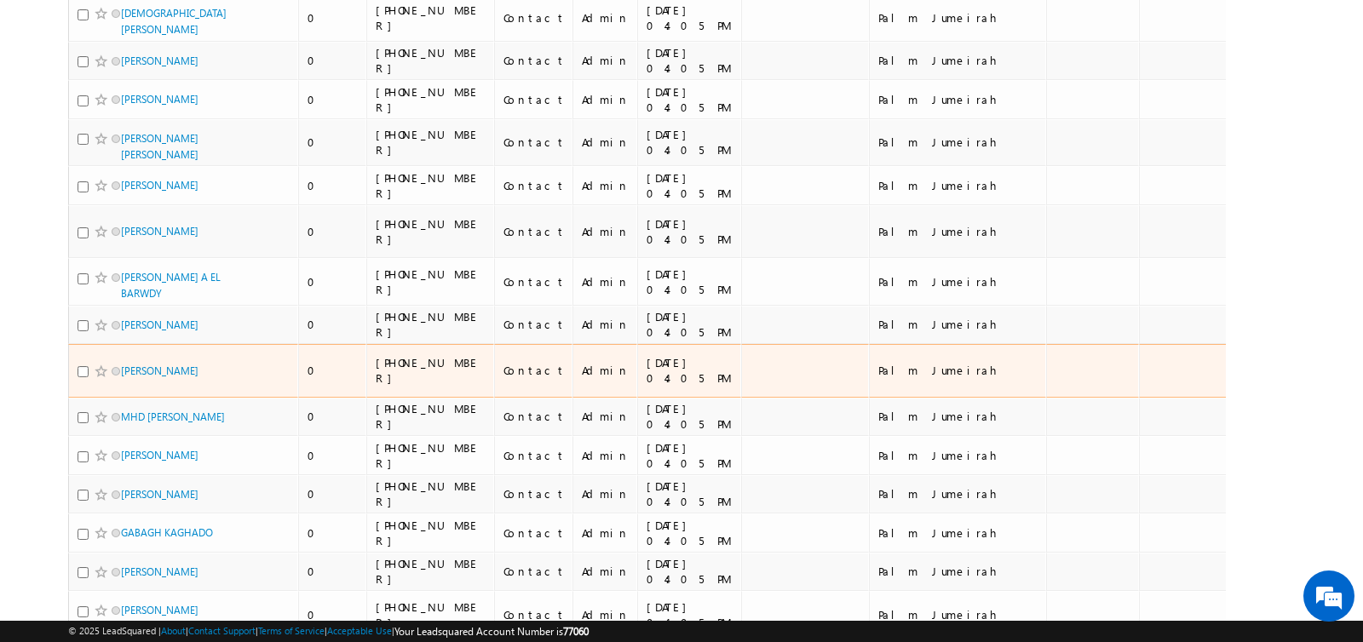
scroll to position [9987, 0]
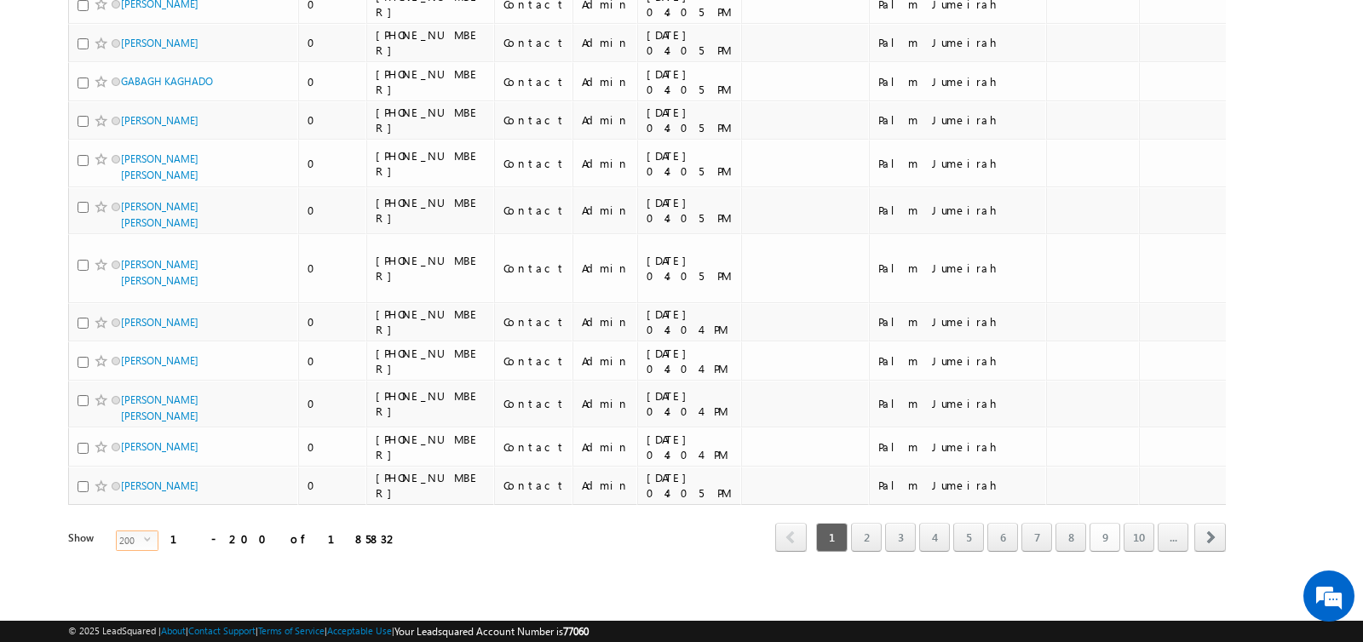
click at [1104, 537] on link "9" at bounding box center [1104, 537] width 31 height 29
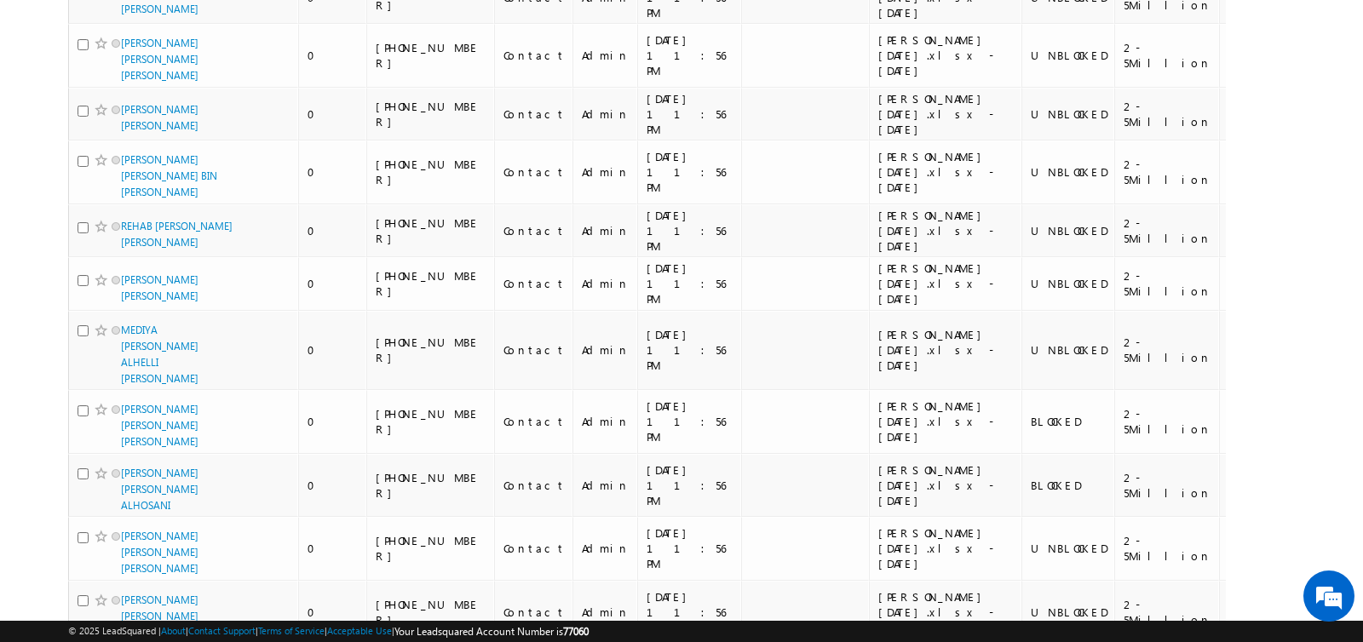
scroll to position [11577, 0]
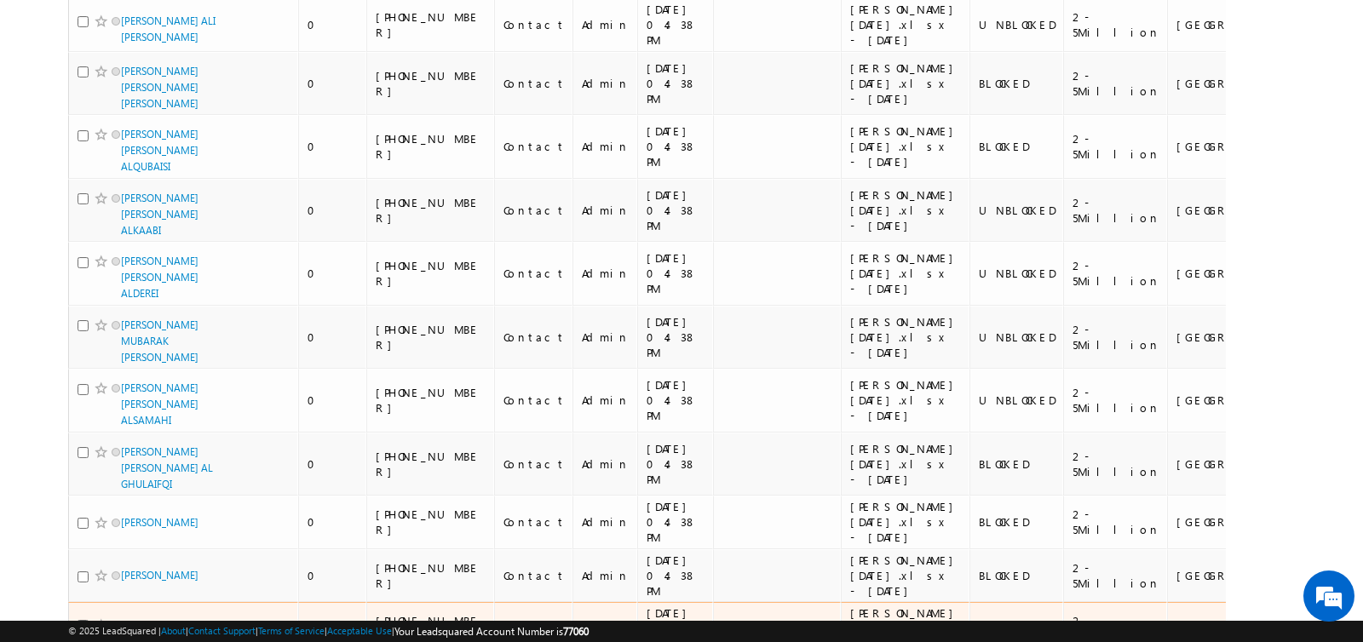
scroll to position [0, 0]
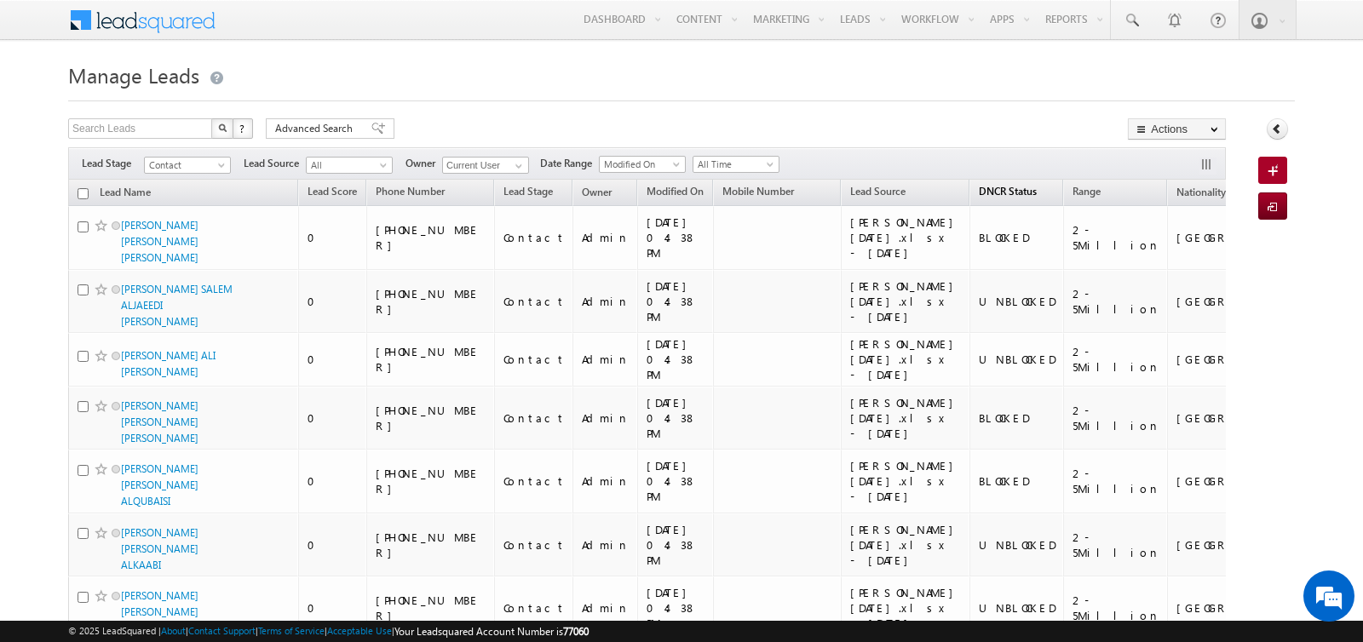
click at [979, 185] on span "DNCR Status" at bounding box center [1008, 191] width 58 height 13
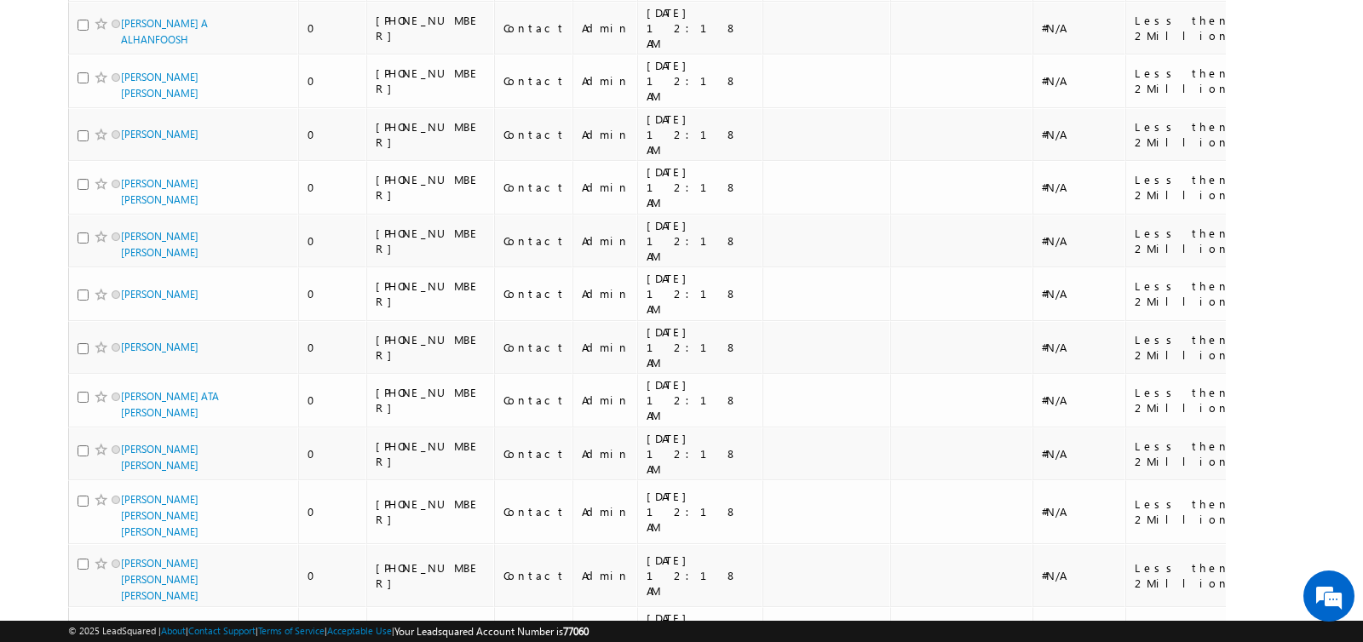
scroll to position [9779, 0]
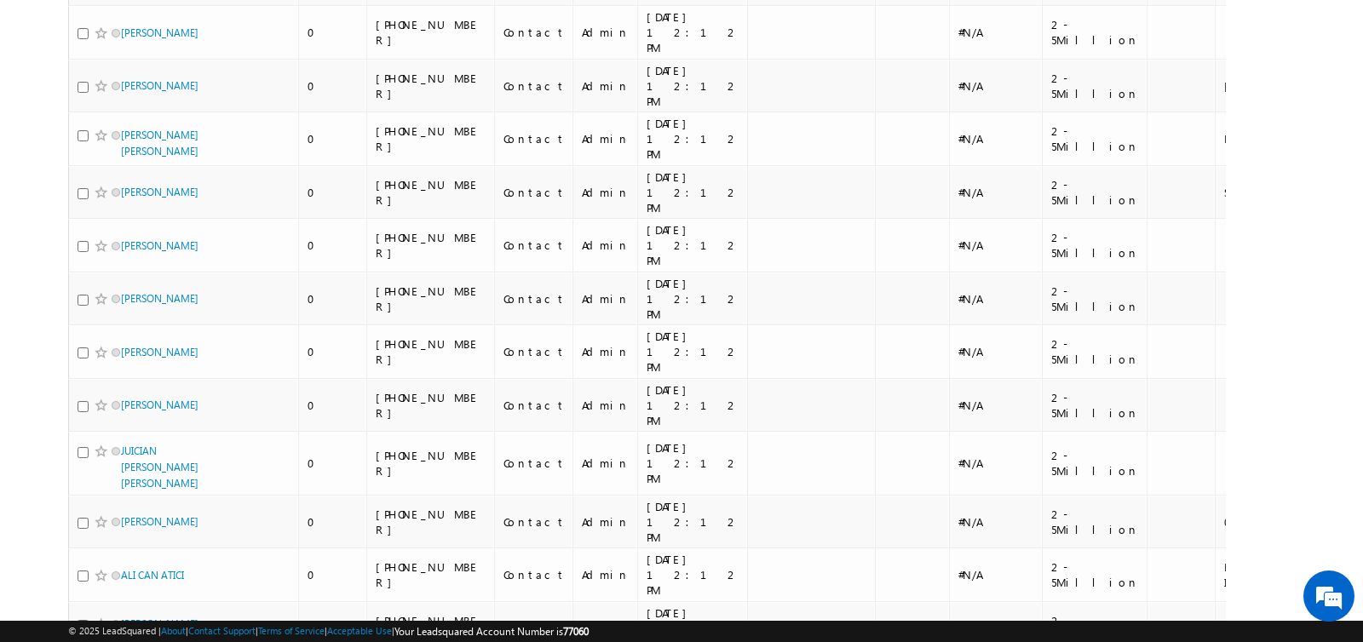
scroll to position [8516, 0]
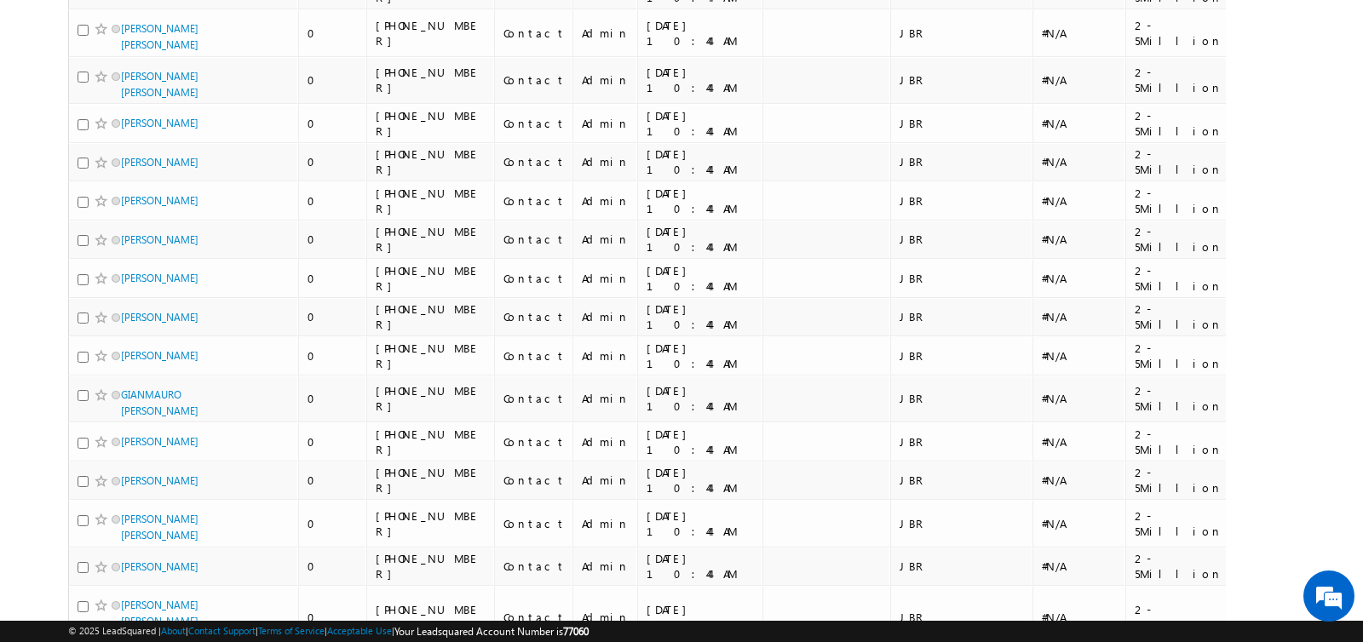
scroll to position [9502, 0]
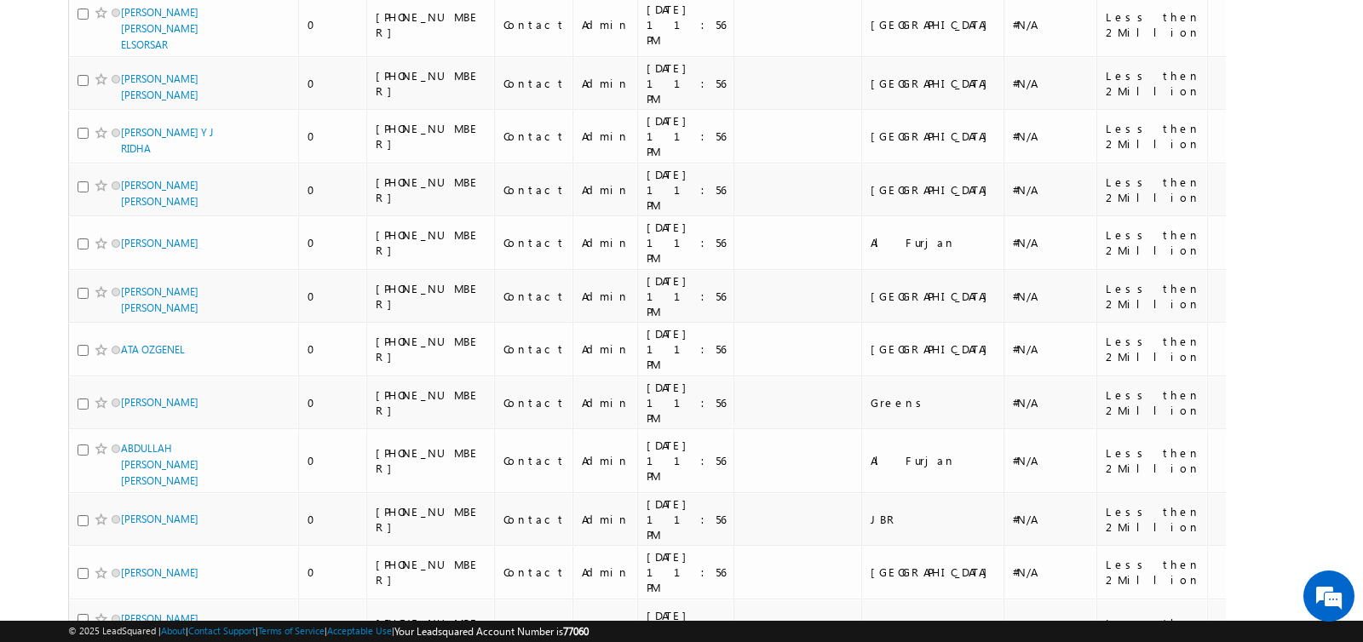
scroll to position [0, 0]
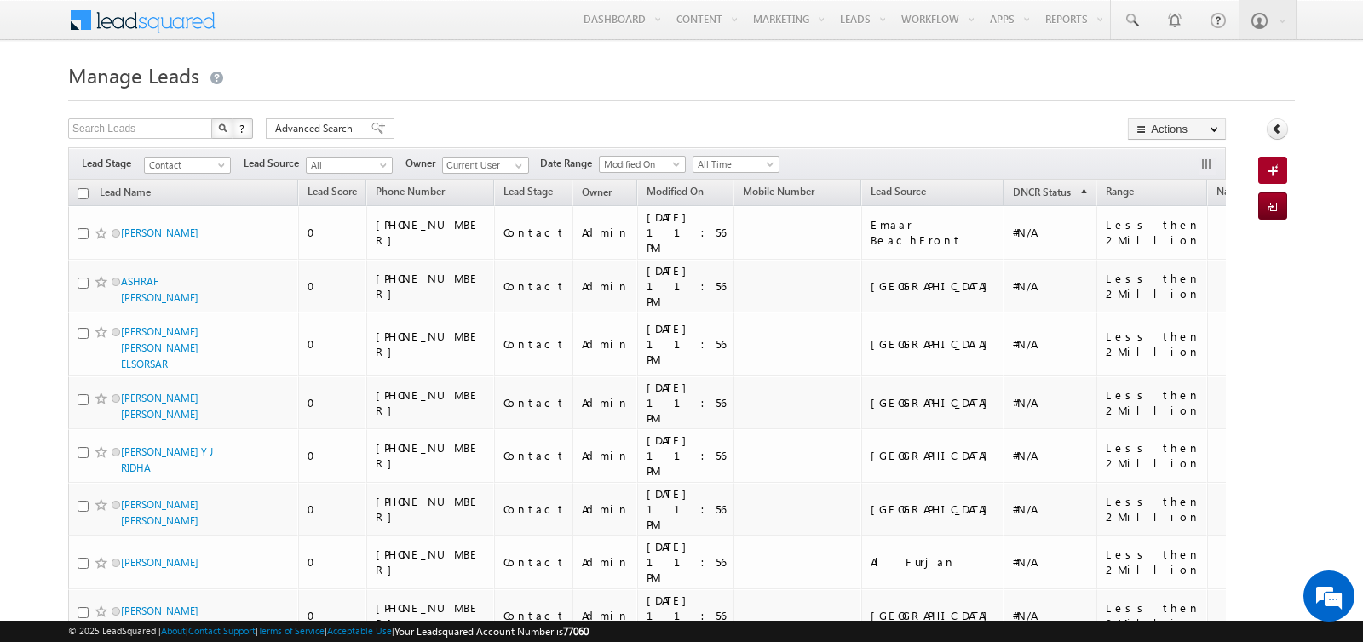
click at [83, 192] on input "checkbox" at bounding box center [83, 193] width 11 height 11
checkbox input "true"
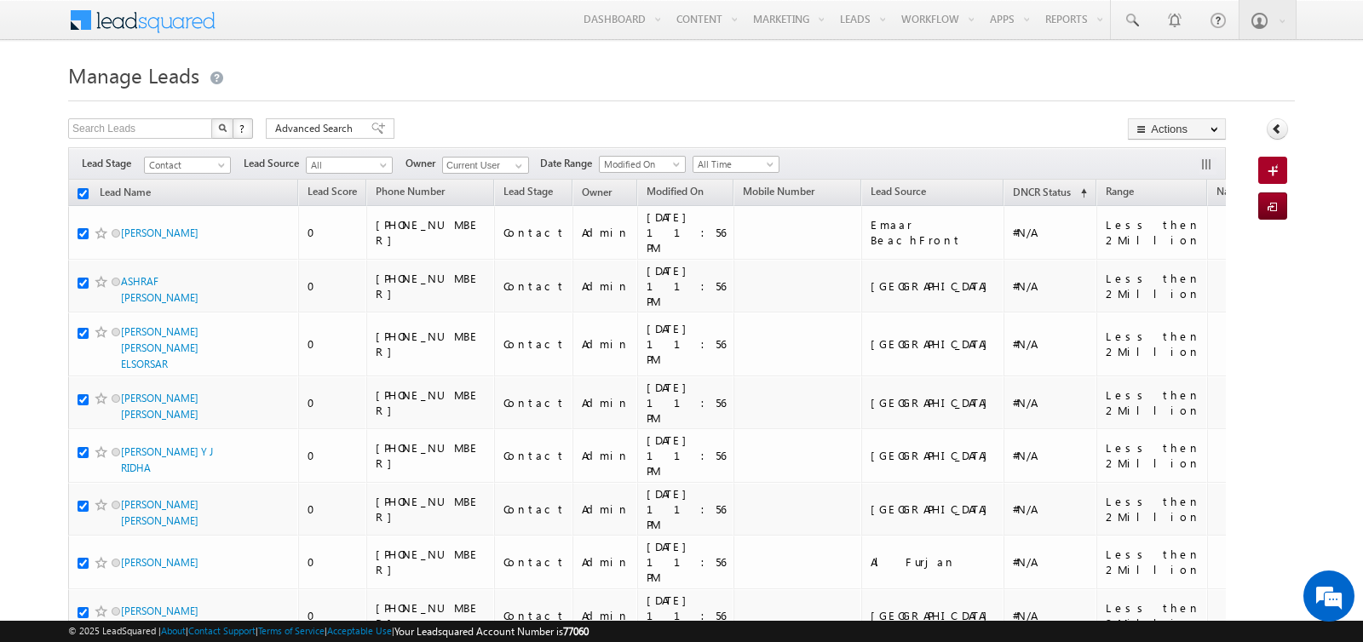
checkbox input "true"
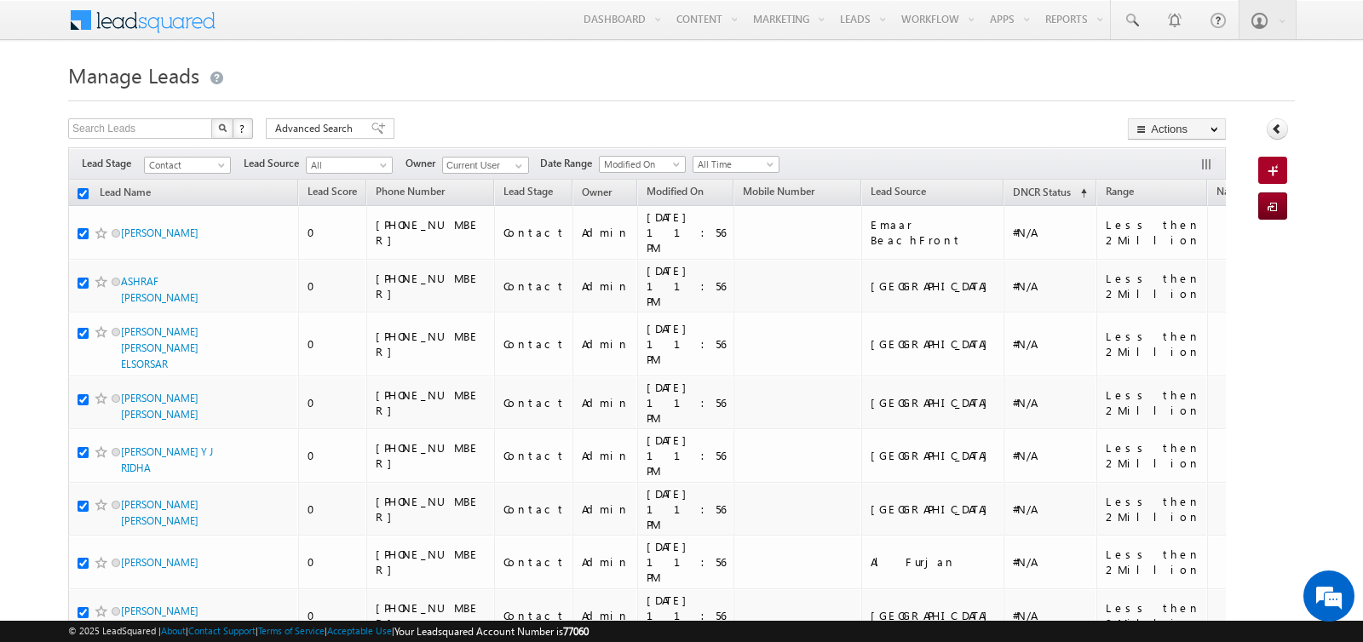
checkbox input "true"
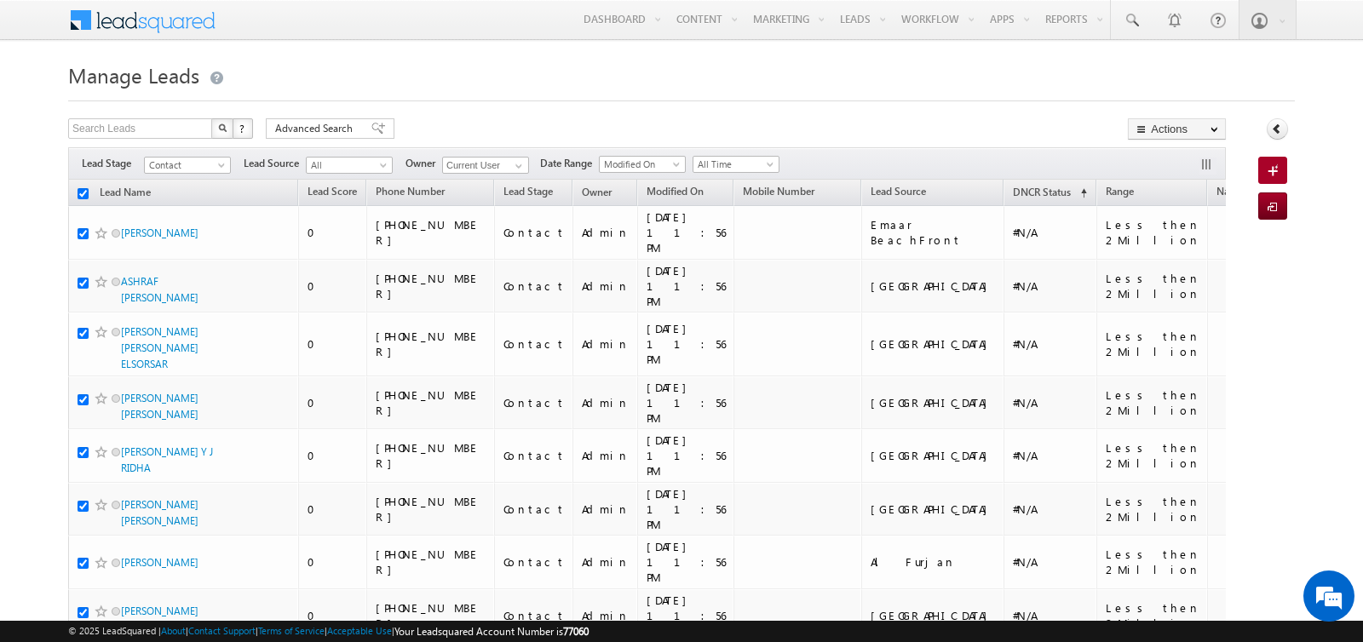
checkbox input "true"
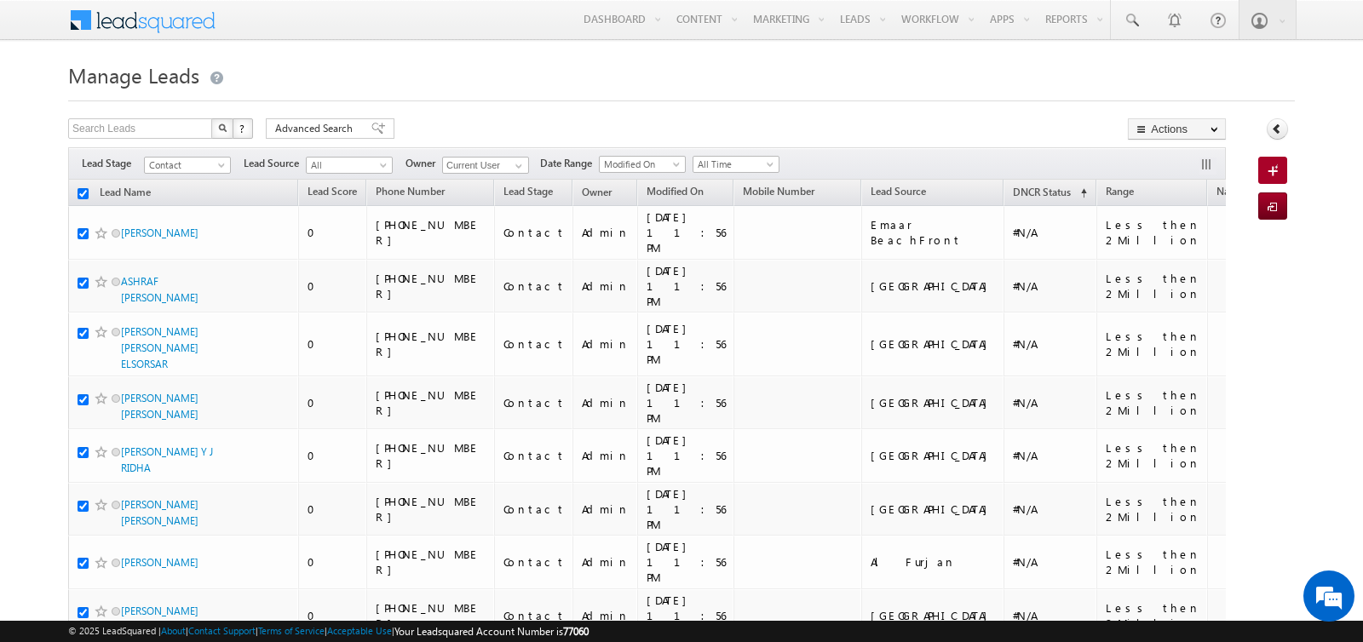
checkbox input "true"
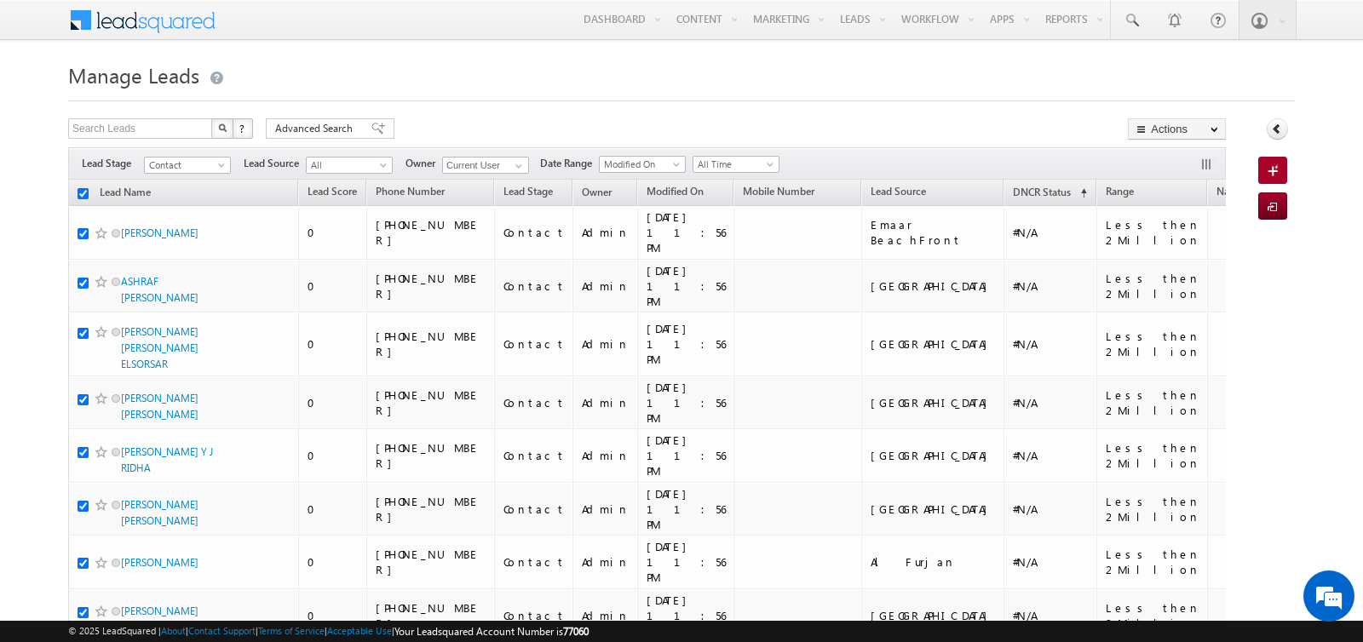
checkbox input "true"
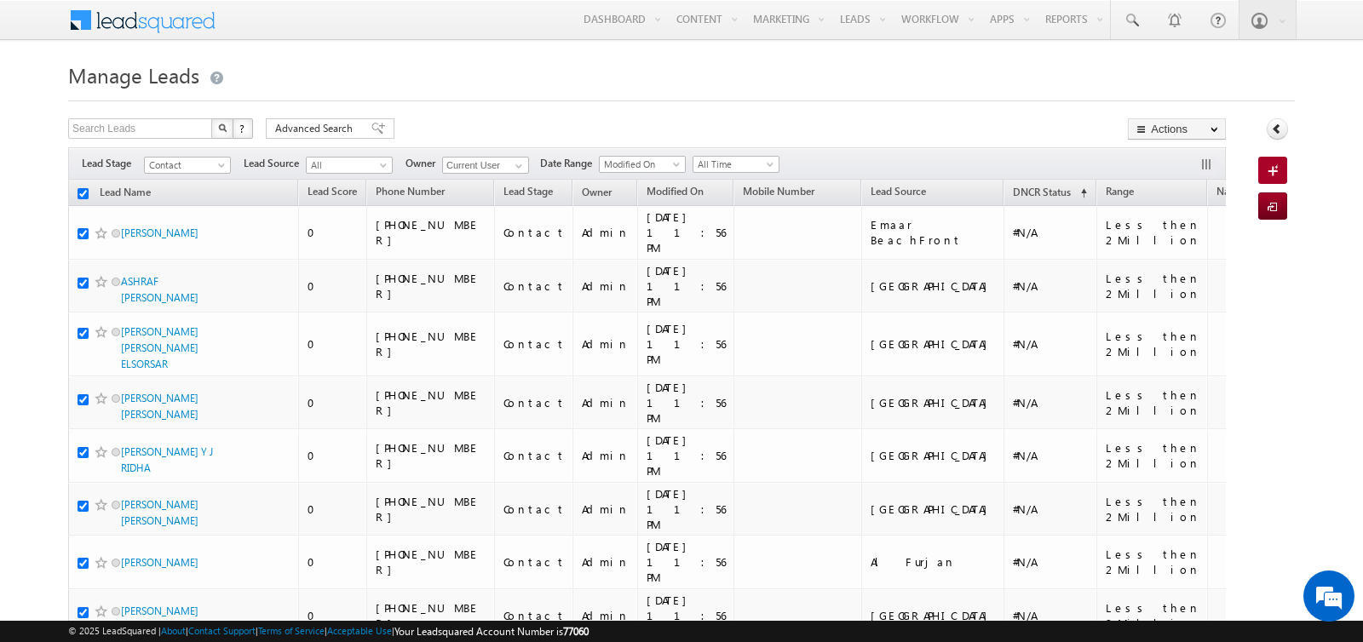
checkbox input "true"
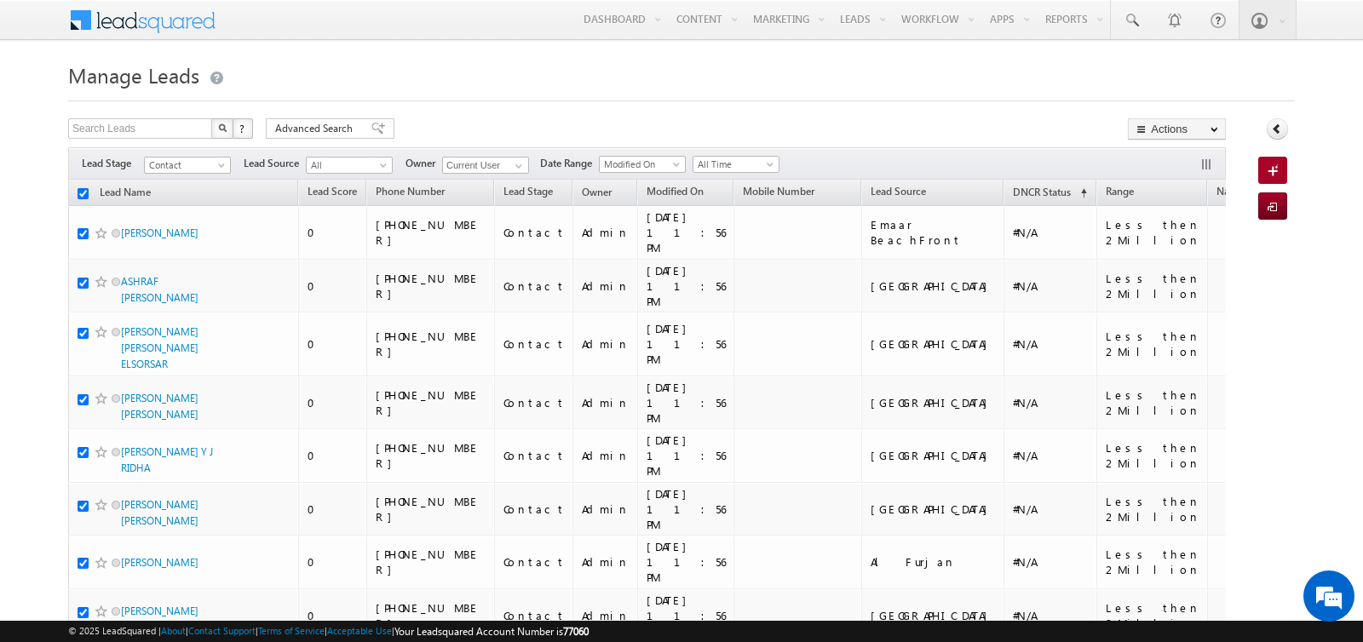
checkbox input "true"
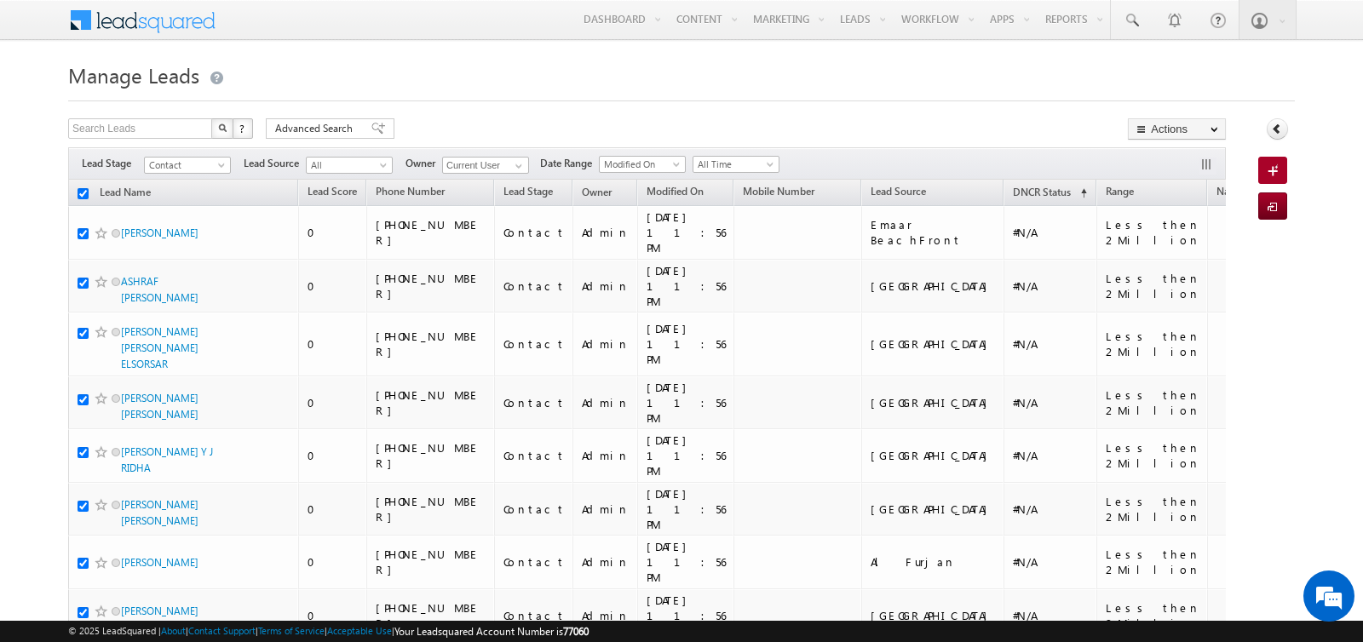
checkbox input "true"
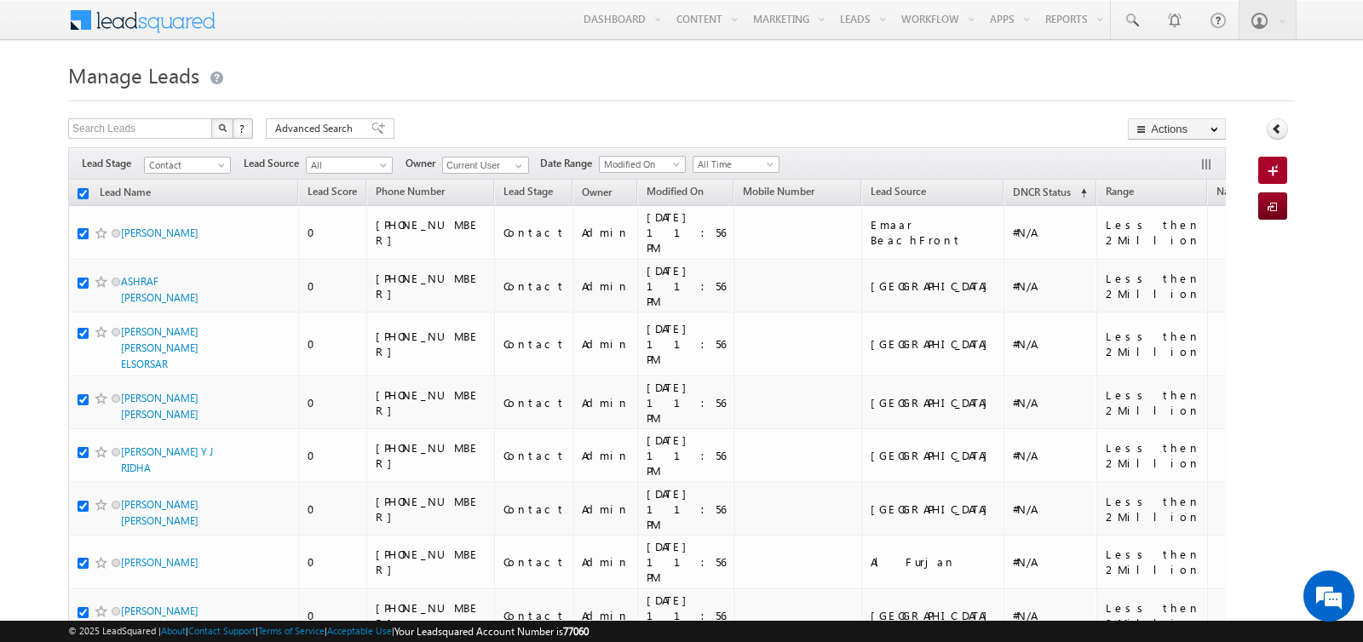
checkbox input "true"
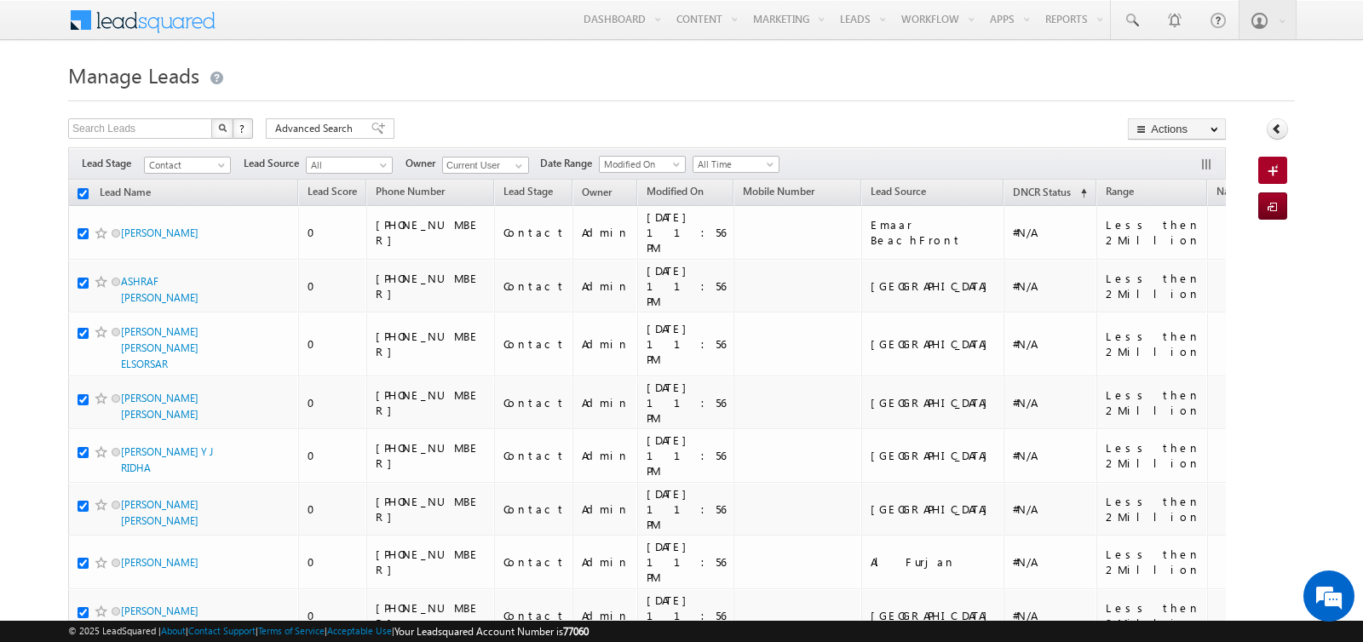
checkbox input "true"
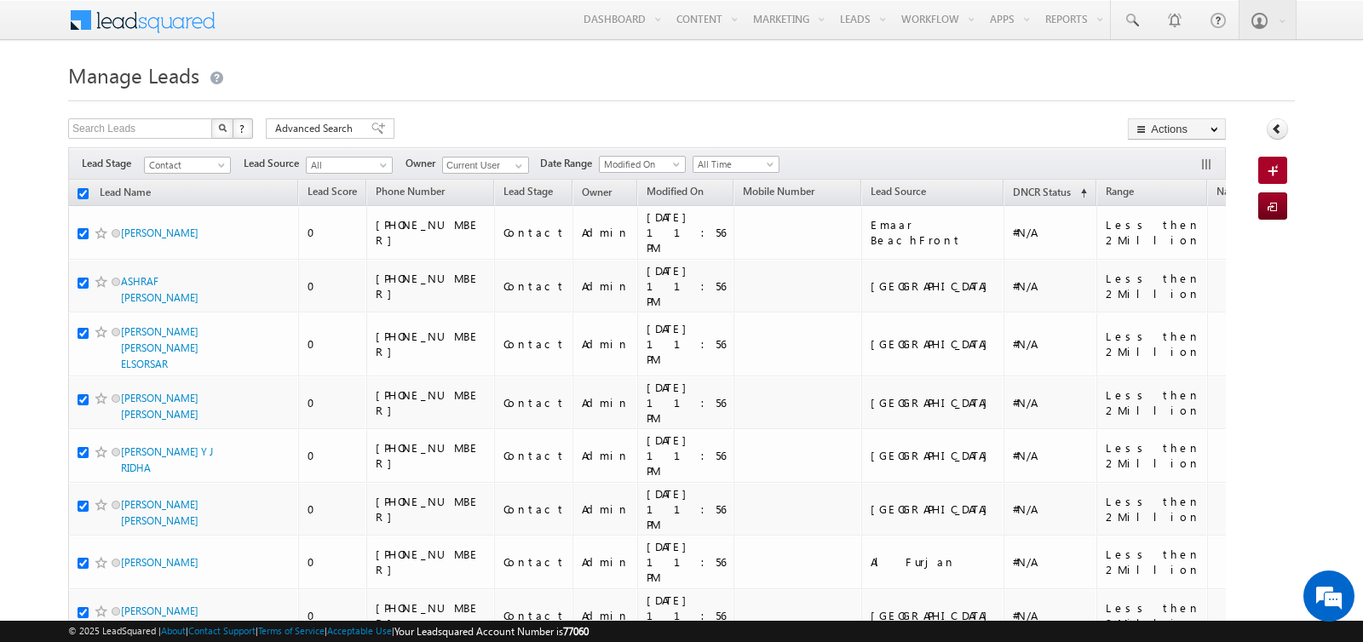
checkbox input "true"
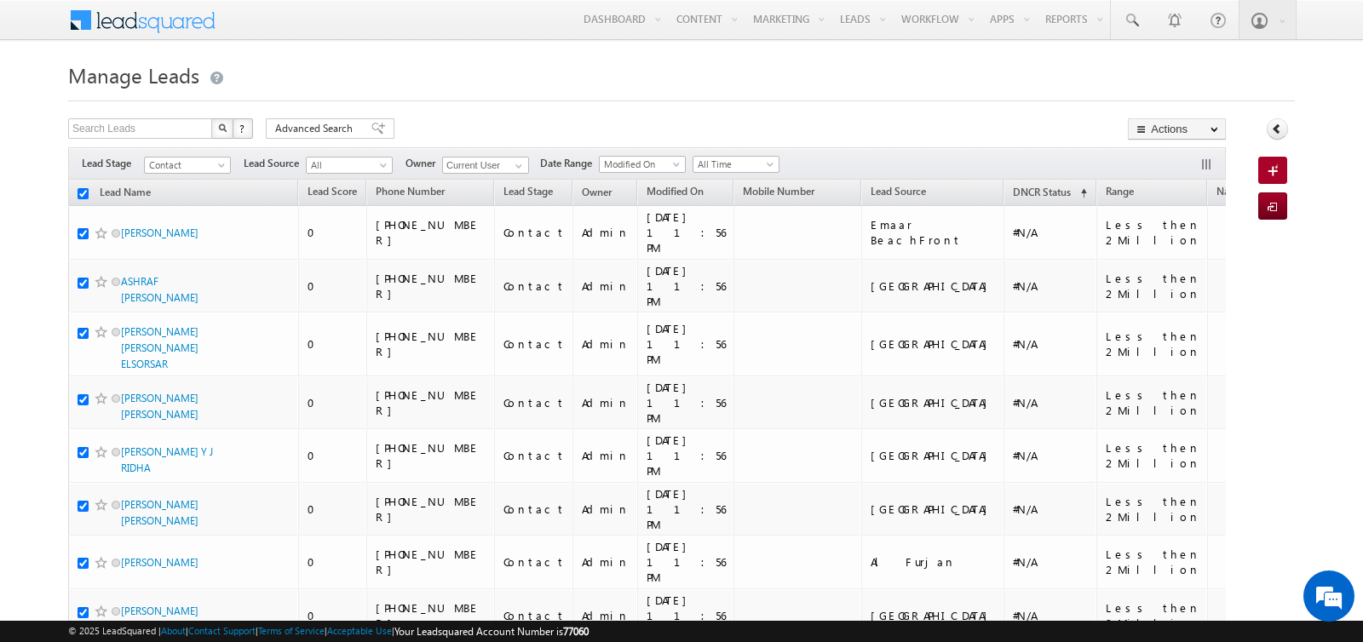
checkbox input "true"
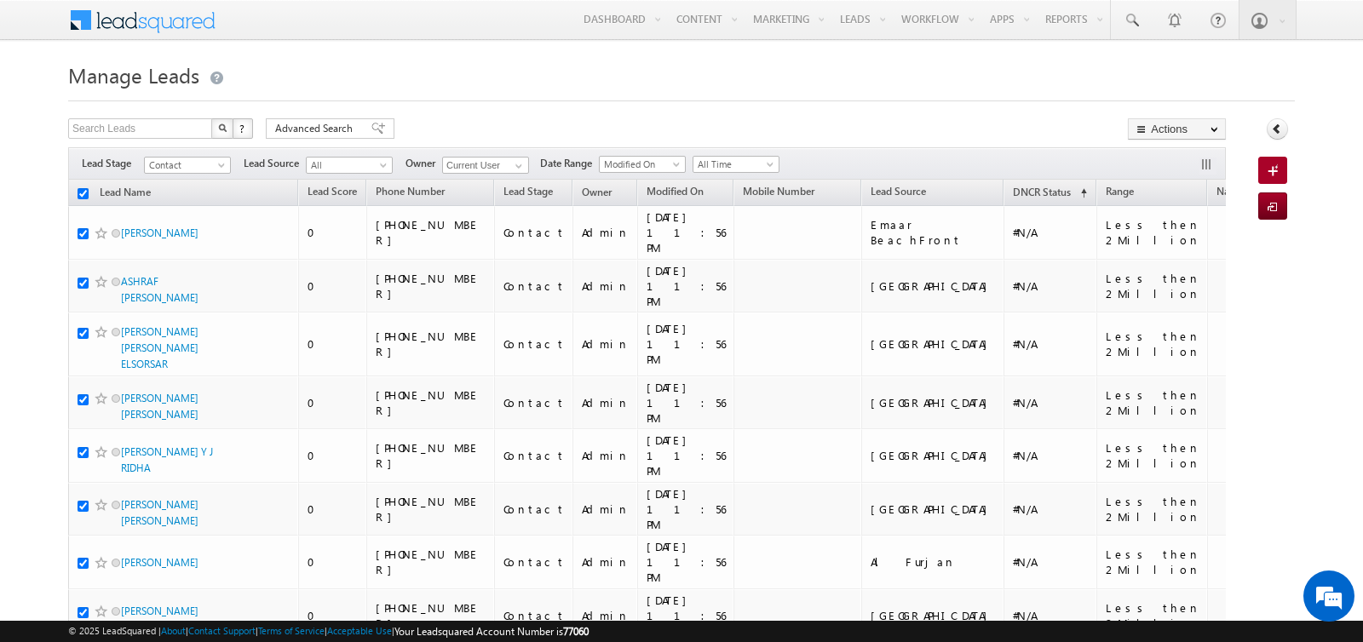
checkbox input "true"
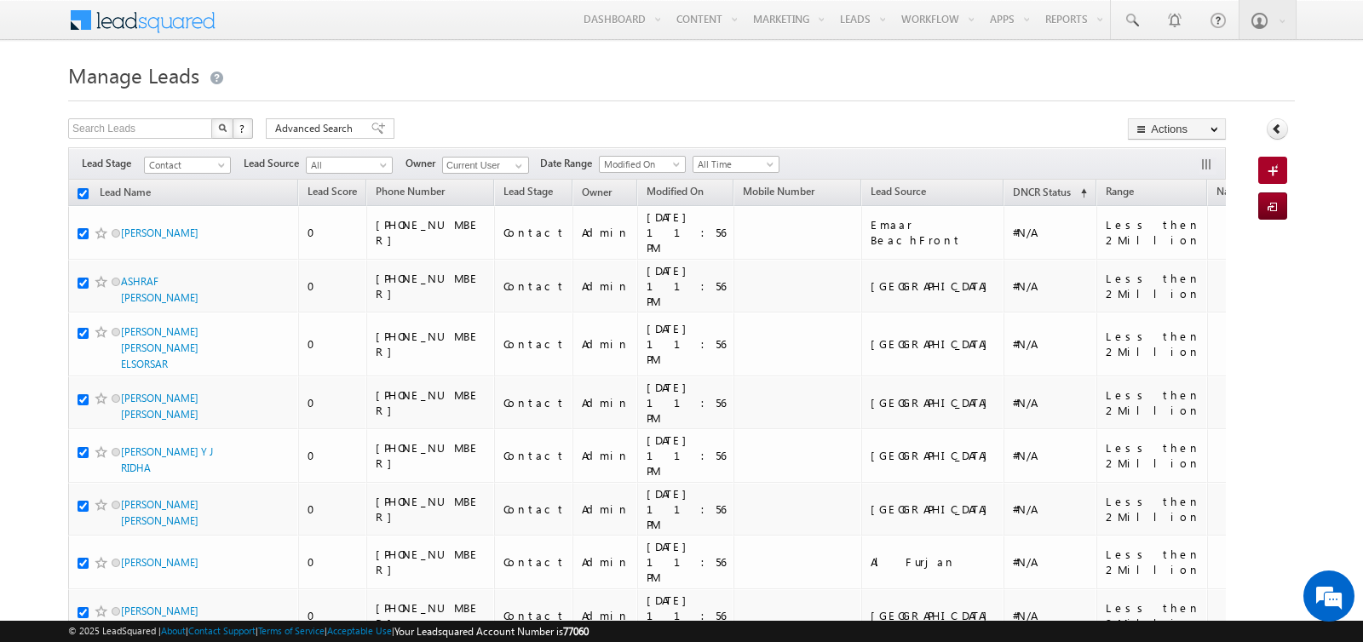
checkbox input "true"
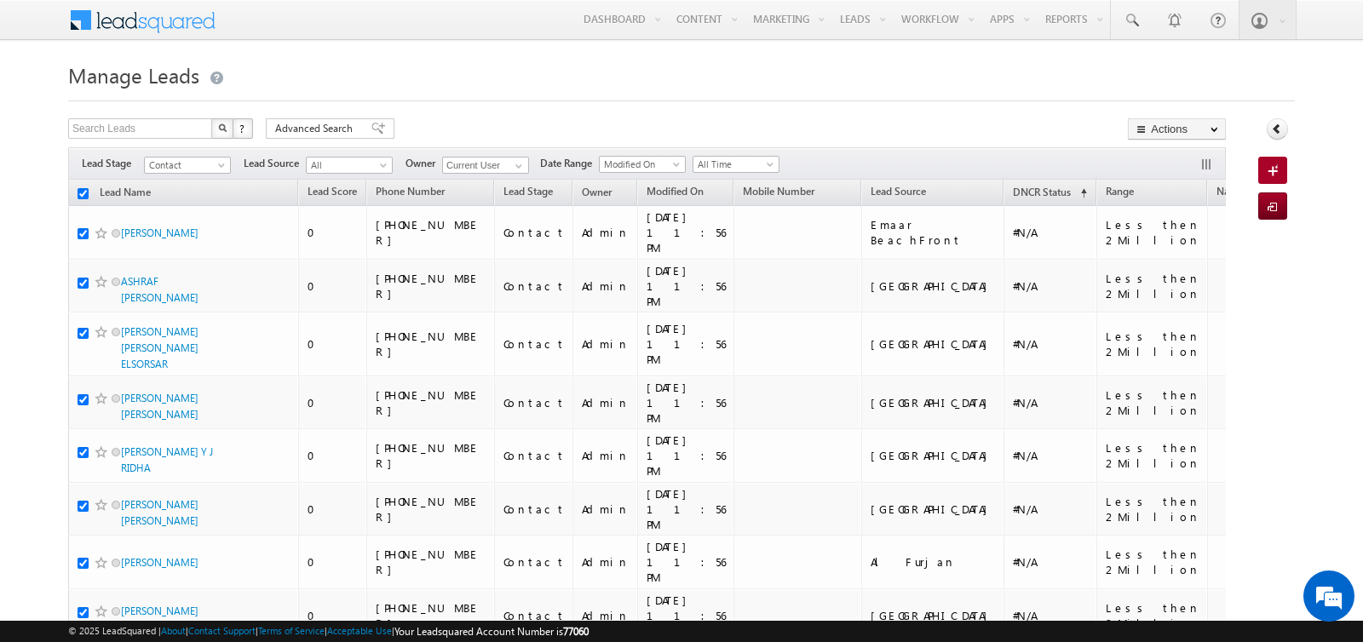
checkbox input "true"
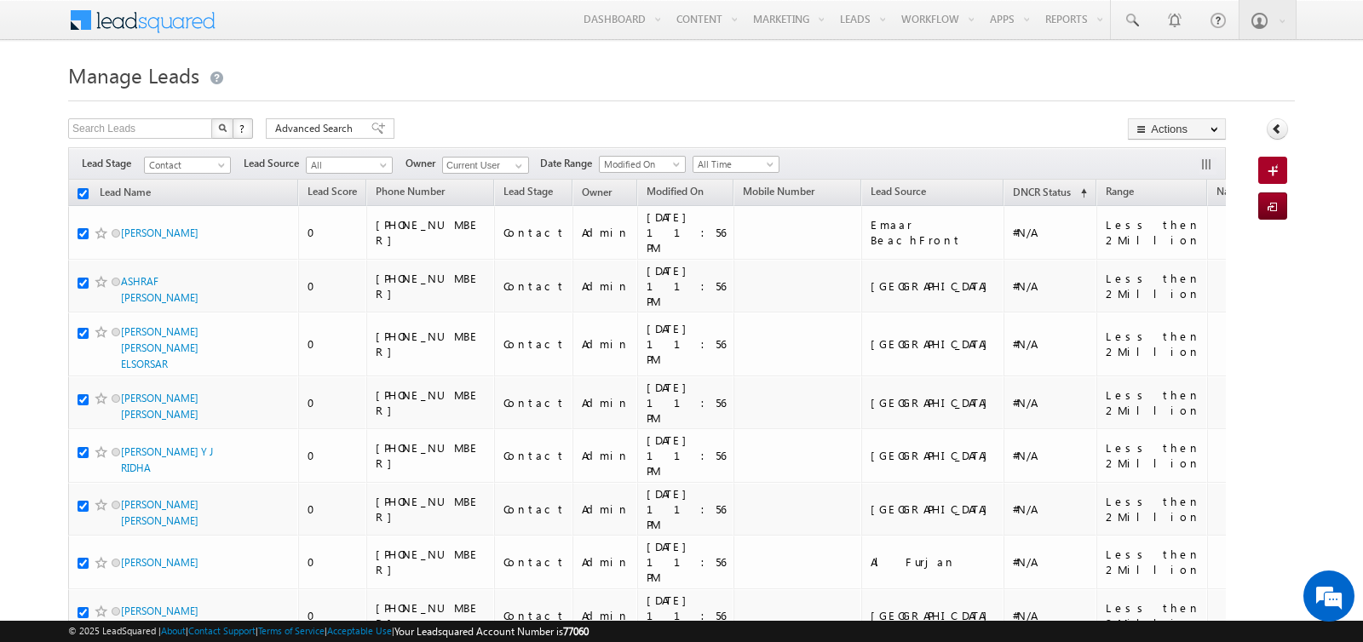
checkbox input "true"
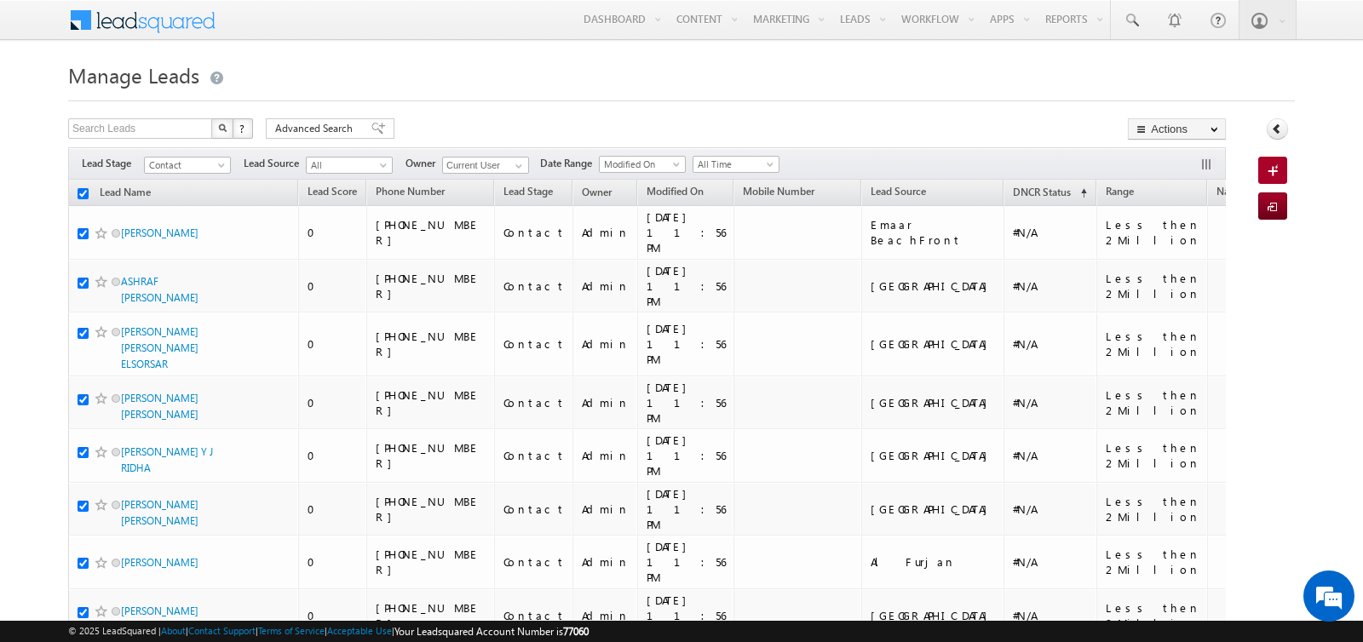
checkbox input "true"
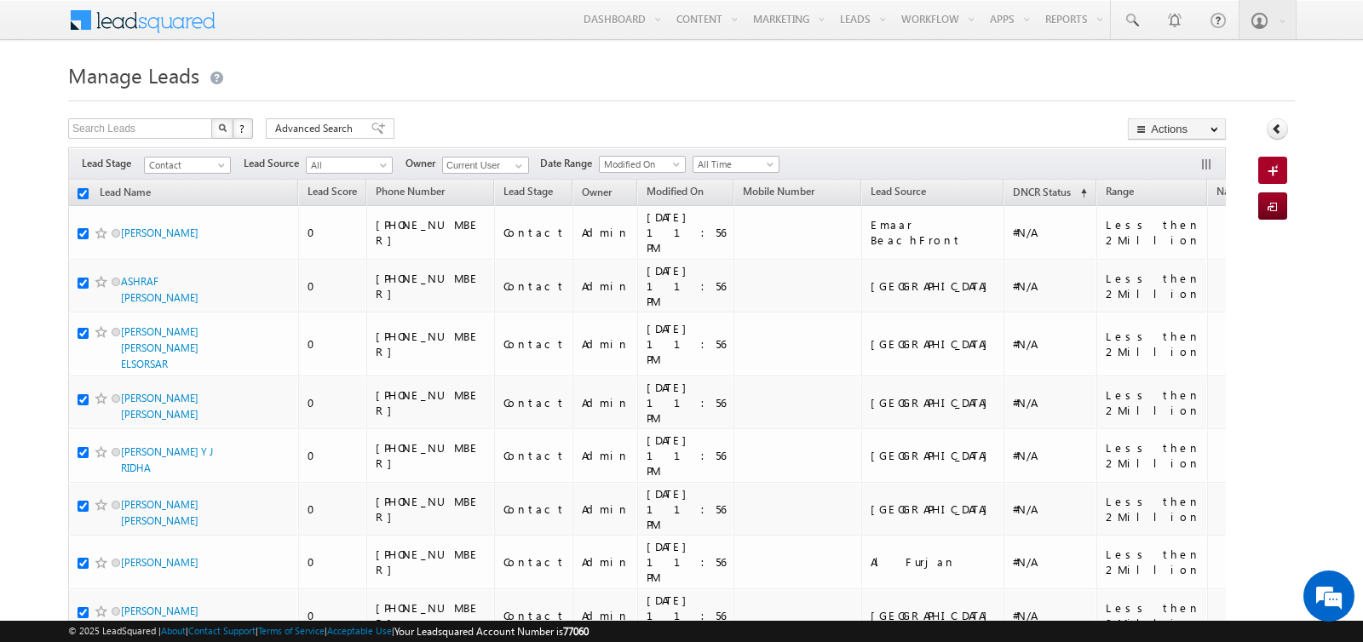
checkbox input "true"
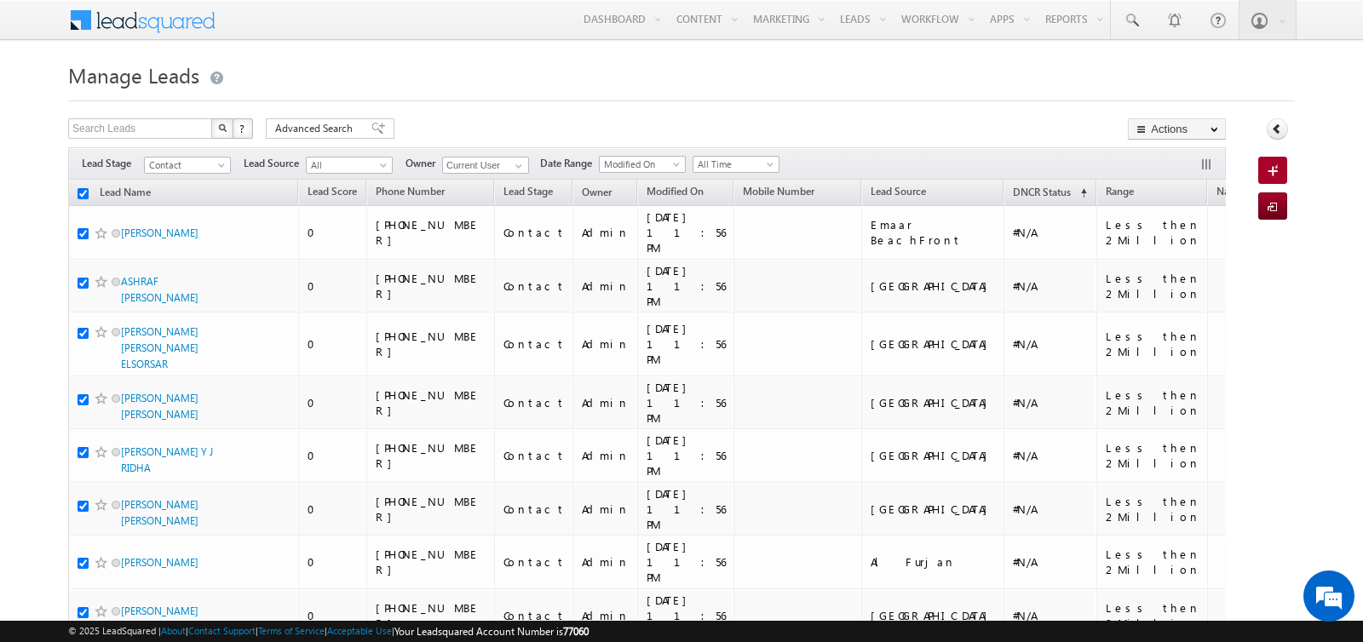
checkbox input "true"
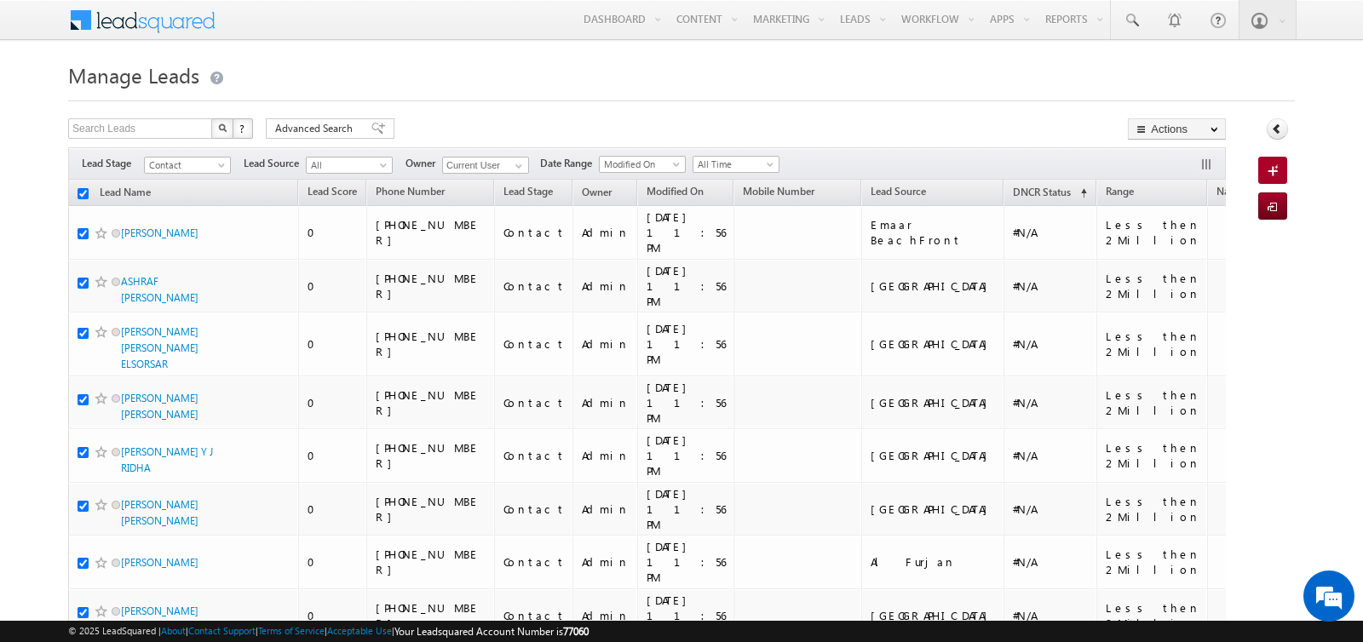
checkbox input "true"
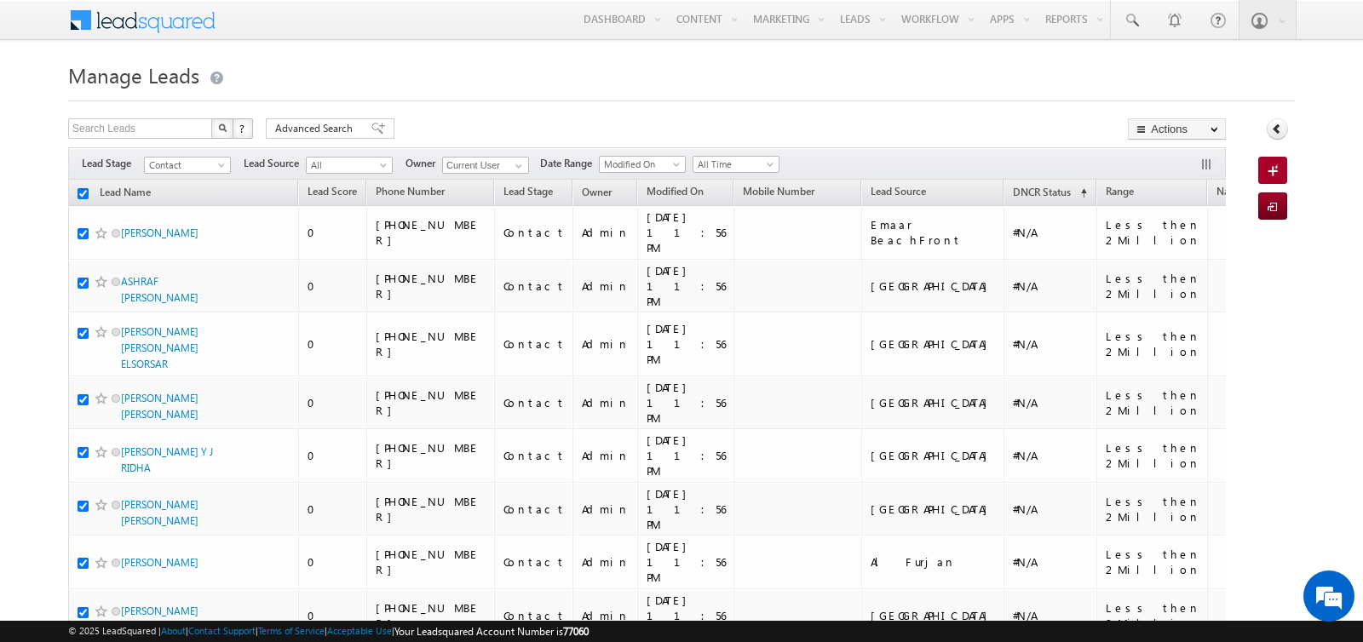
checkbox input "true"
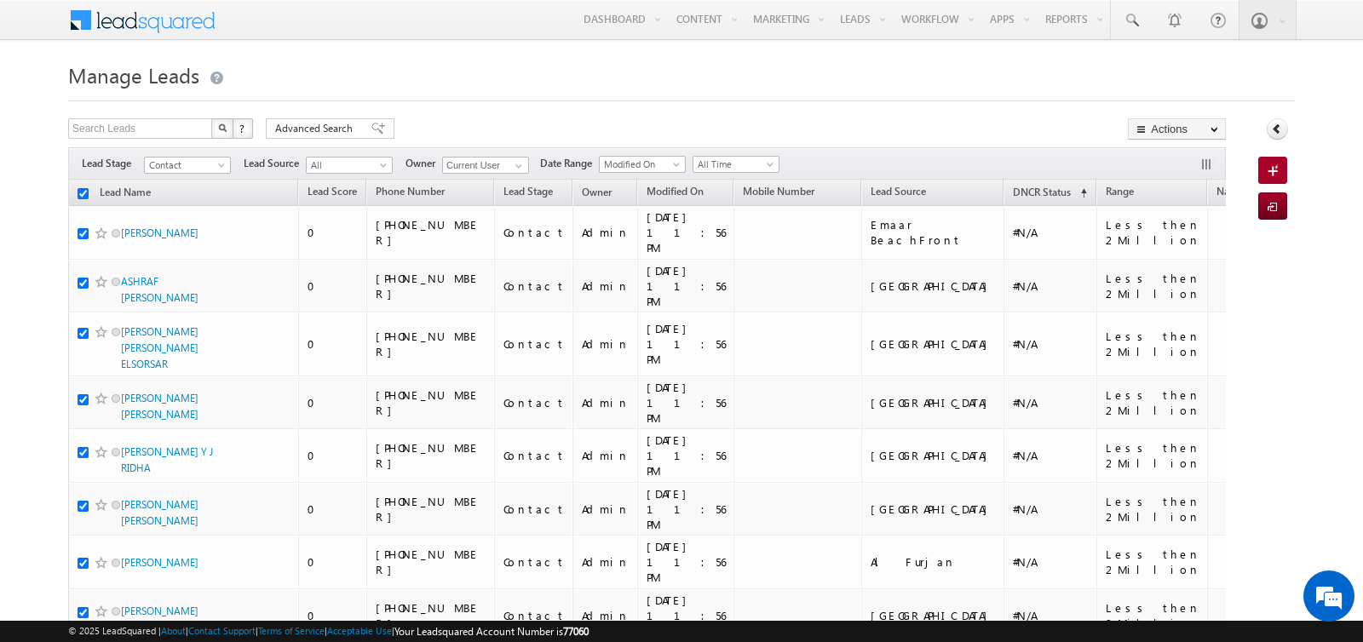
checkbox input "true"
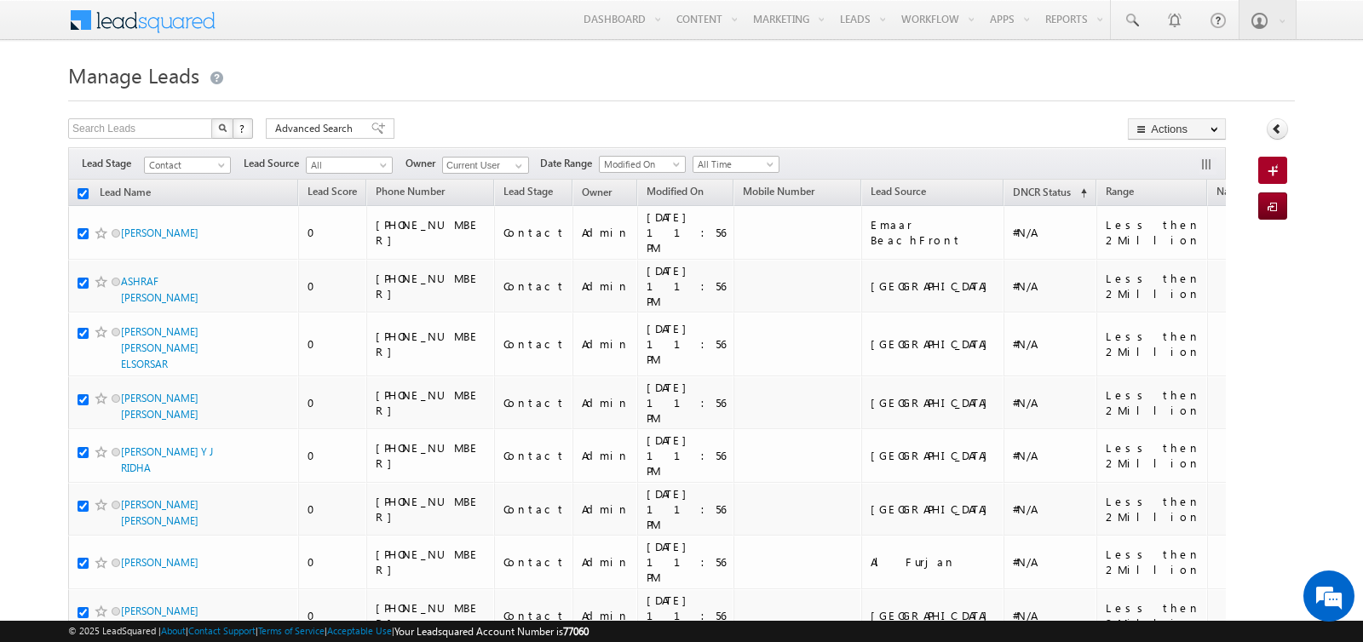
checkbox input "true"
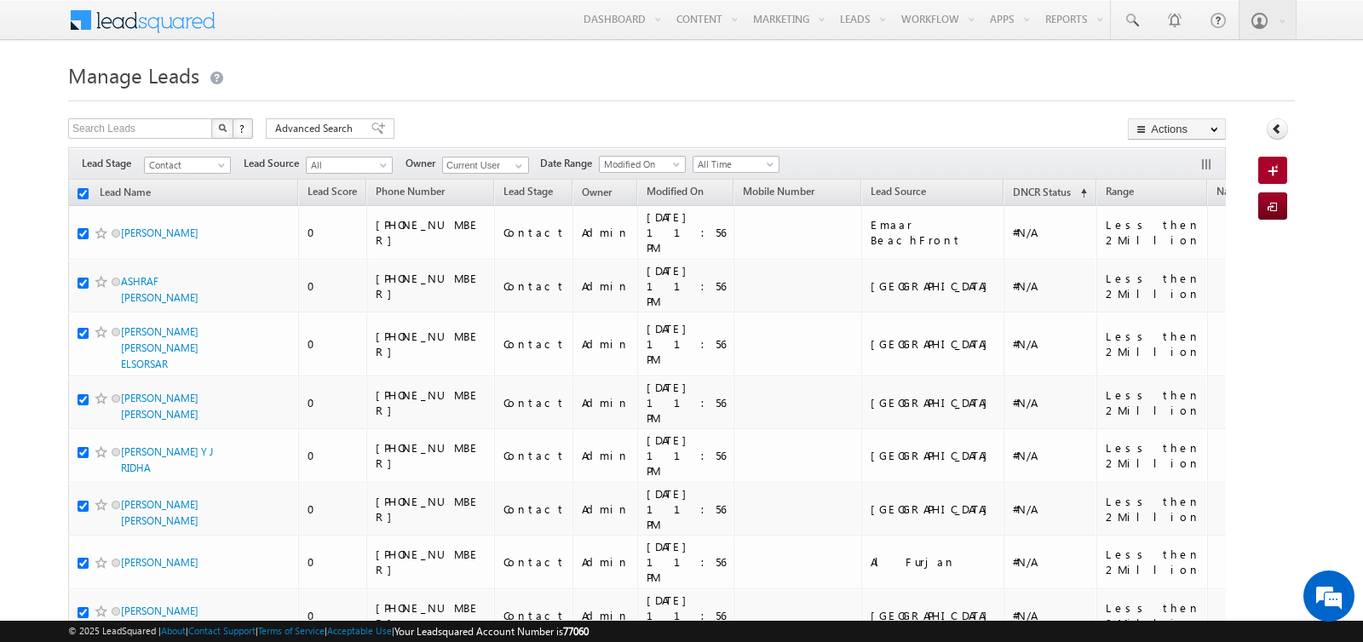
checkbox input "true"
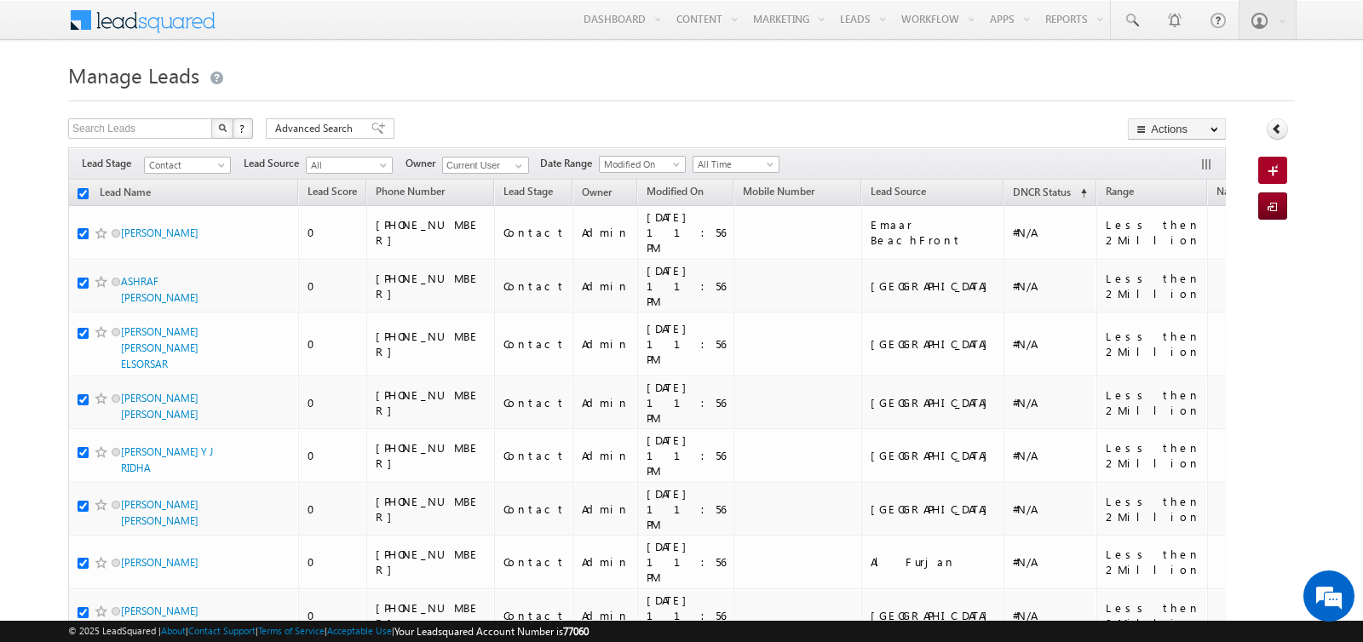
checkbox input "true"
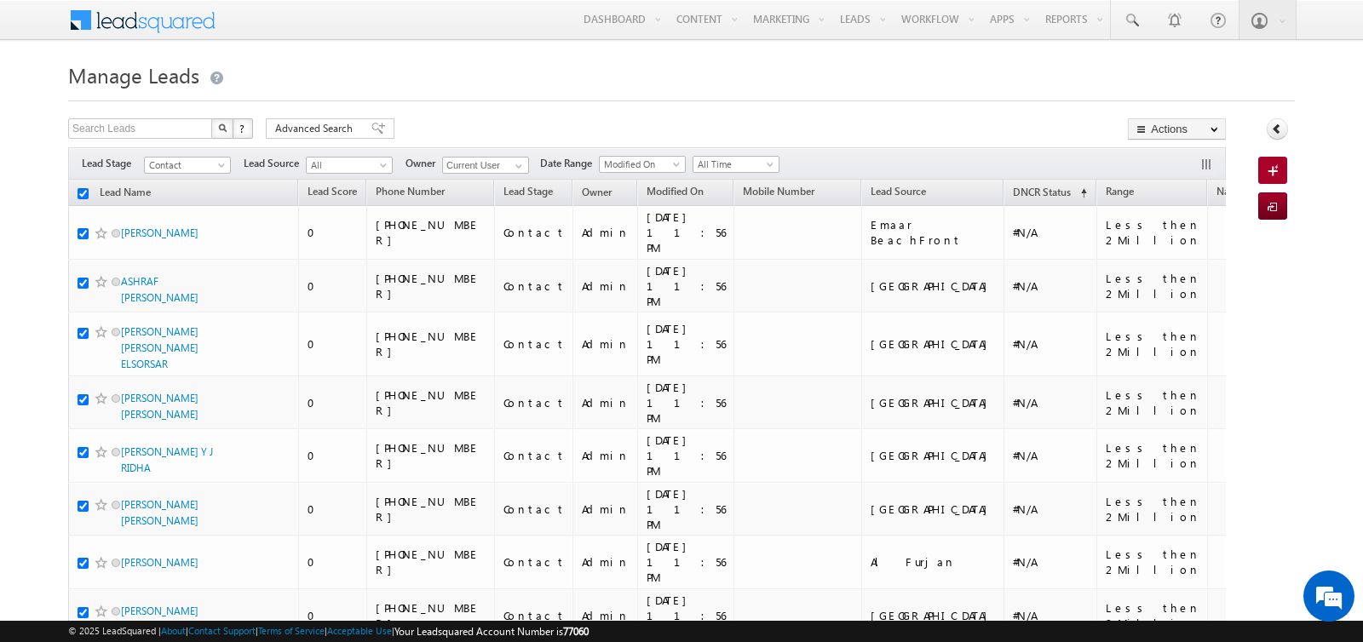
checkbox input "true"
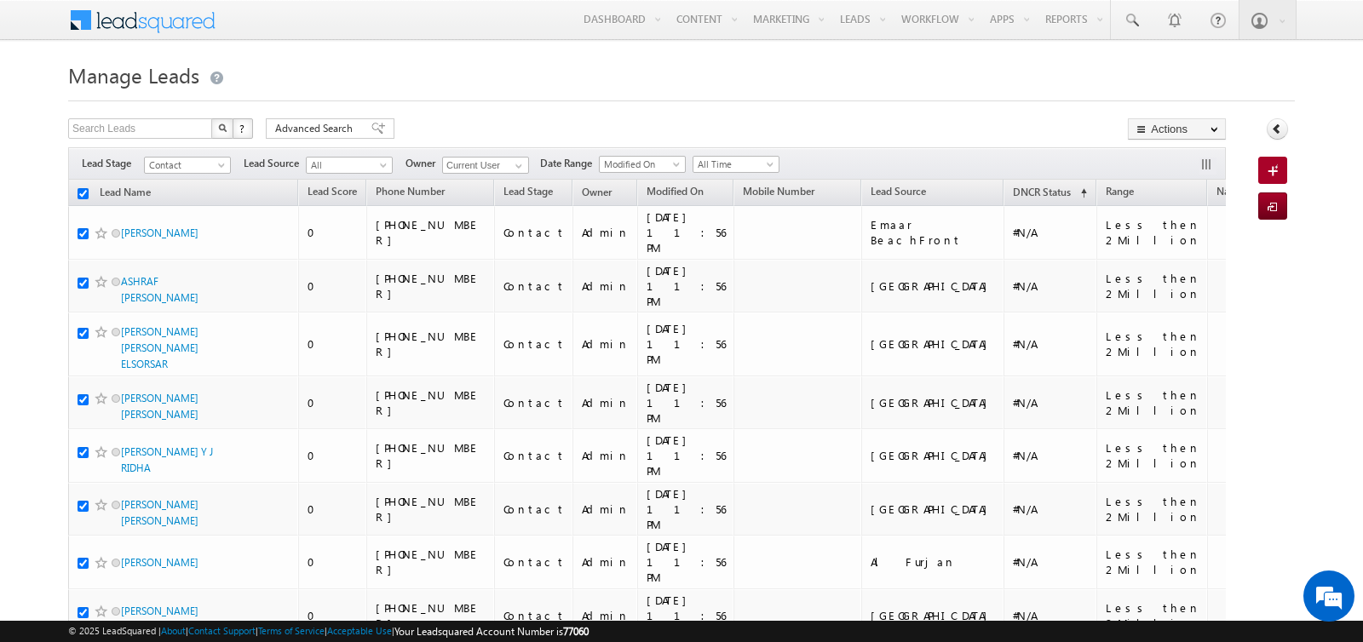
checkbox input "true"
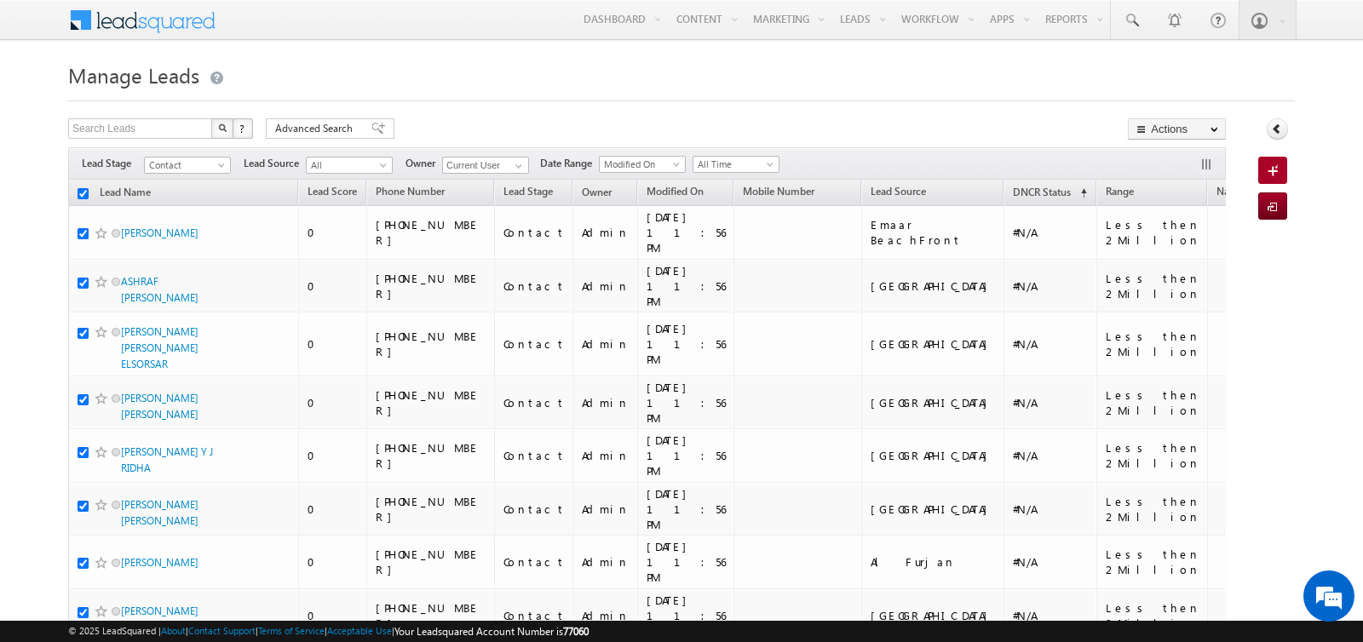
checkbox input "true"
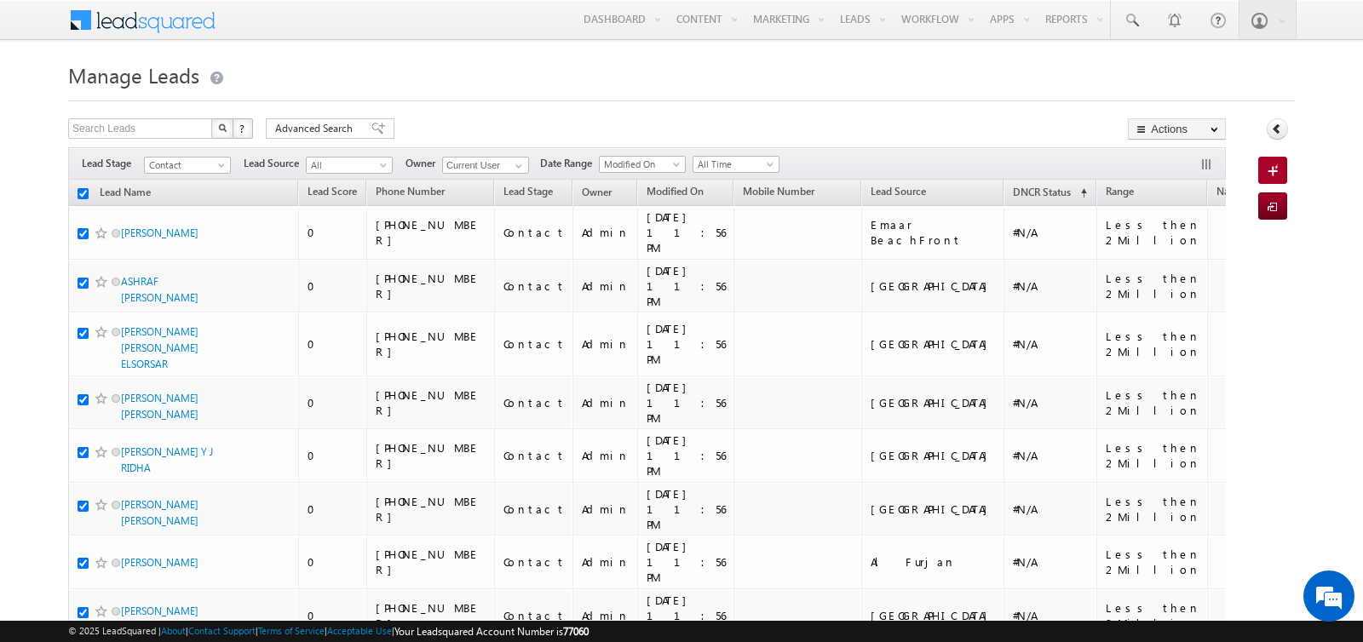
checkbox input "true"
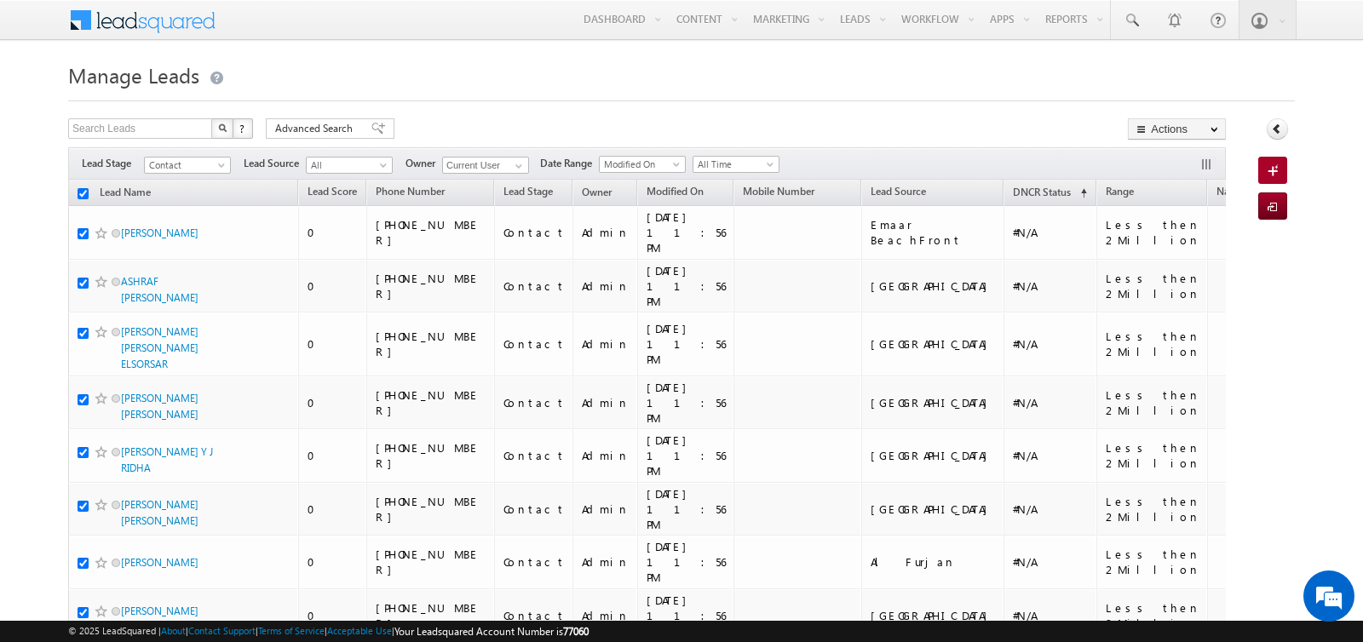
checkbox input "true"
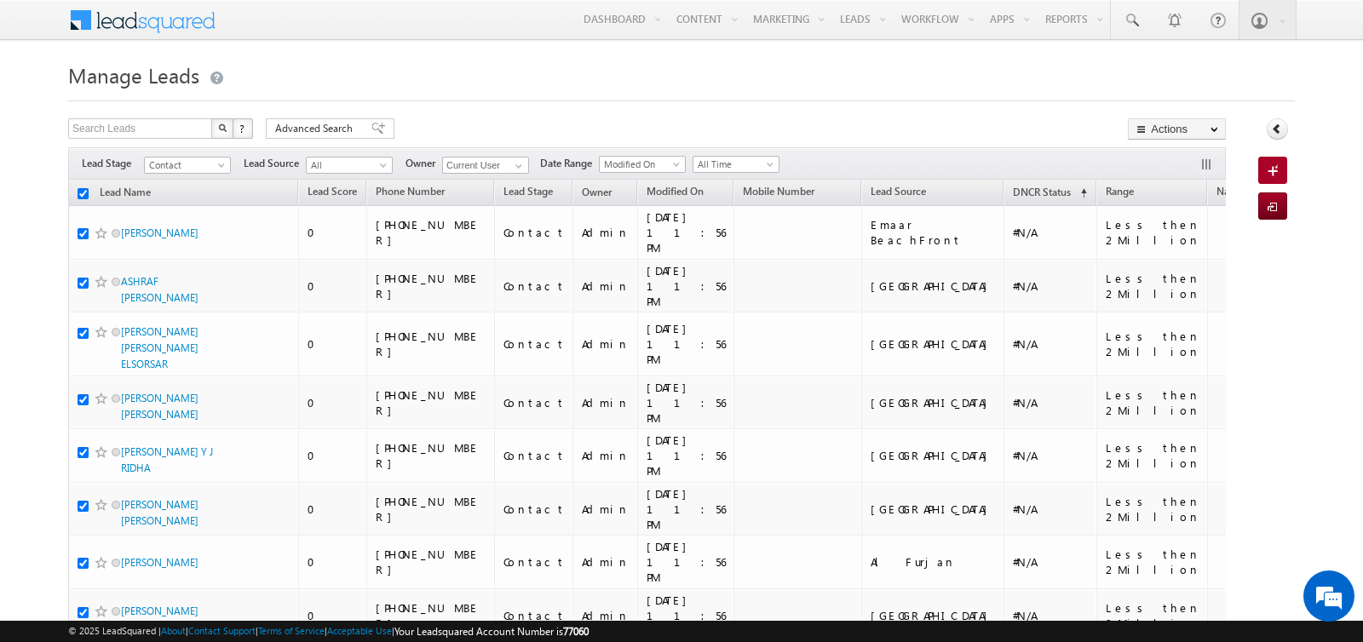
checkbox input "true"
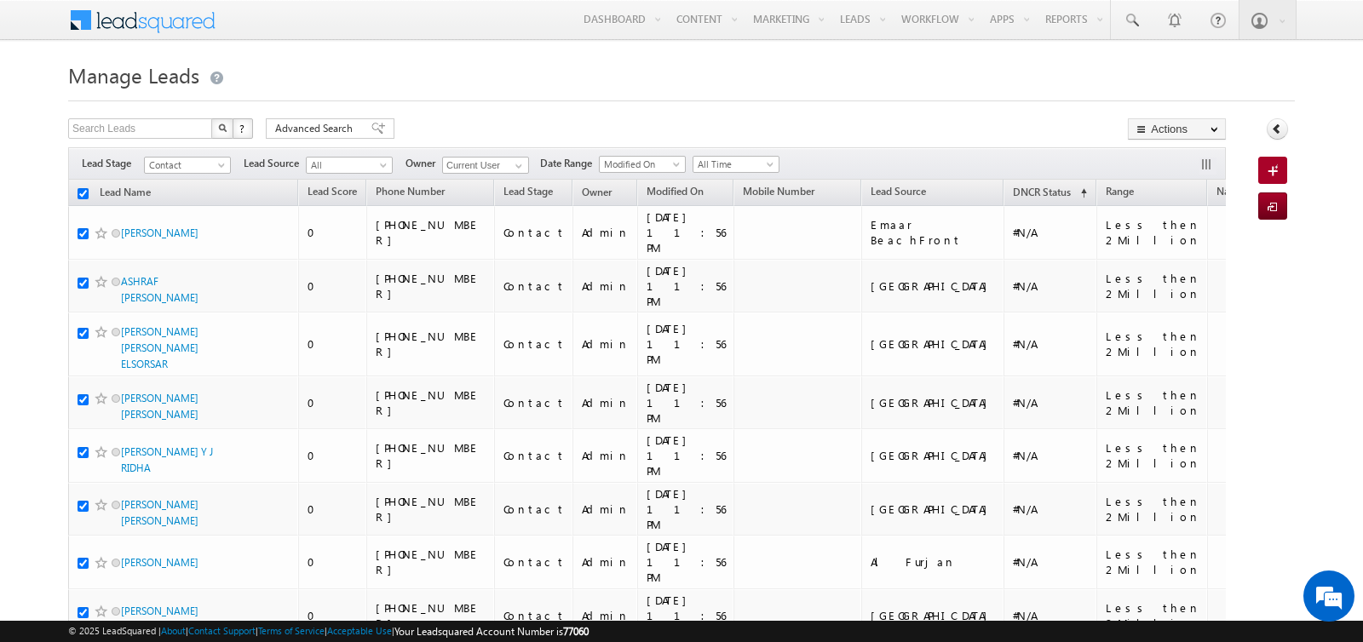
checkbox input "true"
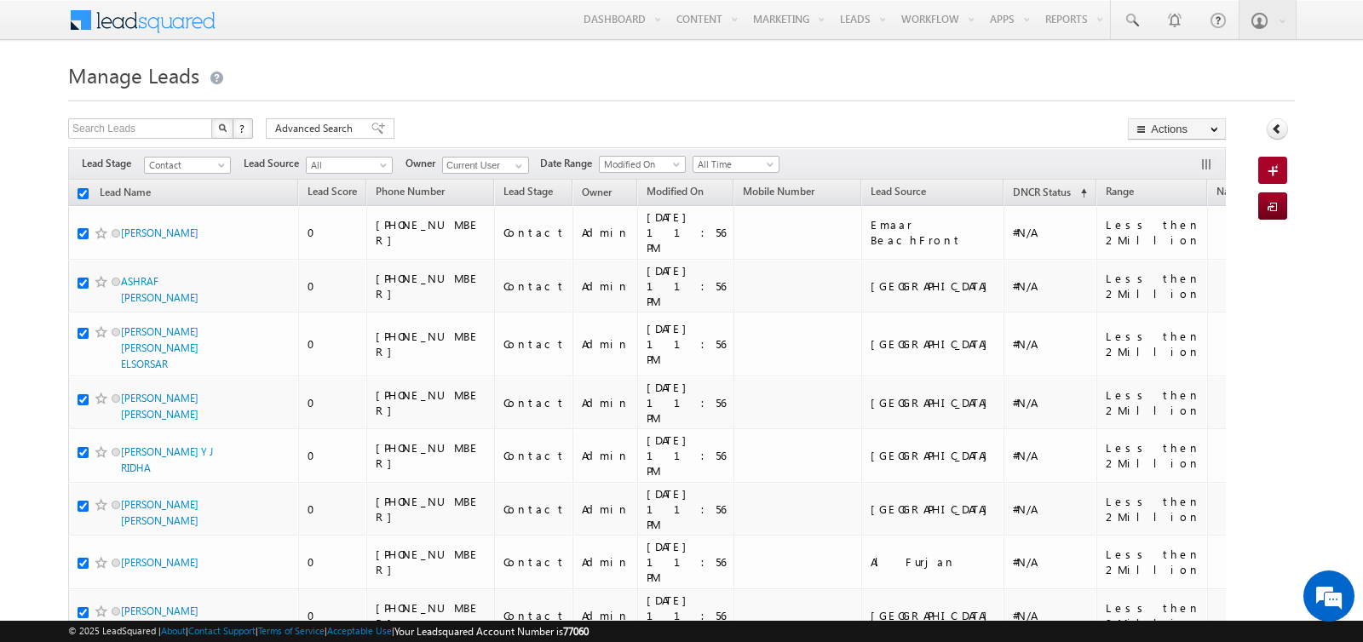
checkbox input "true"
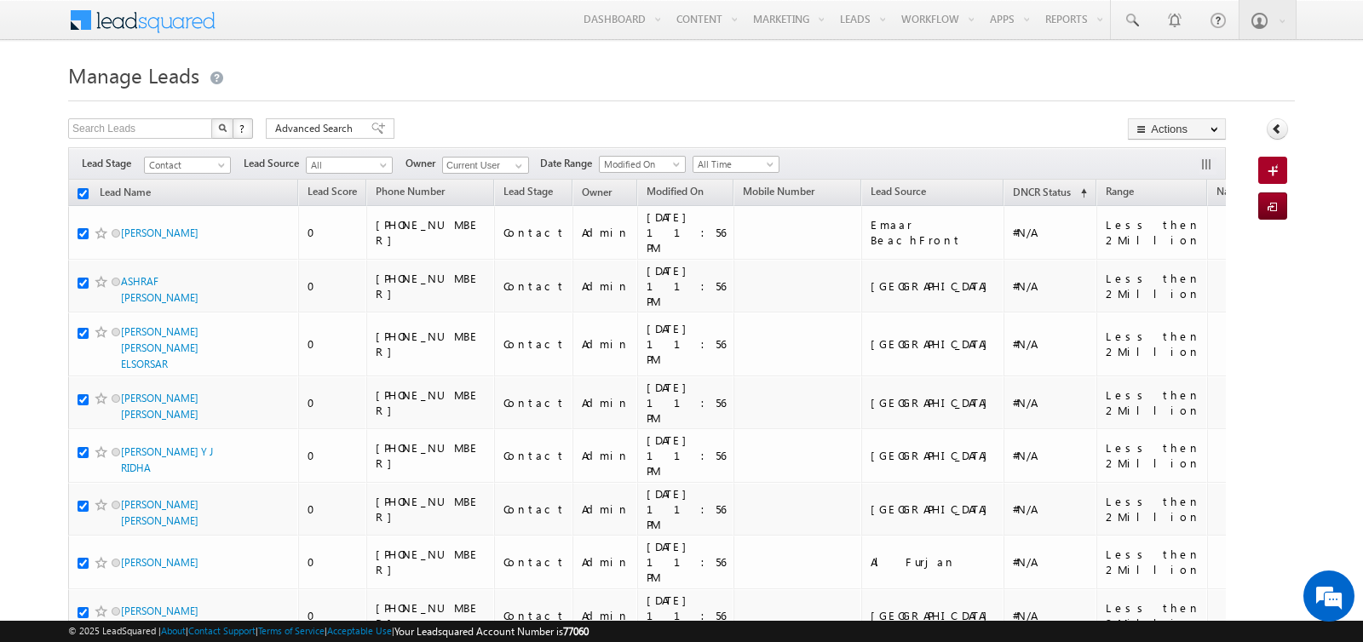
checkbox input "true"
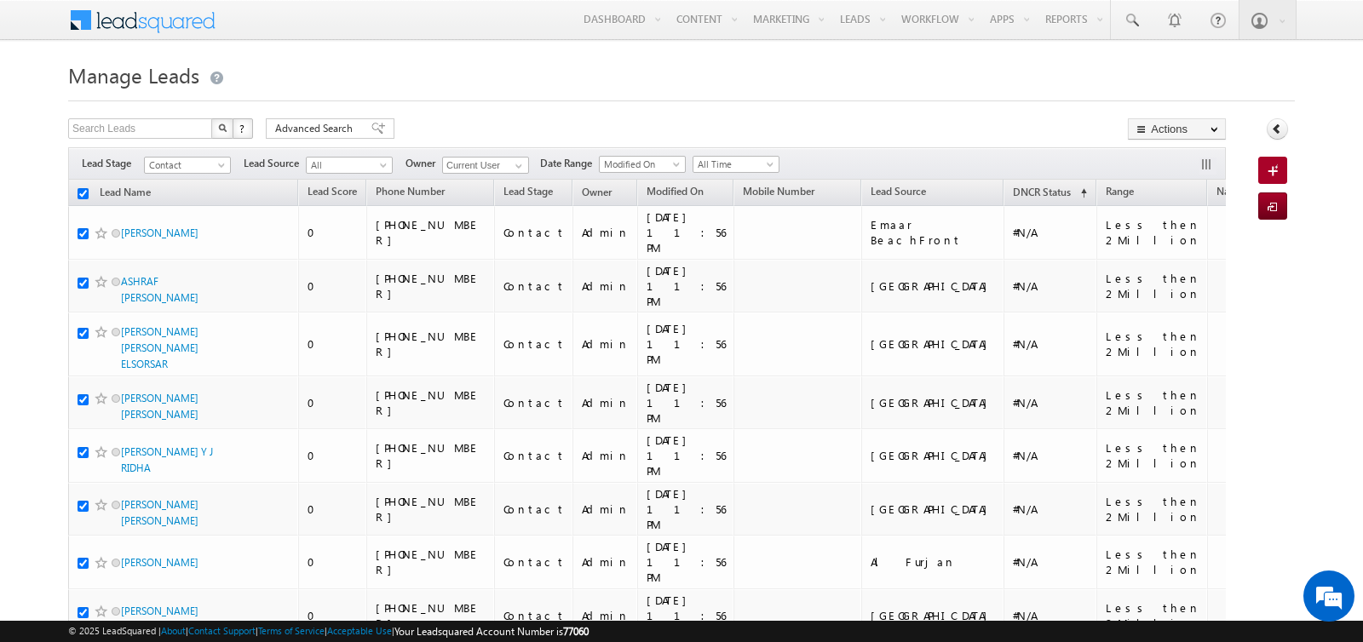
checkbox input "true"
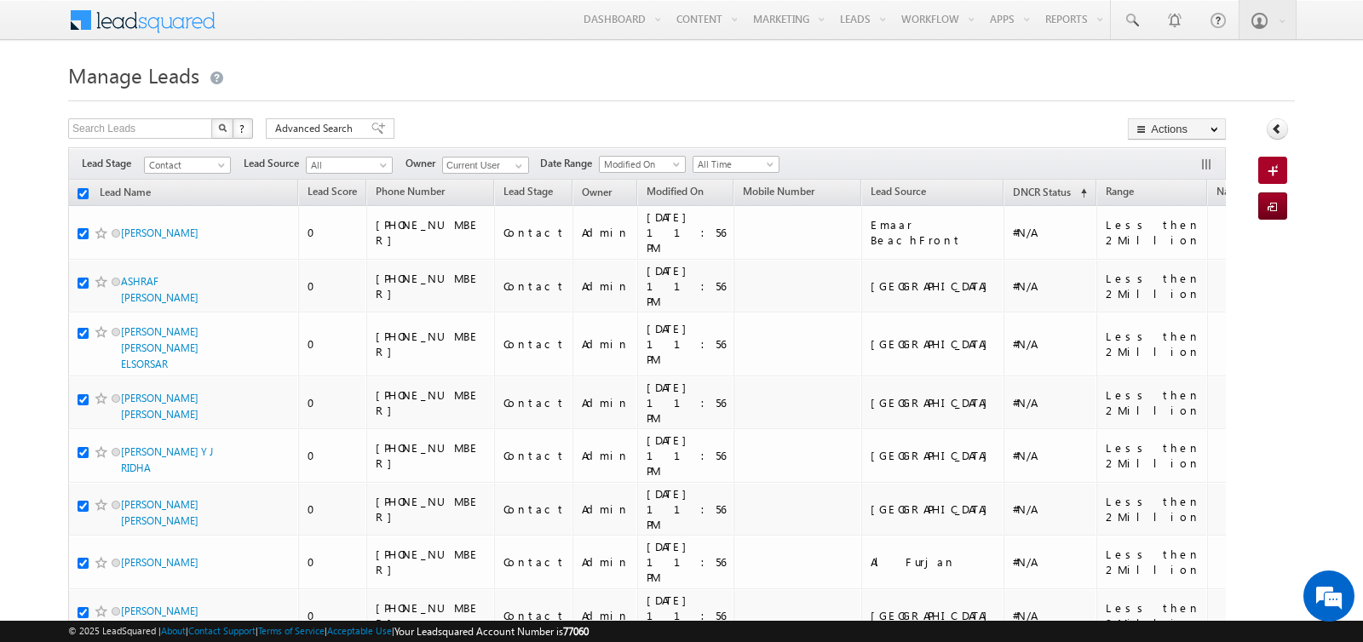
checkbox input "true"
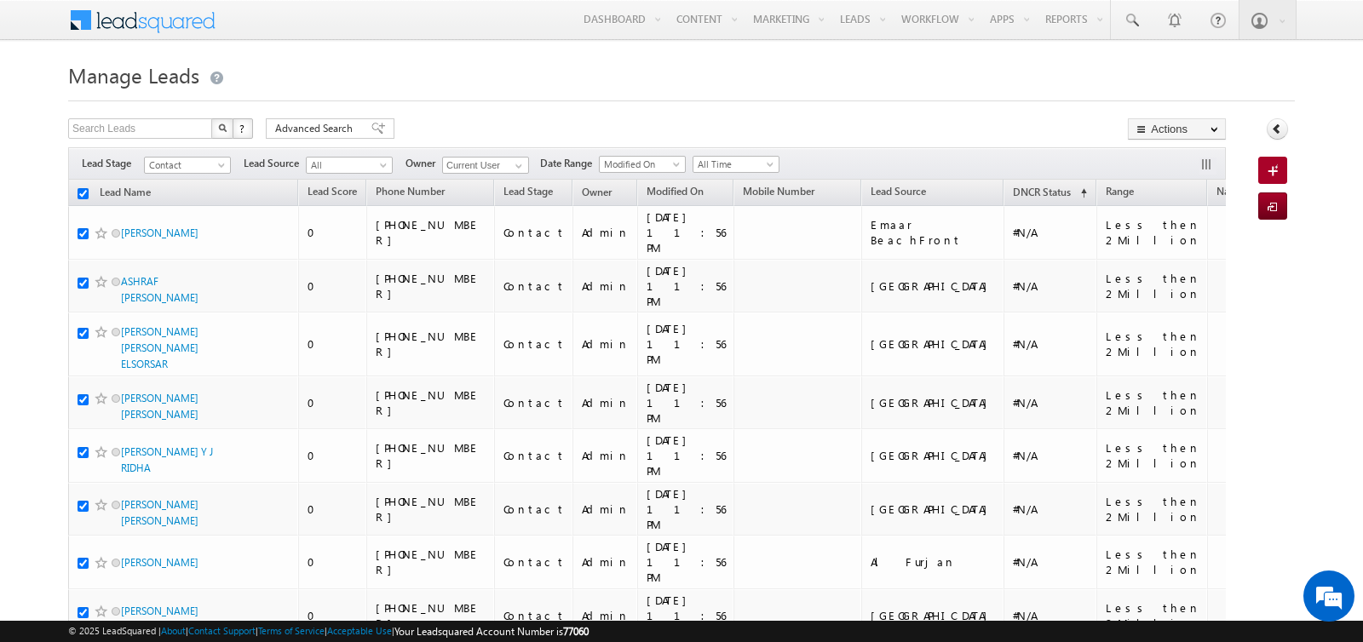
checkbox input "true"
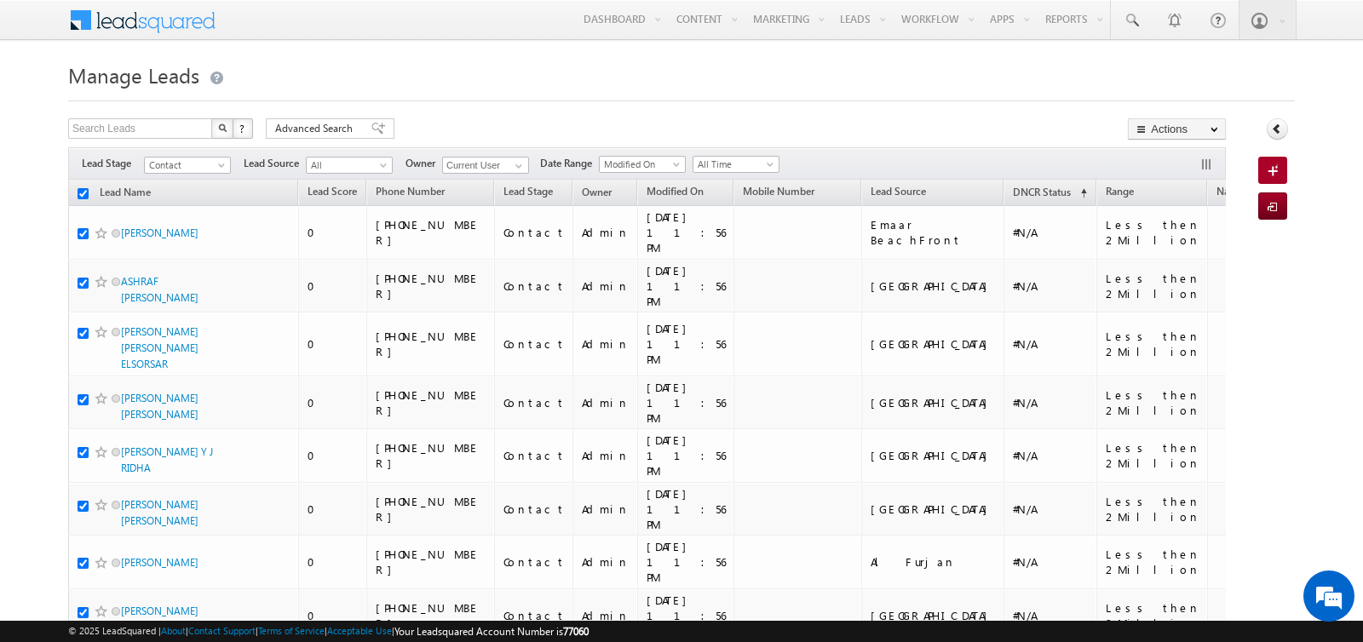
checkbox input "true"
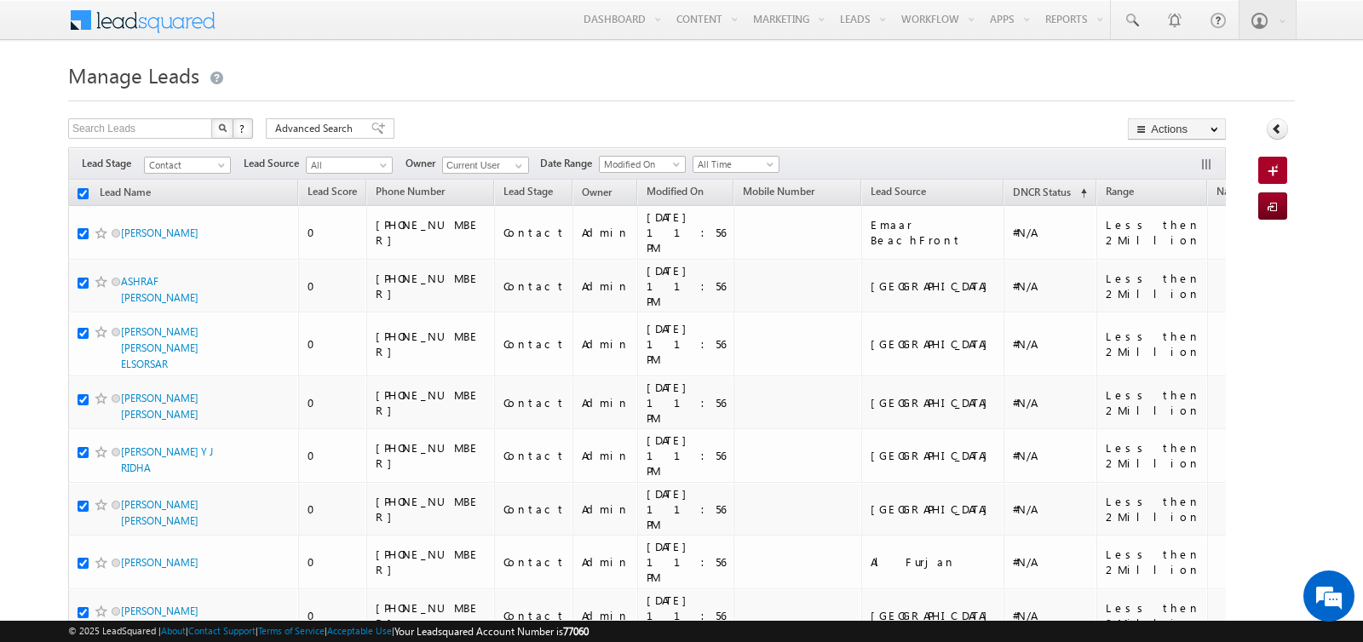
checkbox input "true"
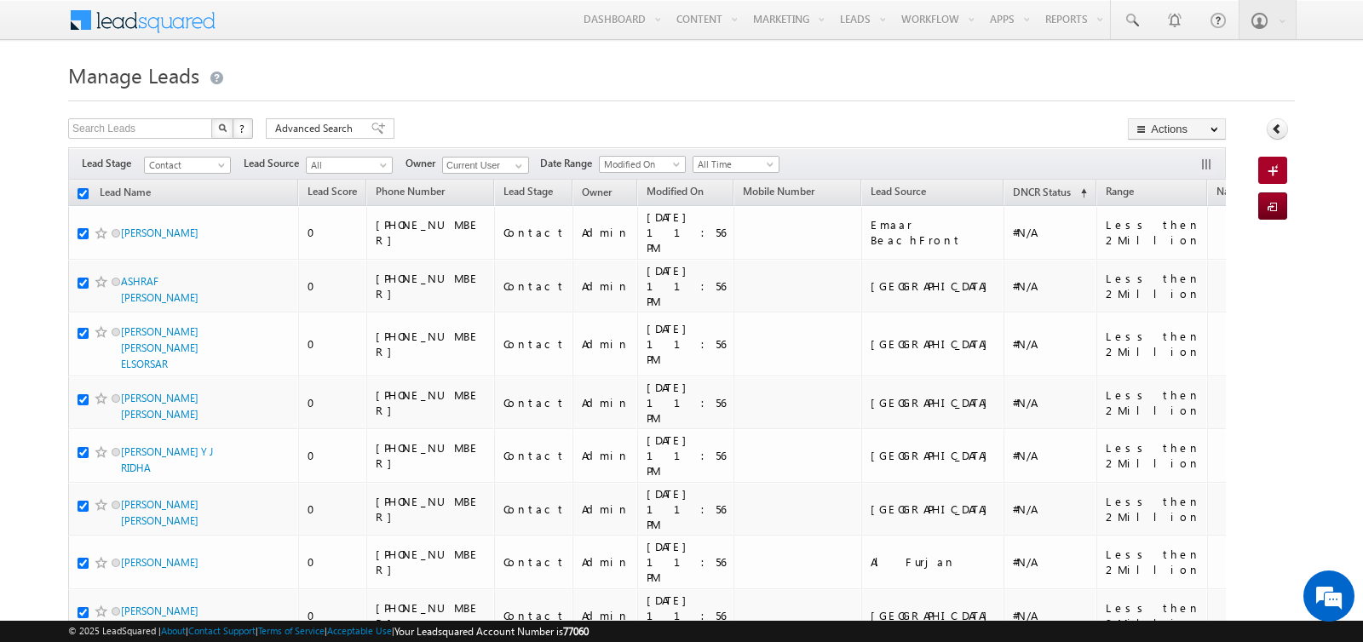
checkbox input "true"
click at [1177, 271] on link "Change Owner" at bounding box center [1177, 276] width 96 height 20
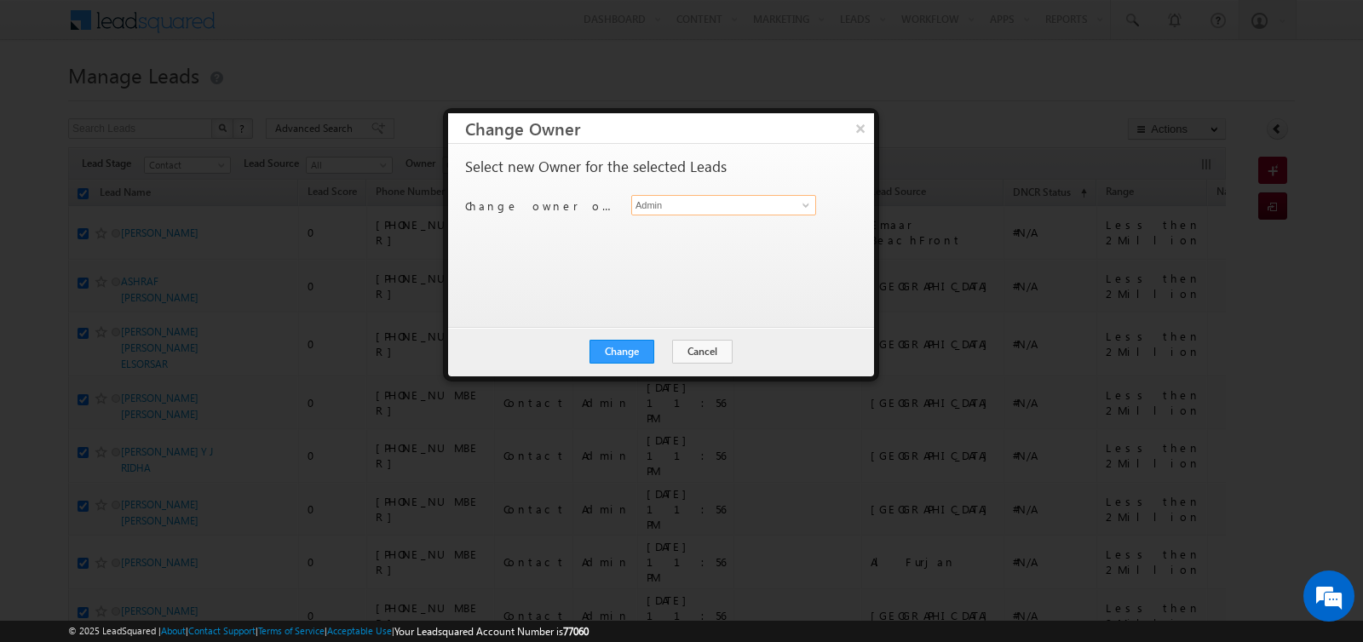
click at [737, 202] on input "Admin" at bounding box center [723, 205] width 185 height 20
click at [751, 232] on span "[PERSON_NAME][EMAIL_ADDRESS][DOMAIN_NAME]" at bounding box center [714, 238] width 153 height 13
click at [615, 345] on button "Change" at bounding box center [621, 352] width 65 height 24
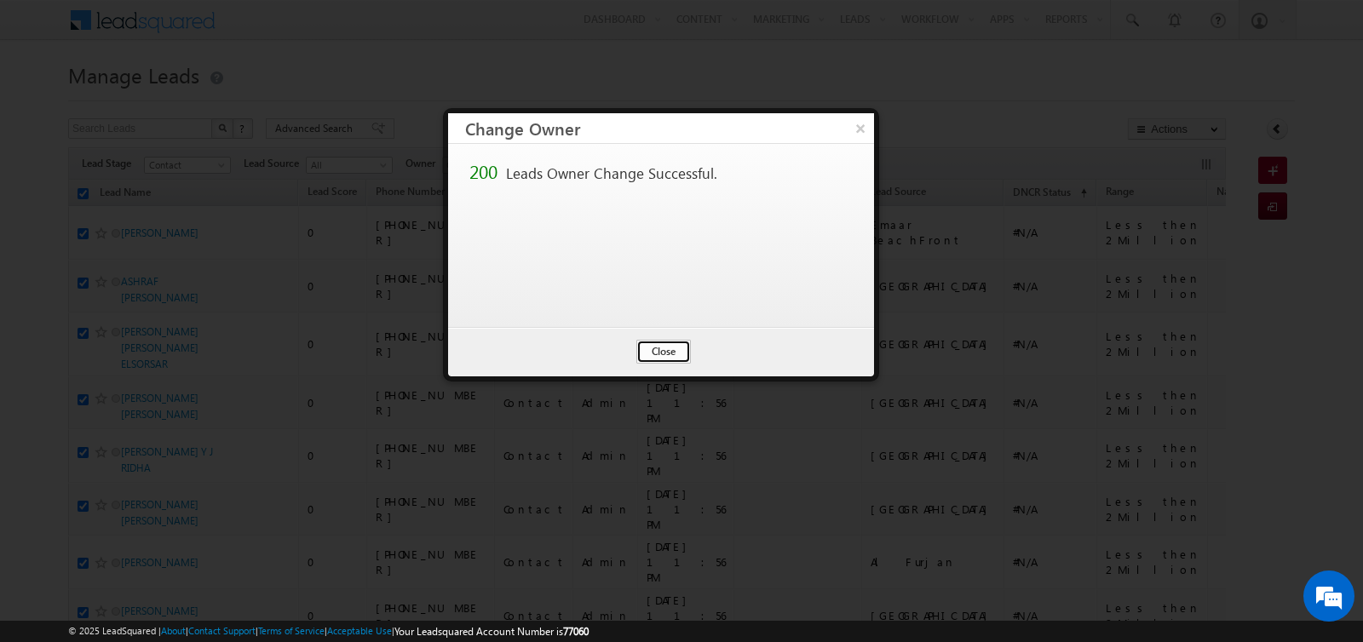
click at [670, 357] on button "Close" at bounding box center [663, 352] width 55 height 24
